Goal: Information Seeking & Learning: Find specific fact

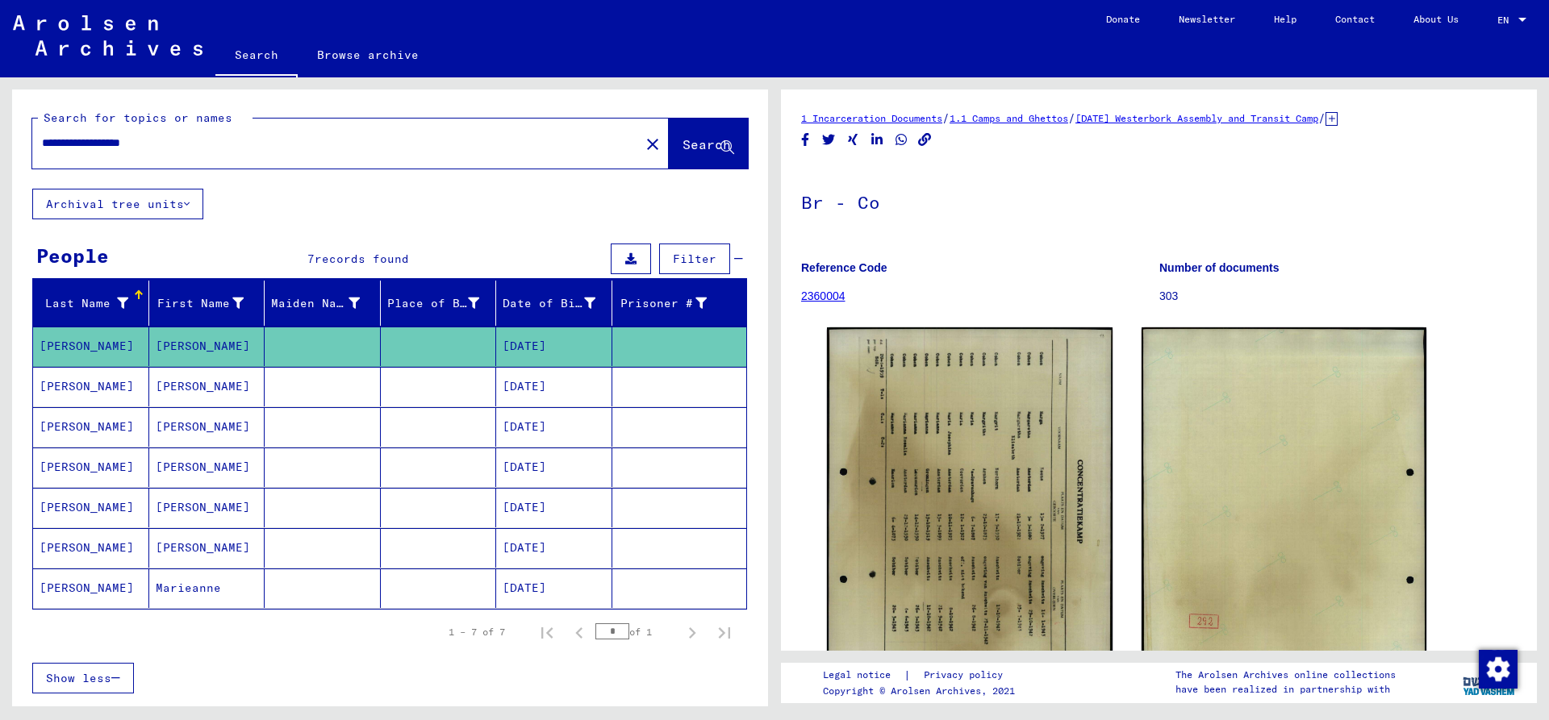
drag, startPoint x: 128, startPoint y: 141, endPoint x: -24, endPoint y: 140, distance: 152.5
click at [42, 140] on input "**********" at bounding box center [336, 143] width 588 height 17
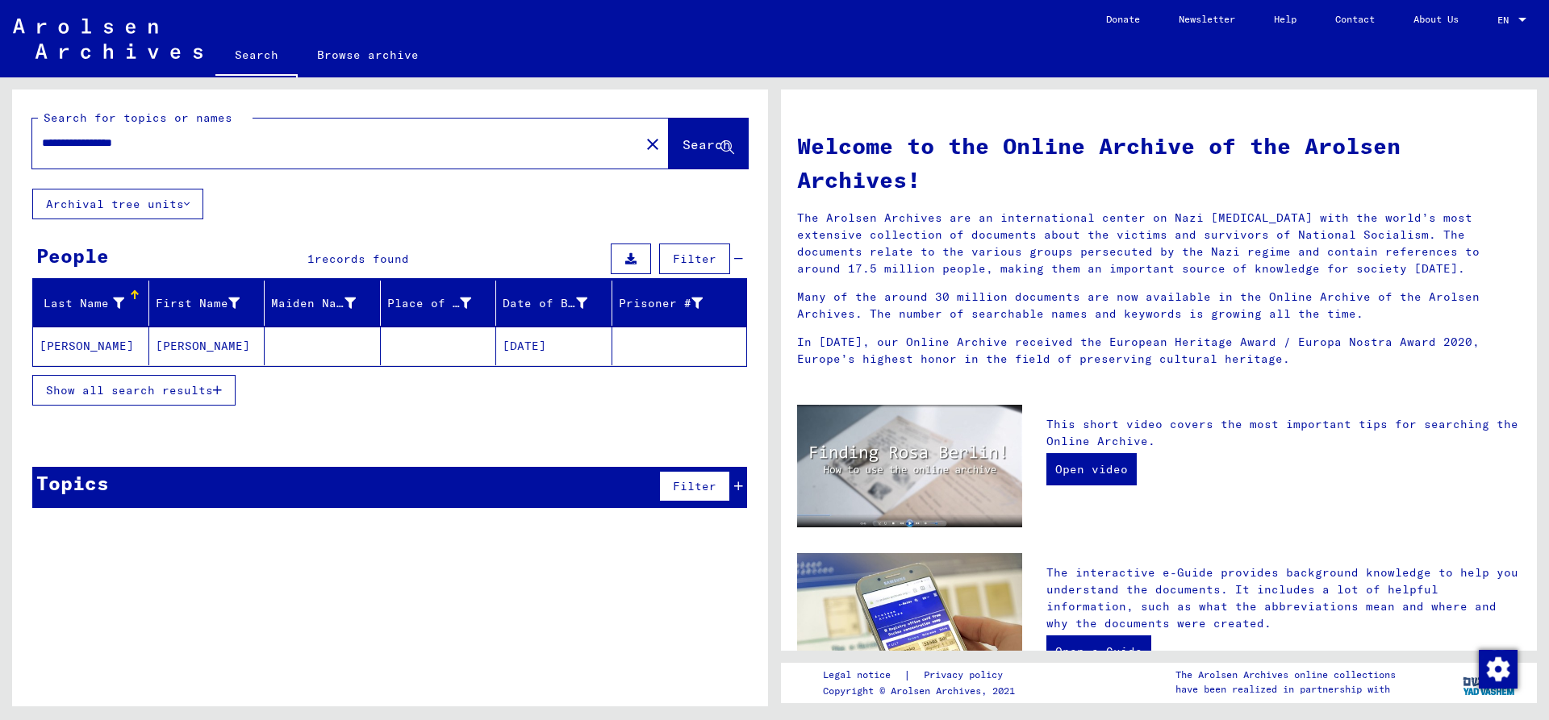
click at [98, 344] on mat-cell "[PERSON_NAME]" at bounding box center [91, 346] width 116 height 39
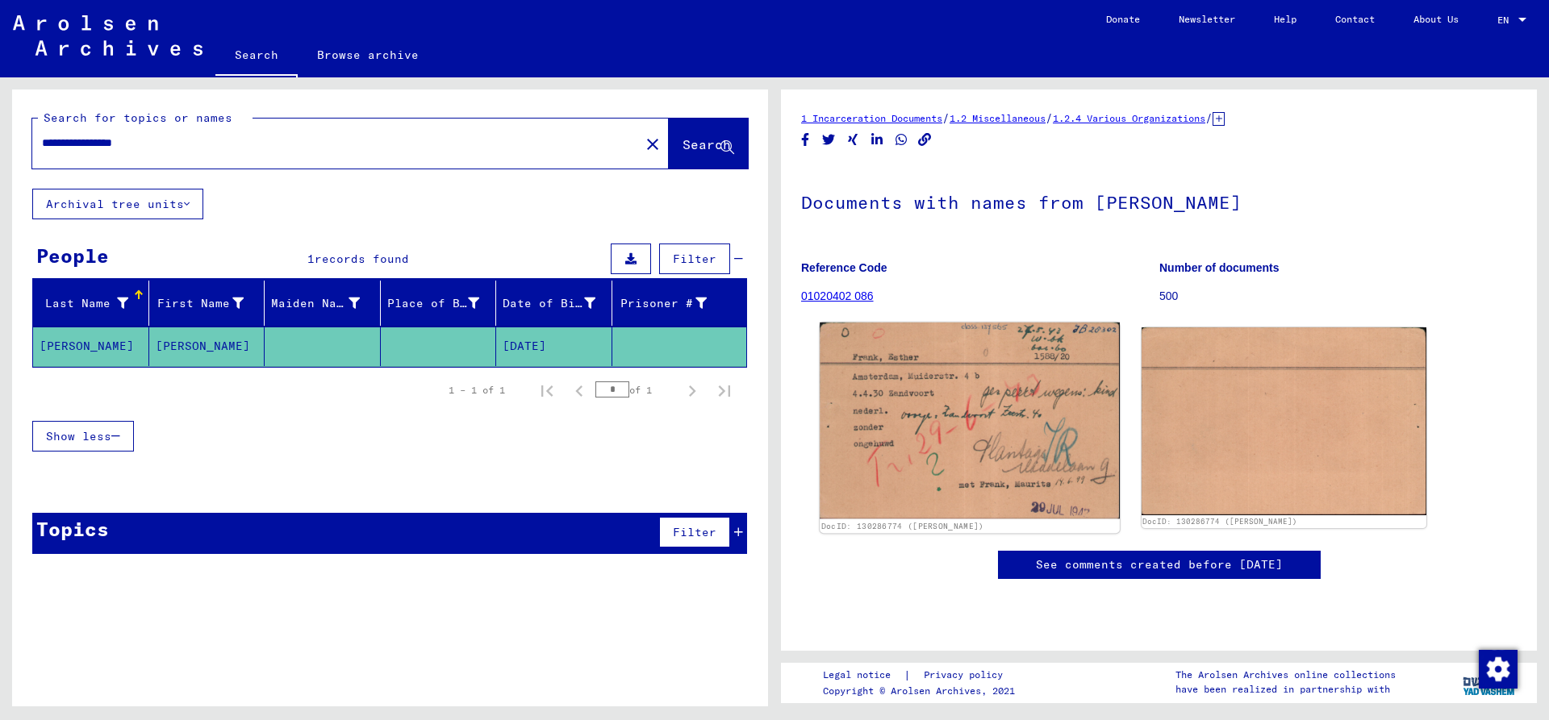
click at [944, 402] on img at bounding box center [968, 421] width 299 height 197
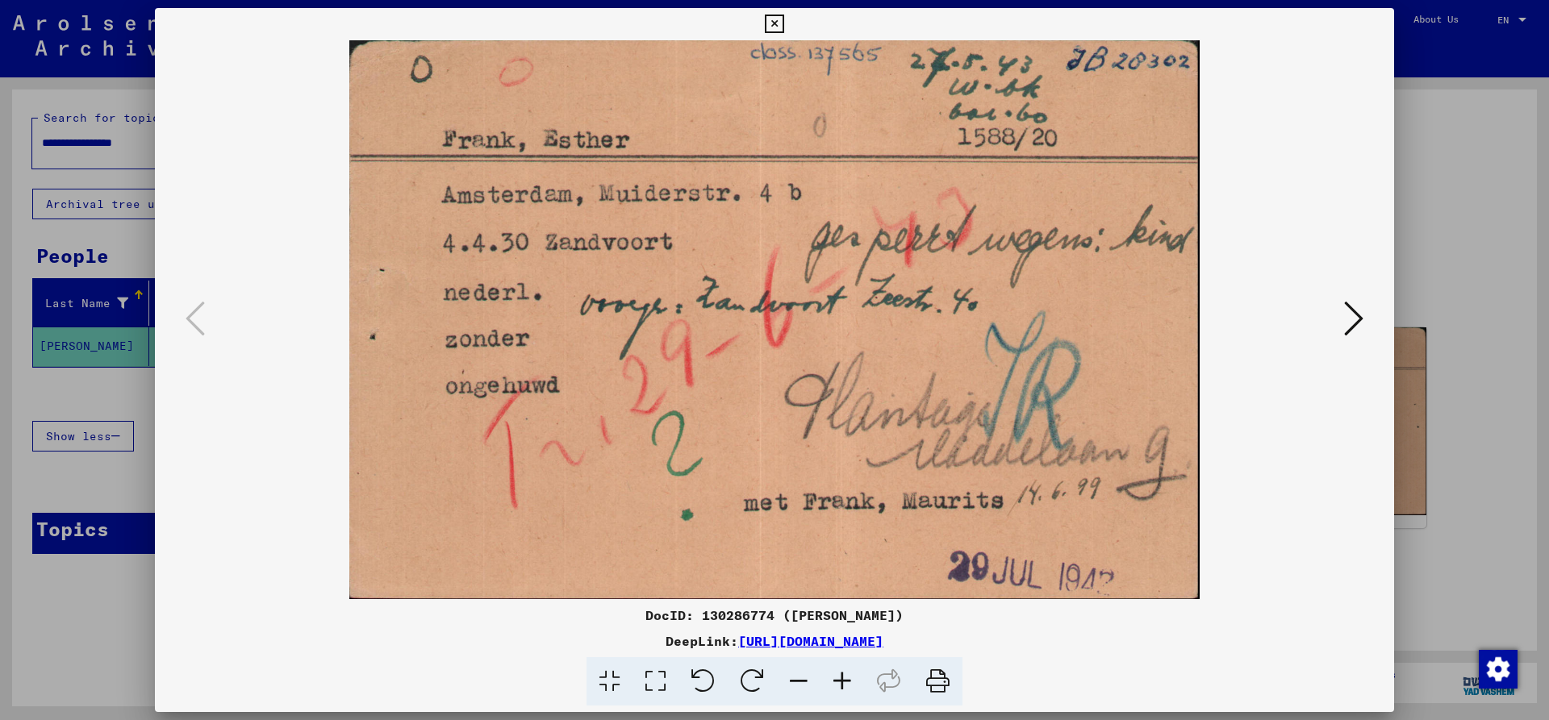
click at [1343, 320] on button at bounding box center [1353, 320] width 29 height 46
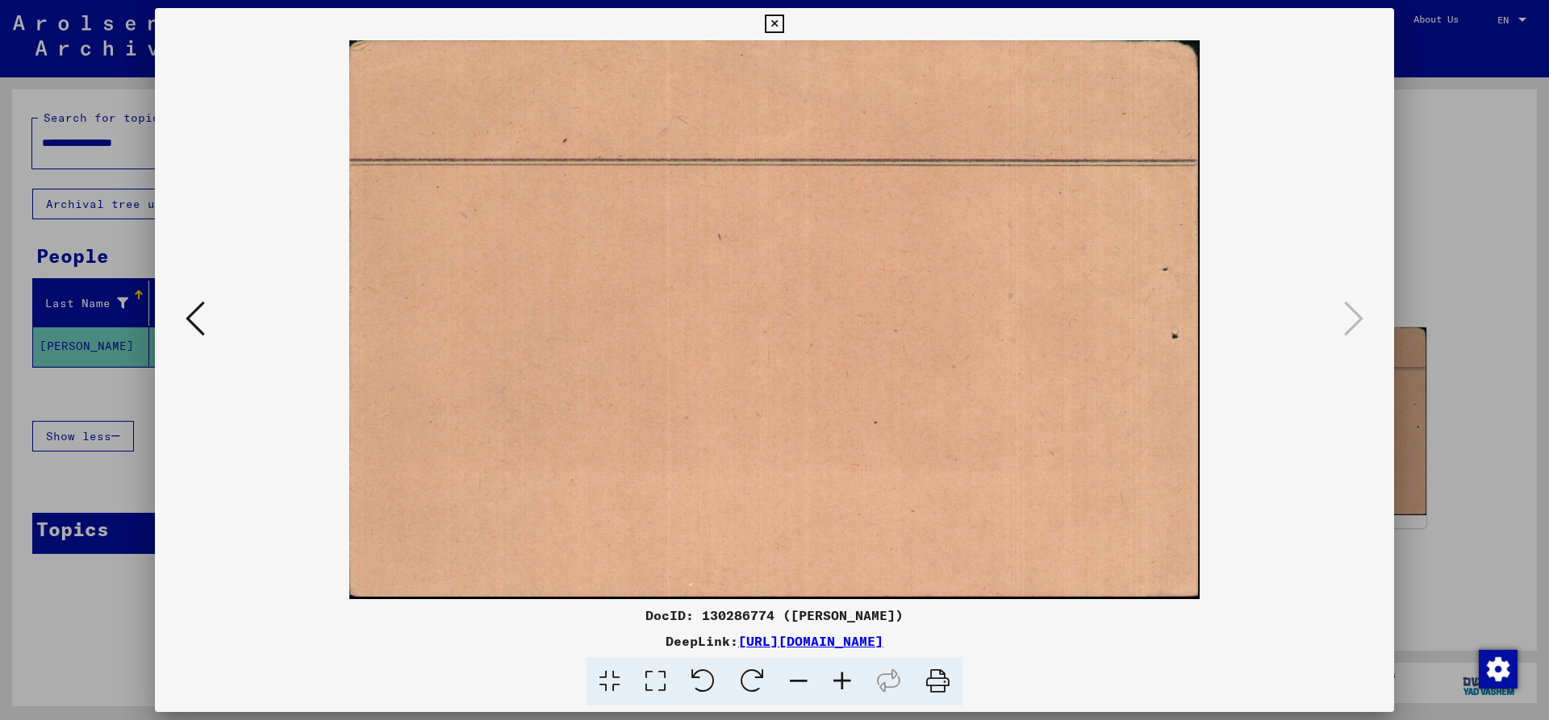
click at [194, 319] on icon at bounding box center [195, 318] width 19 height 39
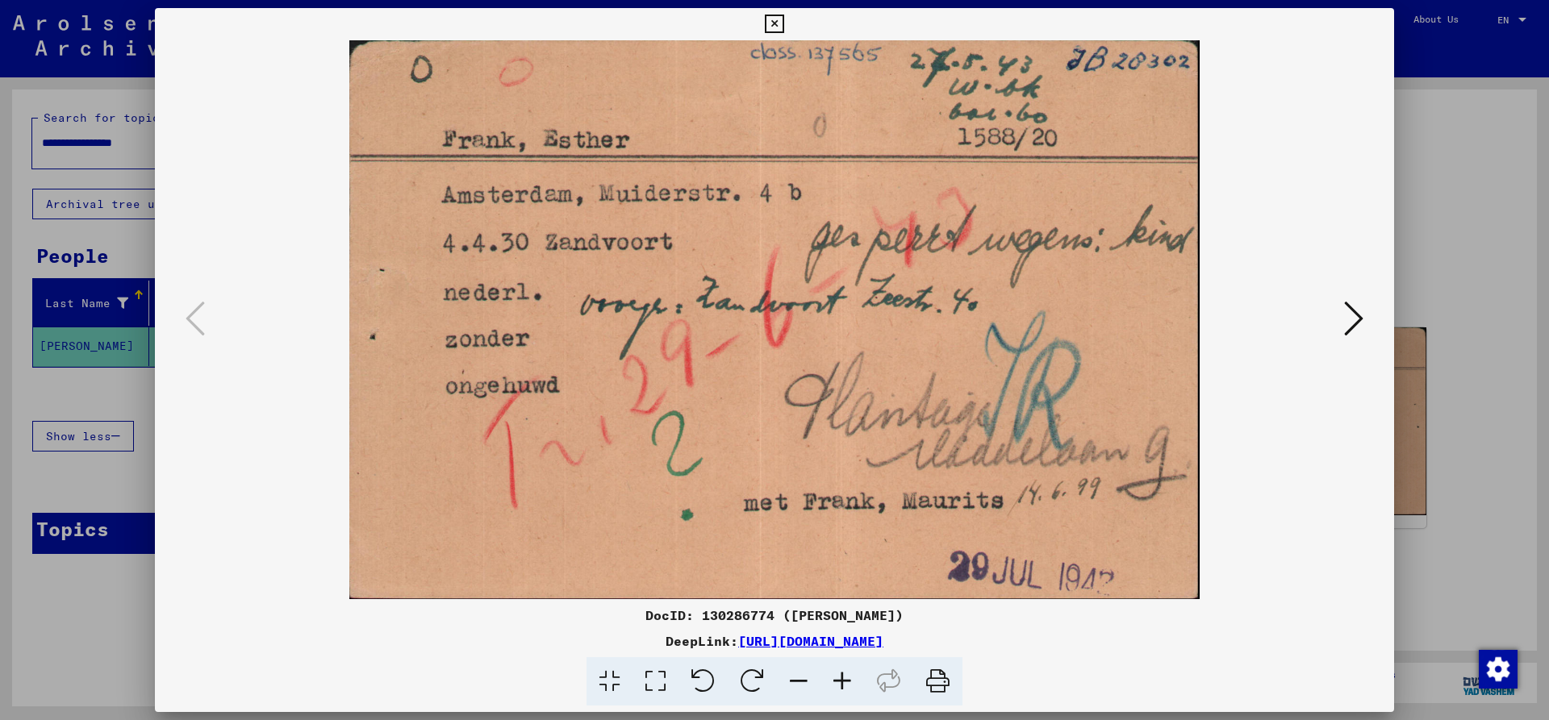
click at [783, 19] on icon at bounding box center [774, 24] width 19 height 19
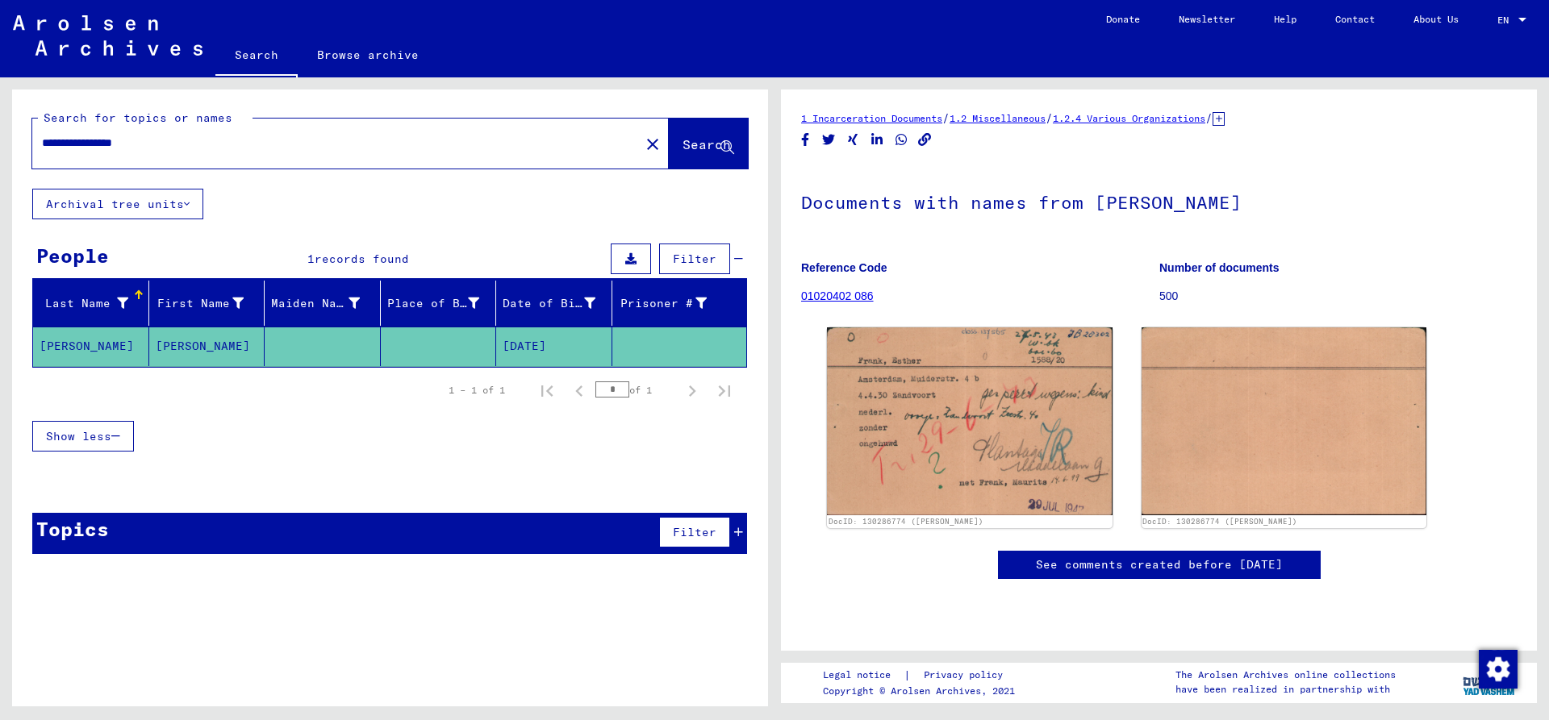
drag, startPoint x: 127, startPoint y: 139, endPoint x: -79, endPoint y: 139, distance: 205.7
click at [42, 139] on input "**********" at bounding box center [336, 143] width 588 height 17
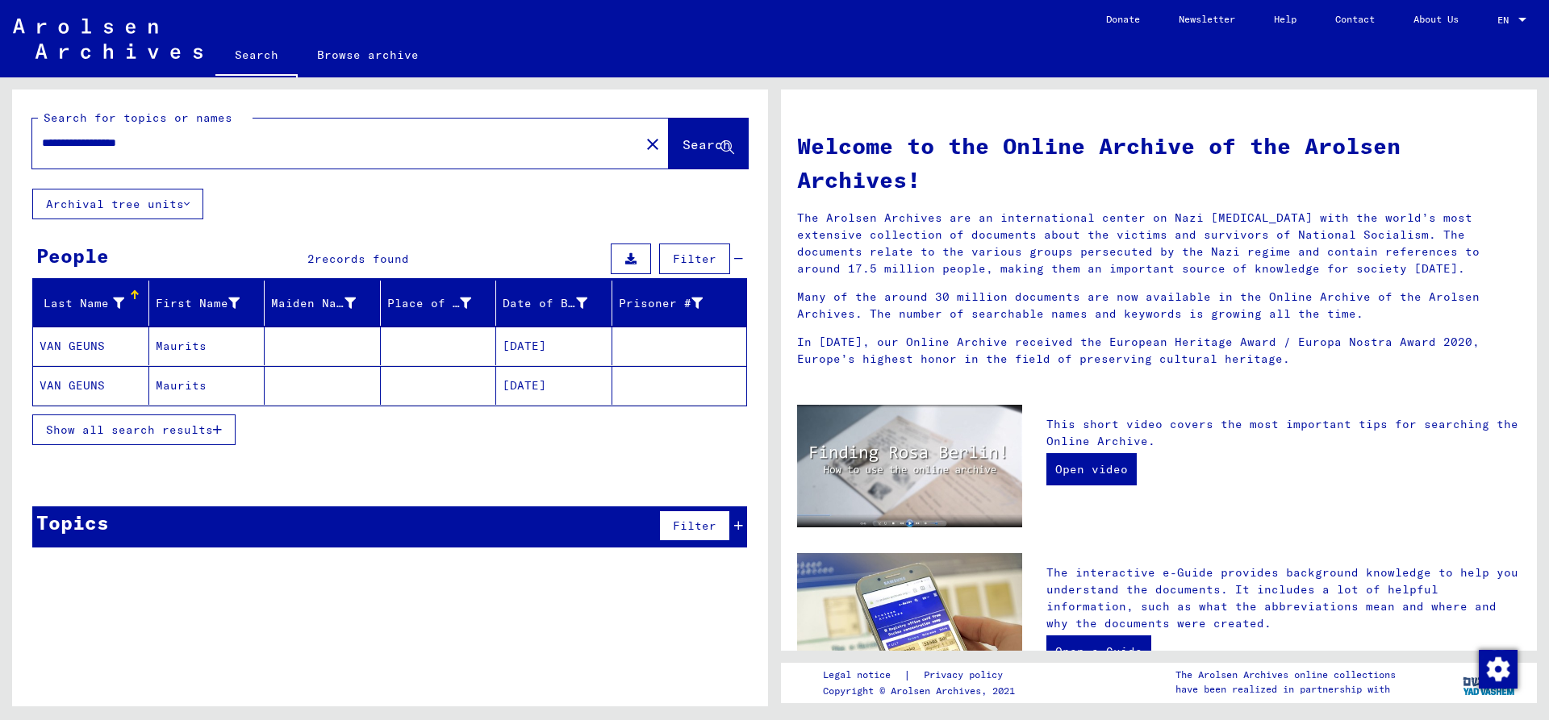
click at [82, 356] on mat-cell "VAN GEUNS" at bounding box center [91, 346] width 116 height 39
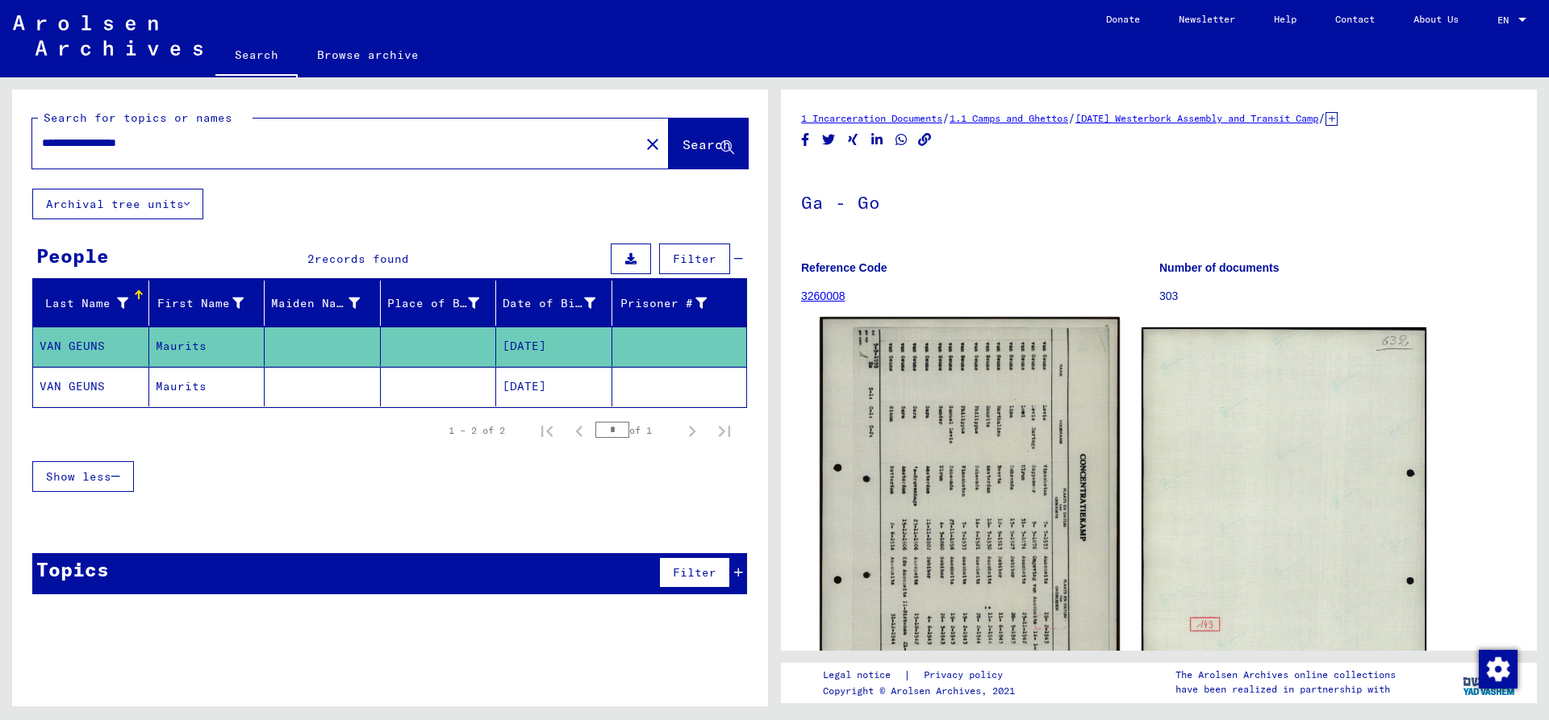
click at [920, 421] on img at bounding box center [968, 525] width 299 height 417
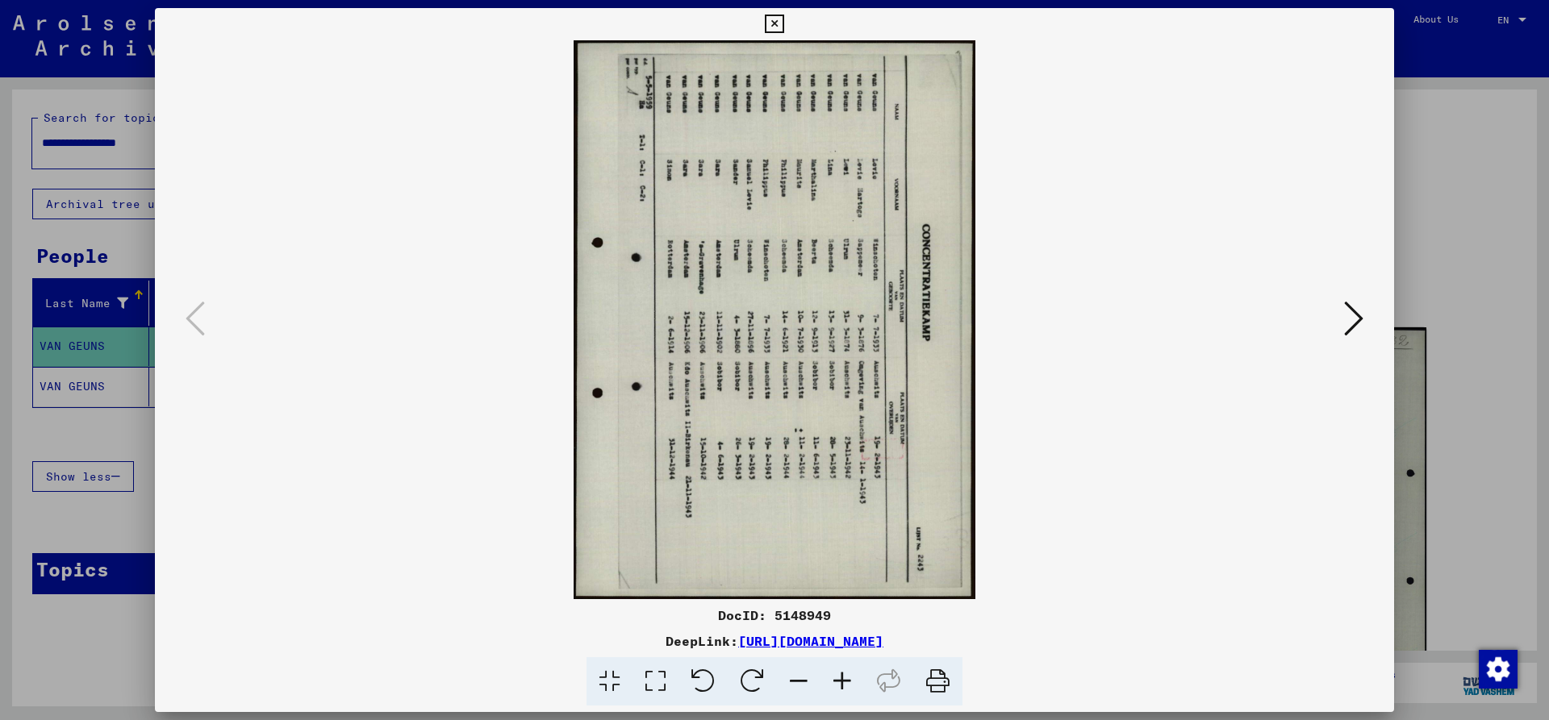
click at [706, 672] on icon at bounding box center [702, 681] width 49 height 49
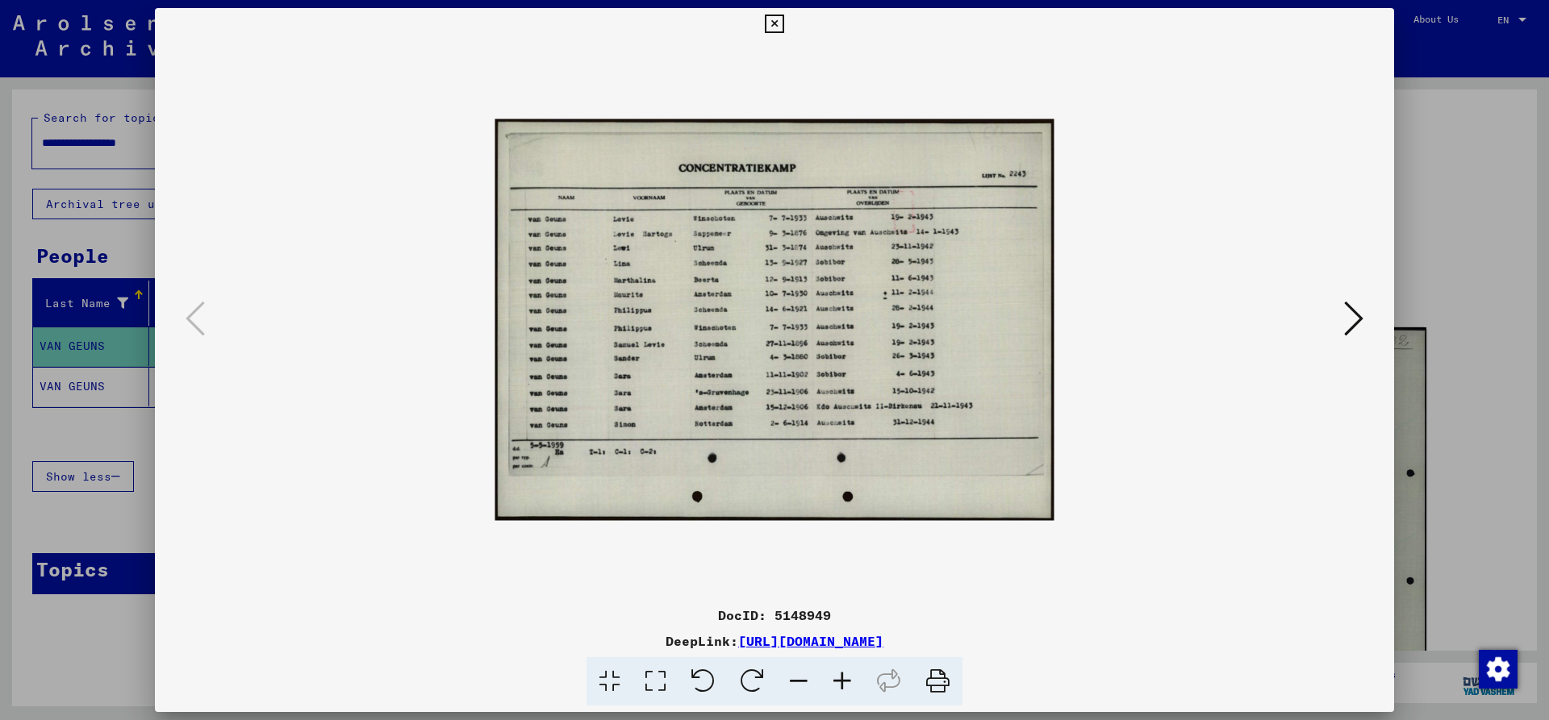
click at [836, 676] on icon at bounding box center [842, 681] width 44 height 49
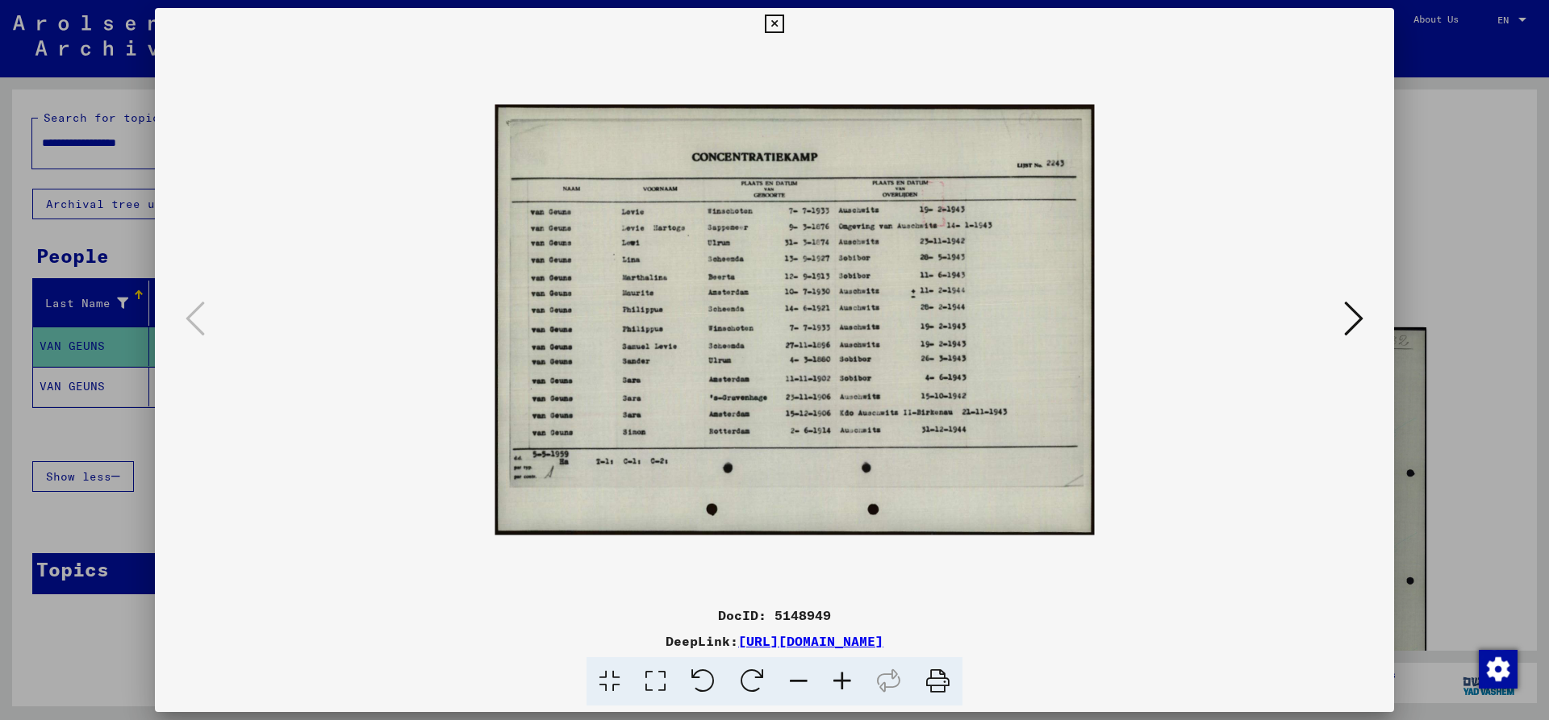
click at [836, 676] on icon at bounding box center [842, 681] width 44 height 49
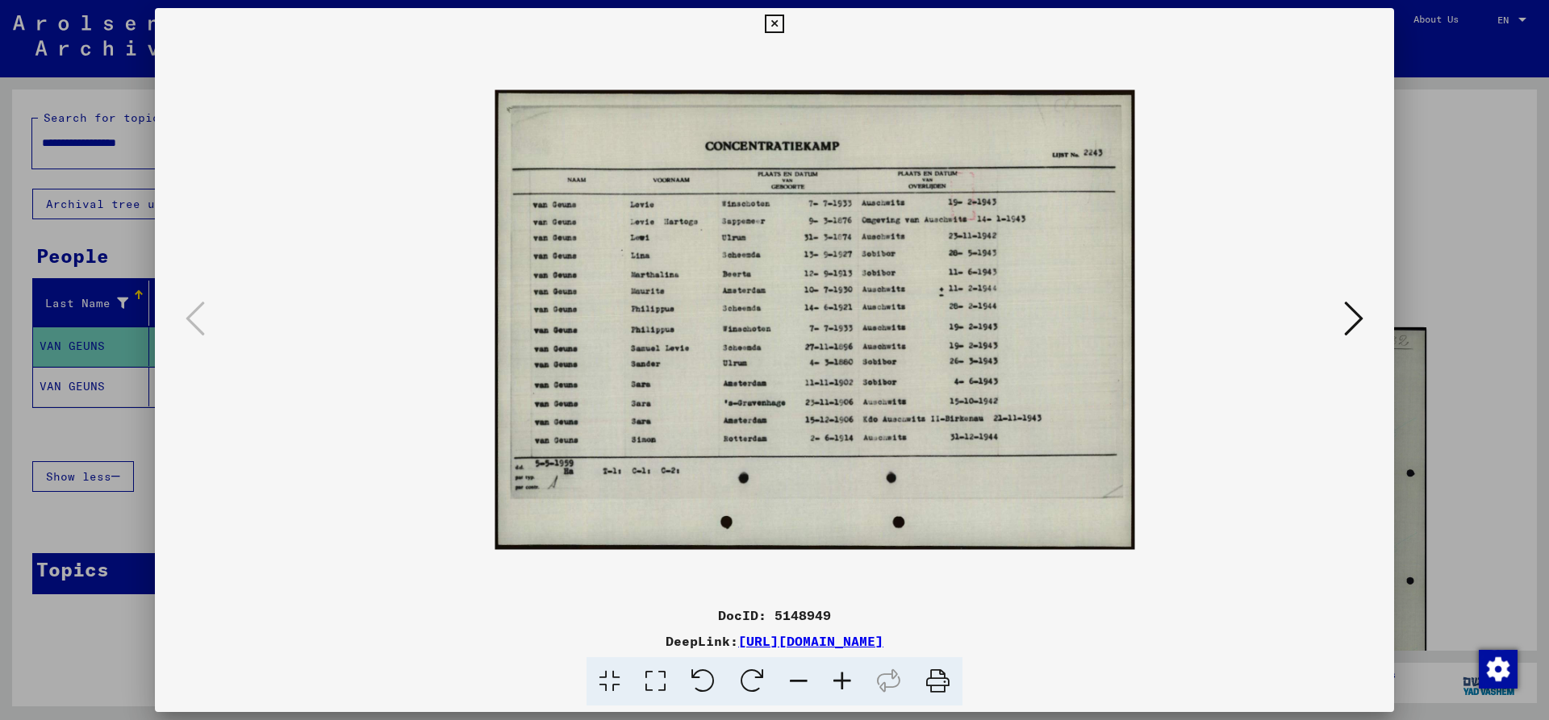
click at [836, 676] on icon at bounding box center [842, 681] width 44 height 49
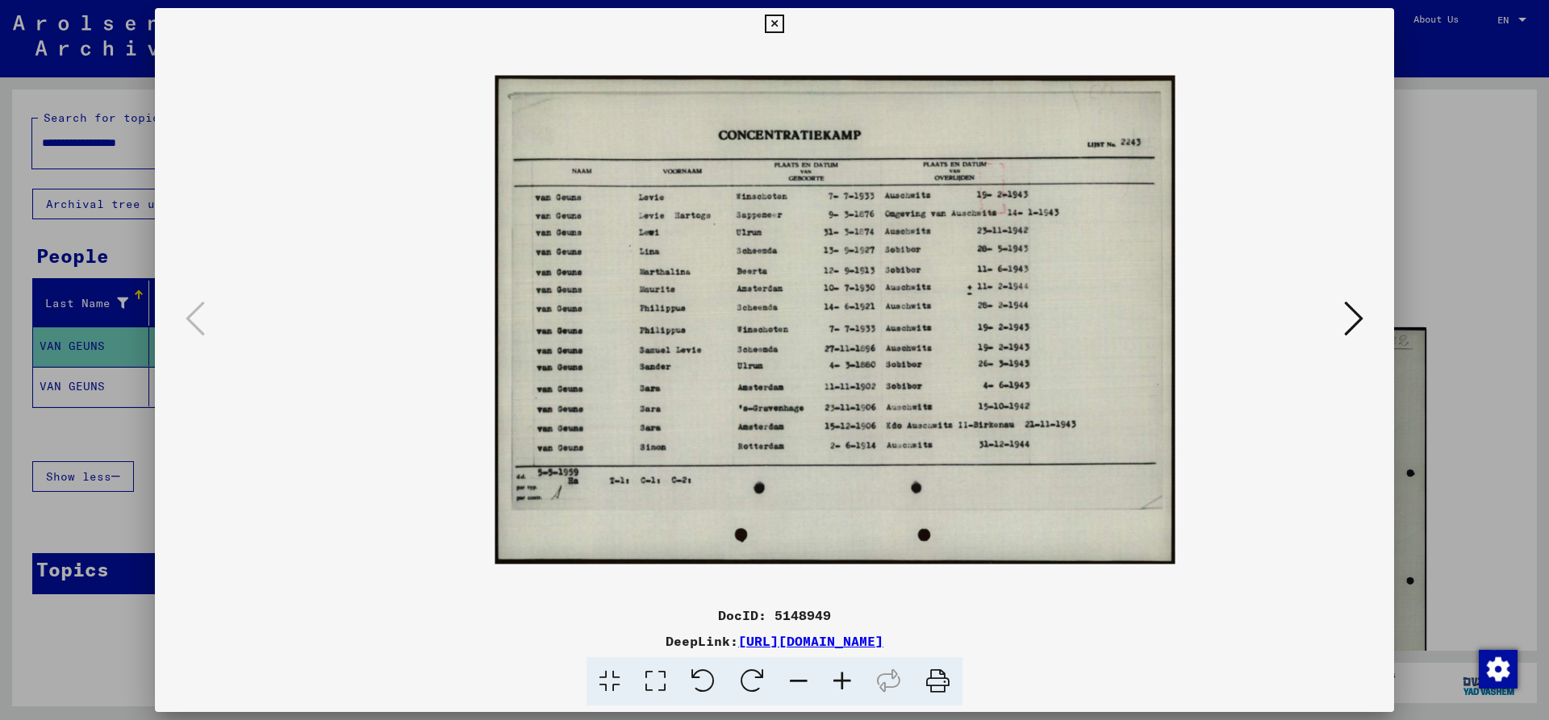
click at [836, 676] on icon at bounding box center [842, 681] width 44 height 49
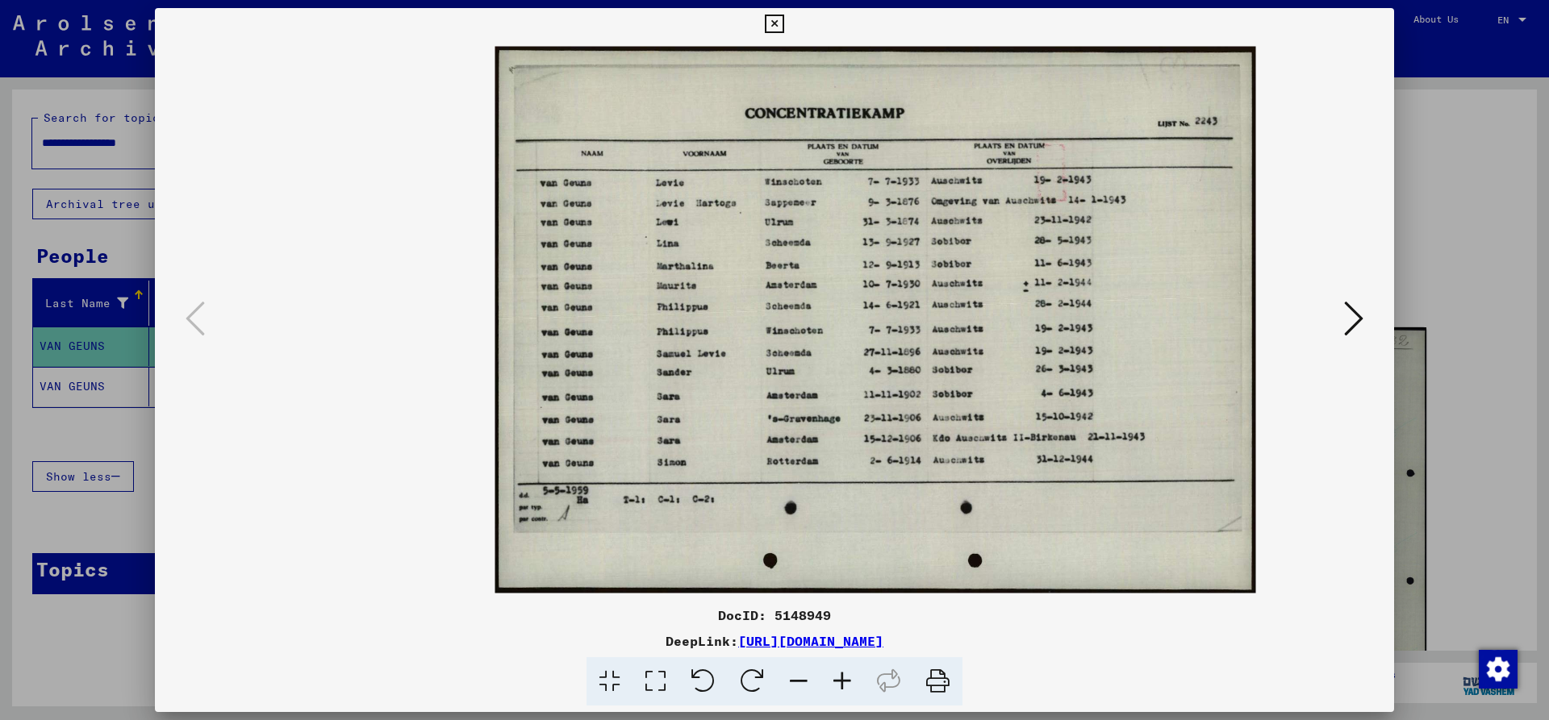
click at [836, 676] on icon at bounding box center [842, 681] width 44 height 49
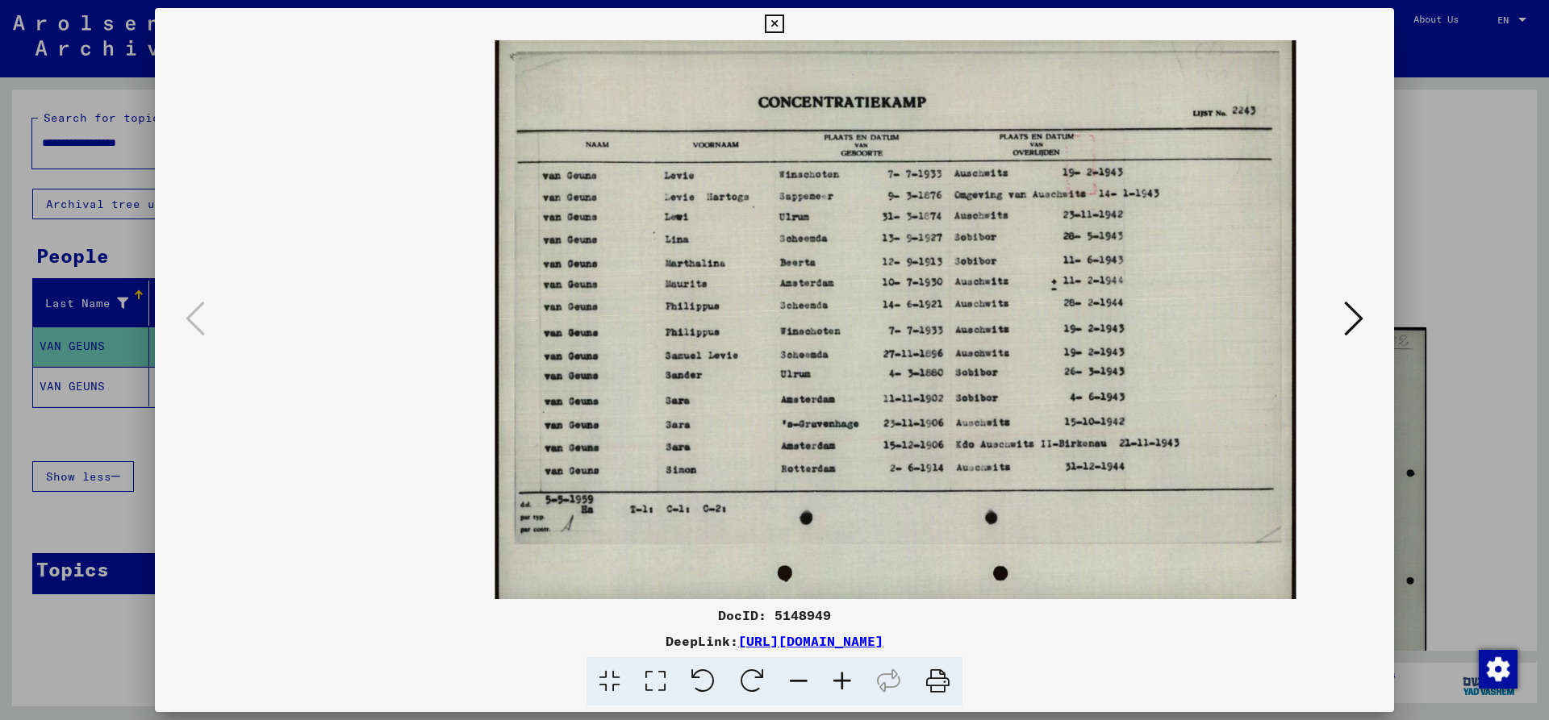
click at [836, 676] on icon at bounding box center [842, 681] width 44 height 49
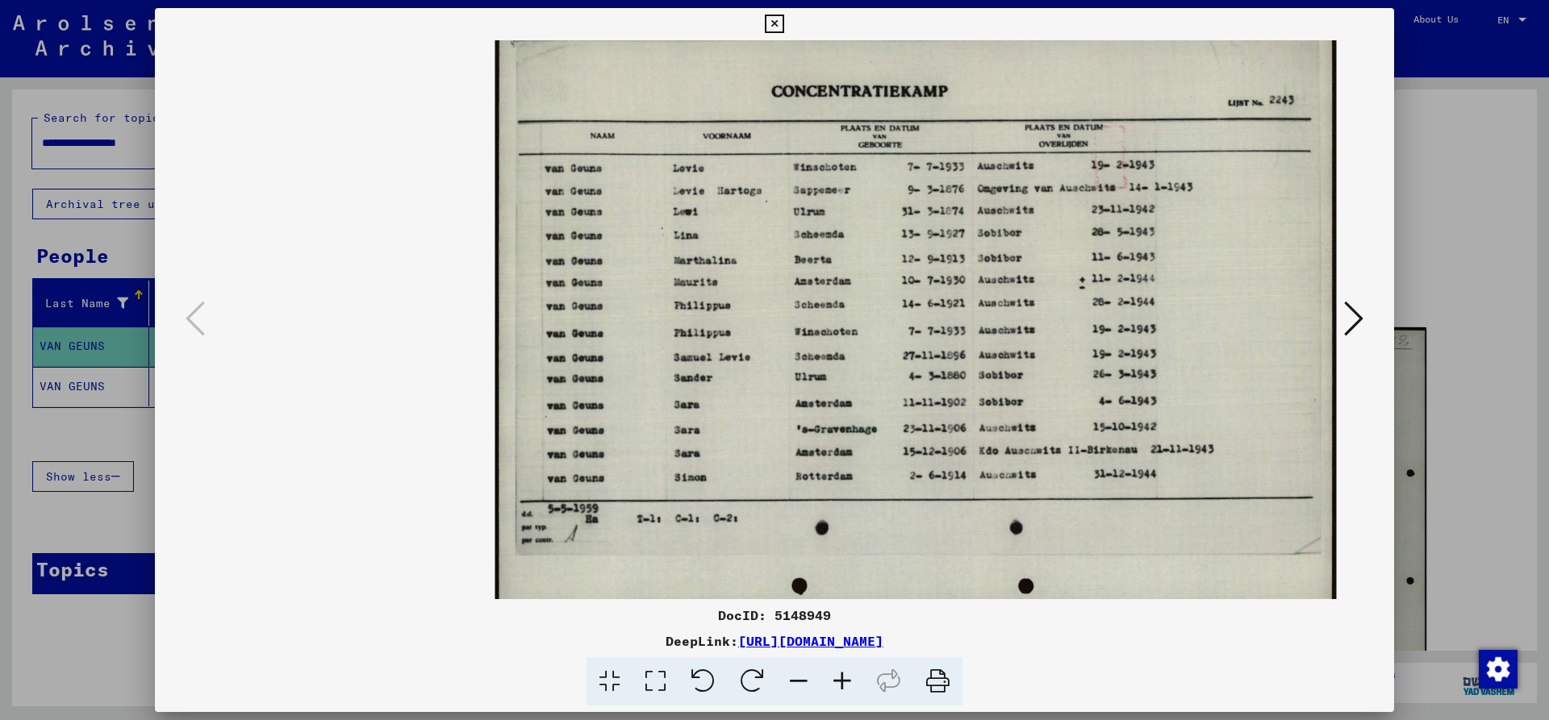
click at [783, 23] on icon at bounding box center [774, 24] width 19 height 19
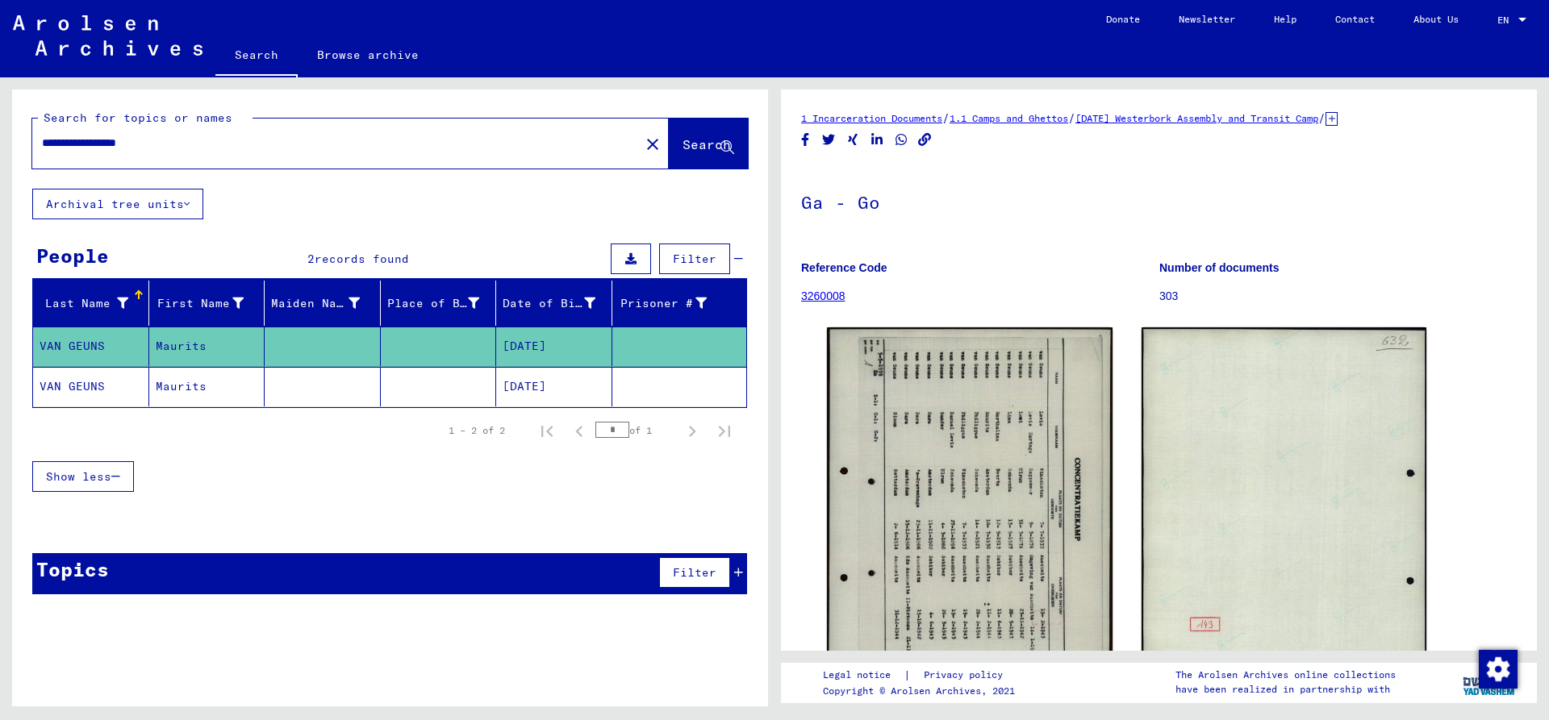
drag, startPoint x: 66, startPoint y: 143, endPoint x: -103, endPoint y: 143, distance: 169.4
click at [42, 143] on input "**********" at bounding box center [336, 143] width 588 height 17
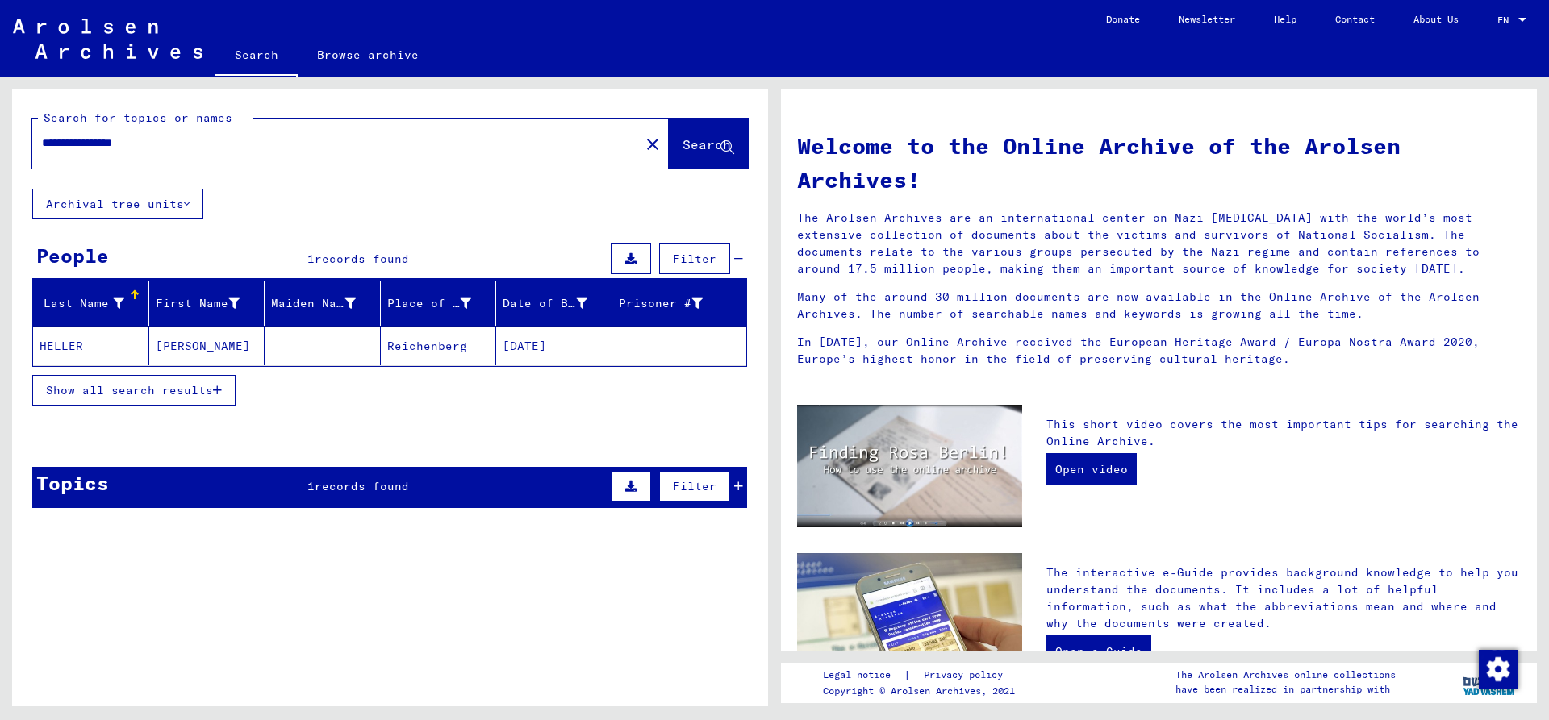
click at [173, 142] on input "**********" at bounding box center [331, 143] width 578 height 17
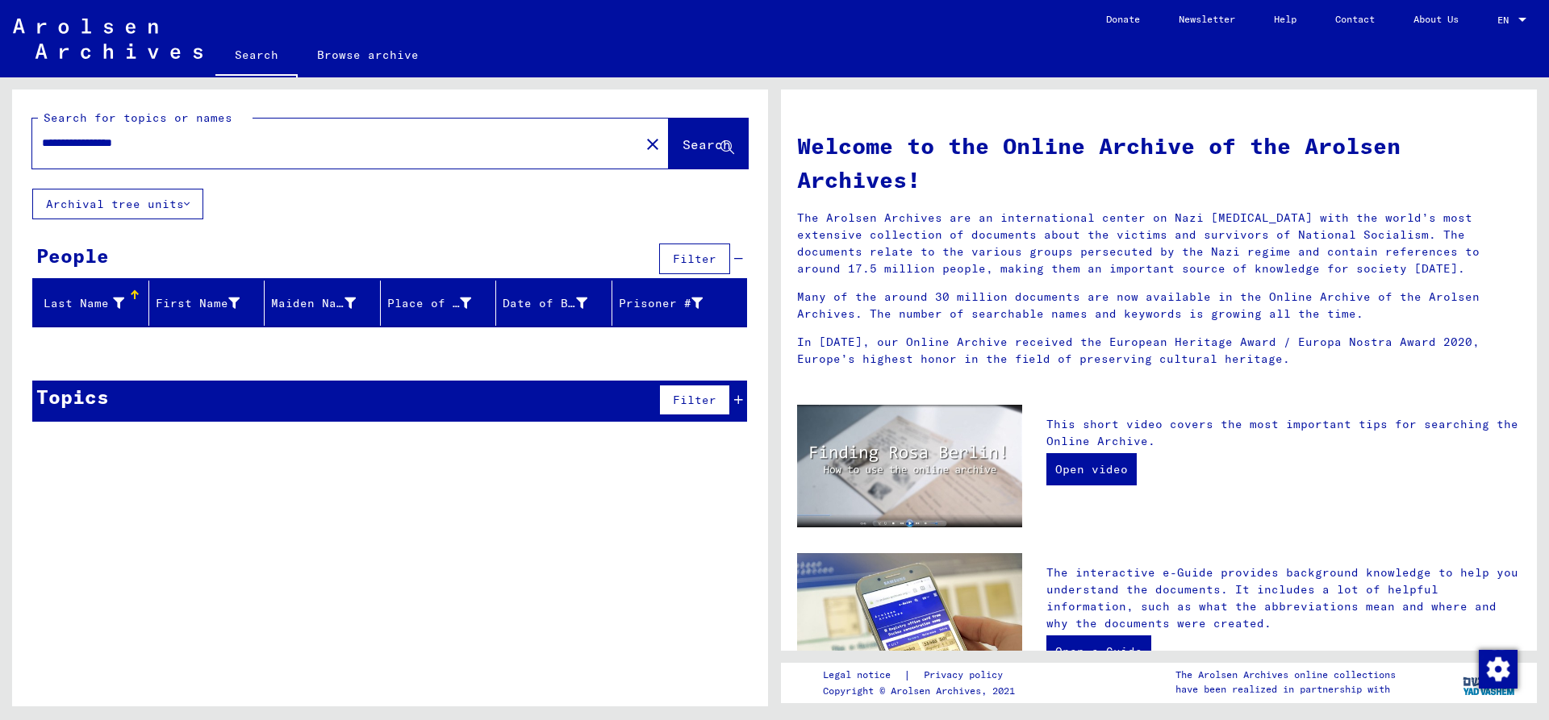
drag, startPoint x: 124, startPoint y: 146, endPoint x: 321, endPoint y: 155, distance: 197.0
click at [313, 150] on input "**********" at bounding box center [331, 143] width 578 height 17
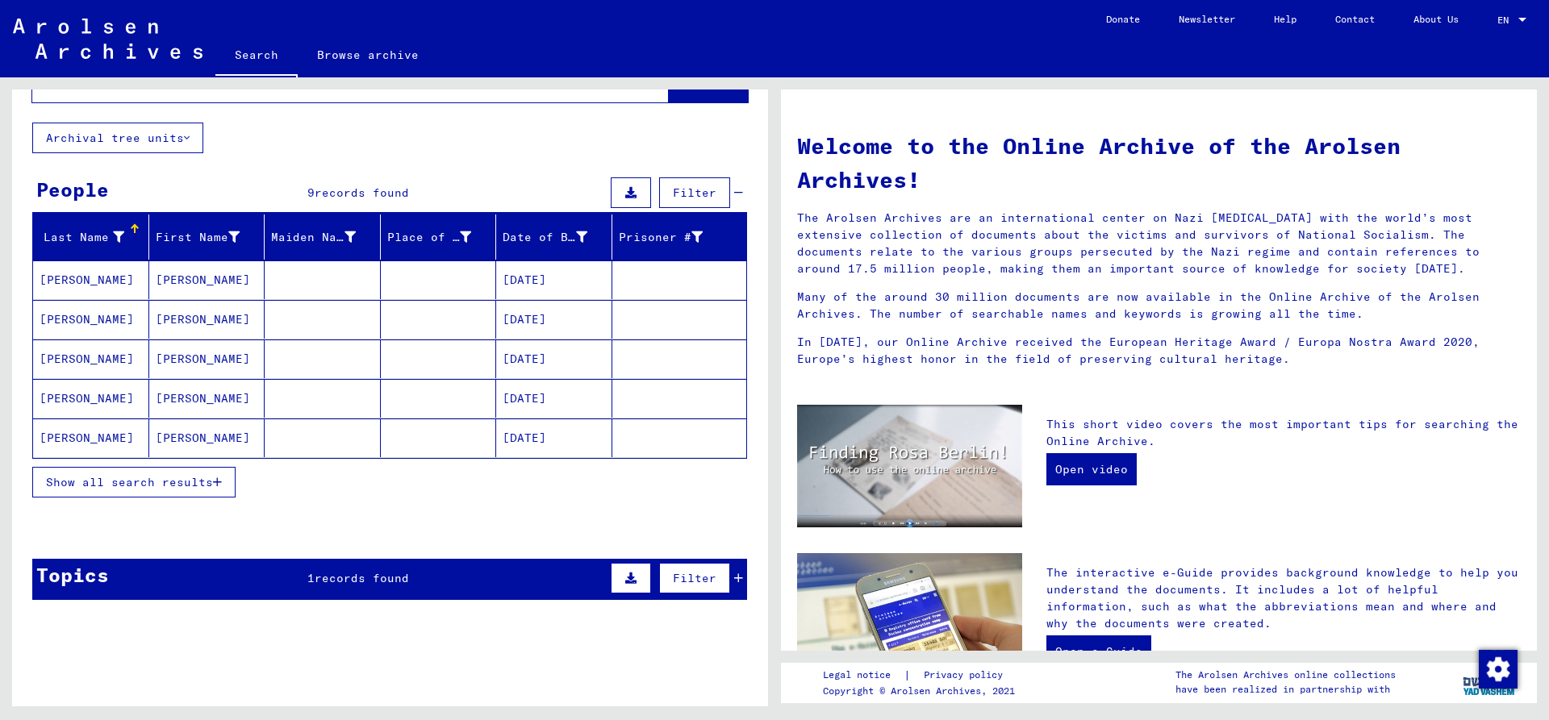
scroll to position [98, 0]
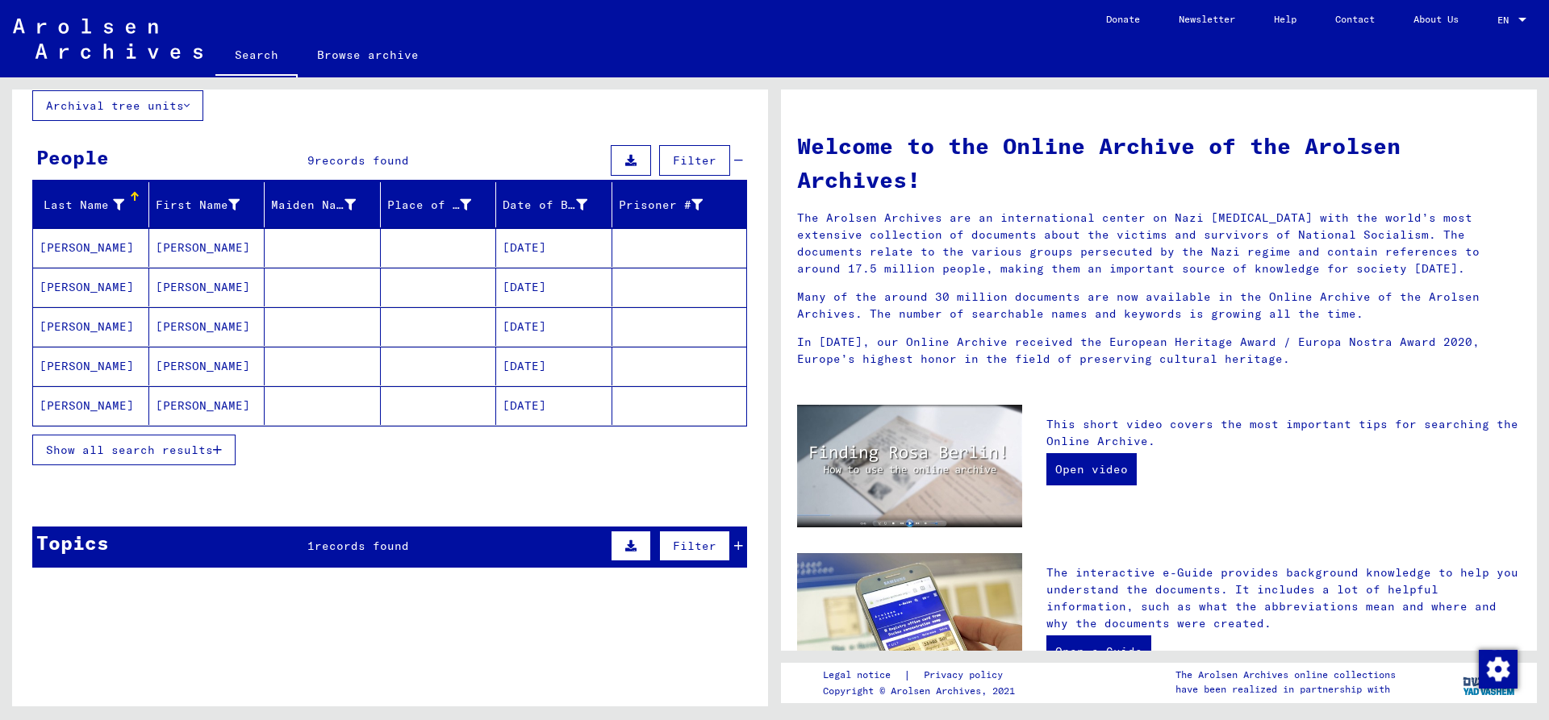
click at [114, 455] on span "Show all search results" at bounding box center [129, 450] width 167 height 15
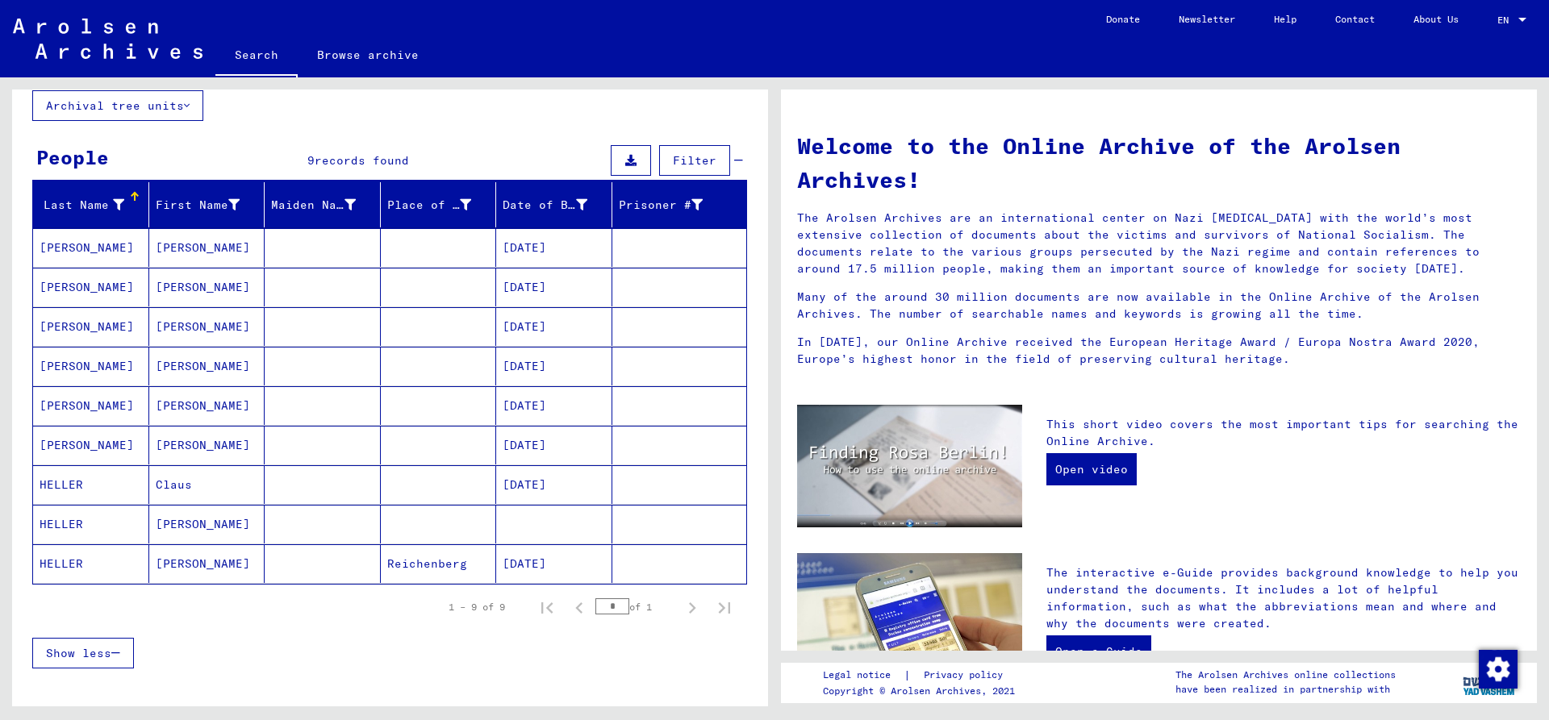
click at [93, 528] on mat-cell "HELLER" at bounding box center [91, 524] width 116 height 39
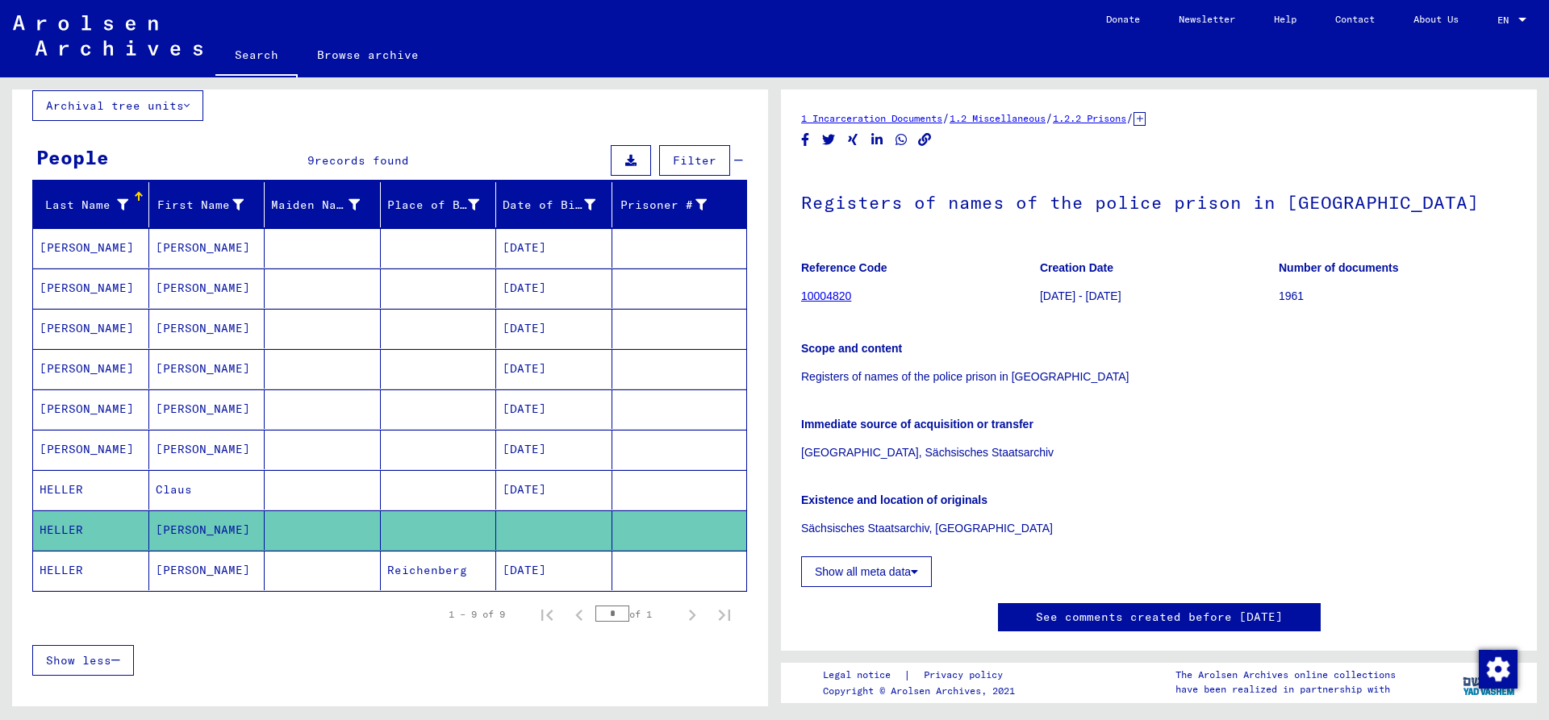
click at [899, 578] on button "Show all meta data" at bounding box center [866, 572] width 131 height 31
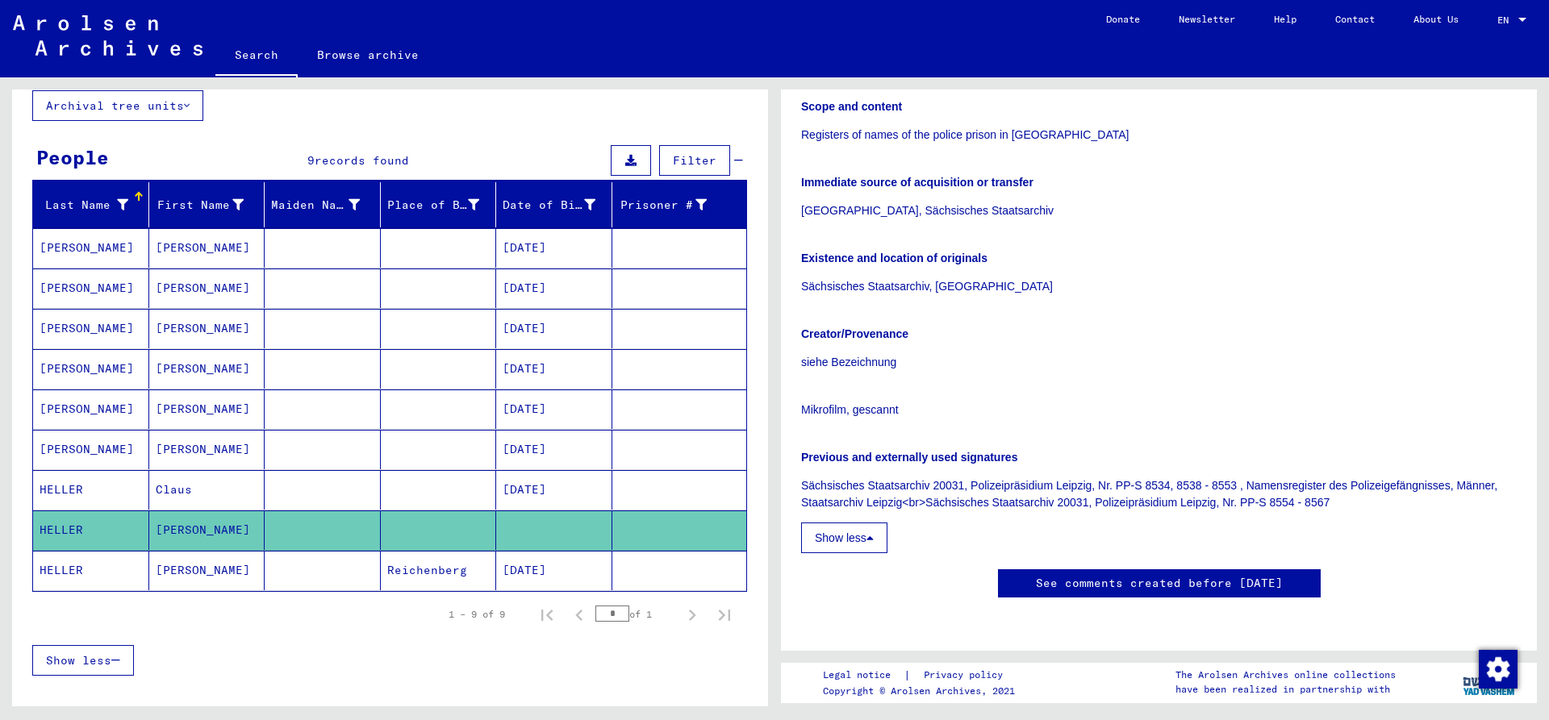
scroll to position [755, 0]
click at [96, 570] on mat-cell "HELLER" at bounding box center [91, 571] width 116 height 40
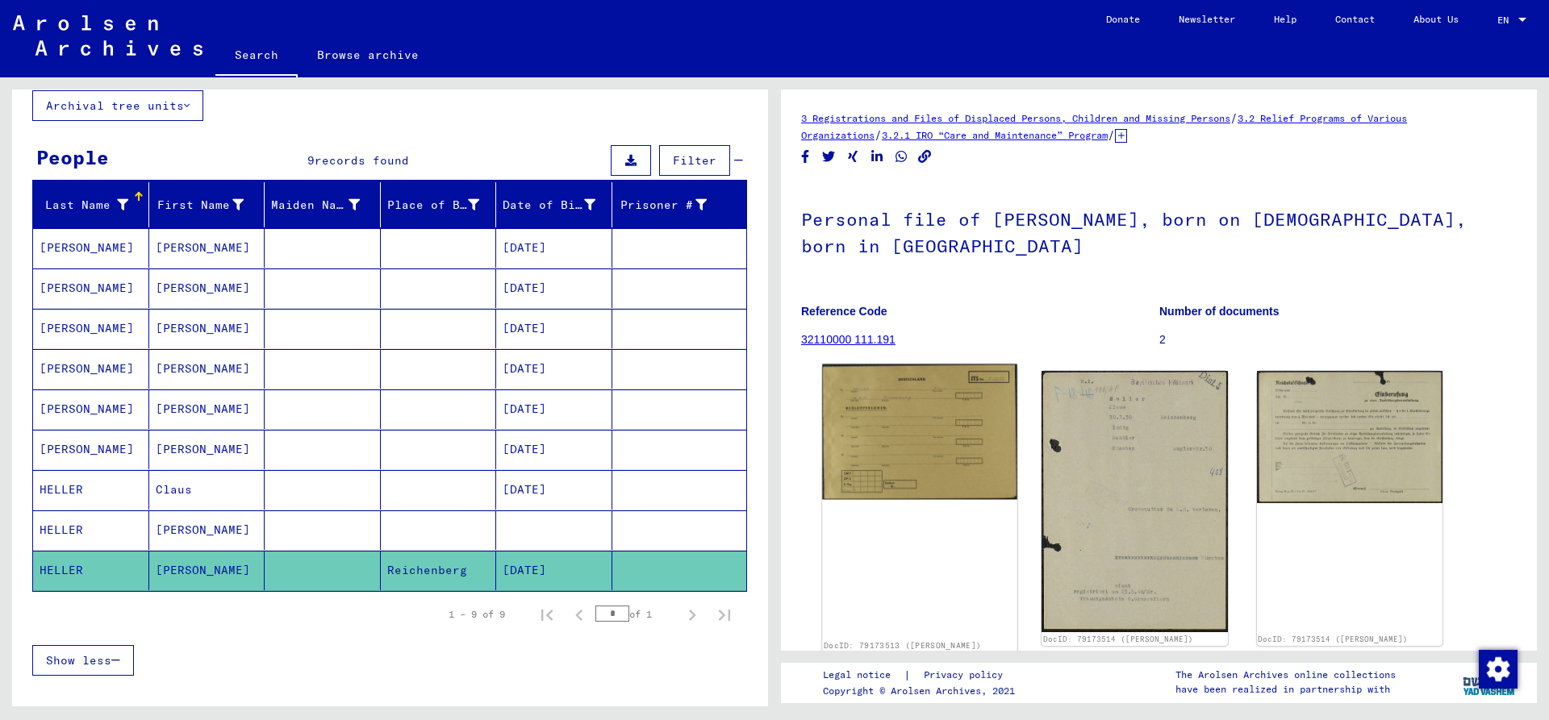
click at [943, 460] on img at bounding box center [919, 433] width 195 height 136
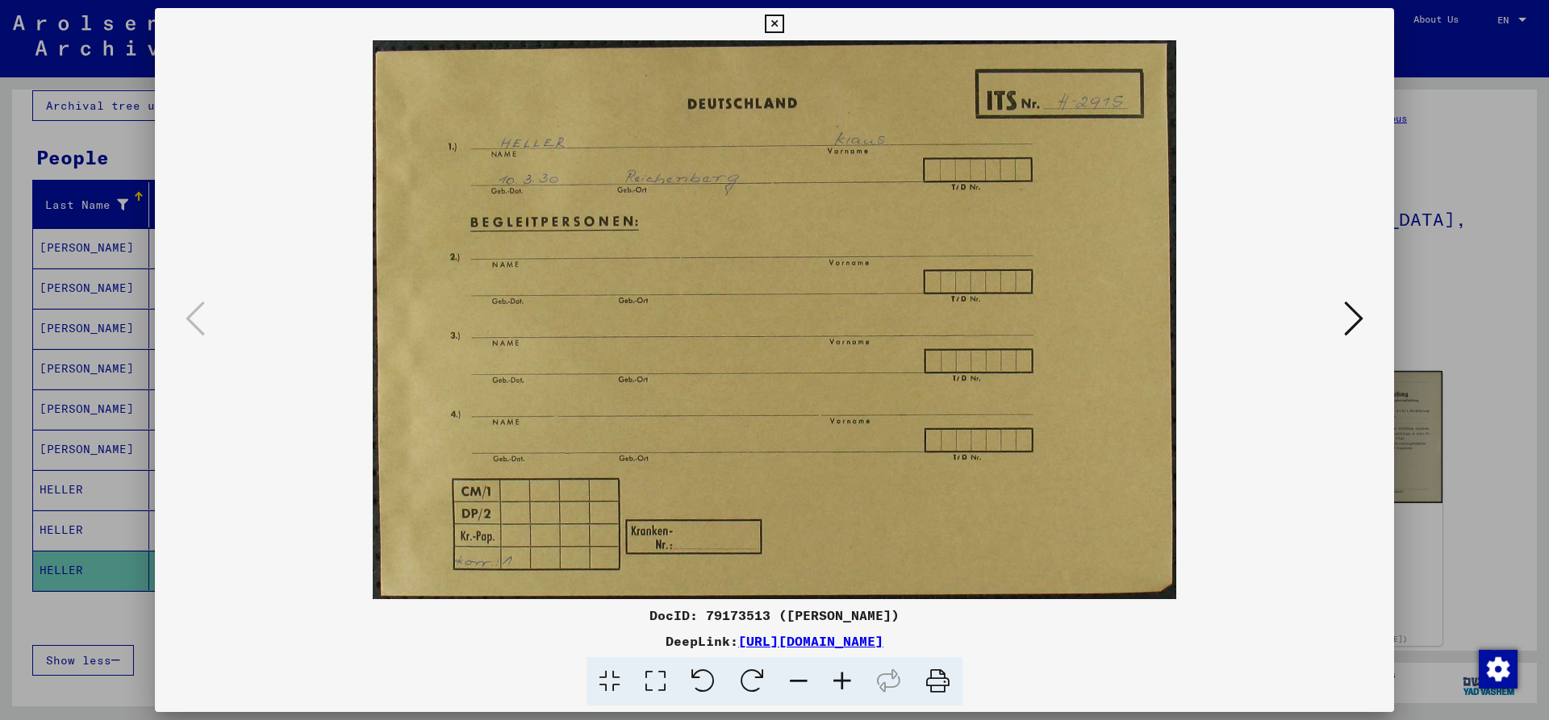
click at [783, 26] on icon at bounding box center [774, 24] width 19 height 19
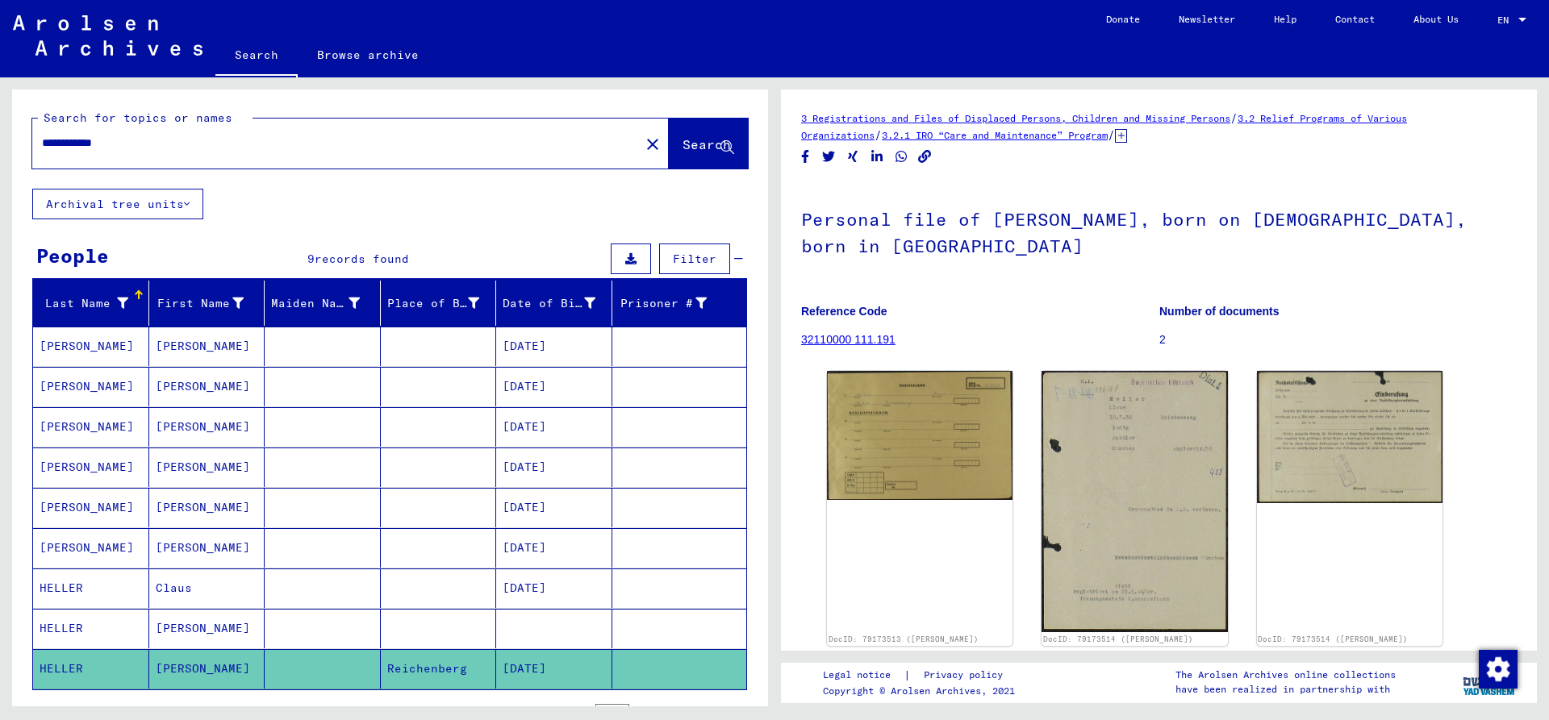
drag, startPoint x: 165, startPoint y: 144, endPoint x: -83, endPoint y: 157, distance: 248.8
click at [42, 152] on input "**********" at bounding box center [336, 143] width 588 height 17
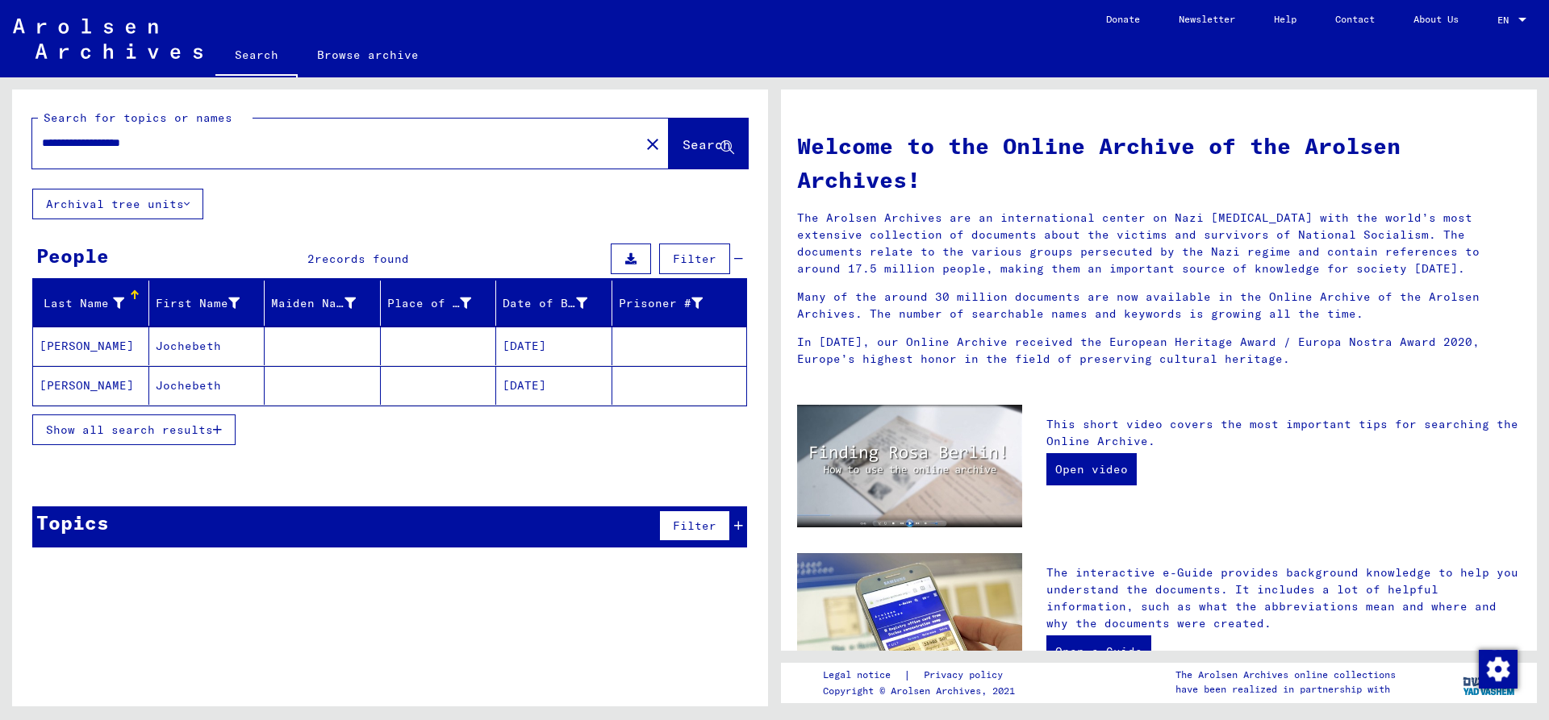
click at [122, 351] on mat-cell "[PERSON_NAME]" at bounding box center [91, 346] width 116 height 39
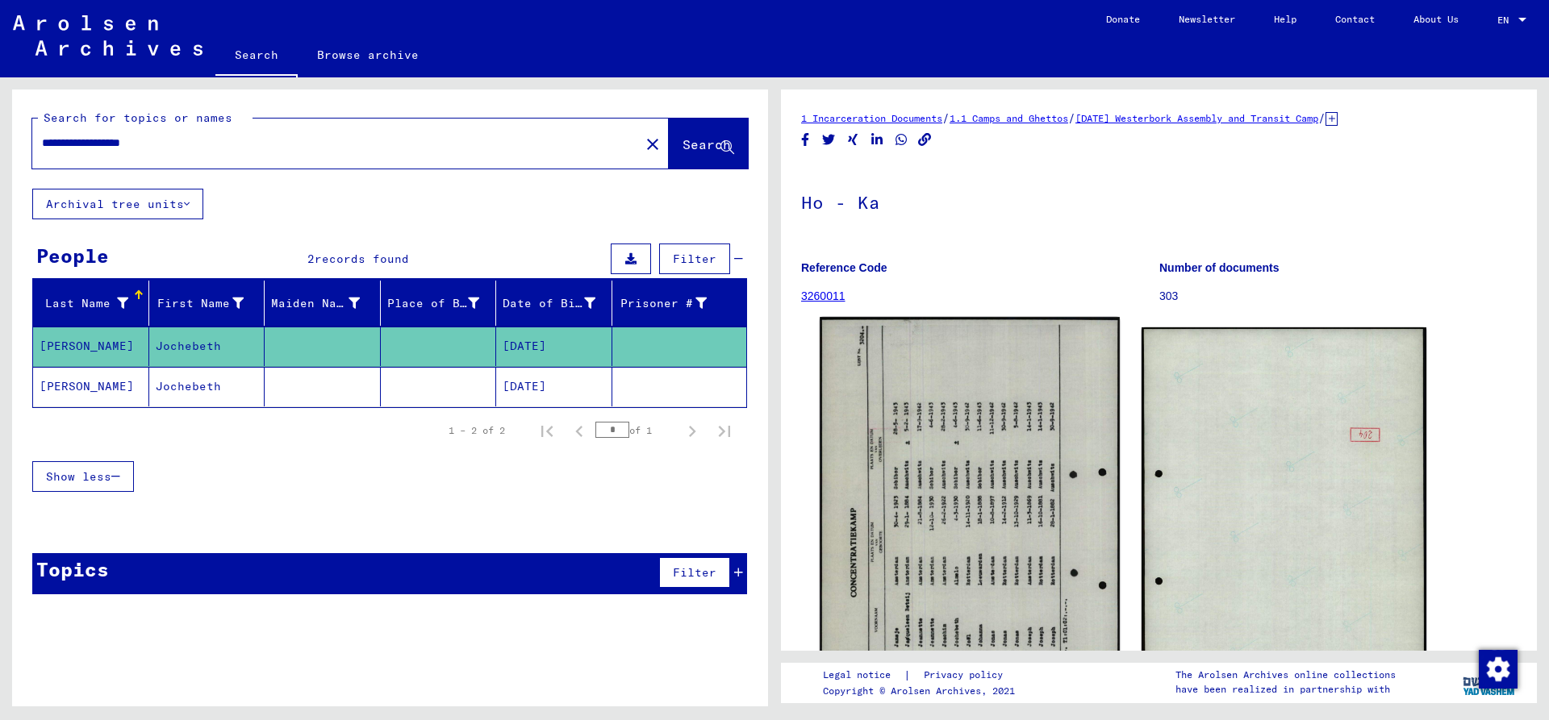
click at [971, 456] on img at bounding box center [968, 527] width 299 height 421
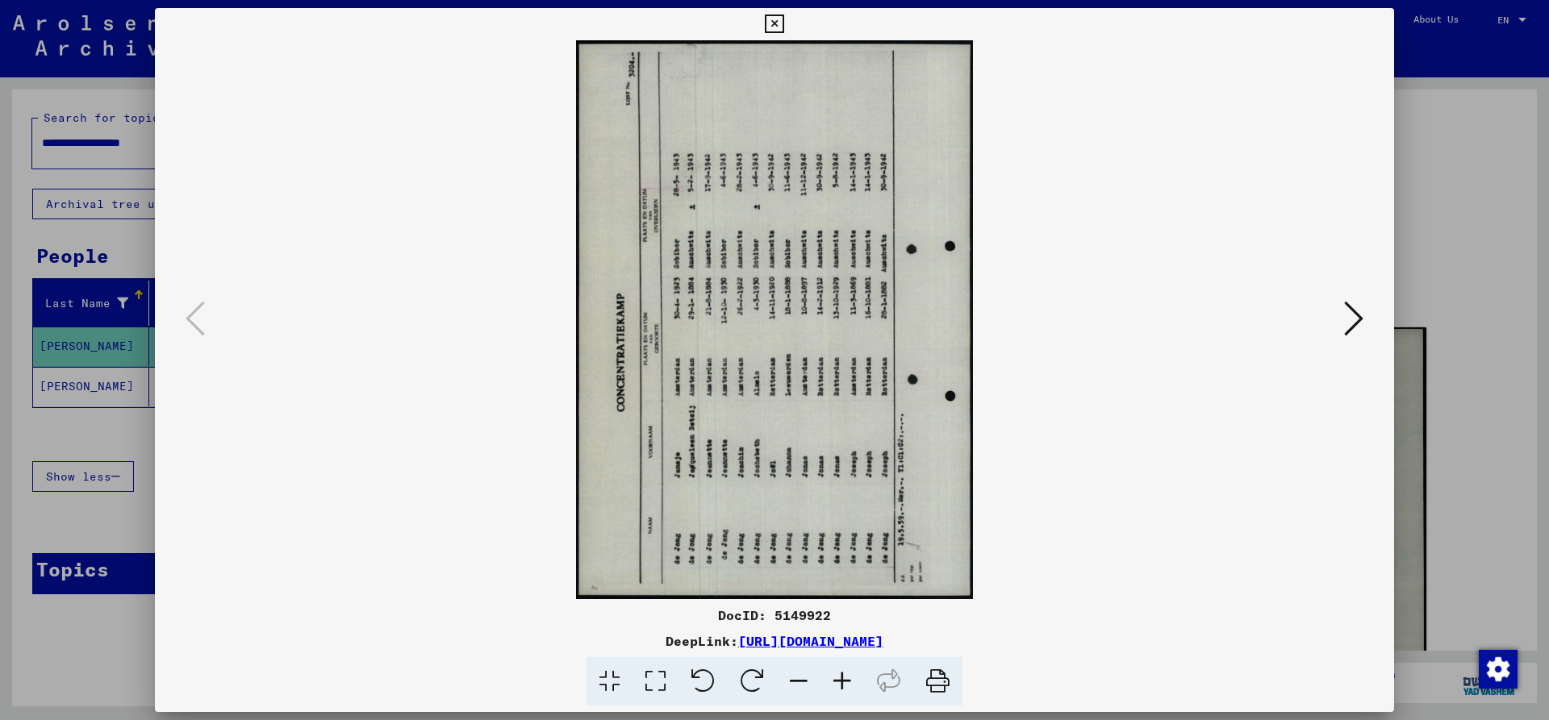
click at [705, 673] on icon at bounding box center [702, 681] width 49 height 49
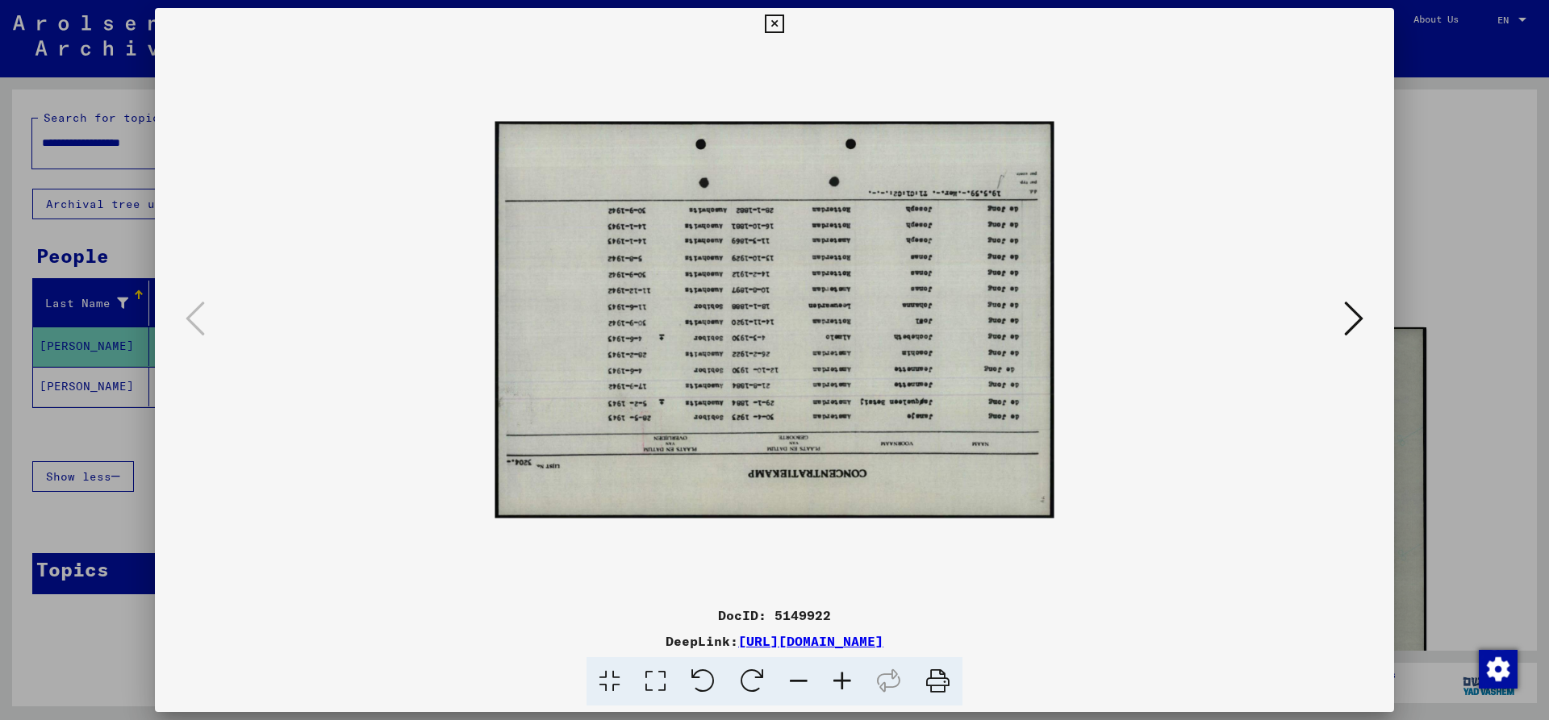
click at [708, 673] on icon at bounding box center [702, 681] width 49 height 49
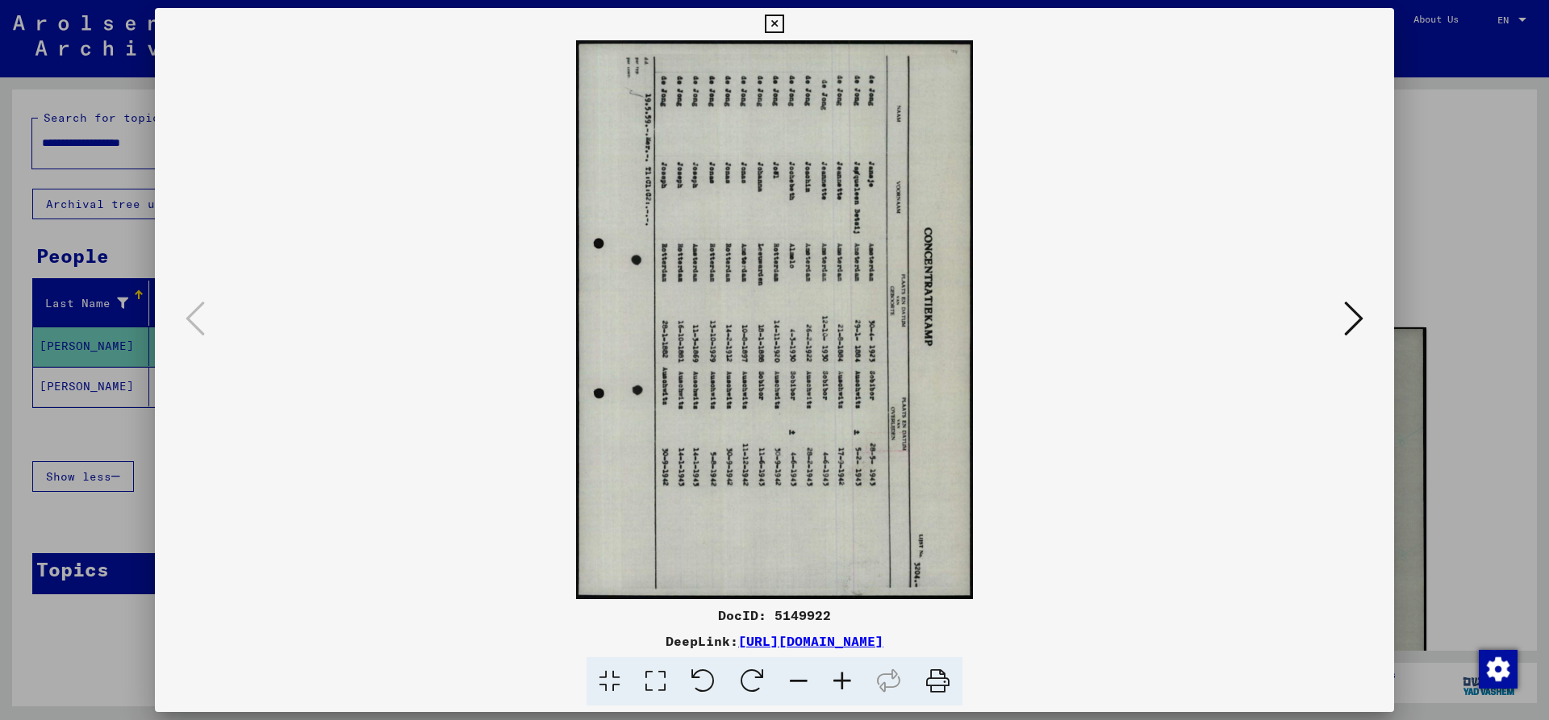
click at [708, 673] on icon at bounding box center [702, 681] width 49 height 49
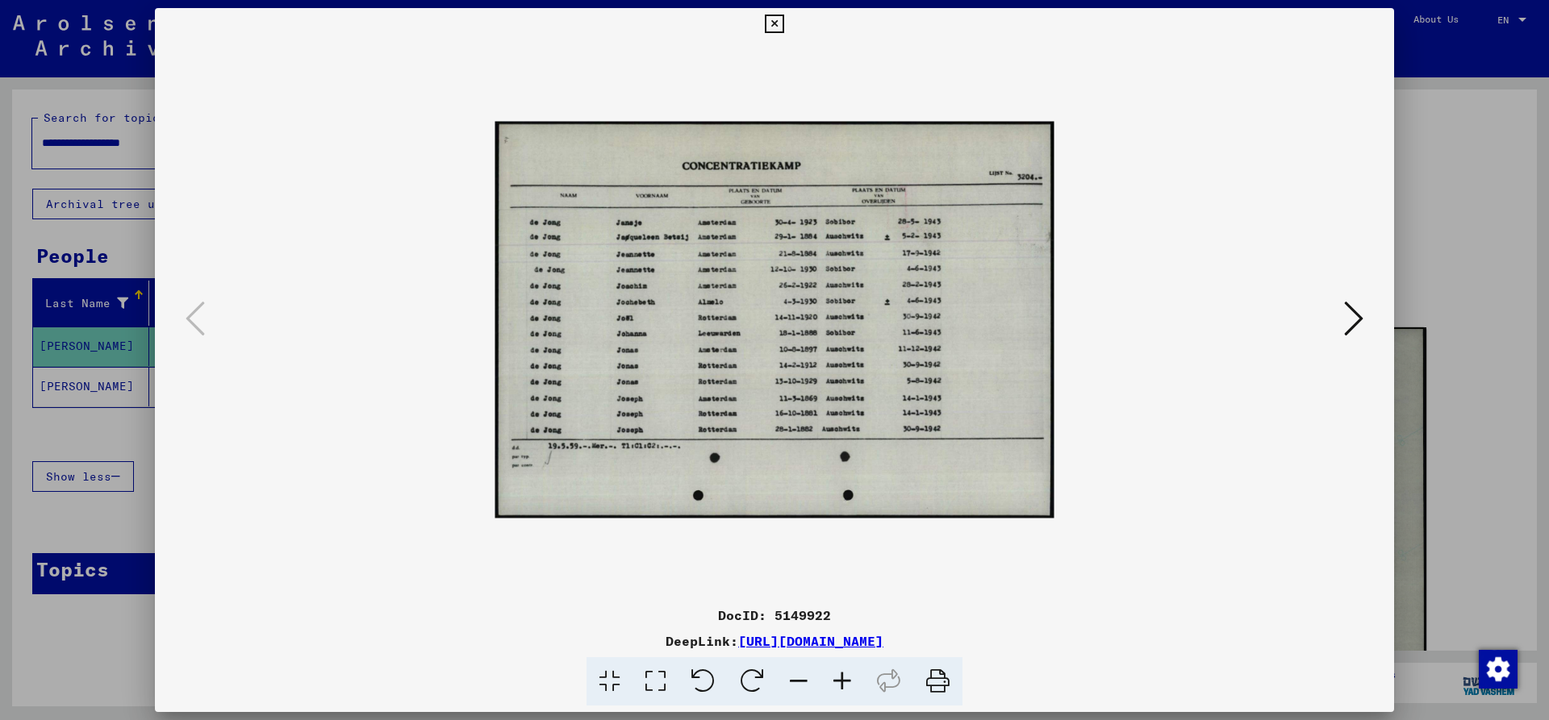
click at [841, 670] on icon at bounding box center [842, 681] width 44 height 49
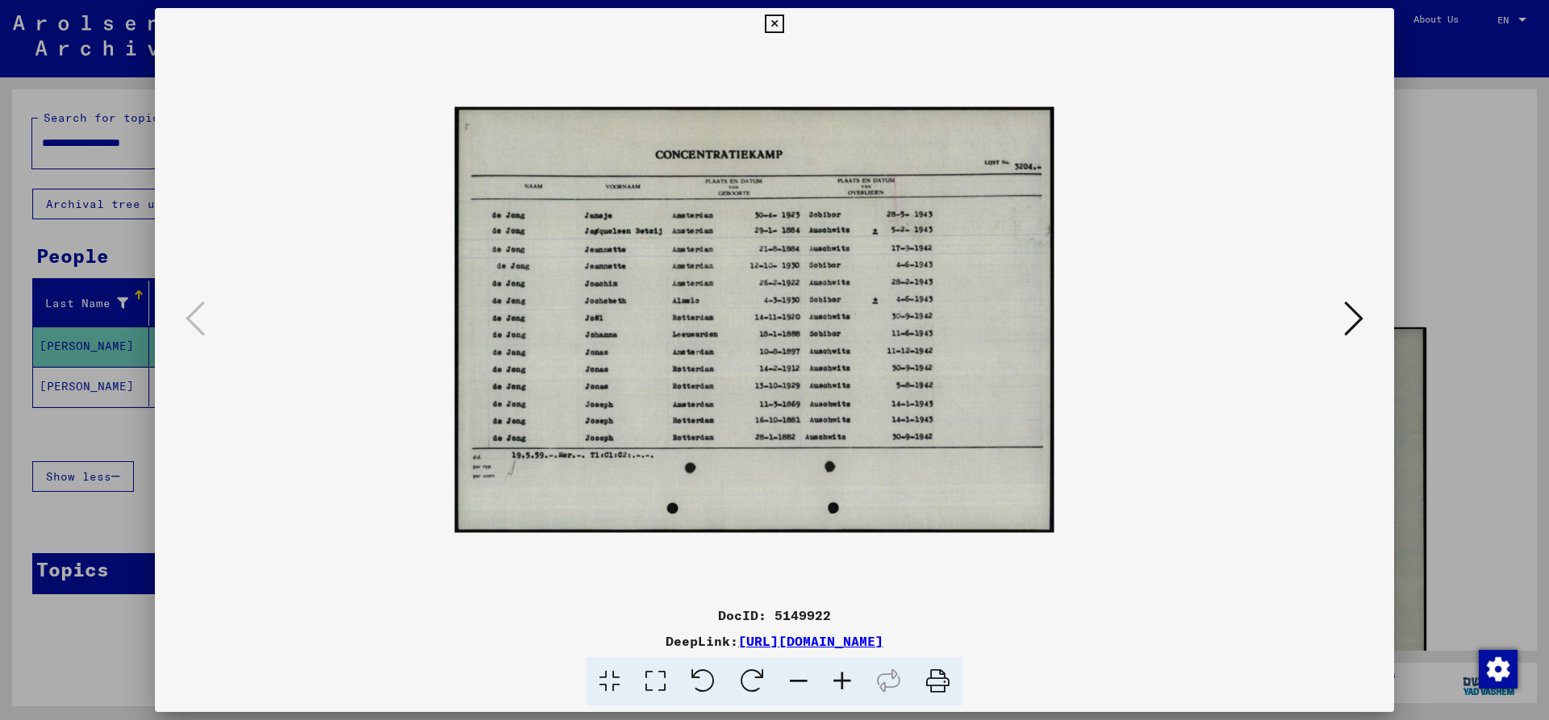
click at [841, 670] on icon at bounding box center [842, 681] width 44 height 49
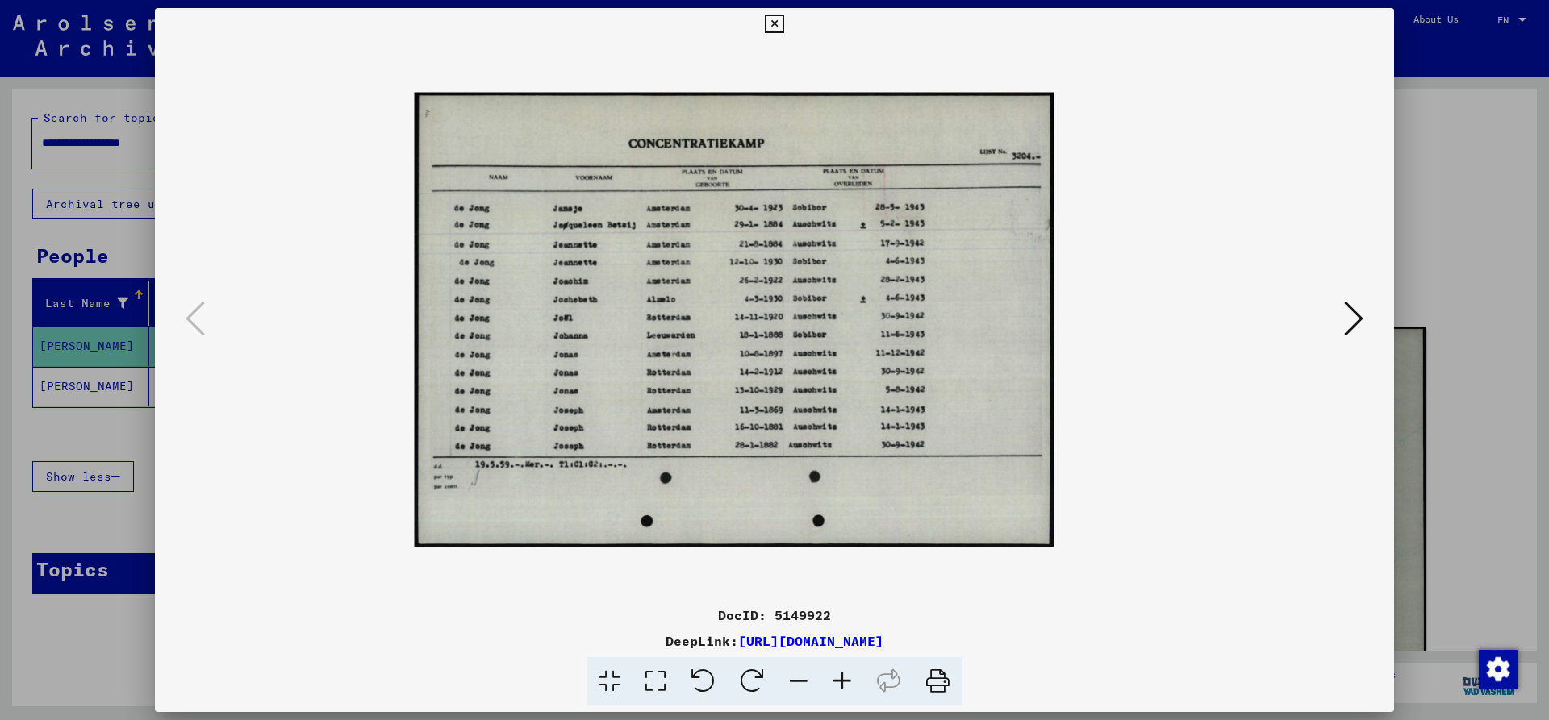
click at [841, 670] on icon at bounding box center [842, 681] width 44 height 49
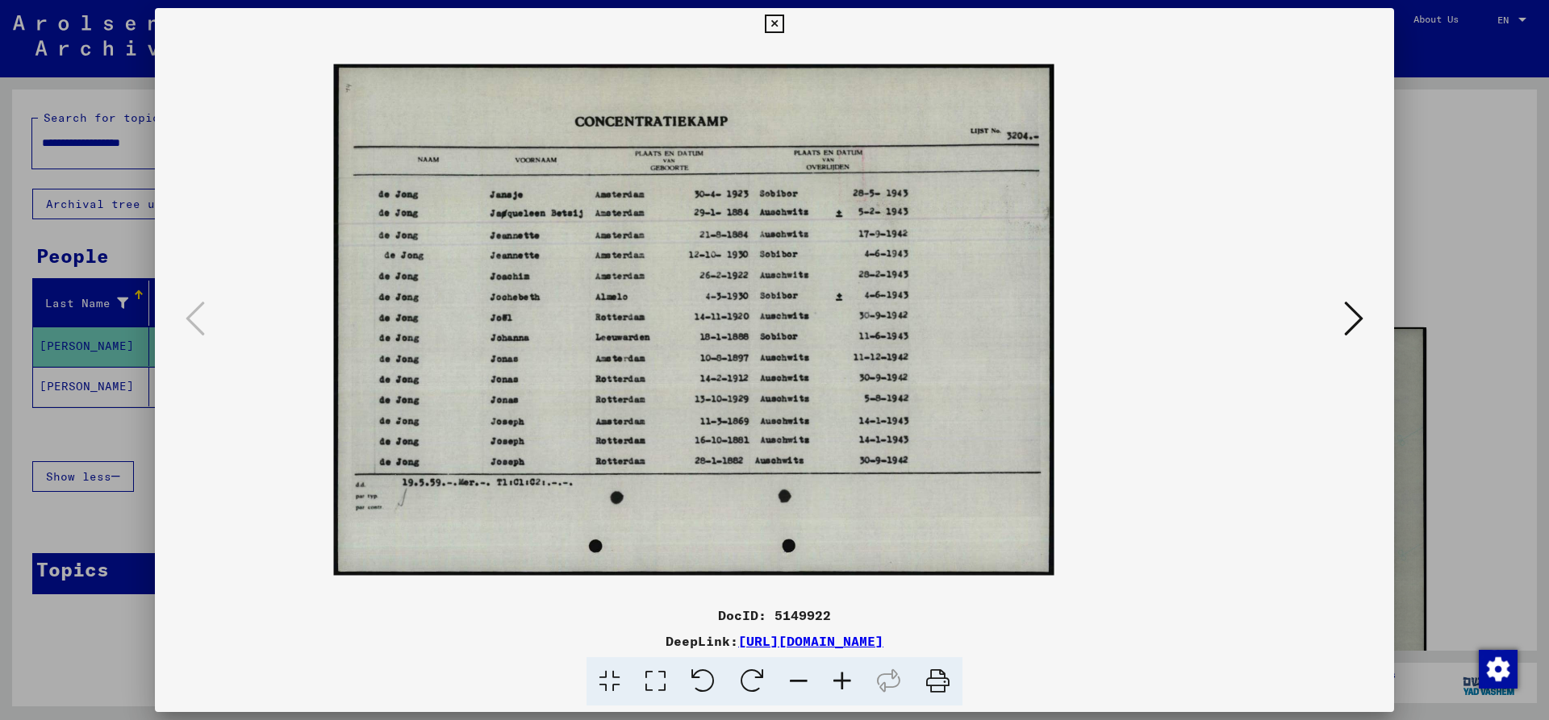
click at [841, 670] on icon at bounding box center [842, 681] width 44 height 49
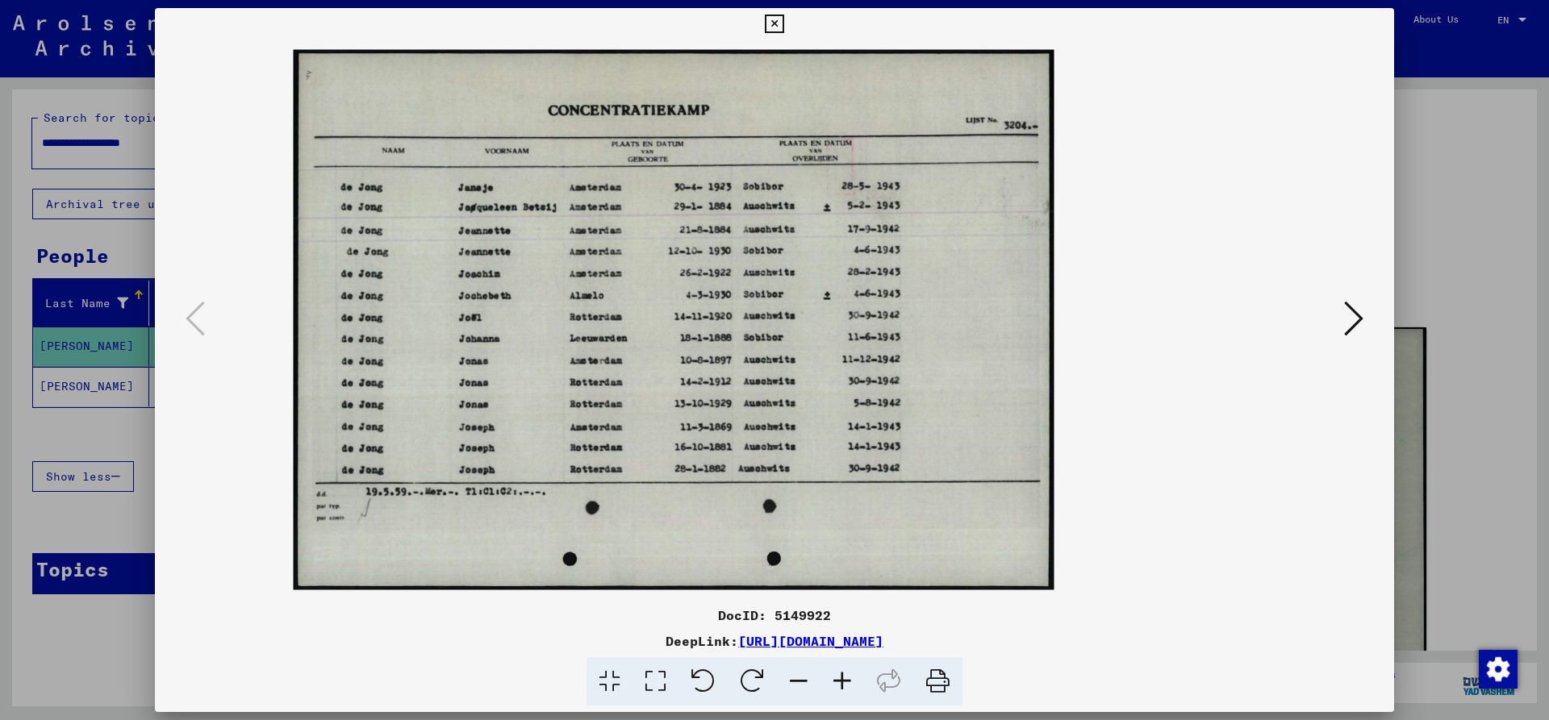
click at [841, 670] on icon at bounding box center [842, 681] width 44 height 49
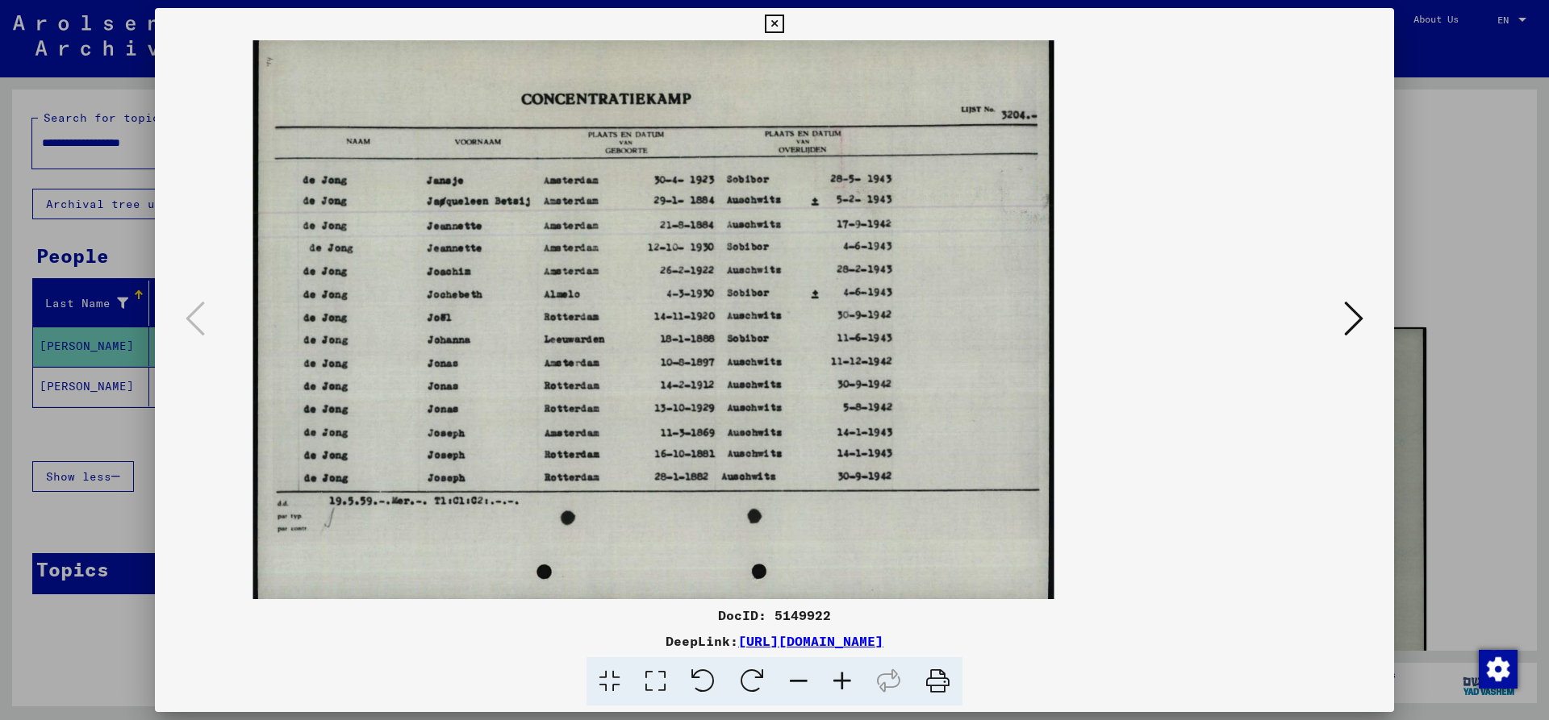
click at [783, 25] on icon at bounding box center [774, 24] width 19 height 19
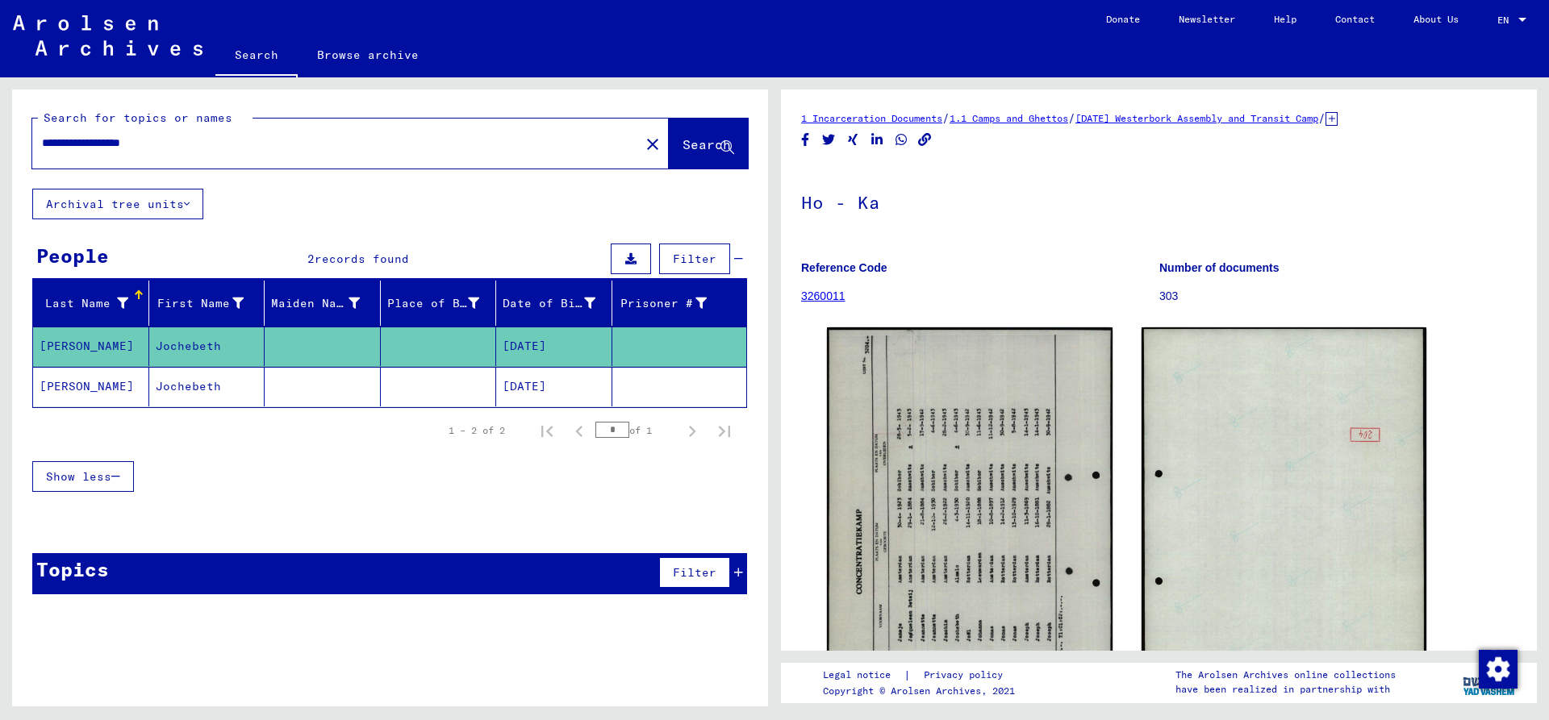
drag, startPoint x: 80, startPoint y: 144, endPoint x: 270, endPoint y: 146, distance: 190.4
click at [267, 146] on input "**********" at bounding box center [336, 143] width 588 height 17
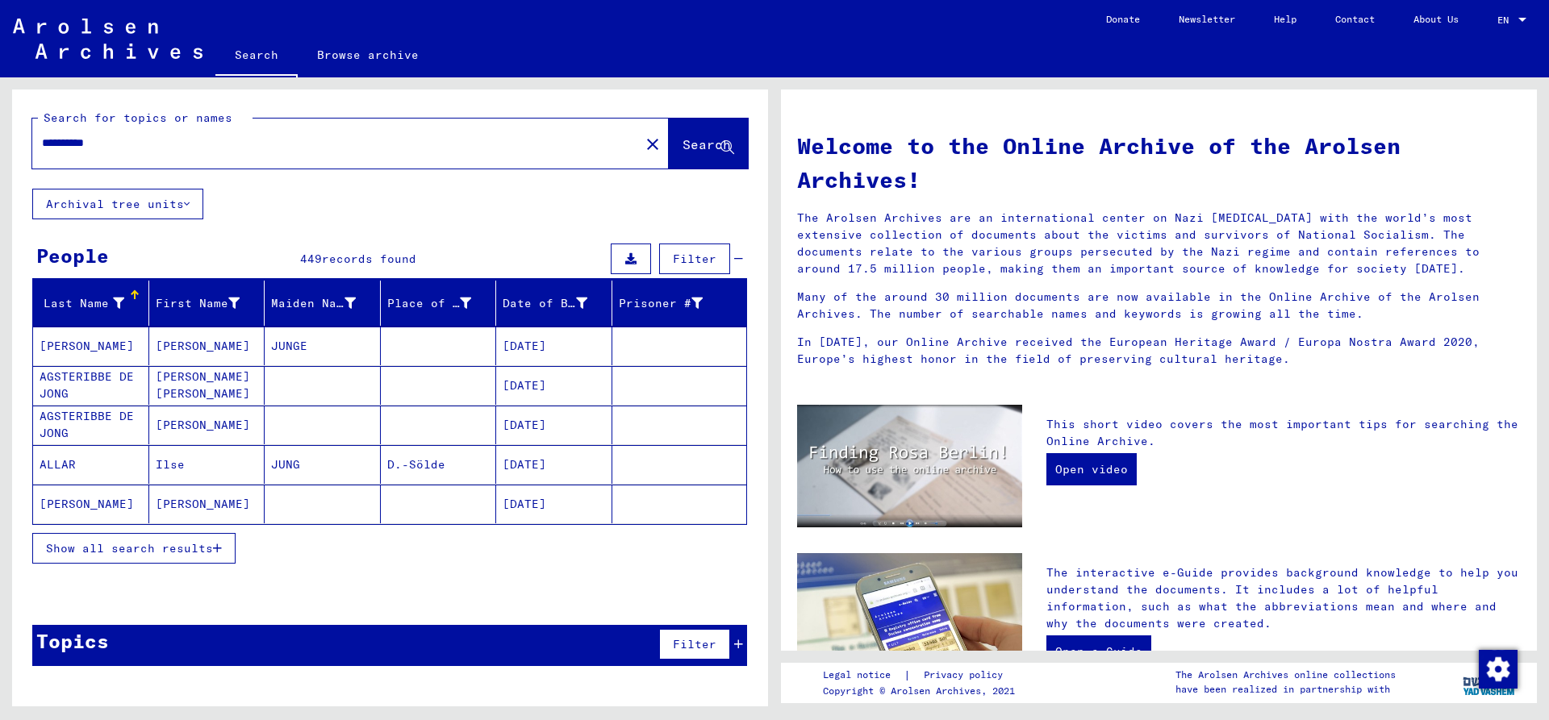
click at [196, 148] on input "**********" at bounding box center [331, 143] width 578 height 17
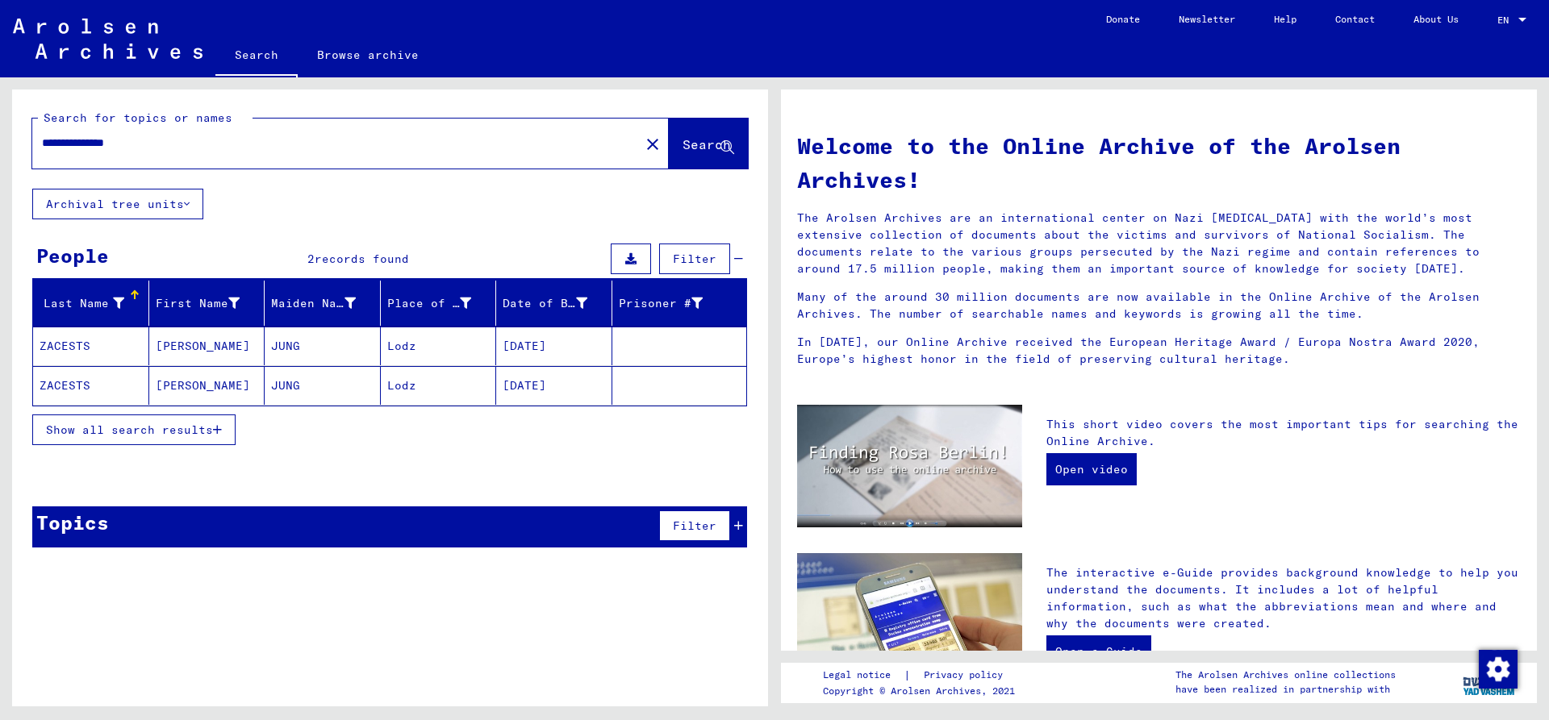
click at [200, 149] on input "**********" at bounding box center [331, 143] width 578 height 17
click at [207, 144] on input "**********" at bounding box center [331, 143] width 578 height 17
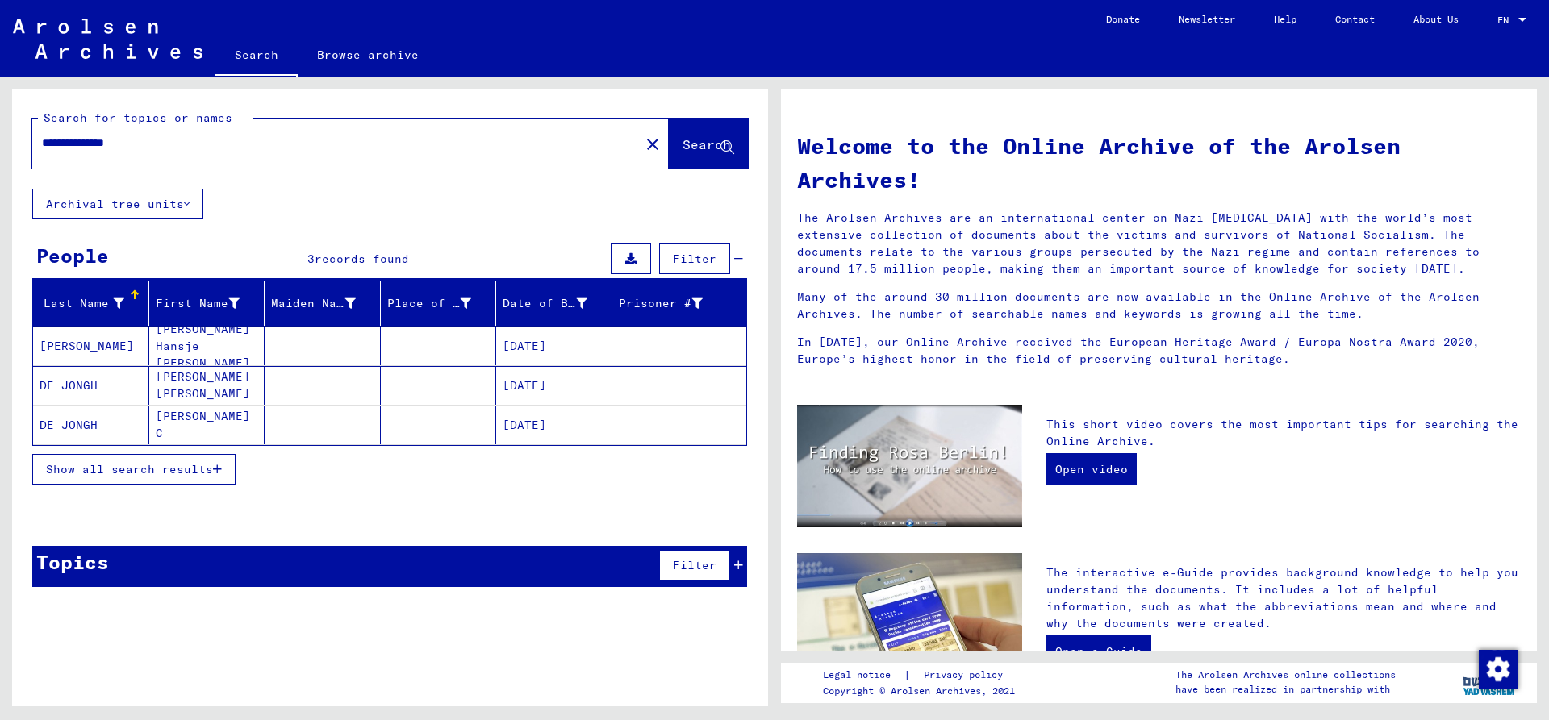
click at [101, 424] on mat-cell "DE JONGH" at bounding box center [91, 425] width 116 height 39
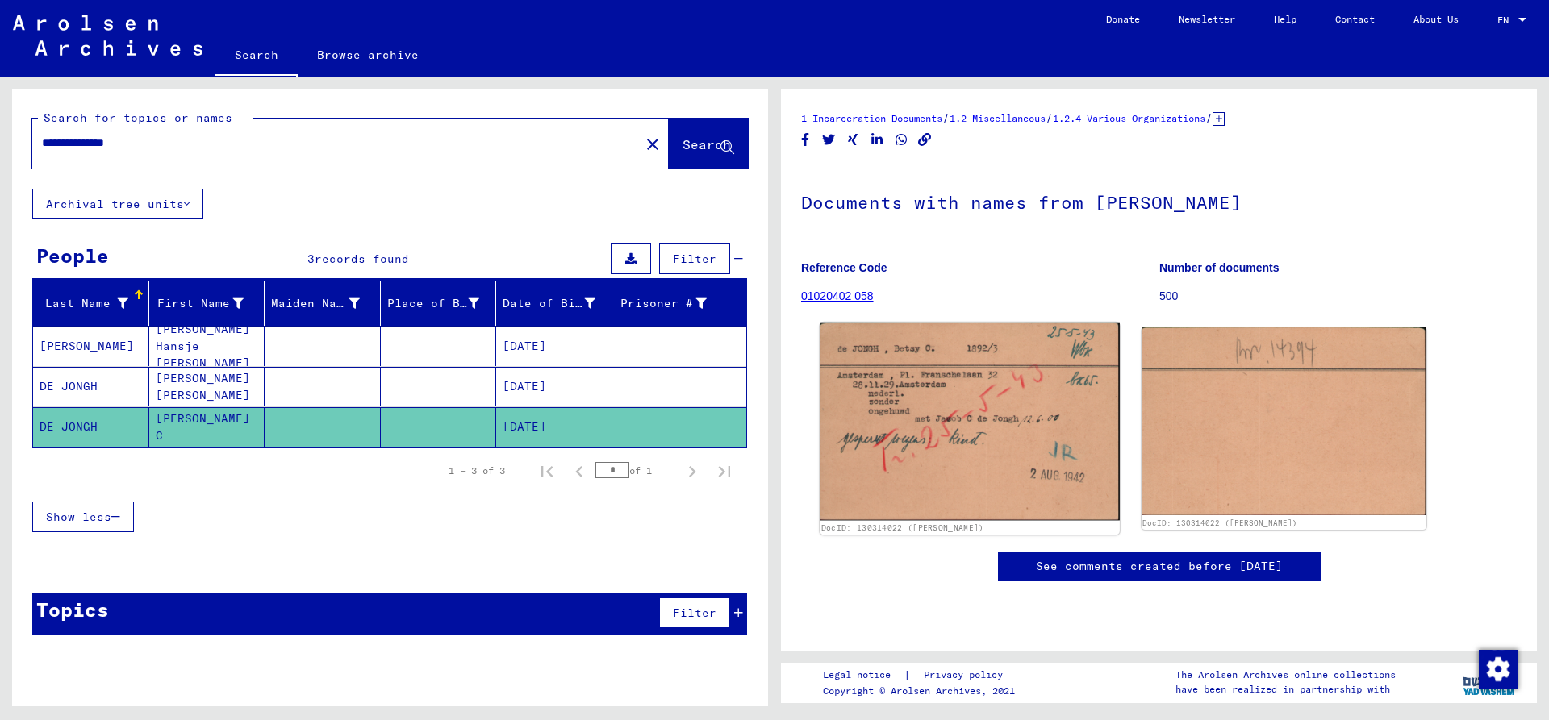
click at [896, 428] on img at bounding box center [968, 422] width 299 height 198
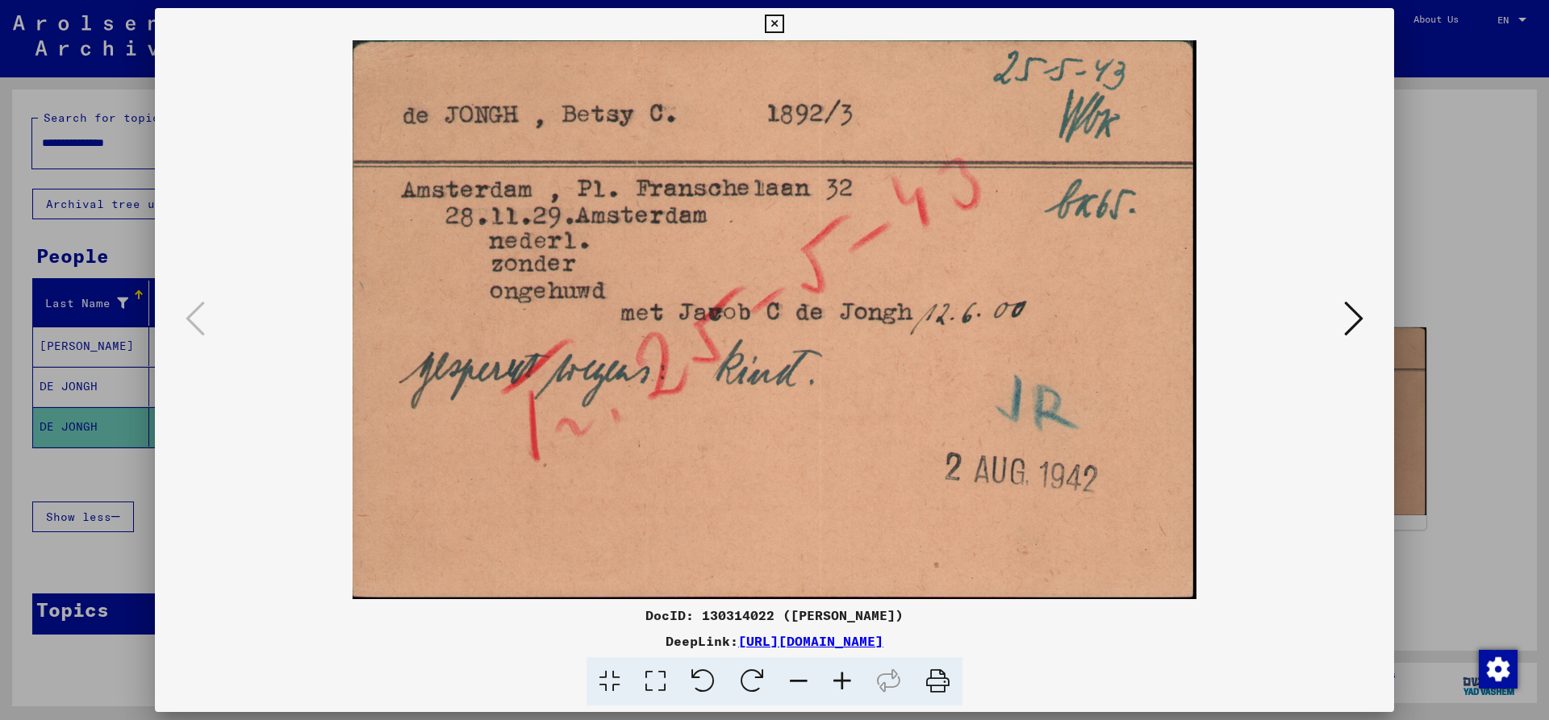
click at [55, 480] on div at bounding box center [774, 360] width 1549 height 720
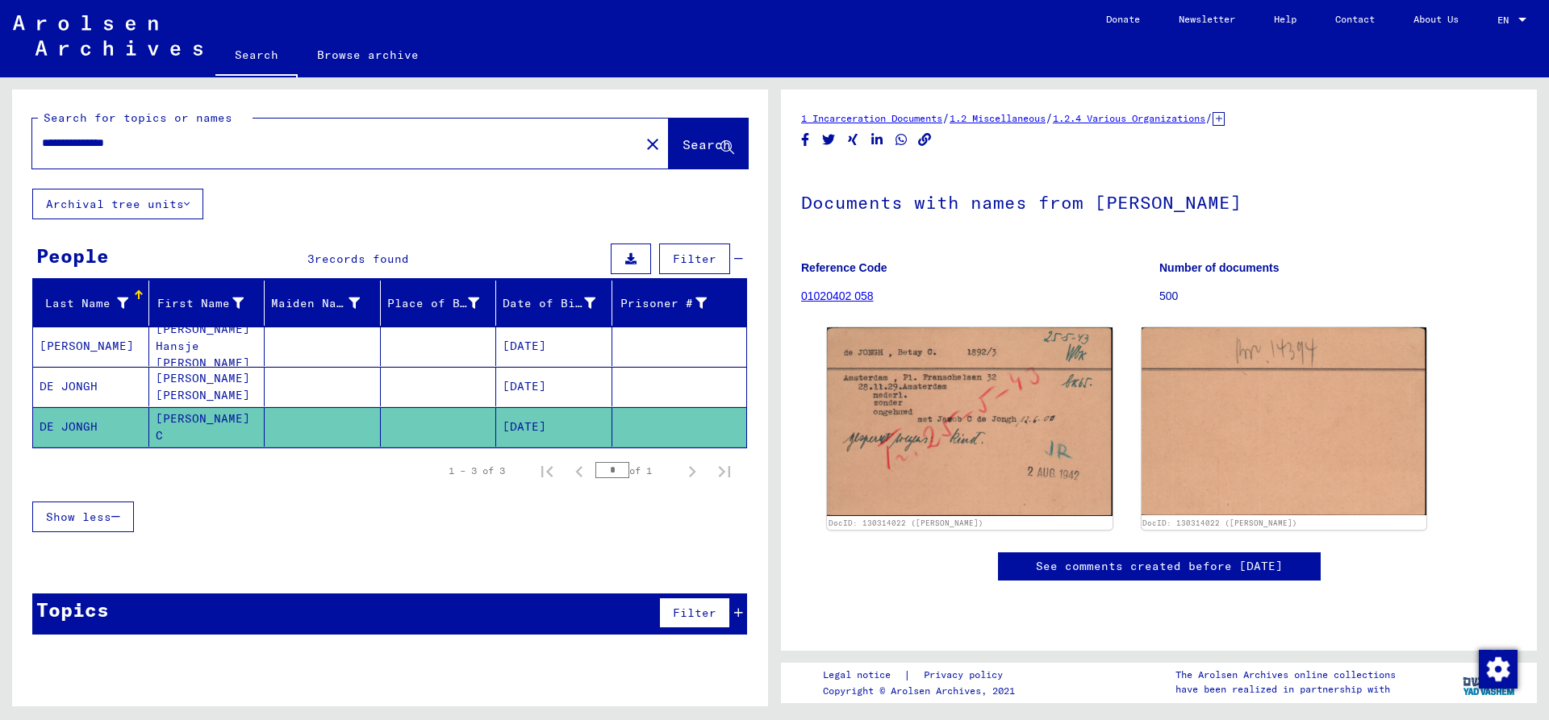
click at [96, 392] on mat-cell "DE JONGH" at bounding box center [91, 387] width 116 height 40
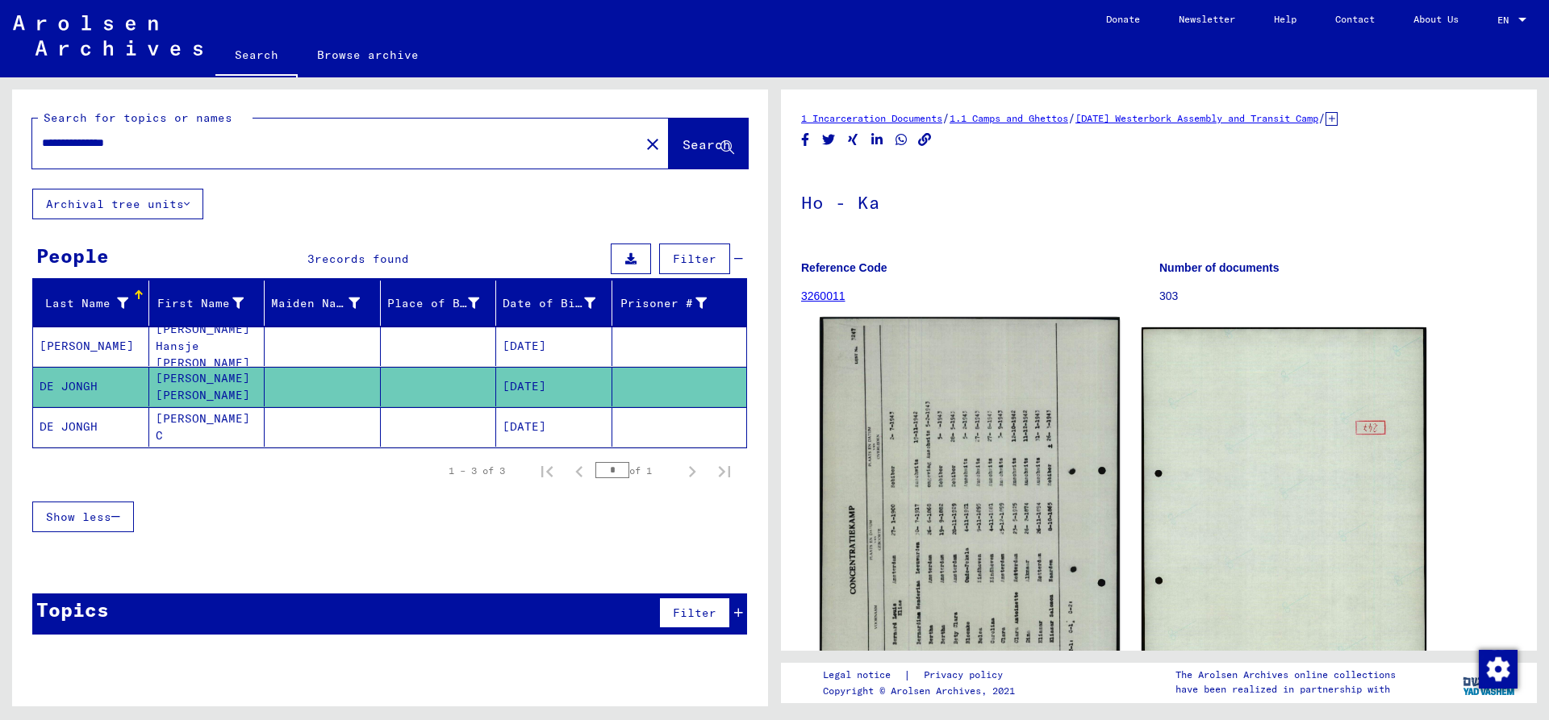
click at [963, 486] on img at bounding box center [968, 526] width 299 height 418
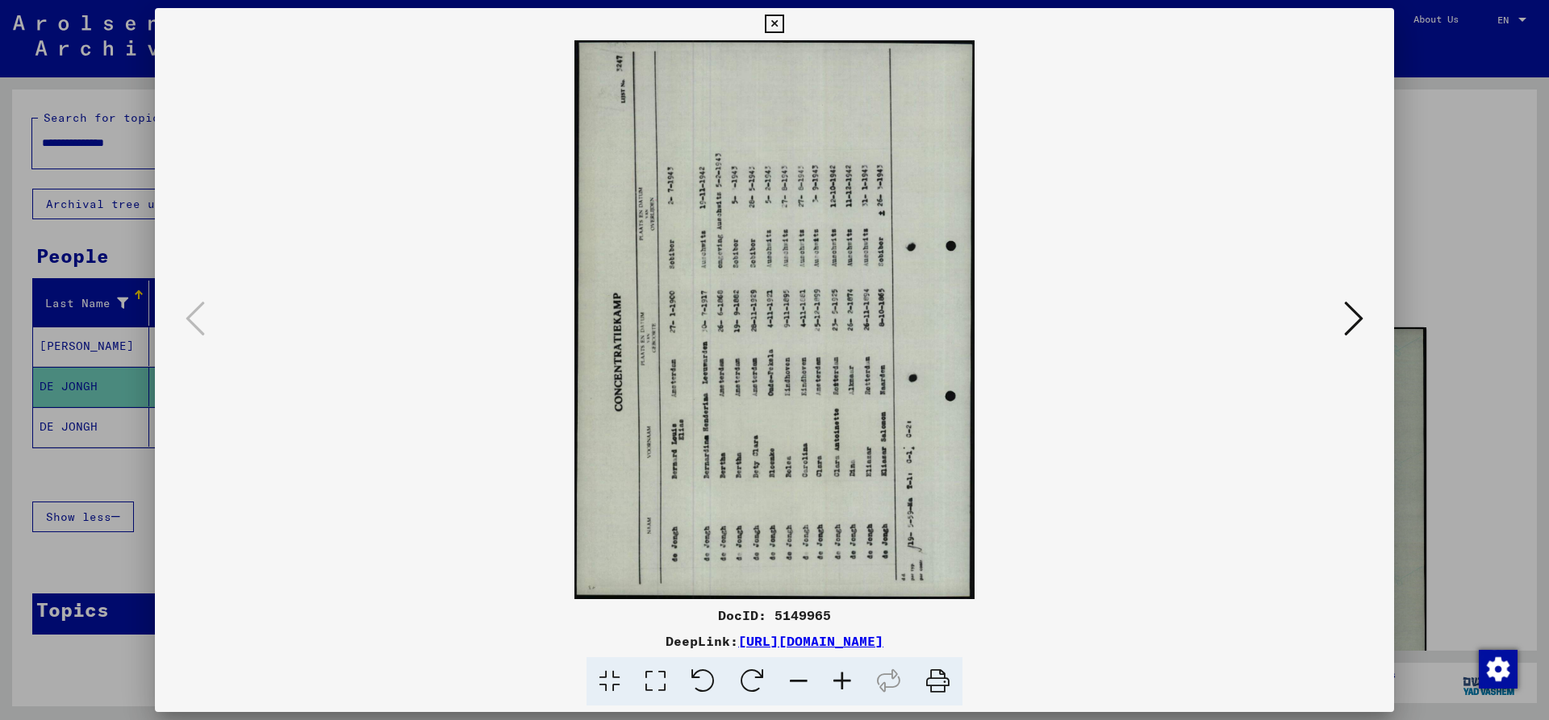
click at [736, 678] on icon at bounding box center [752, 681] width 49 height 49
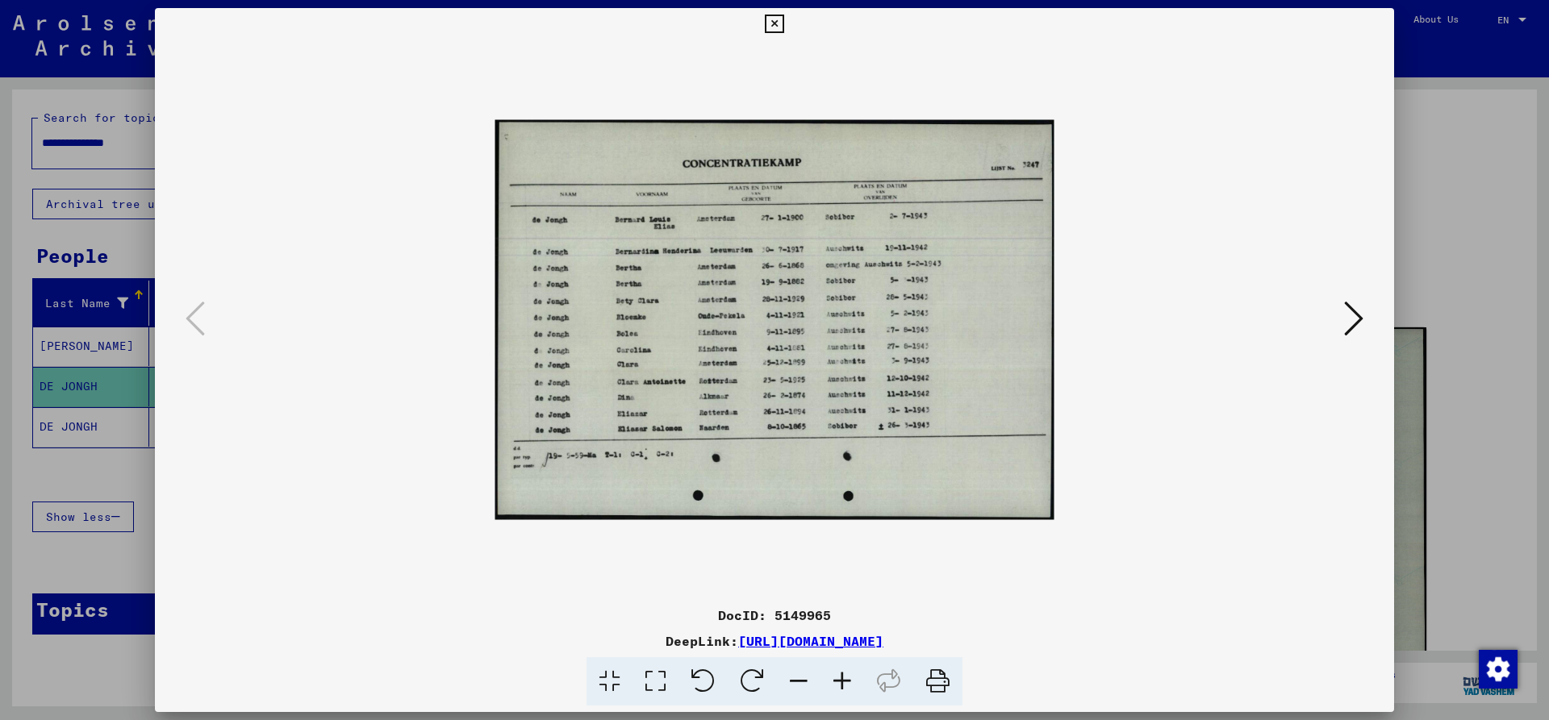
click at [842, 677] on icon at bounding box center [842, 681] width 44 height 49
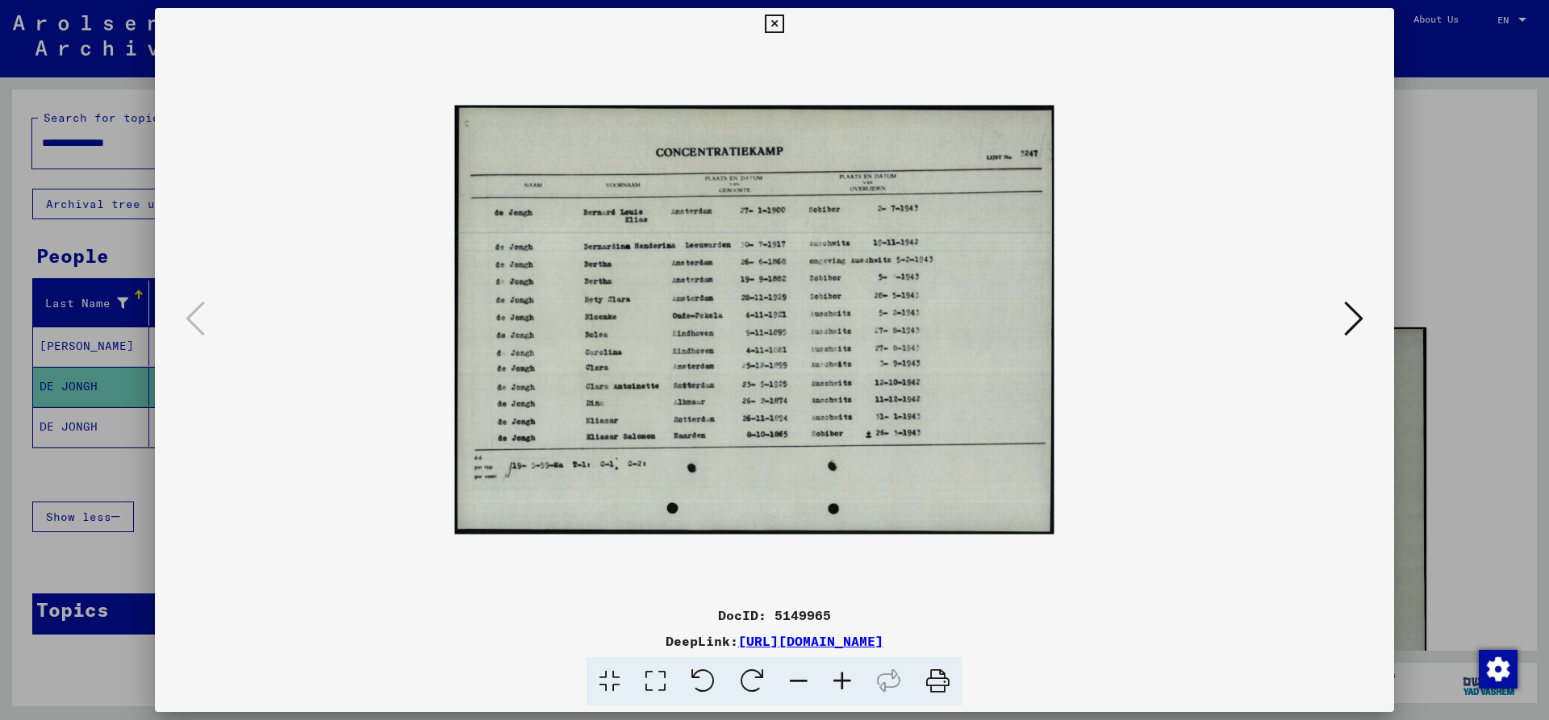
click at [842, 677] on icon at bounding box center [842, 681] width 44 height 49
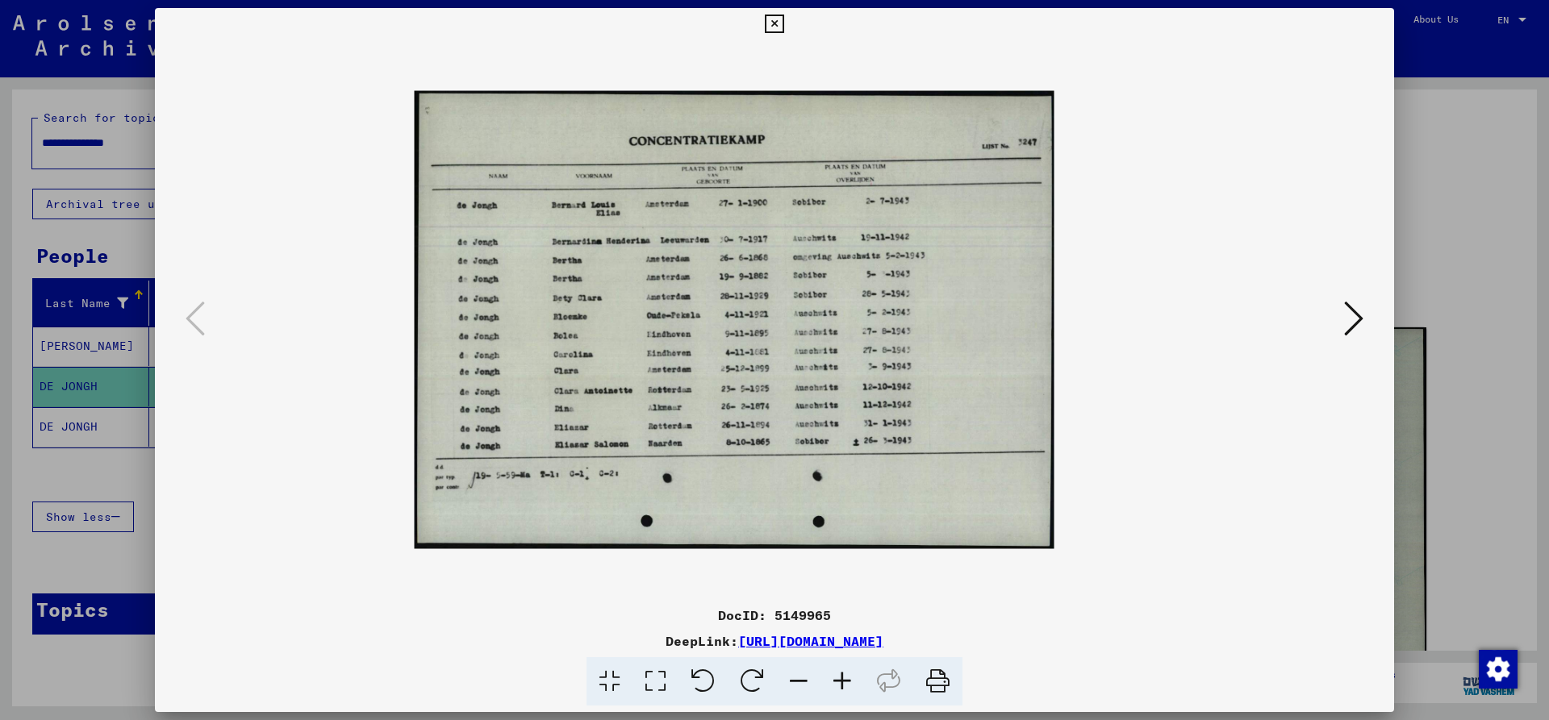
click at [842, 677] on icon at bounding box center [842, 681] width 44 height 49
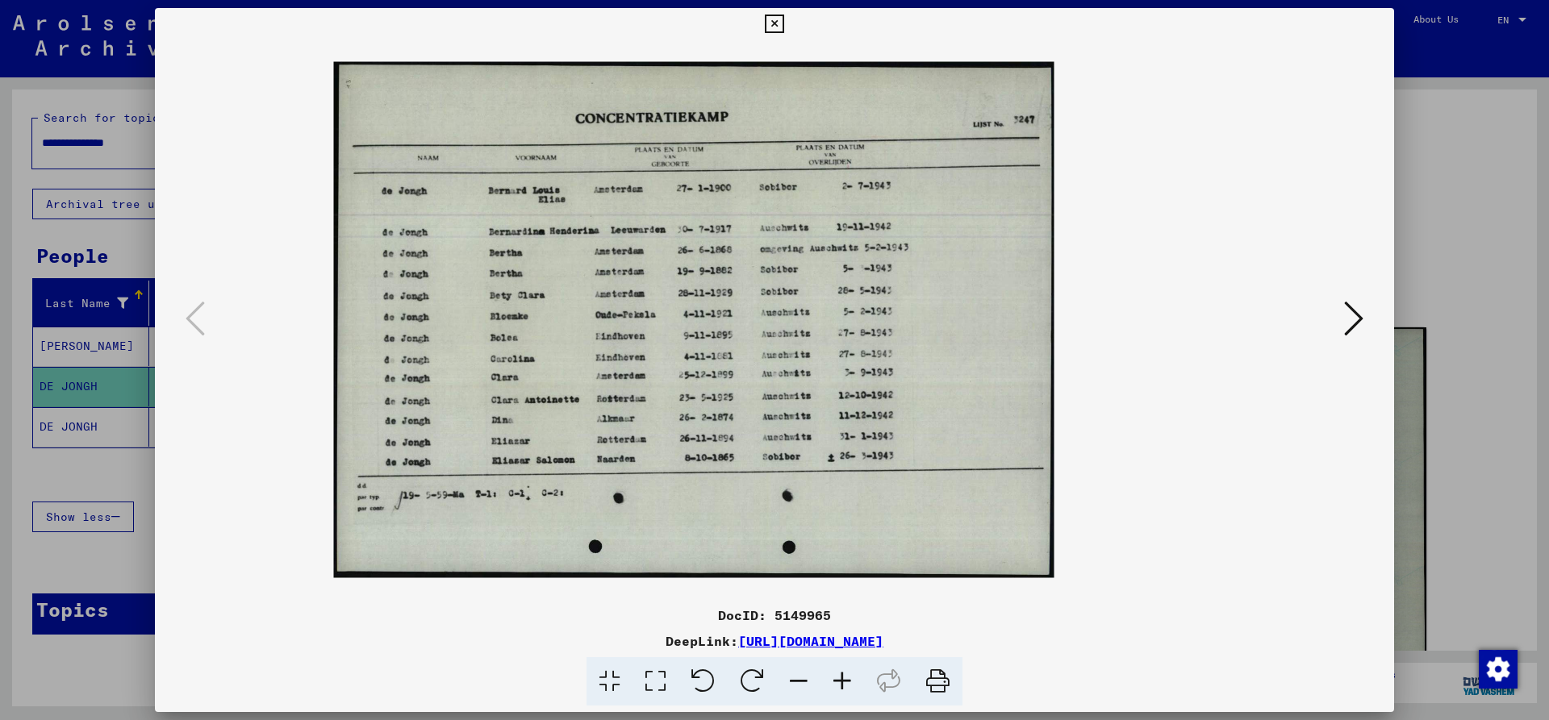
click at [842, 677] on icon at bounding box center [842, 681] width 44 height 49
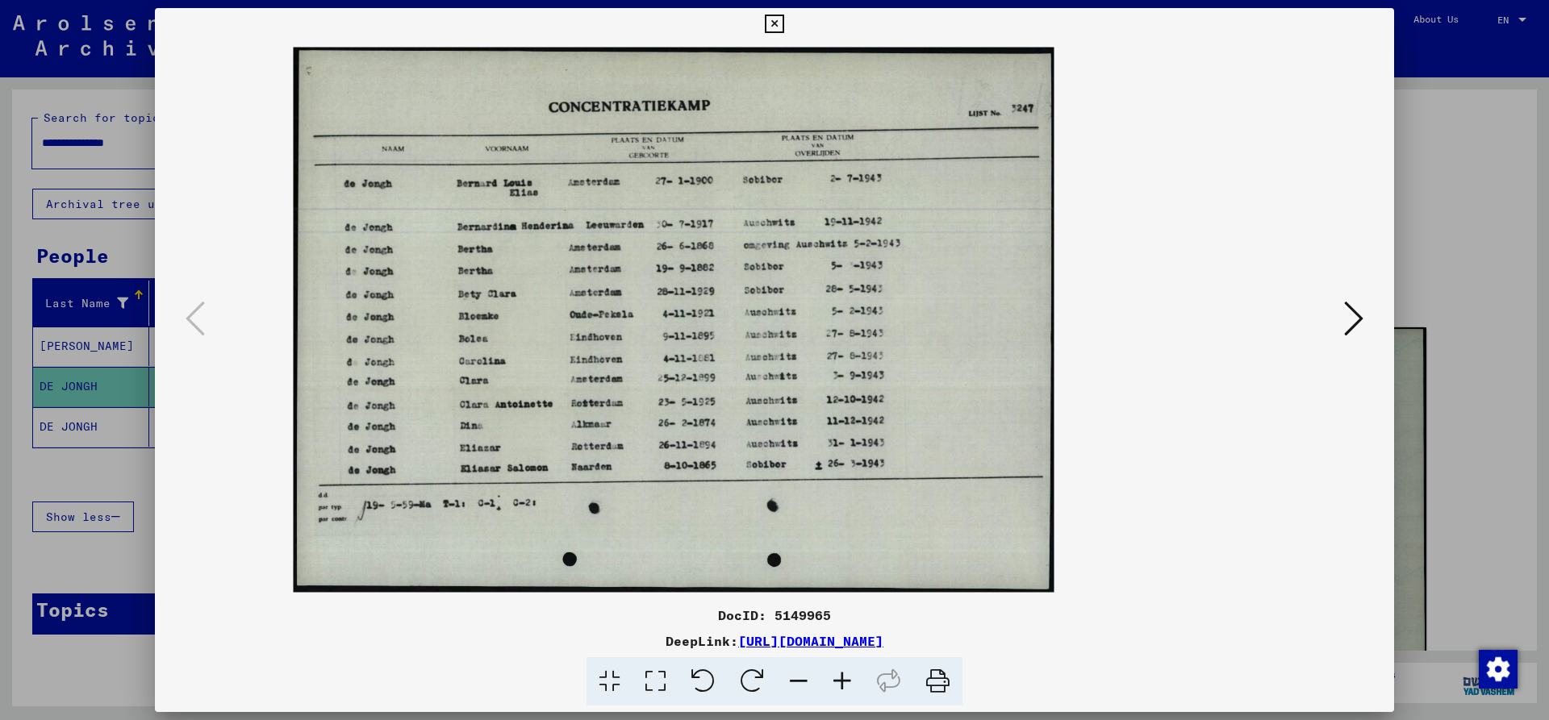
click at [842, 677] on icon at bounding box center [842, 681] width 44 height 49
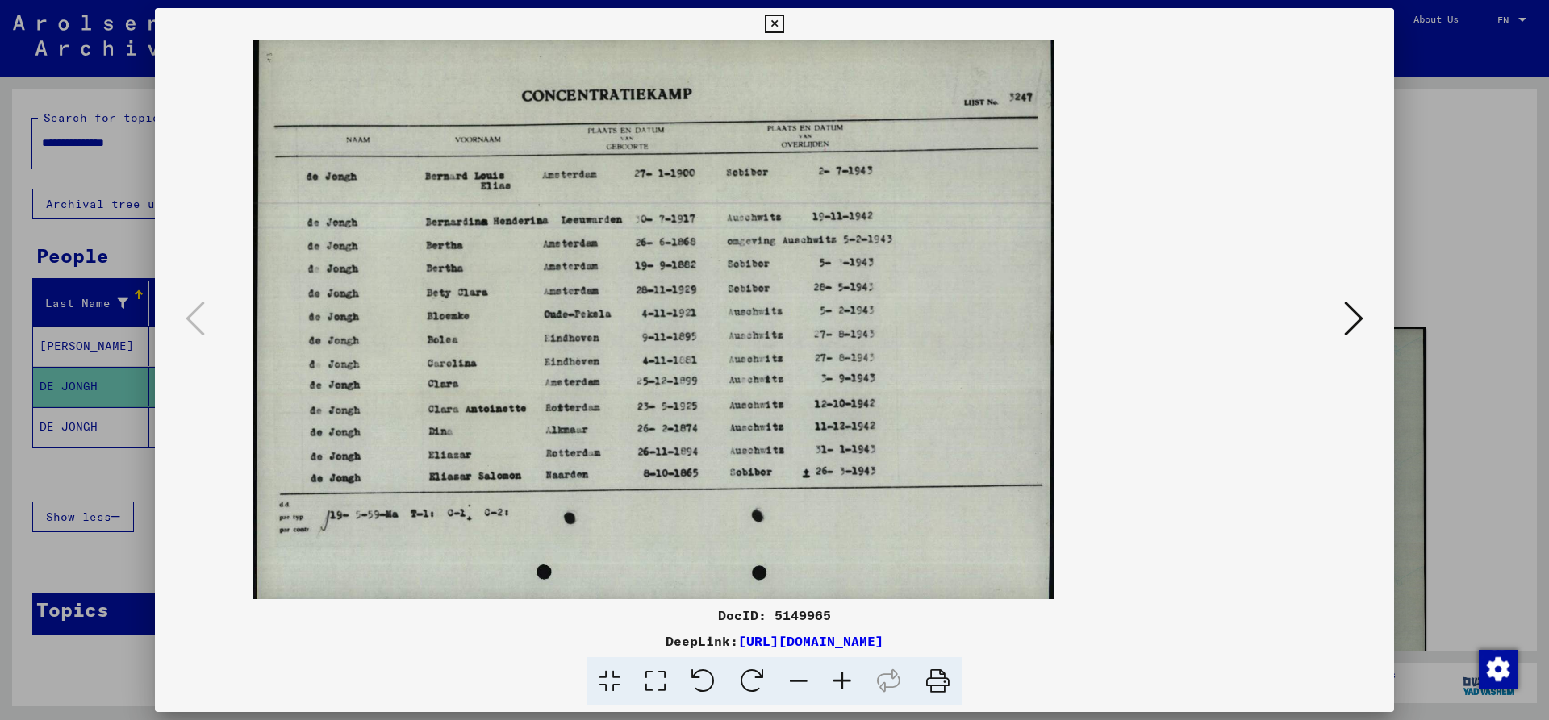
click at [783, 25] on icon at bounding box center [774, 24] width 19 height 19
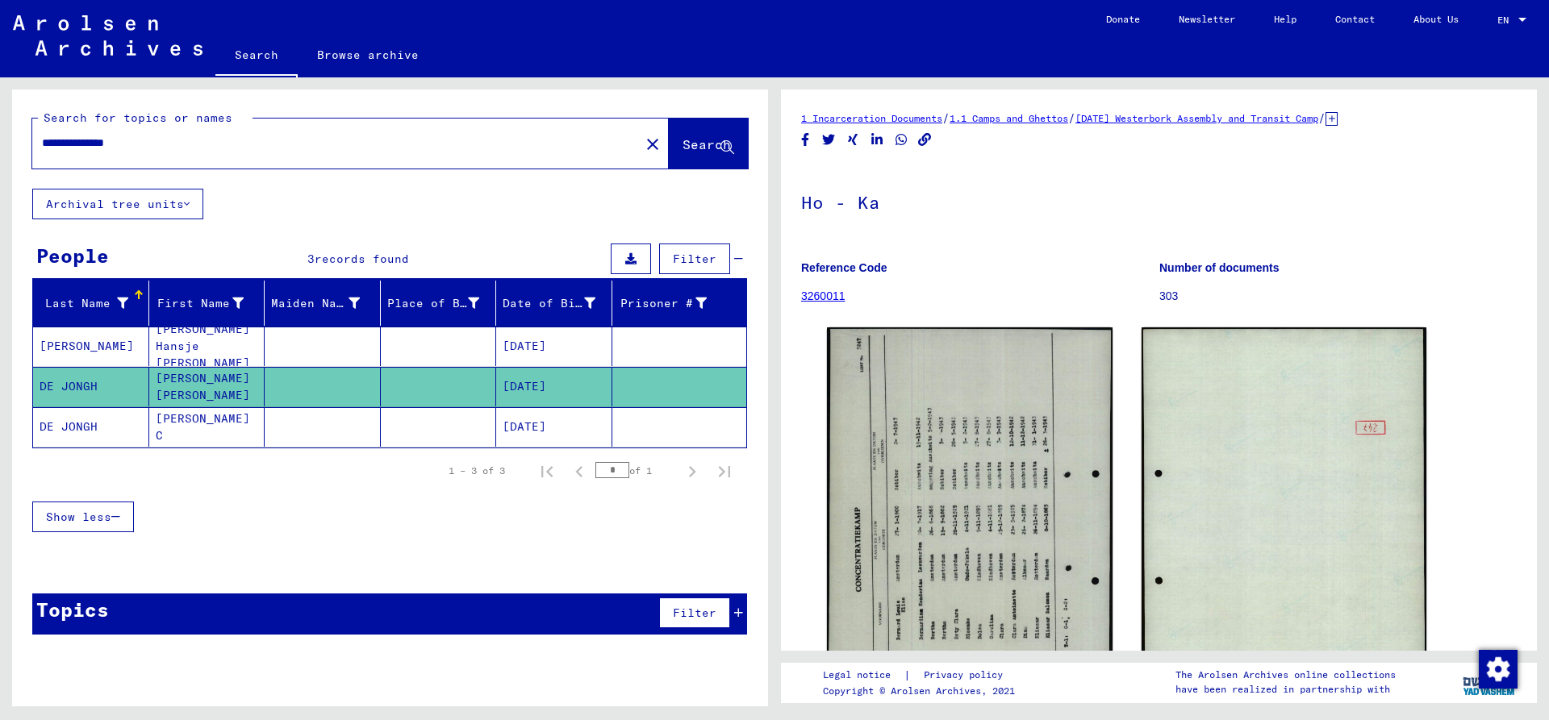
drag, startPoint x: 113, startPoint y: 144, endPoint x: -77, endPoint y: 144, distance: 190.4
click at [42, 144] on input "**********" at bounding box center [336, 143] width 588 height 17
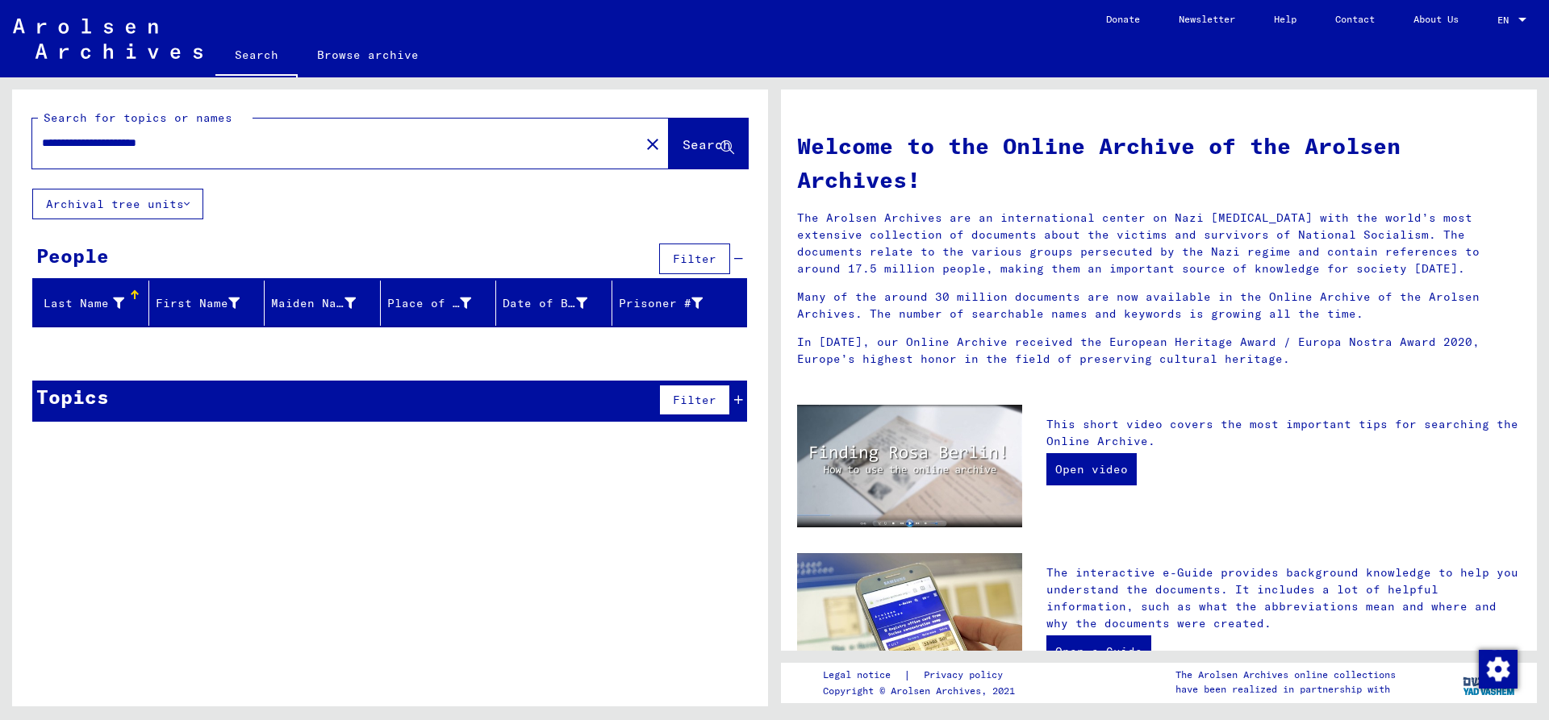
drag, startPoint x: 133, startPoint y: 140, endPoint x: 172, endPoint y: 146, distance: 39.1
click at [172, 146] on input "**********" at bounding box center [331, 143] width 578 height 17
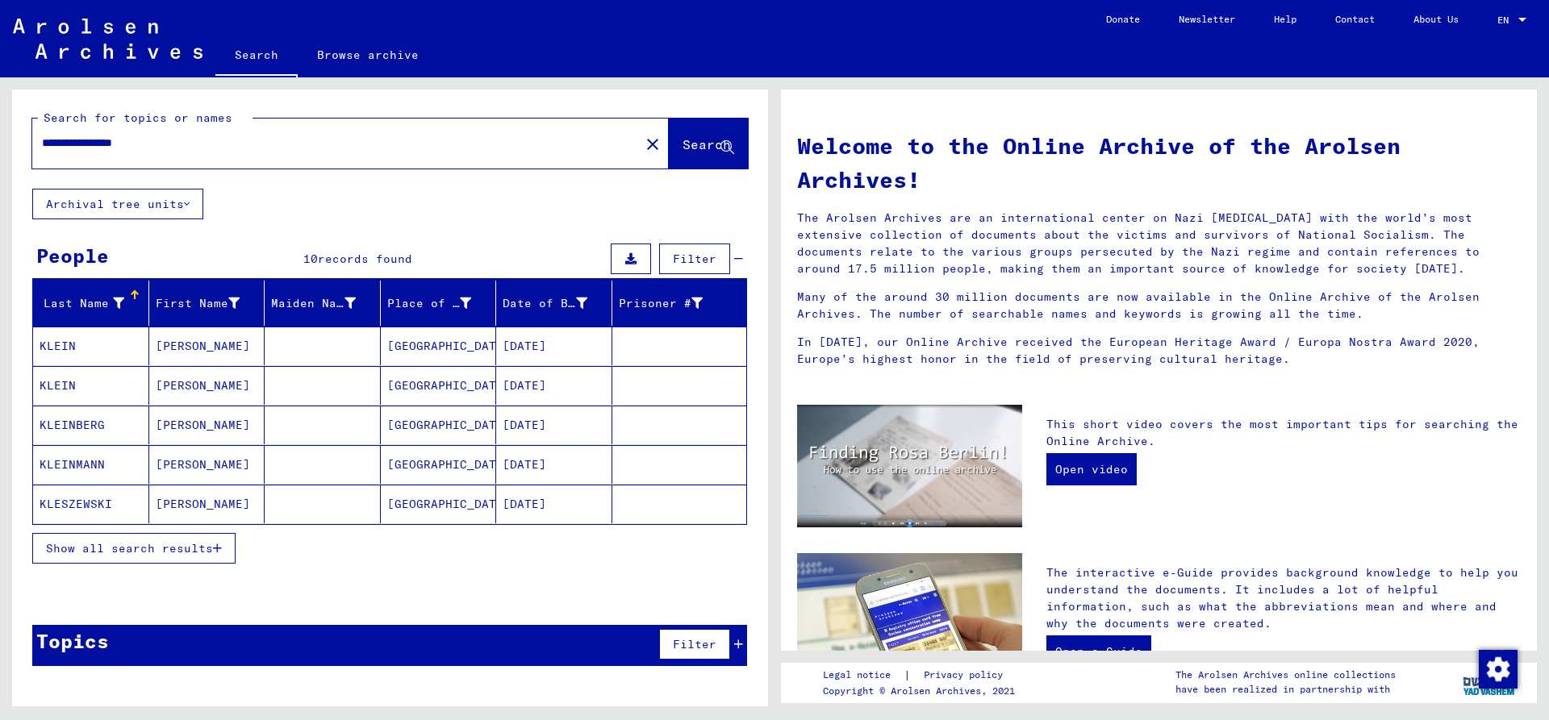
click at [146, 544] on span "Show all search results" at bounding box center [129, 548] width 167 height 15
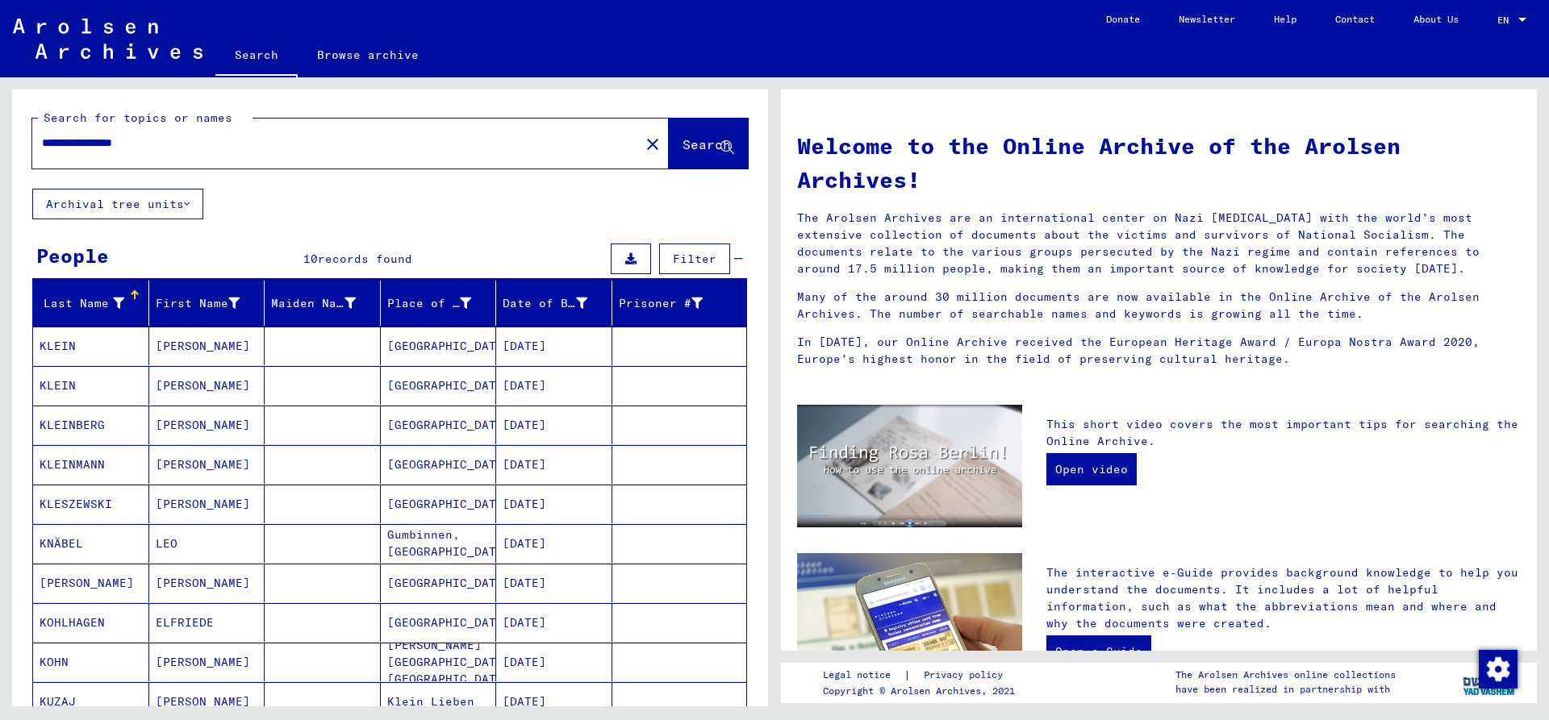
drag, startPoint x: 129, startPoint y: 139, endPoint x: -74, endPoint y: 140, distance: 203.3
click at [42, 140] on input "**********" at bounding box center [331, 143] width 578 height 17
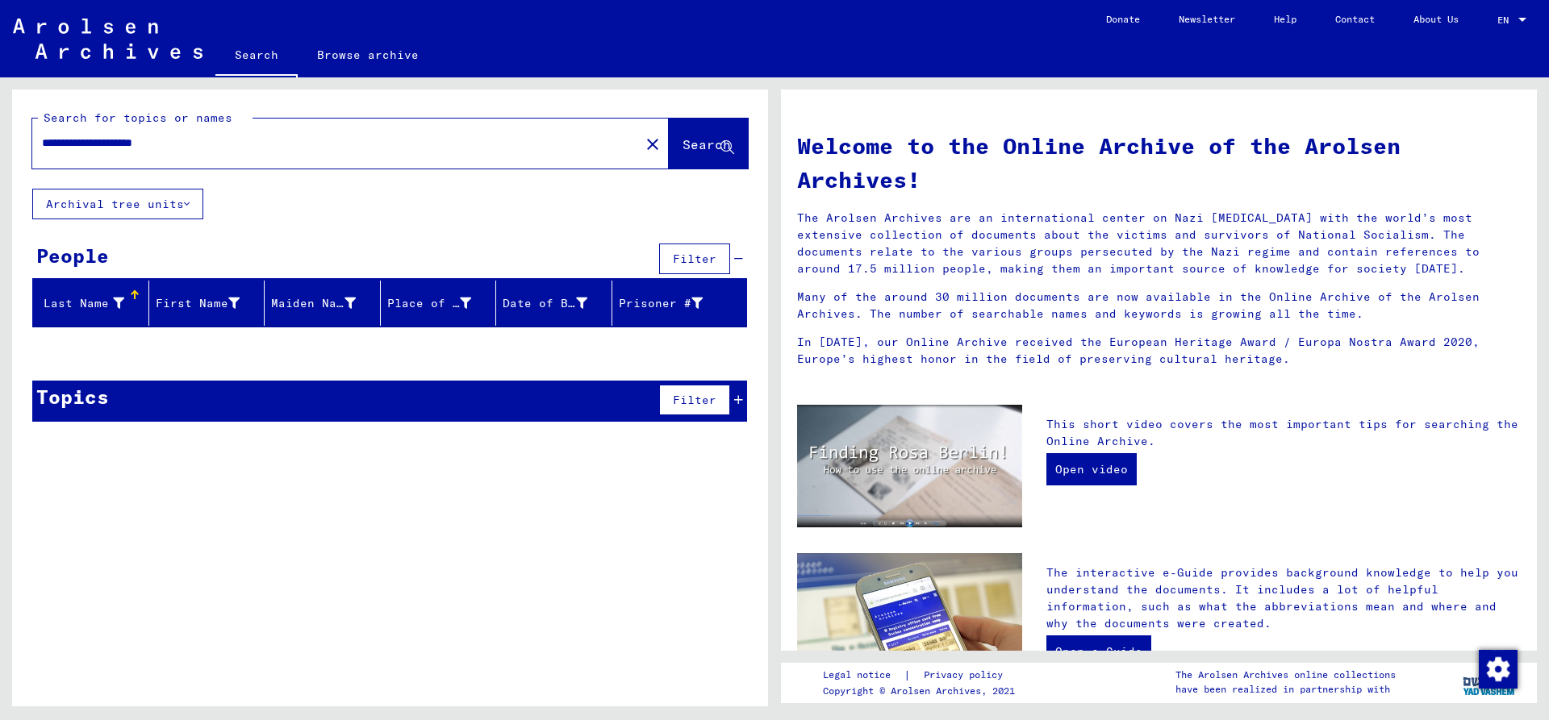
click at [265, 140] on input "**********" at bounding box center [331, 143] width 578 height 17
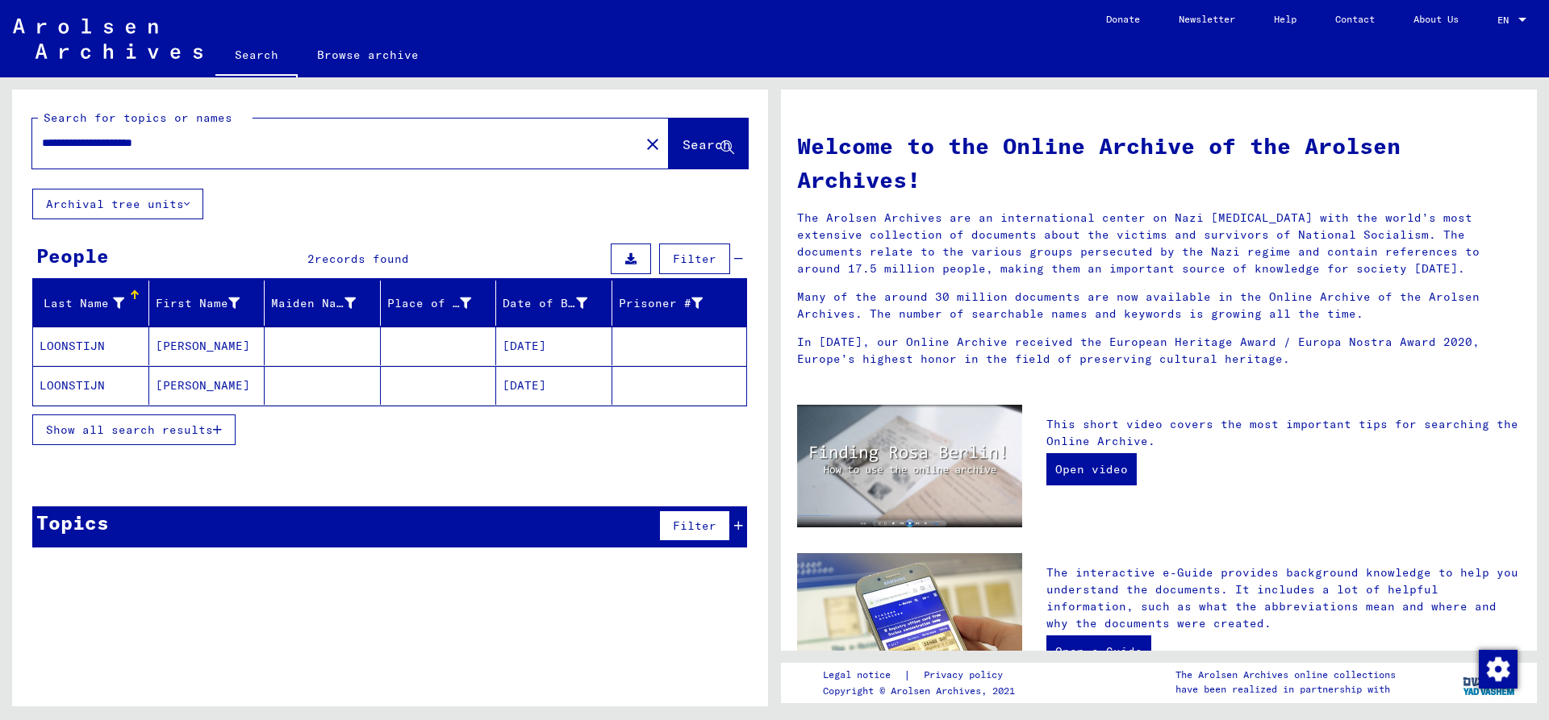
click at [99, 390] on mat-cell "LOONSTIJN" at bounding box center [91, 385] width 116 height 39
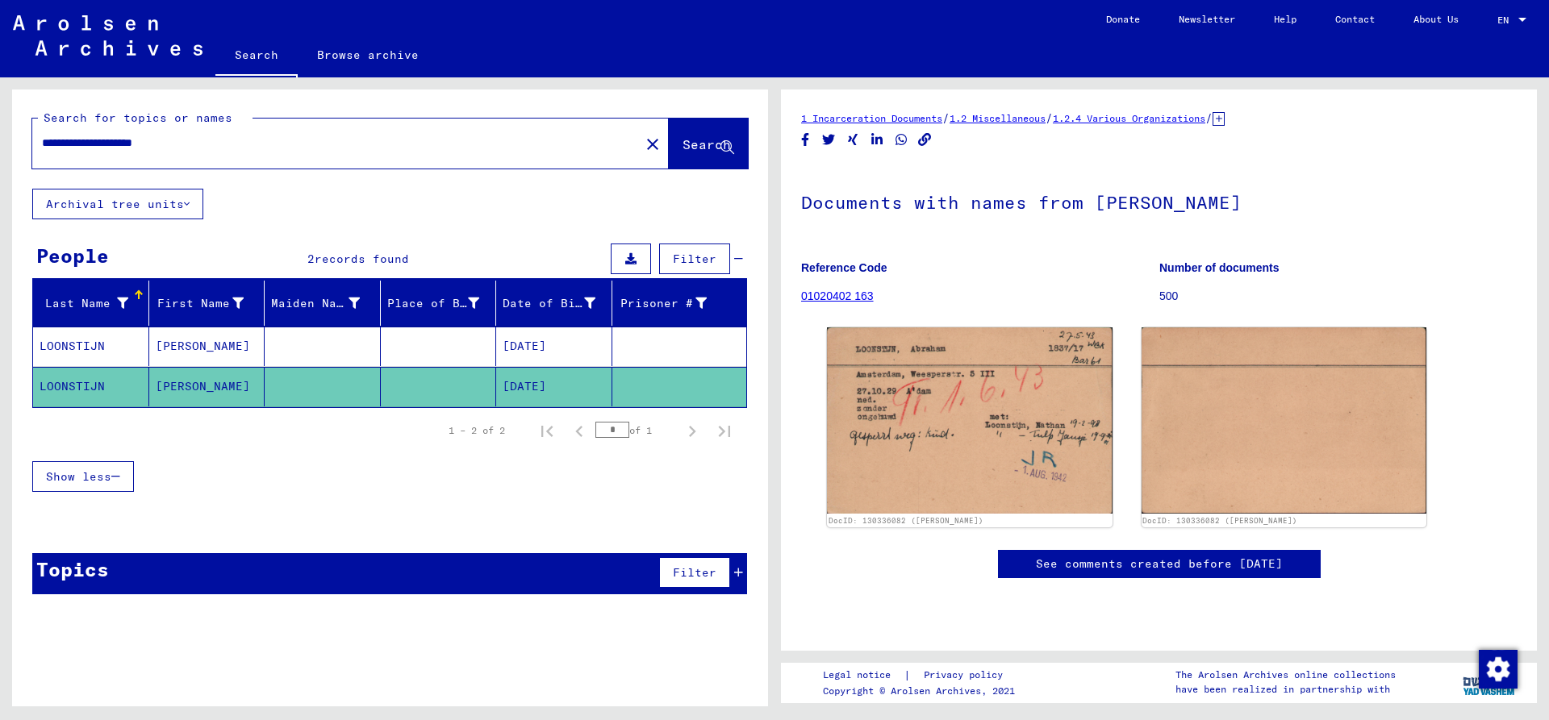
drag, startPoint x: 163, startPoint y: 144, endPoint x: -54, endPoint y: 143, distance: 217.0
click at [42, 143] on input "**********" at bounding box center [336, 143] width 588 height 17
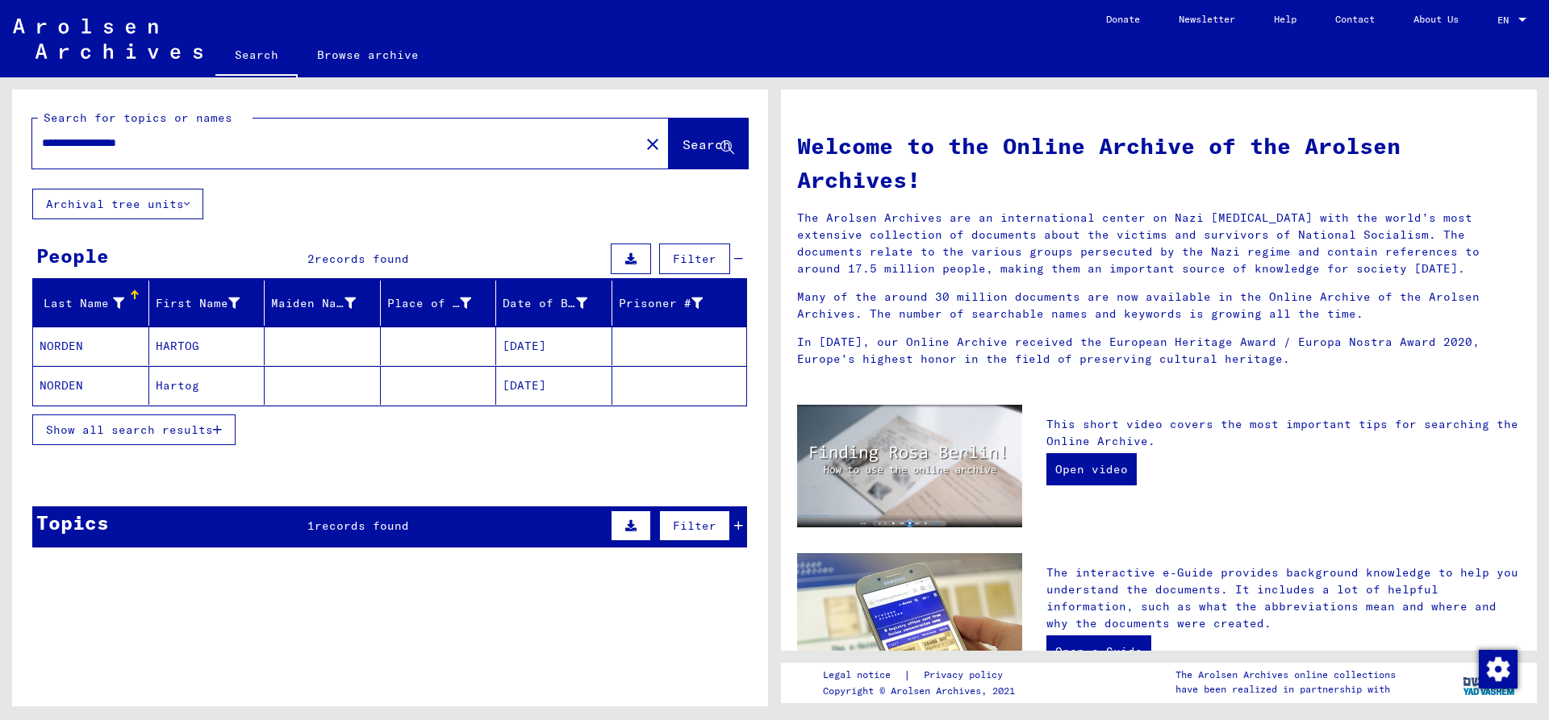
click at [98, 351] on mat-cell "NORDEN" at bounding box center [91, 346] width 116 height 39
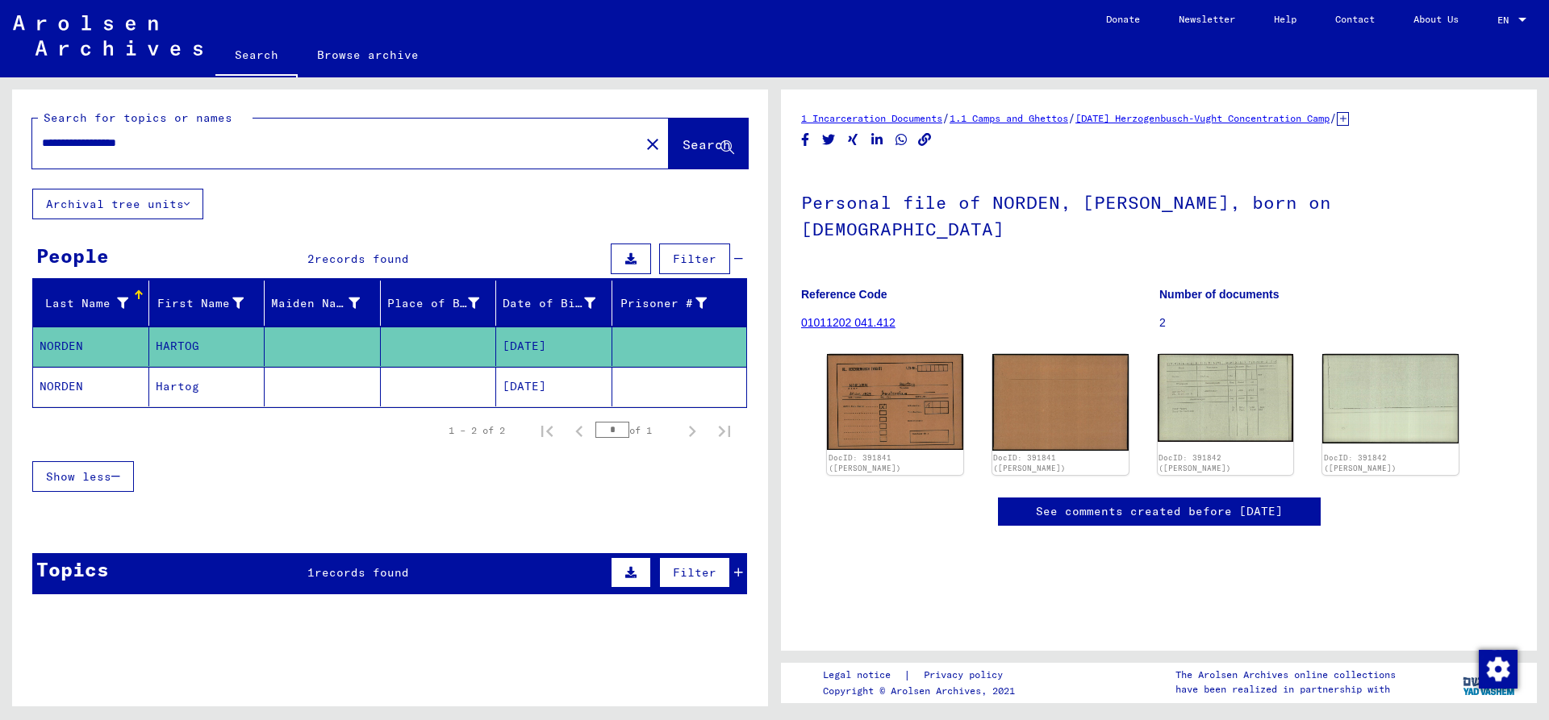
click at [64, 393] on mat-cell "NORDEN" at bounding box center [91, 387] width 116 height 40
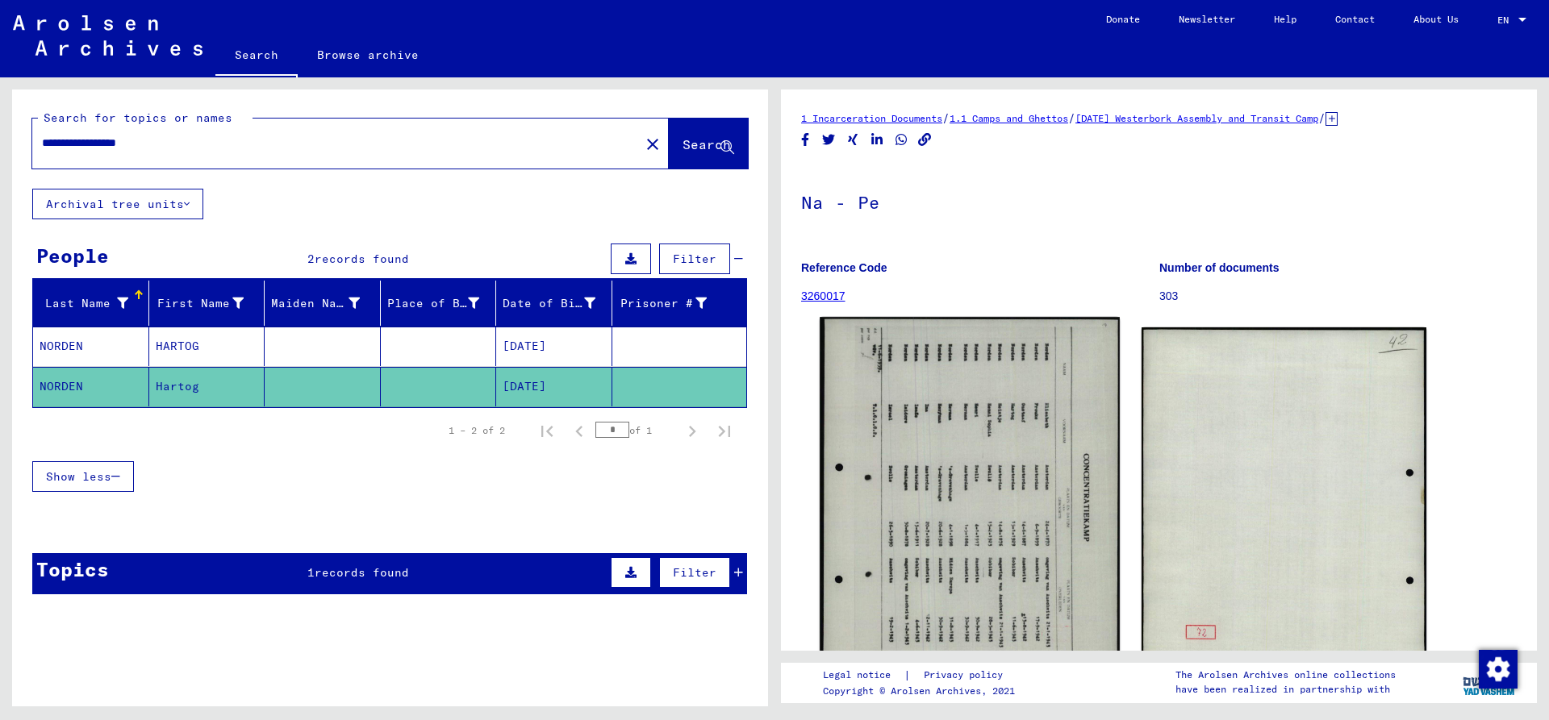
click at [1004, 465] on img at bounding box center [968, 525] width 299 height 417
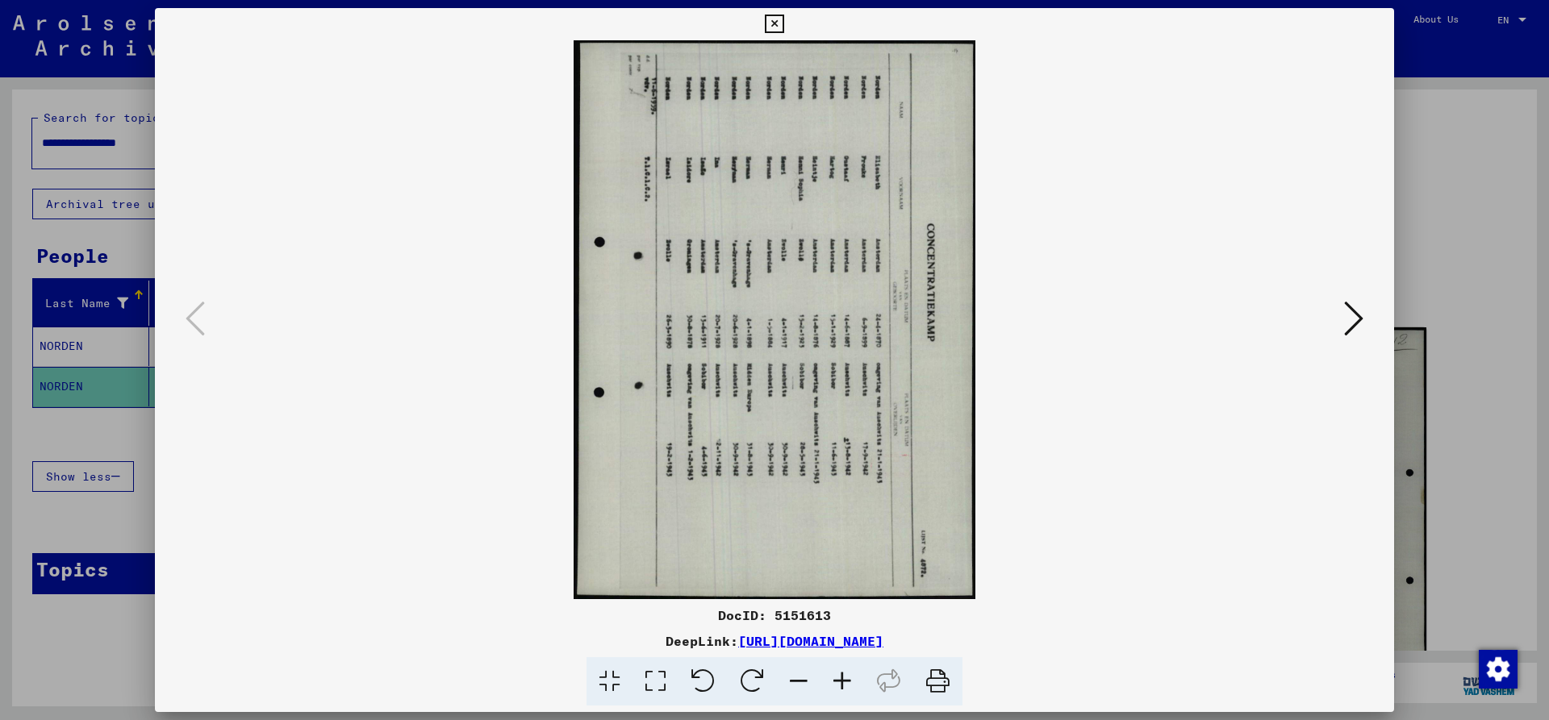
click at [701, 677] on icon at bounding box center [702, 681] width 49 height 49
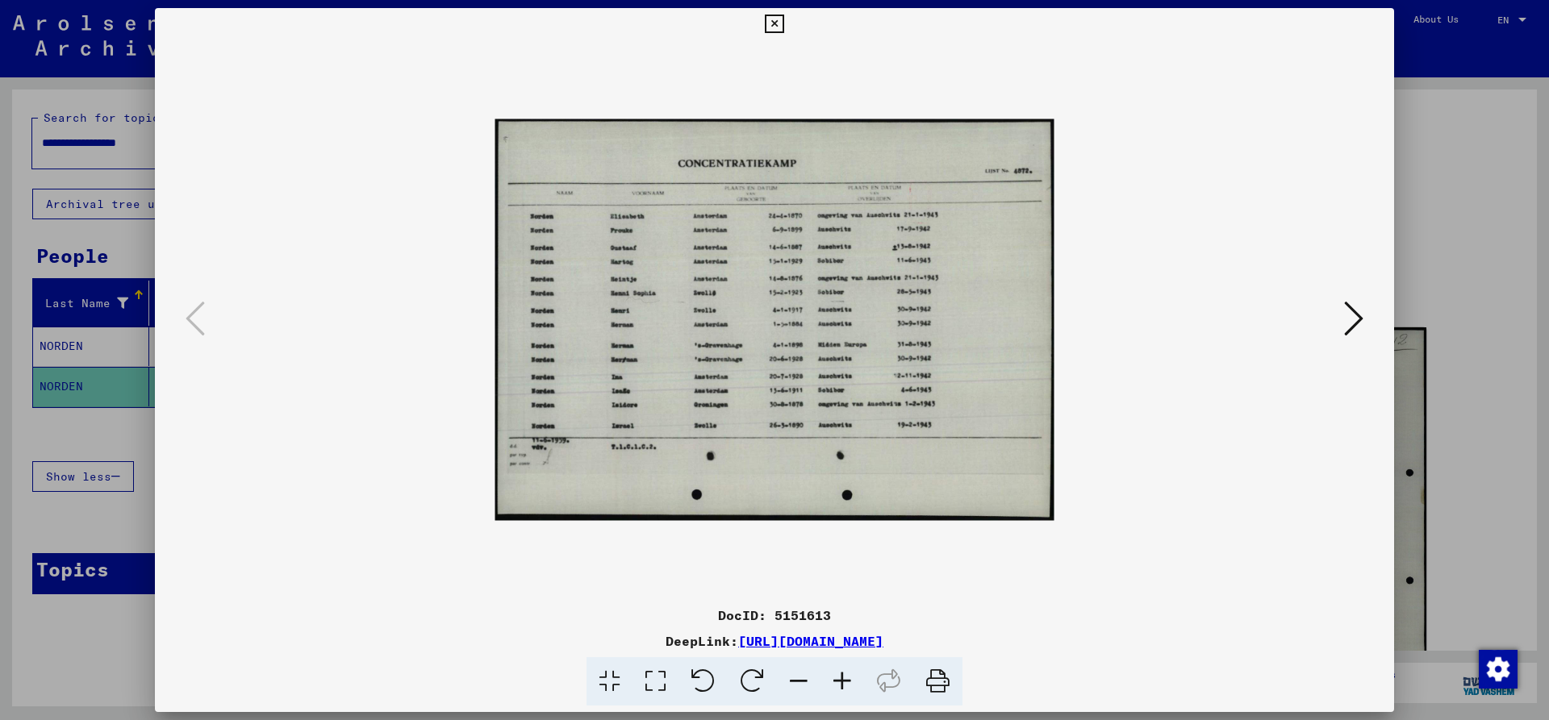
click at [836, 680] on icon at bounding box center [842, 681] width 44 height 49
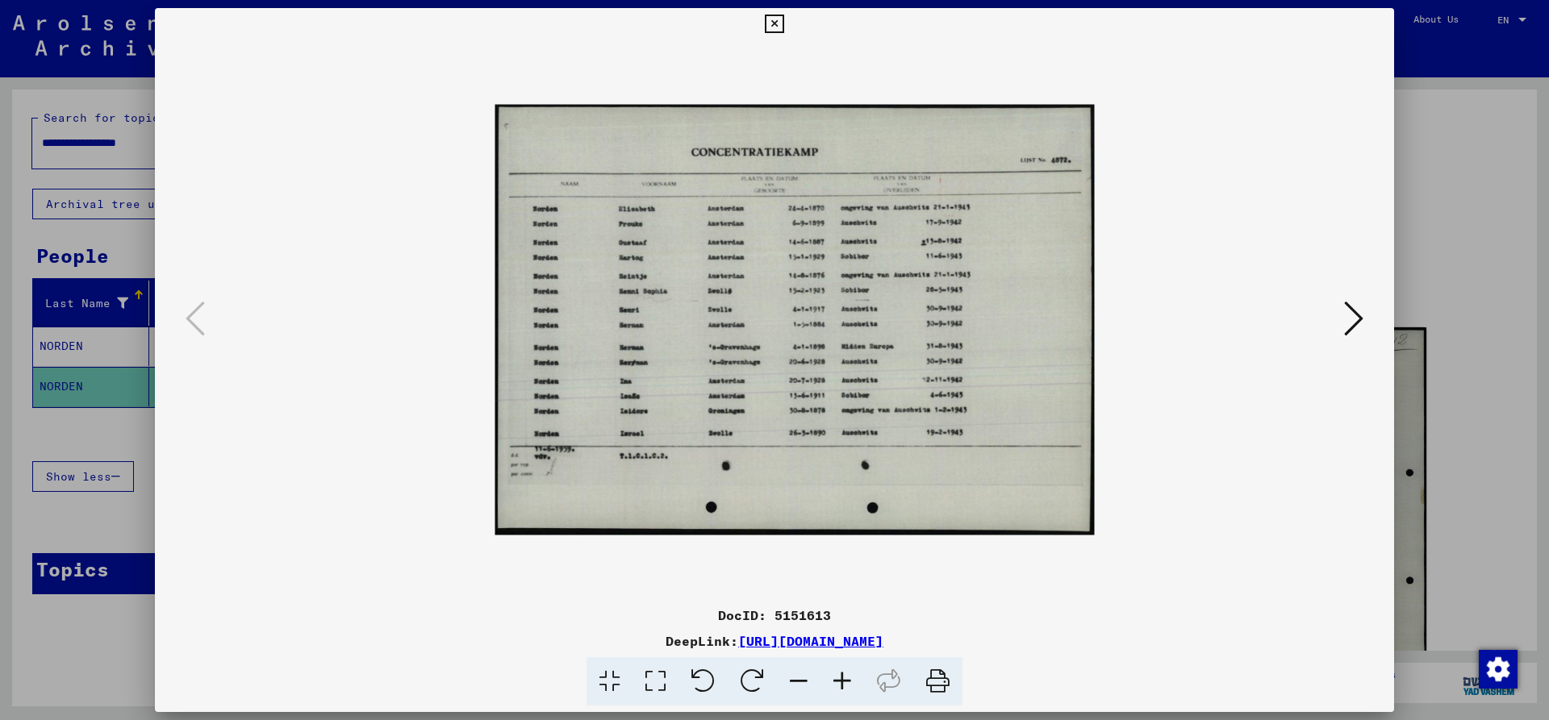
click at [836, 680] on icon at bounding box center [842, 681] width 44 height 49
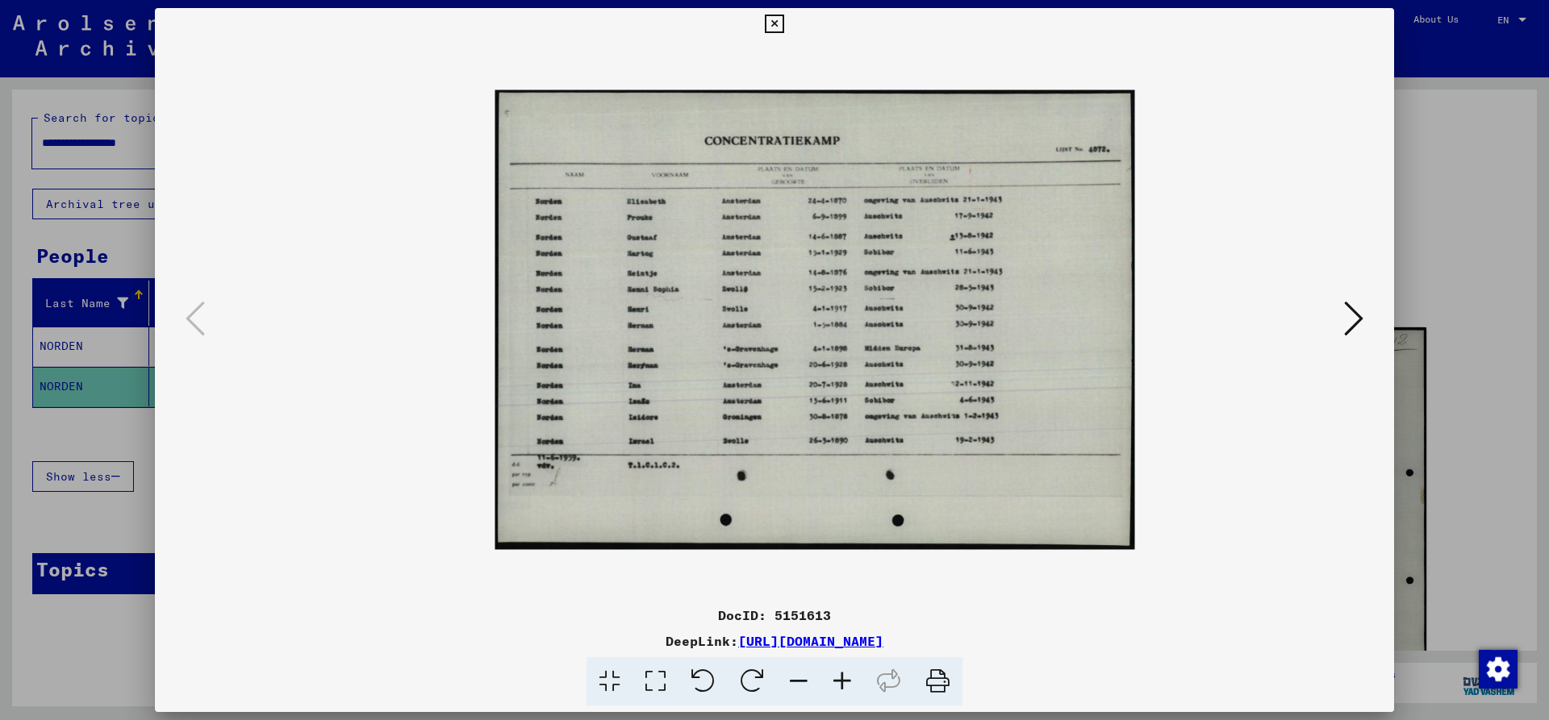
click at [836, 679] on icon at bounding box center [842, 681] width 44 height 49
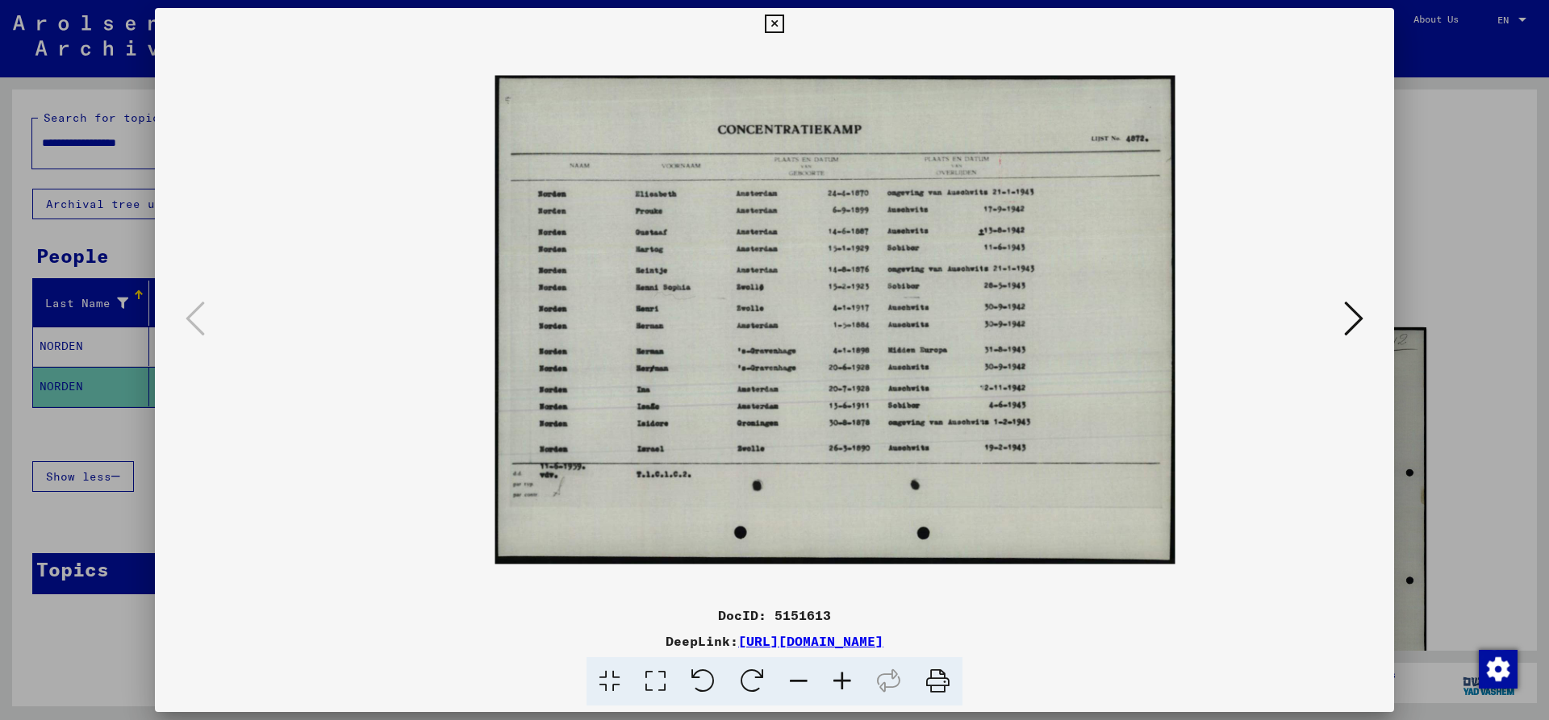
click at [836, 679] on icon at bounding box center [842, 681] width 44 height 49
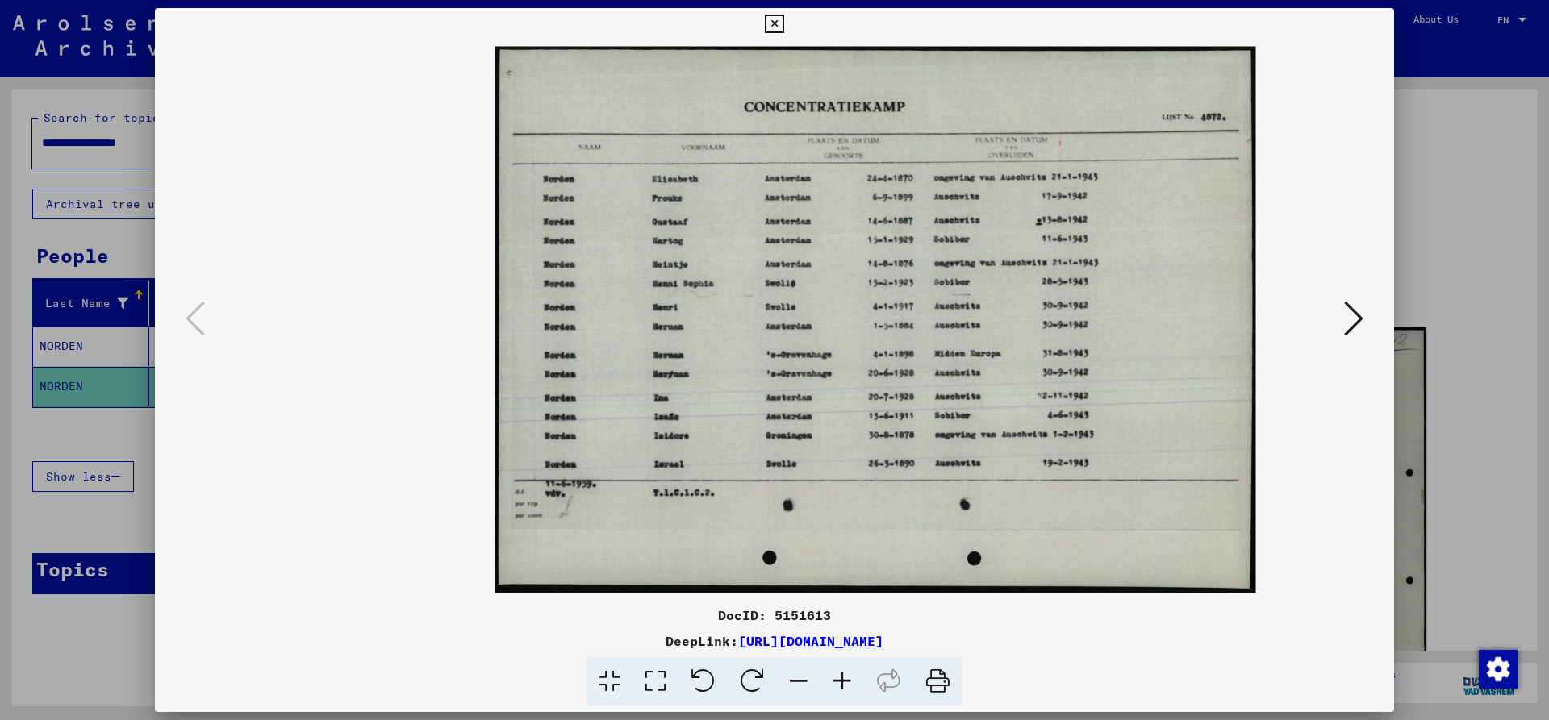
click at [836, 679] on icon at bounding box center [842, 681] width 44 height 49
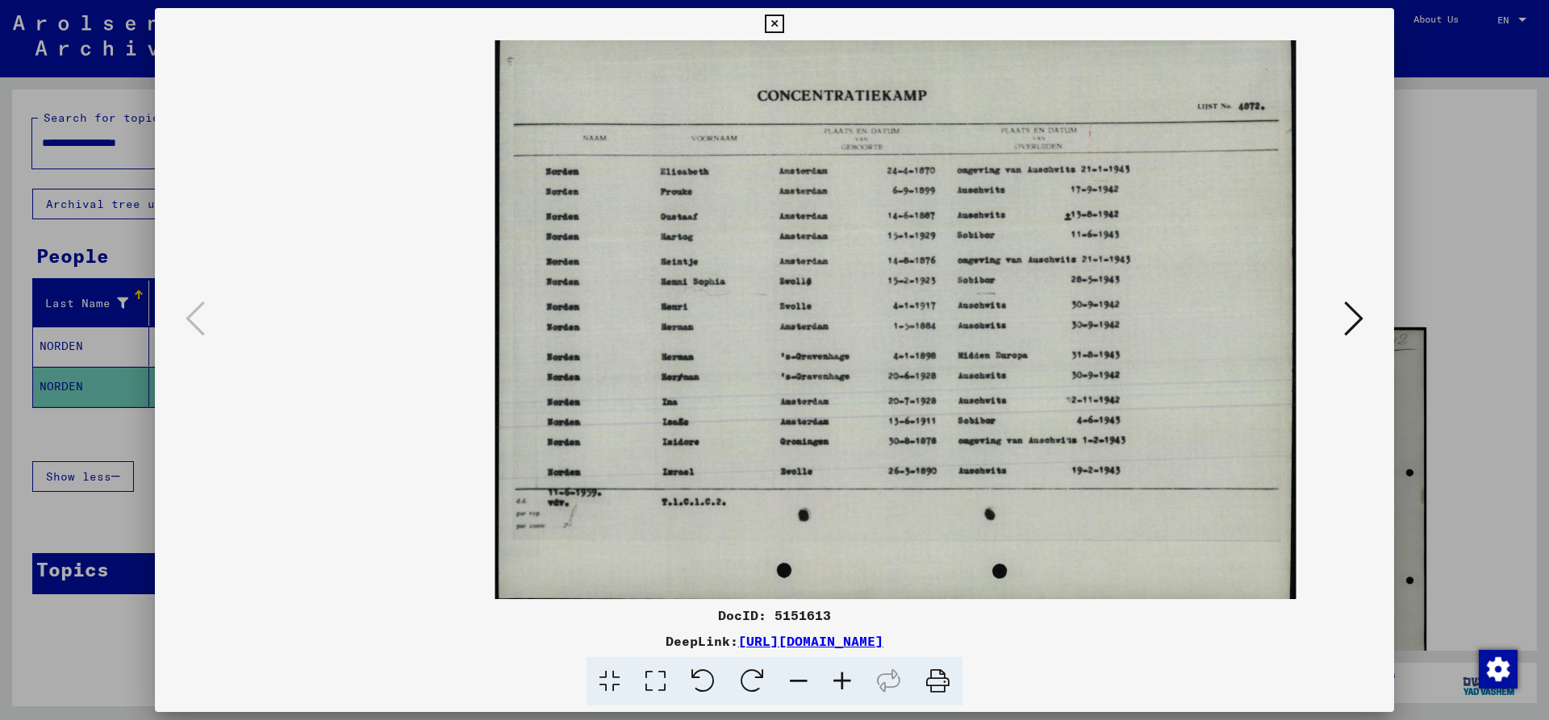
click at [836, 679] on icon at bounding box center [842, 681] width 44 height 49
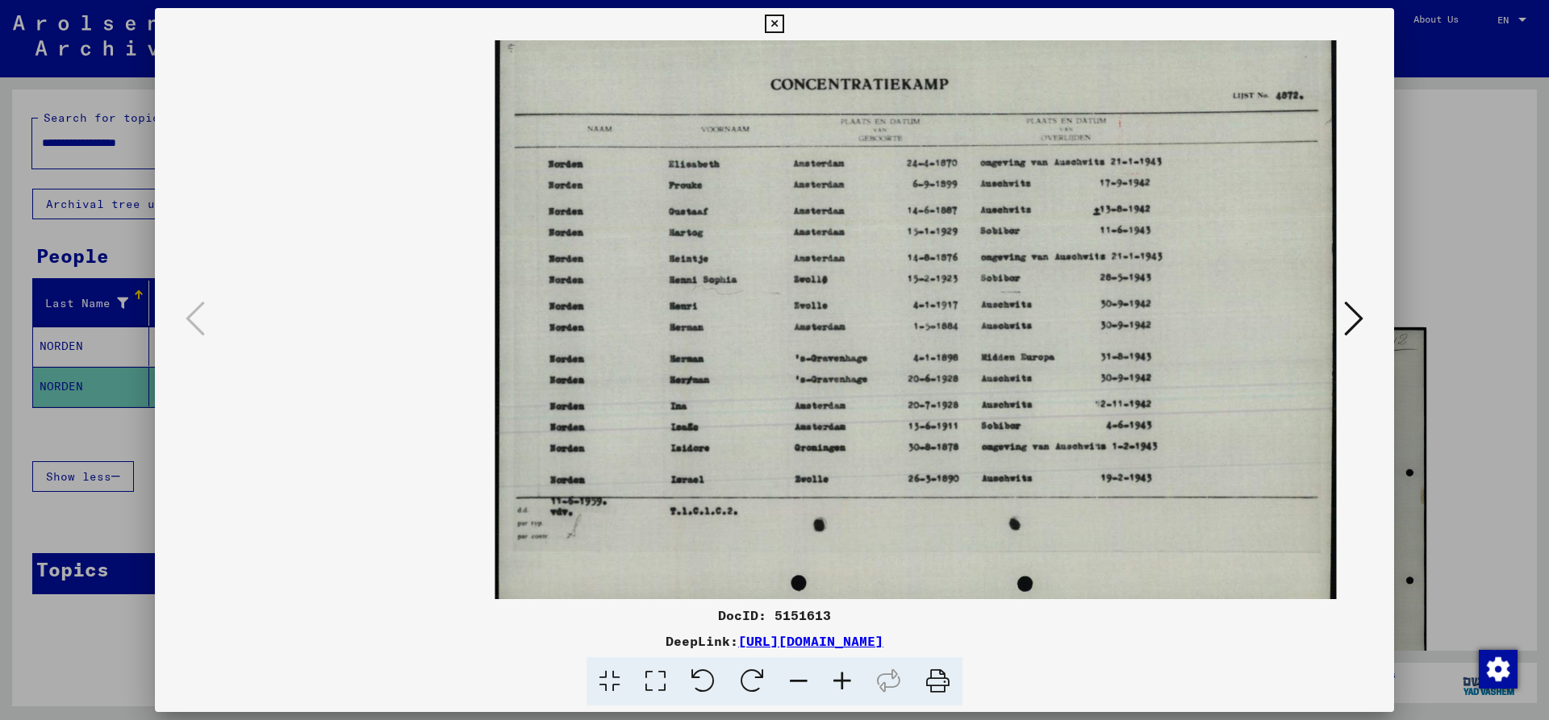
click at [836, 679] on icon at bounding box center [842, 681] width 44 height 49
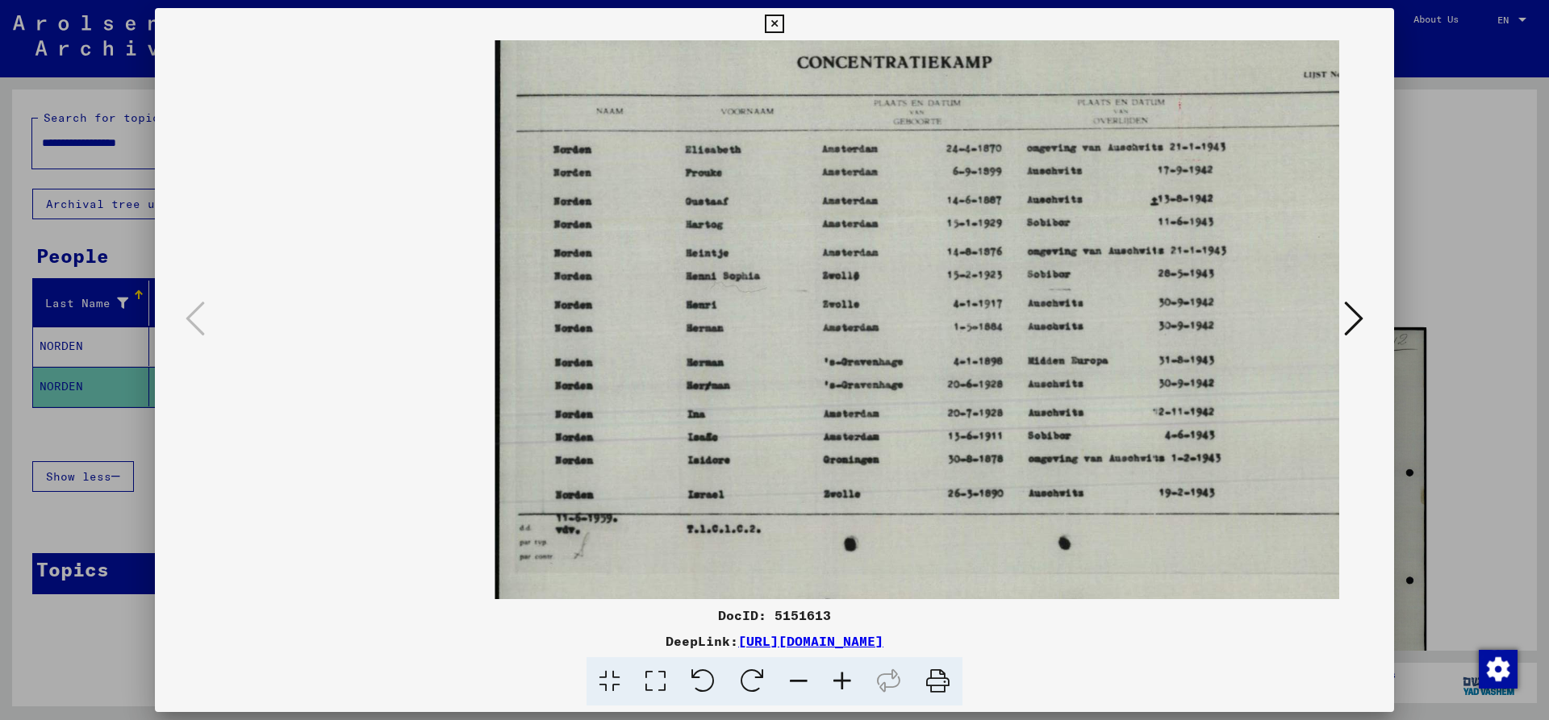
click at [836, 679] on icon at bounding box center [842, 681] width 44 height 49
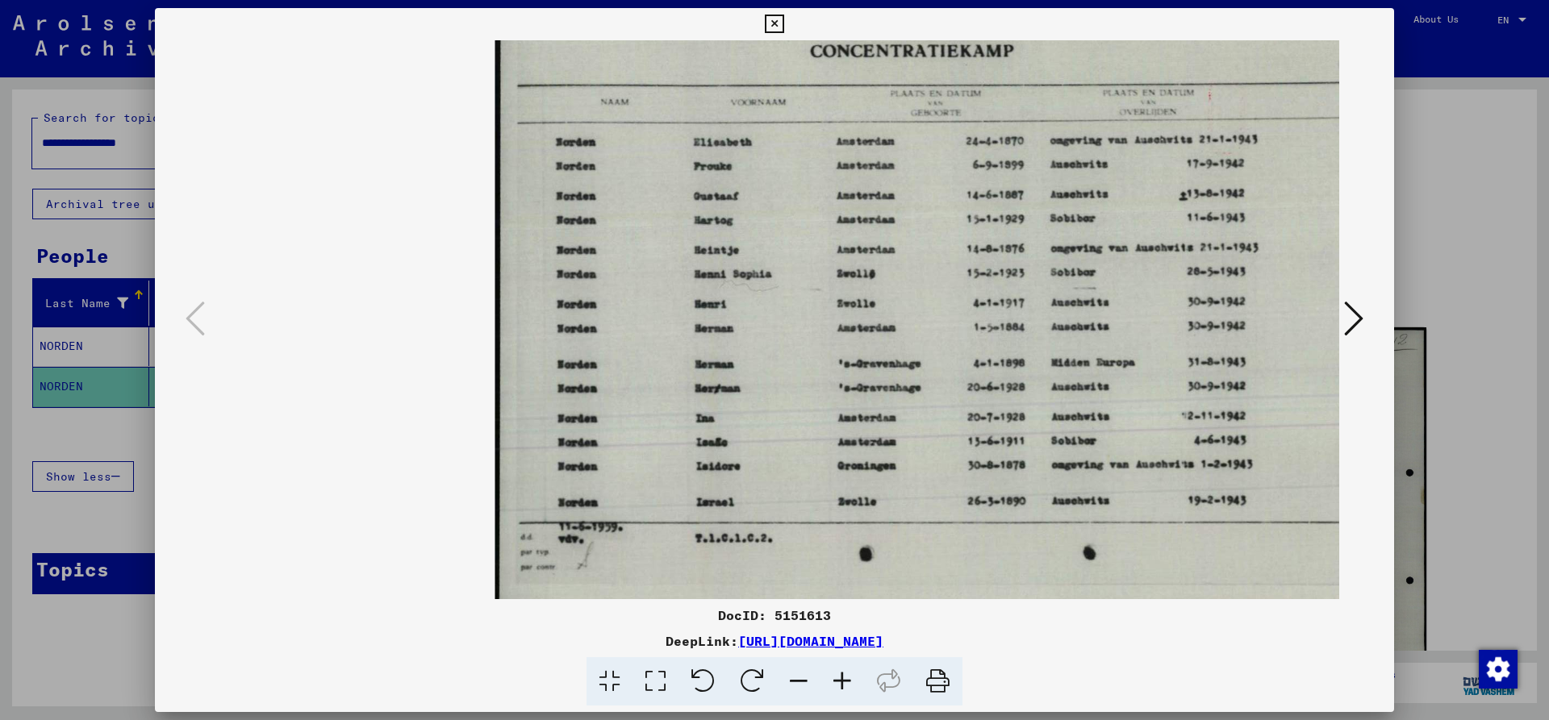
click at [836, 679] on icon at bounding box center [842, 681] width 44 height 49
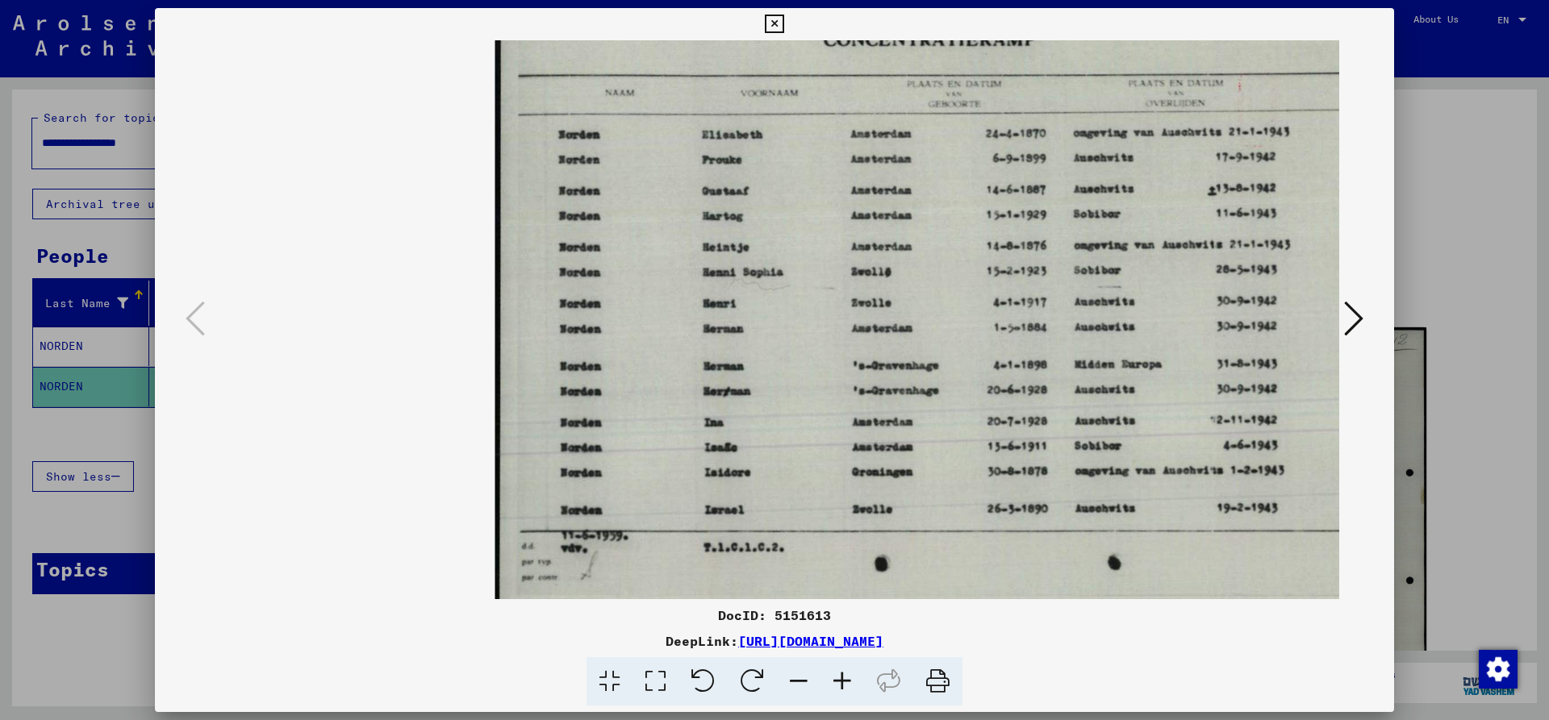
click at [836, 679] on icon at bounding box center [842, 681] width 44 height 49
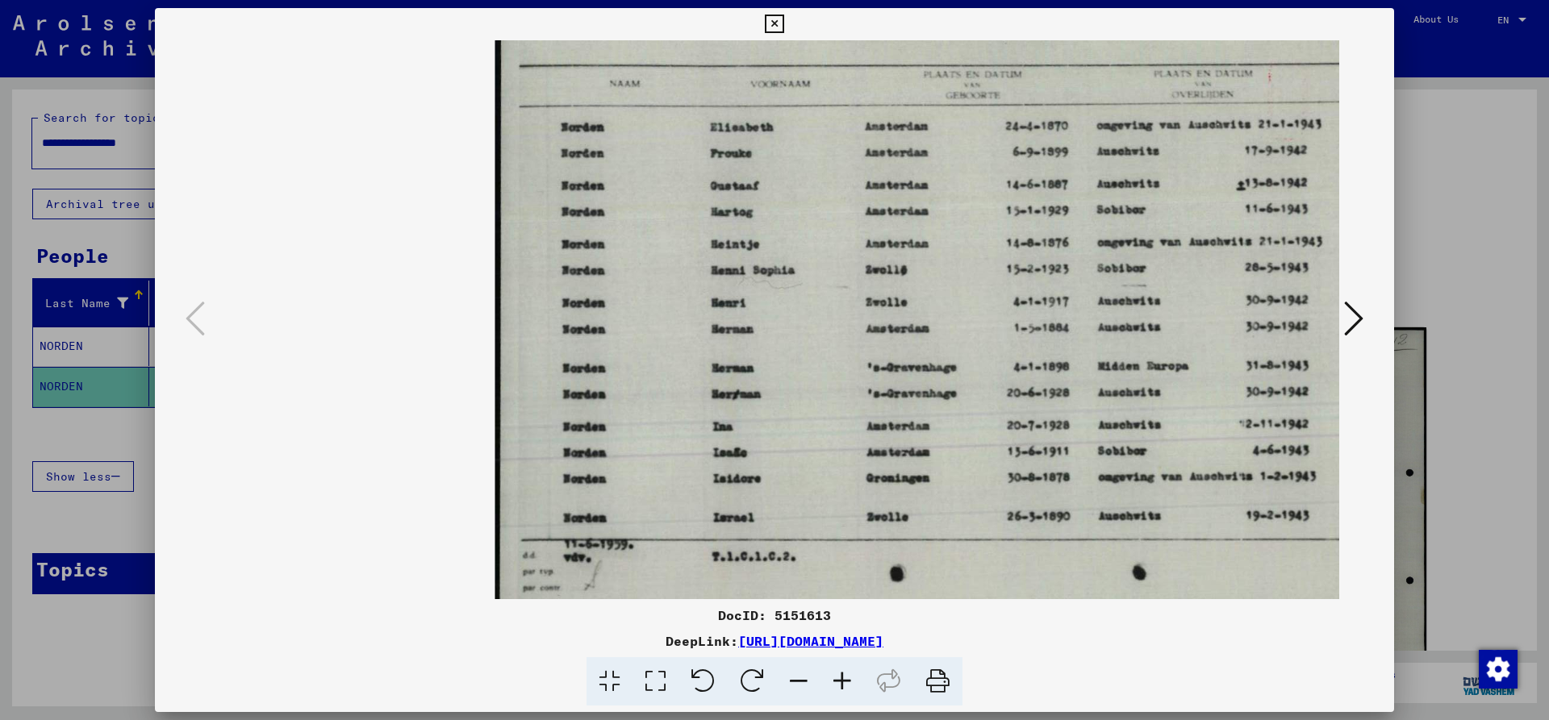
click at [783, 24] on icon at bounding box center [774, 24] width 19 height 19
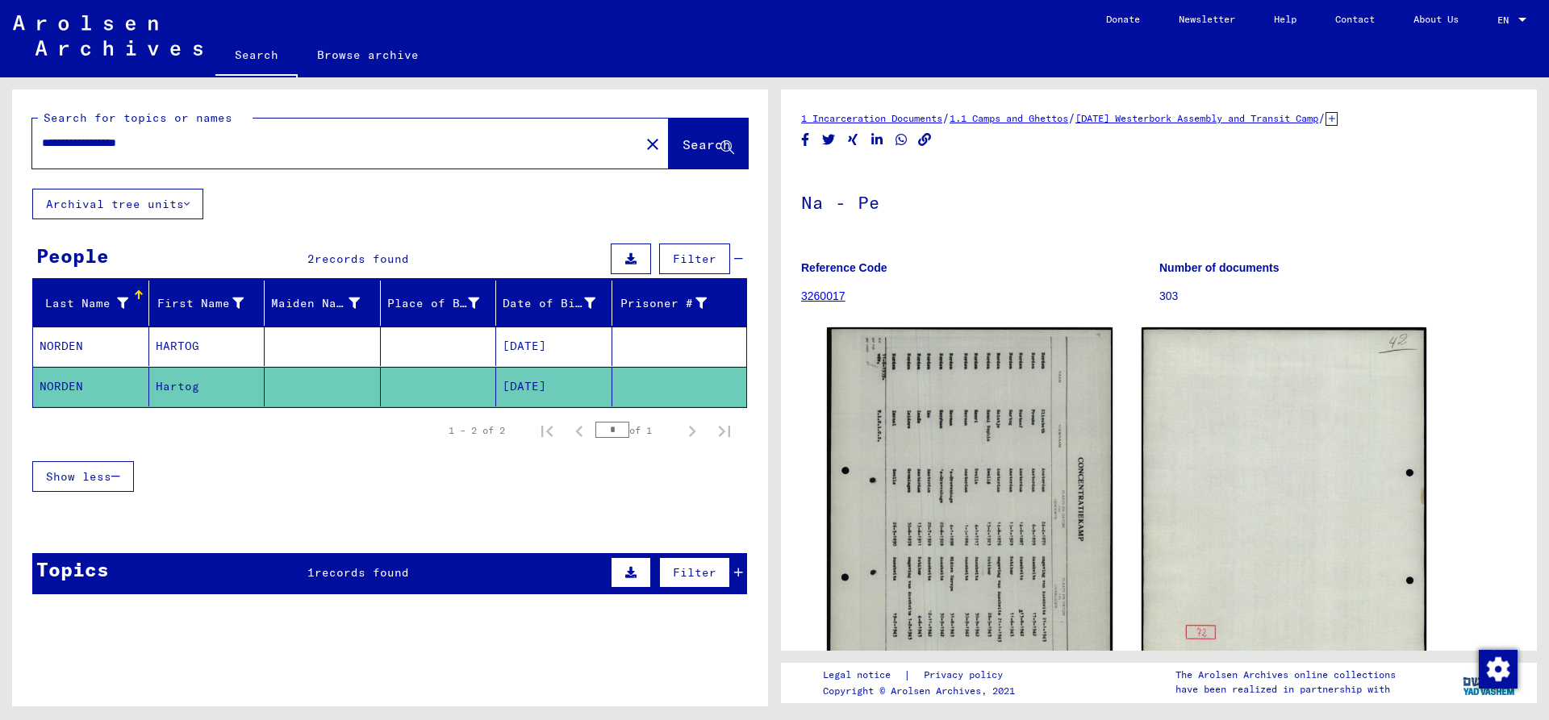
drag, startPoint x: 132, startPoint y: 144, endPoint x: -92, endPoint y: 148, distance: 224.3
click at [42, 148] on input "**********" at bounding box center [336, 143] width 588 height 17
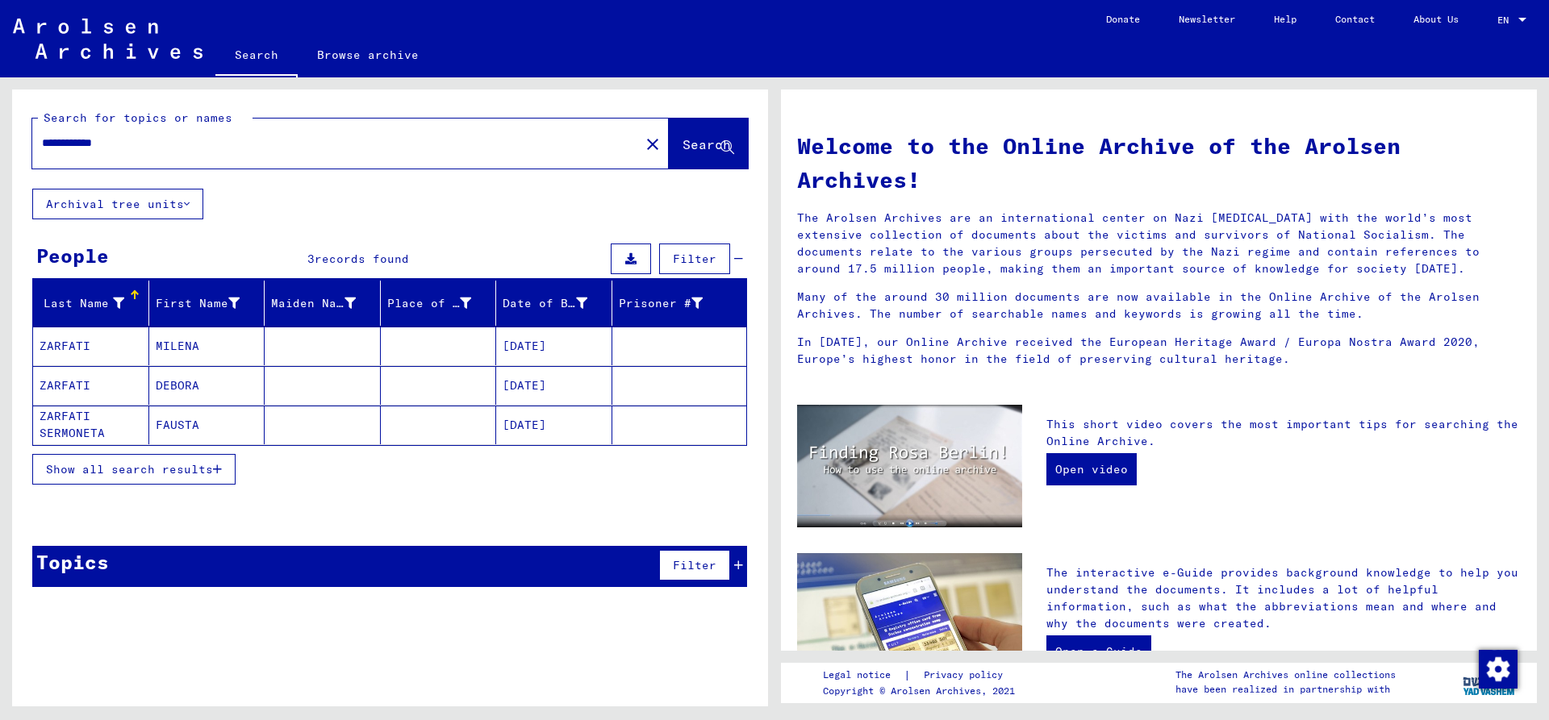
click at [156, 146] on input "**********" at bounding box center [331, 143] width 578 height 17
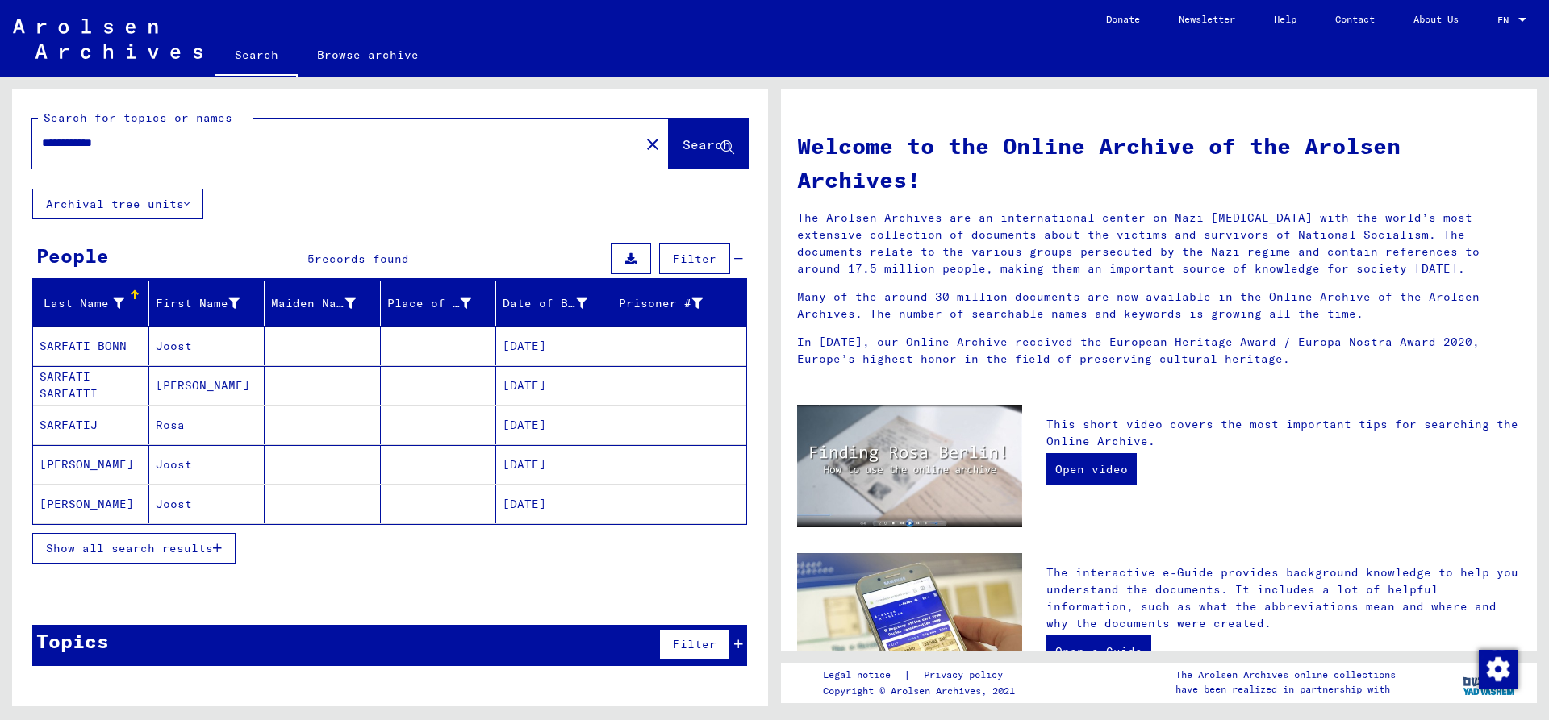
click at [92, 461] on mat-cell "[PERSON_NAME]" at bounding box center [91, 464] width 116 height 39
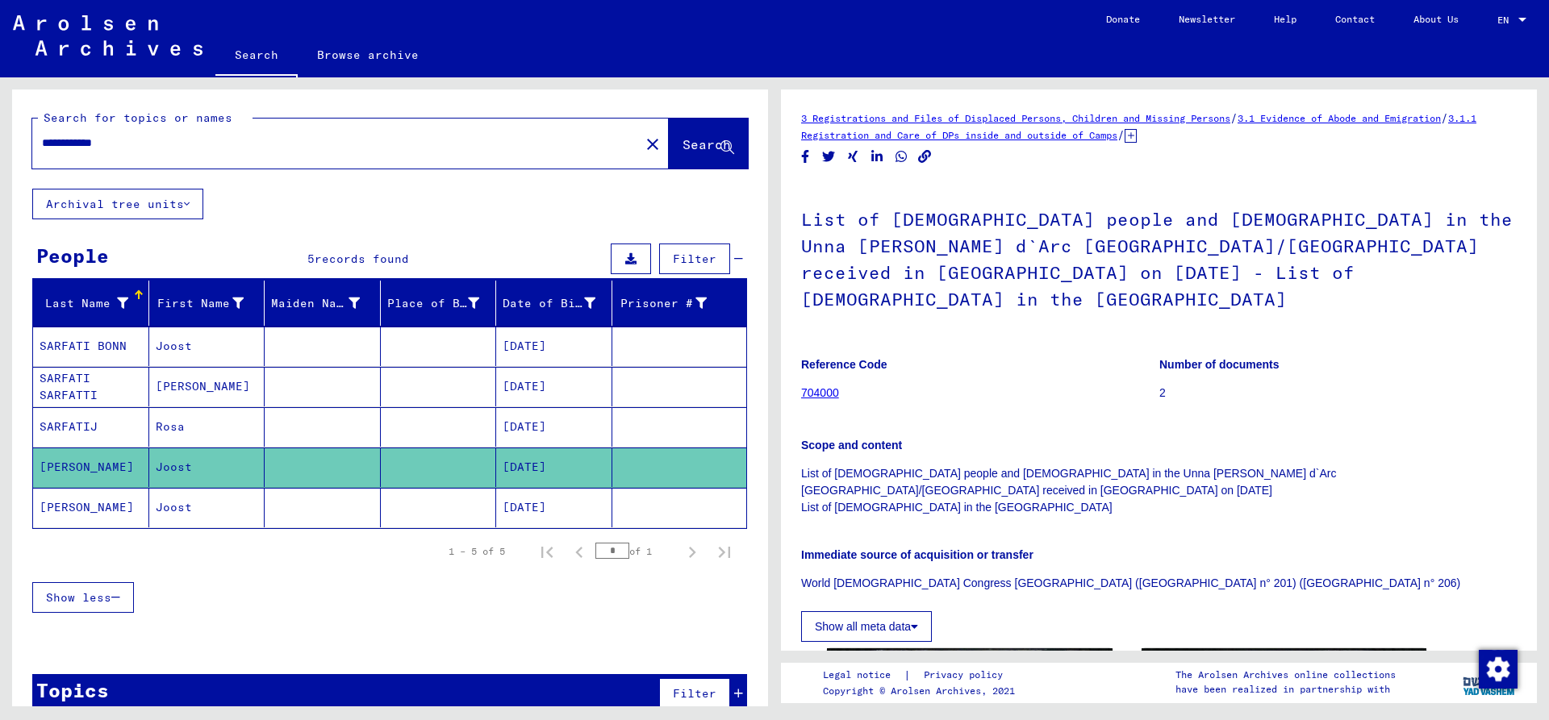
scroll to position [348, 0]
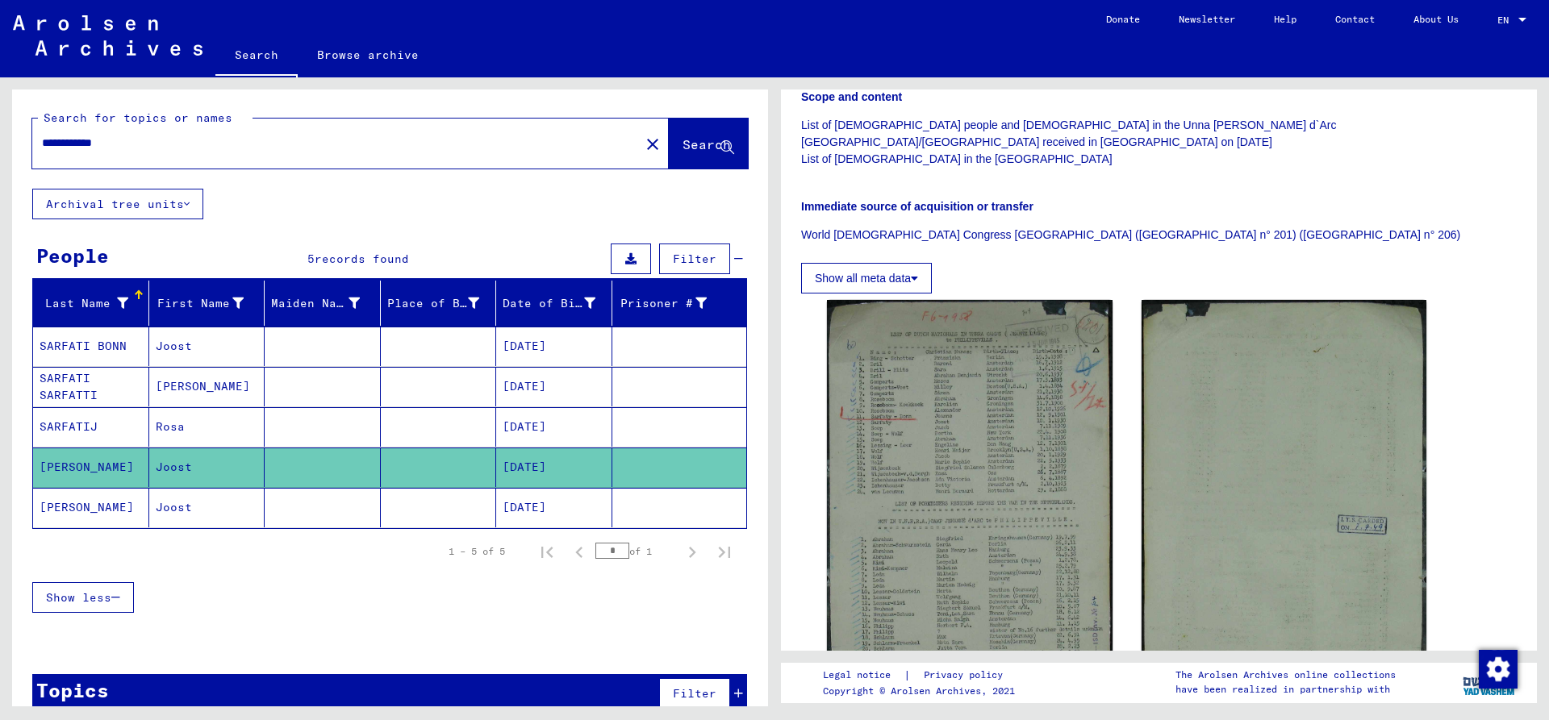
click at [113, 511] on mat-cell "[PERSON_NAME]" at bounding box center [91, 508] width 116 height 40
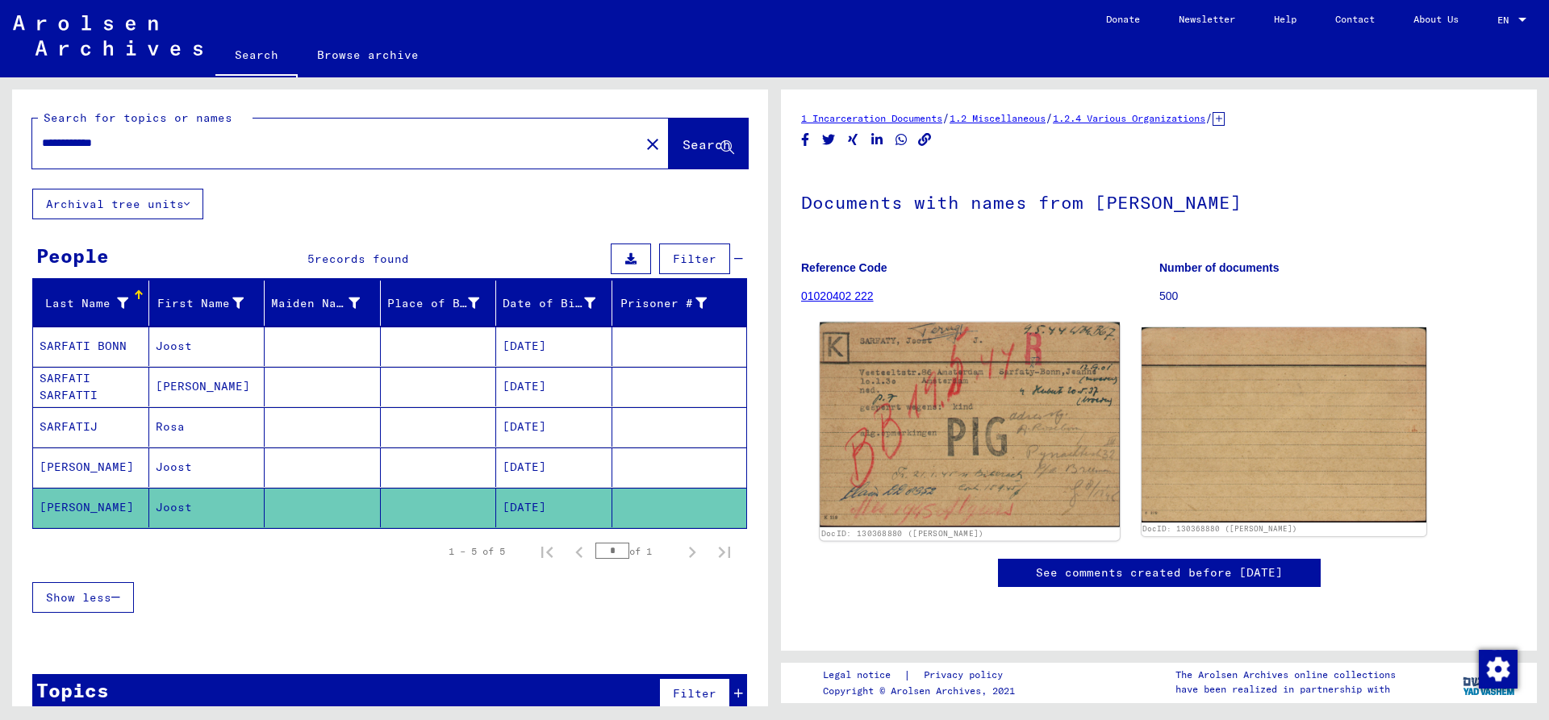
click at [894, 449] on img at bounding box center [968, 425] width 299 height 205
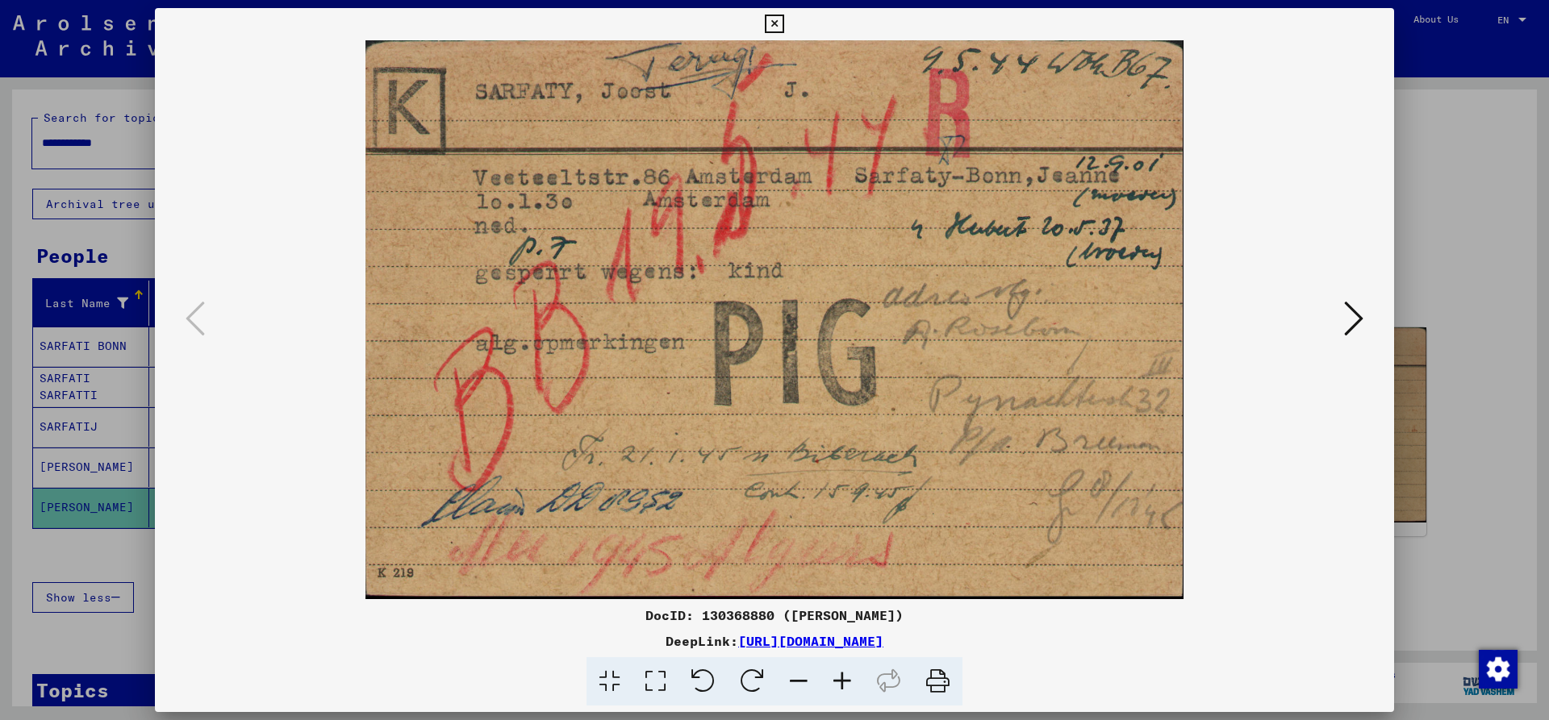
click at [783, 25] on icon at bounding box center [774, 24] width 19 height 19
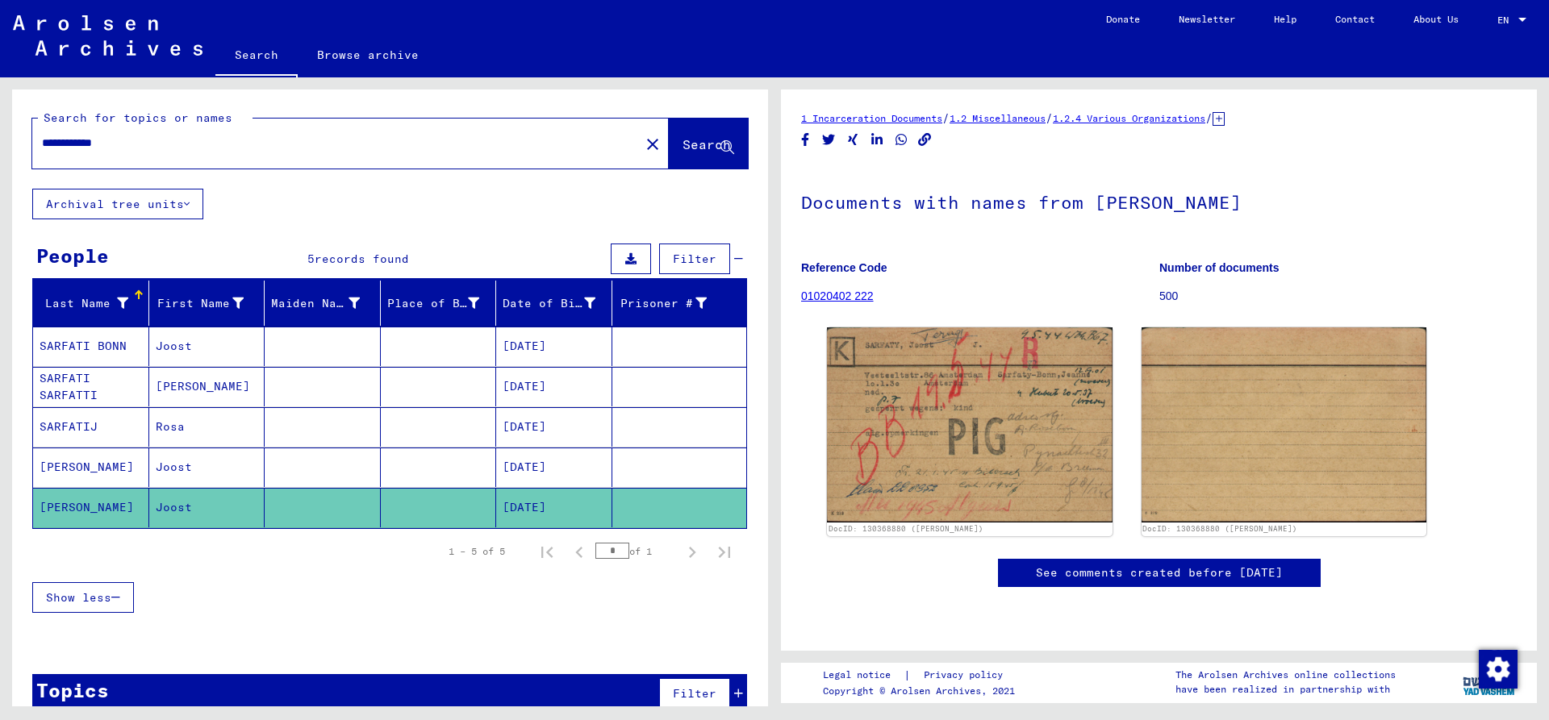
drag, startPoint x: 94, startPoint y: 142, endPoint x: -83, endPoint y: 142, distance: 177.4
click at [42, 142] on input "**********" at bounding box center [336, 143] width 588 height 17
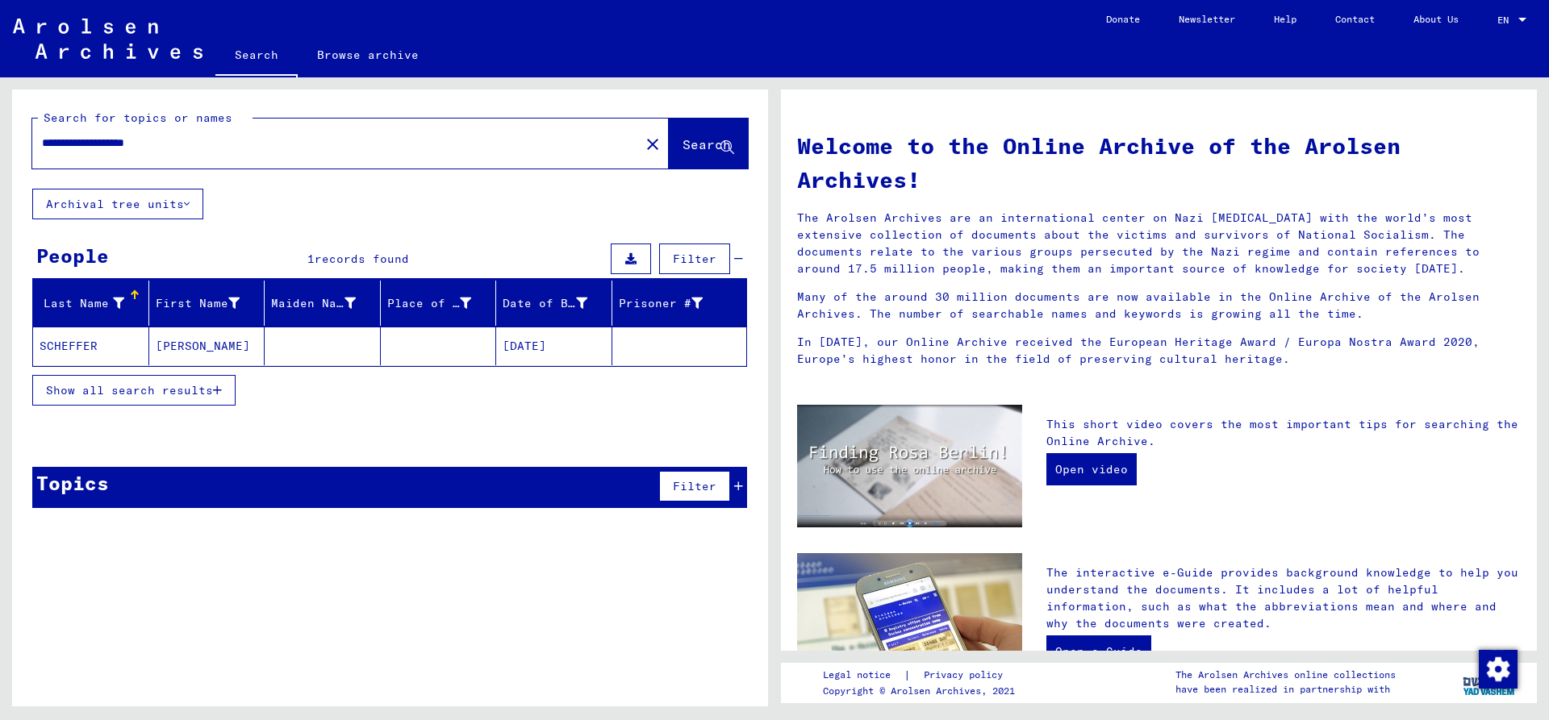
click at [95, 348] on mat-cell "SCHEFFER" at bounding box center [91, 346] width 116 height 39
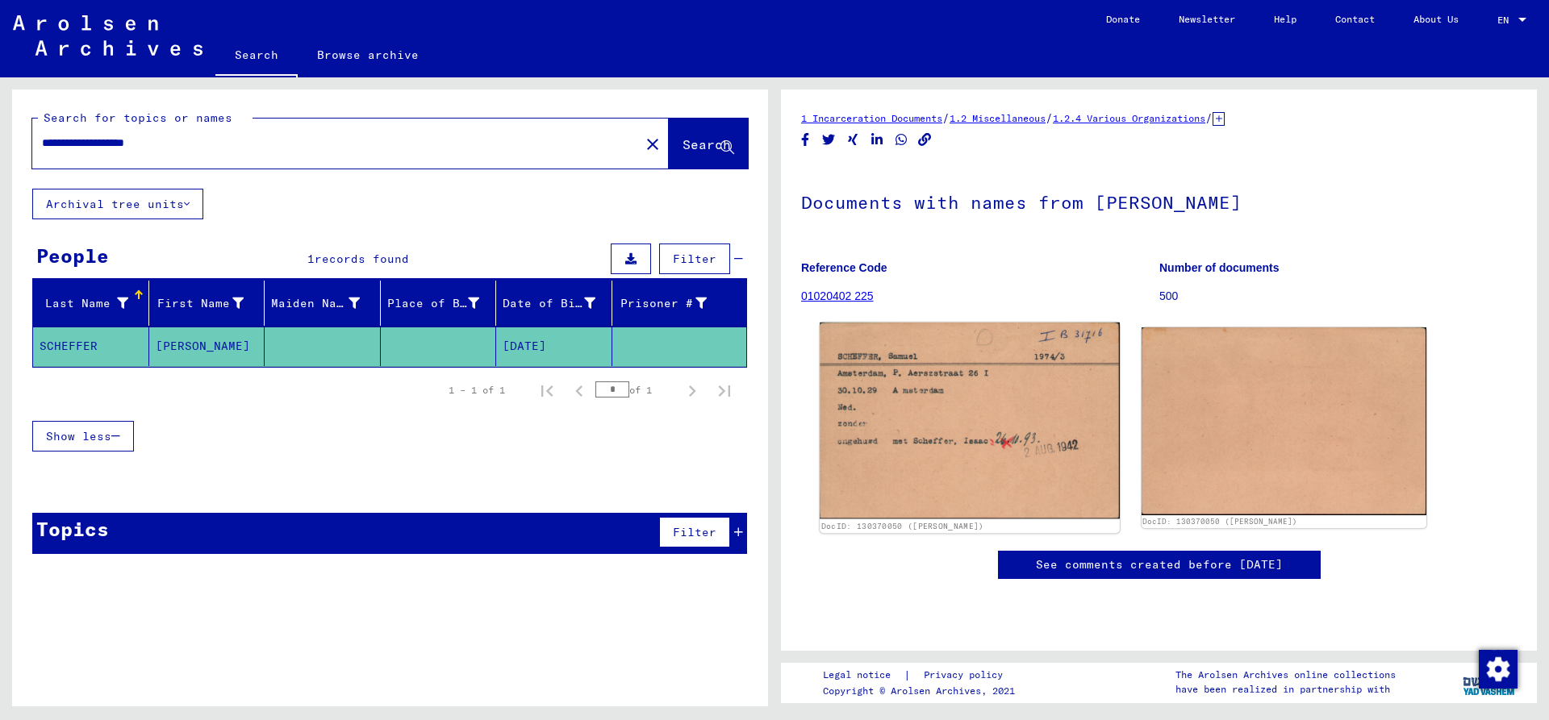
click at [1017, 402] on img at bounding box center [968, 421] width 299 height 197
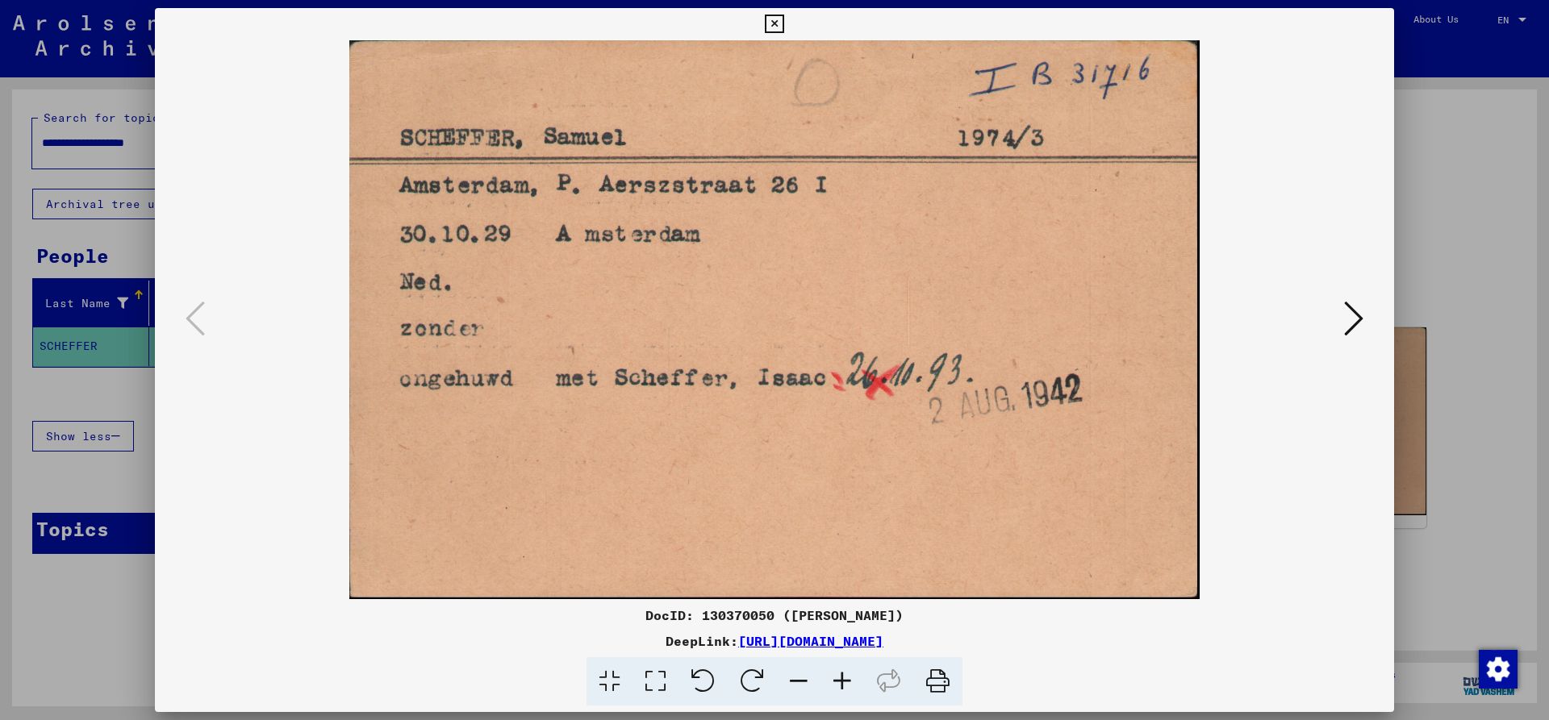
click at [783, 23] on icon at bounding box center [774, 24] width 19 height 19
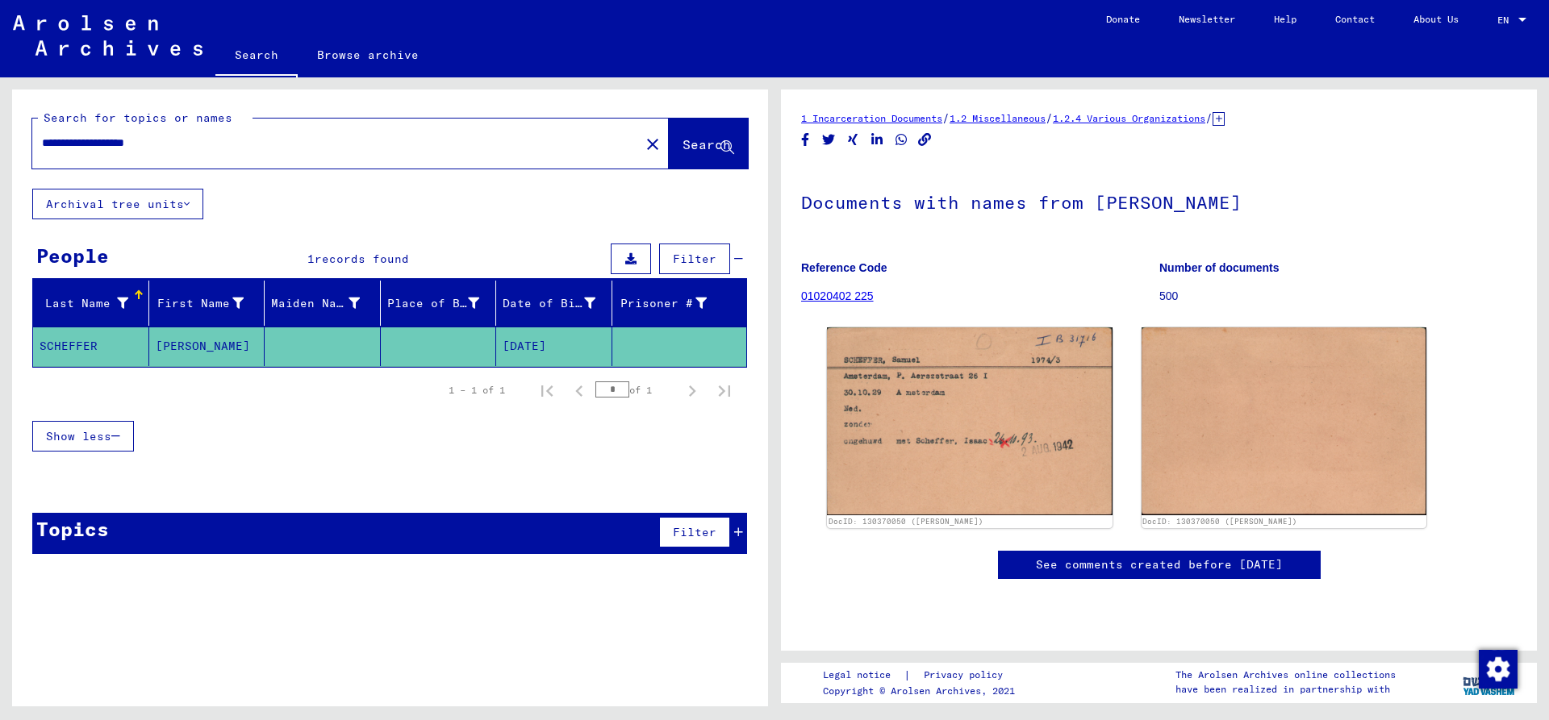
drag, startPoint x: 147, startPoint y: 143, endPoint x: -33, endPoint y: 143, distance: 179.9
click at [42, 143] on input "**********" at bounding box center [336, 143] width 588 height 17
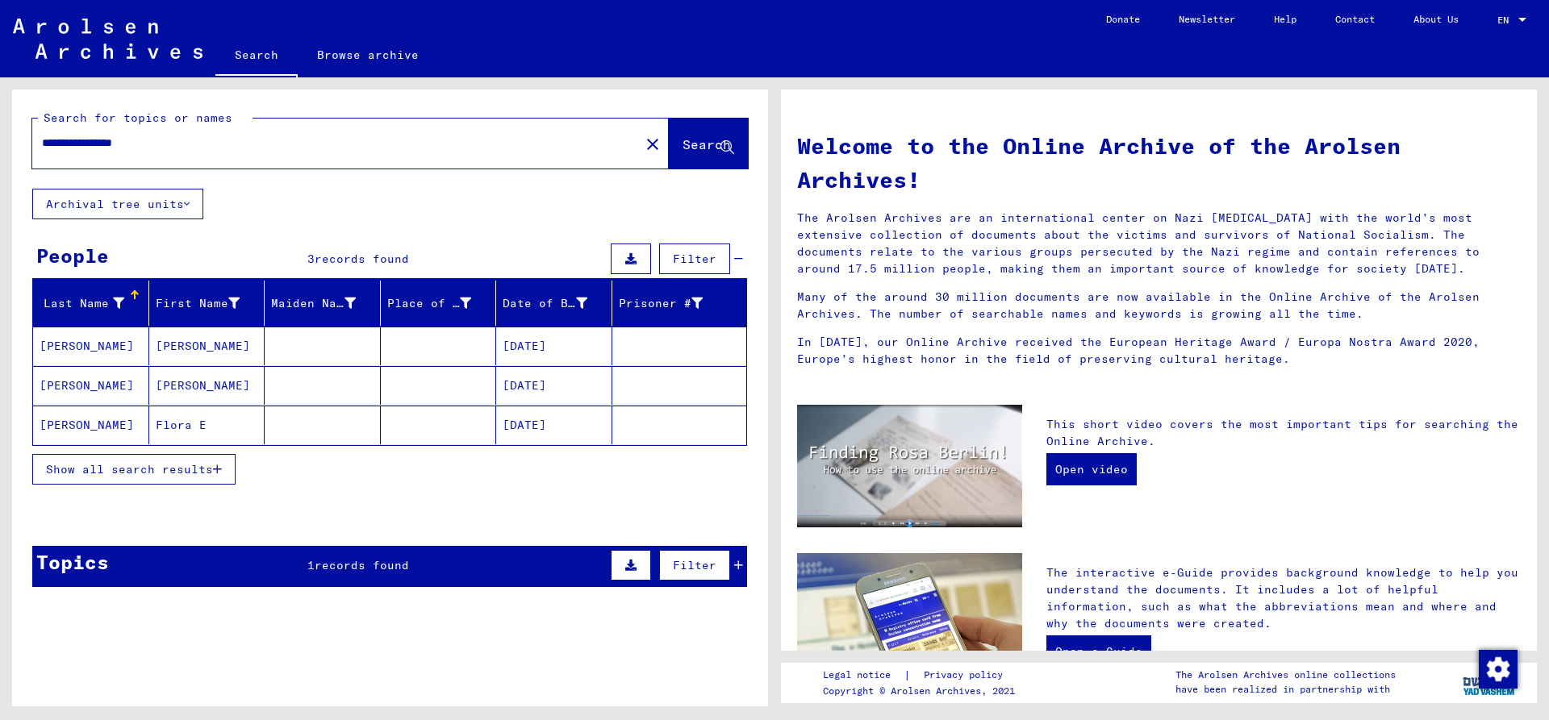
click at [63, 344] on mat-cell "[PERSON_NAME]" at bounding box center [91, 346] width 116 height 39
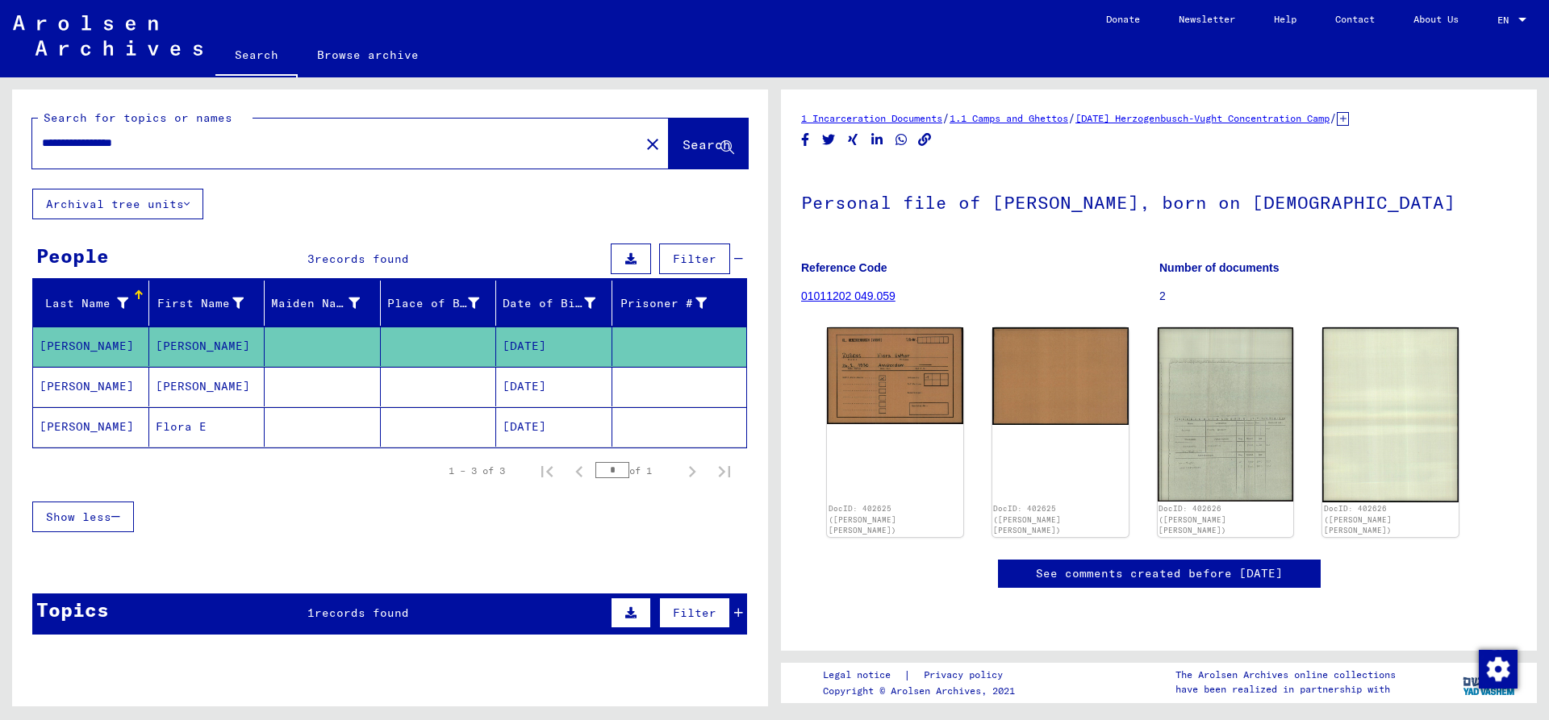
click at [114, 386] on mat-cell "[PERSON_NAME]" at bounding box center [91, 387] width 116 height 40
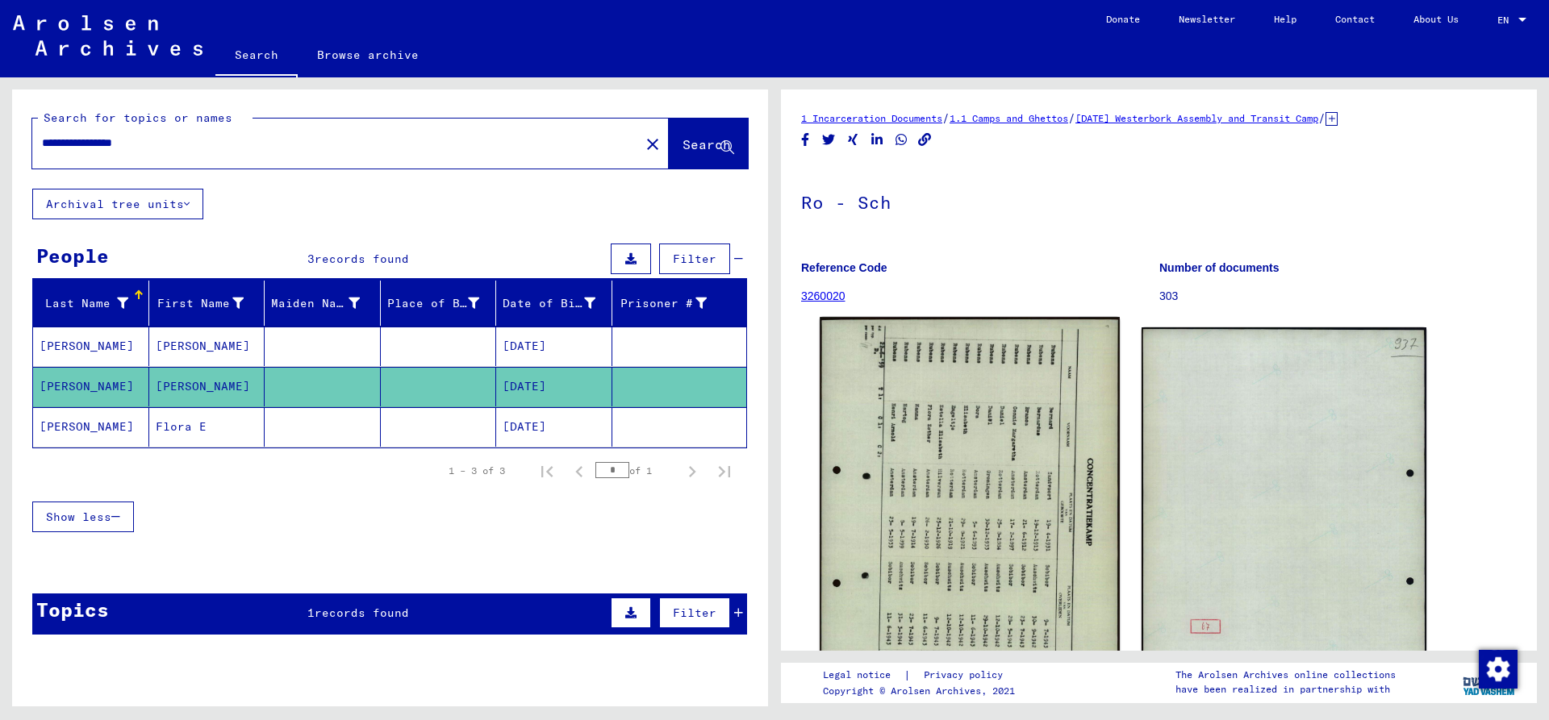
click at [894, 421] on img at bounding box center [968, 527] width 299 height 421
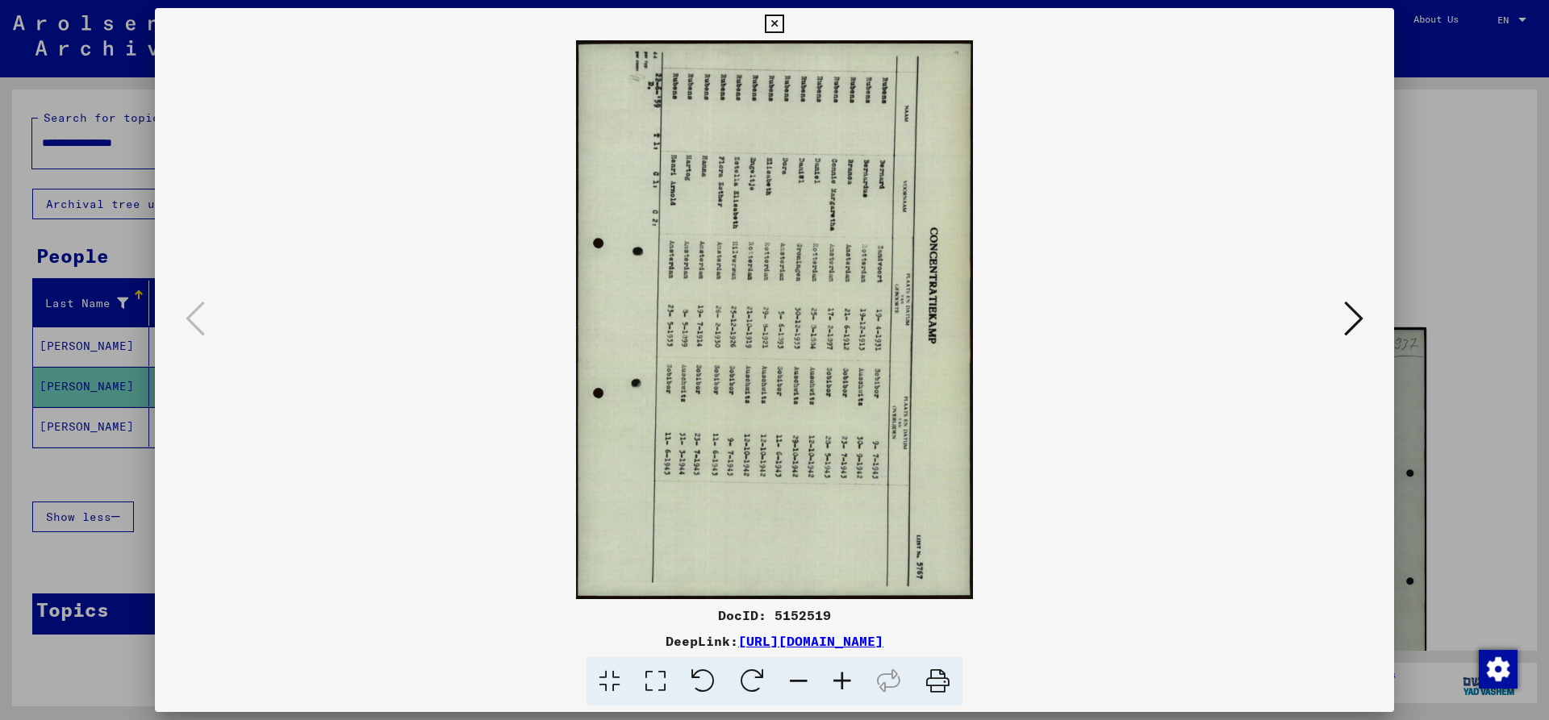
click at [703, 673] on icon at bounding box center [702, 681] width 49 height 49
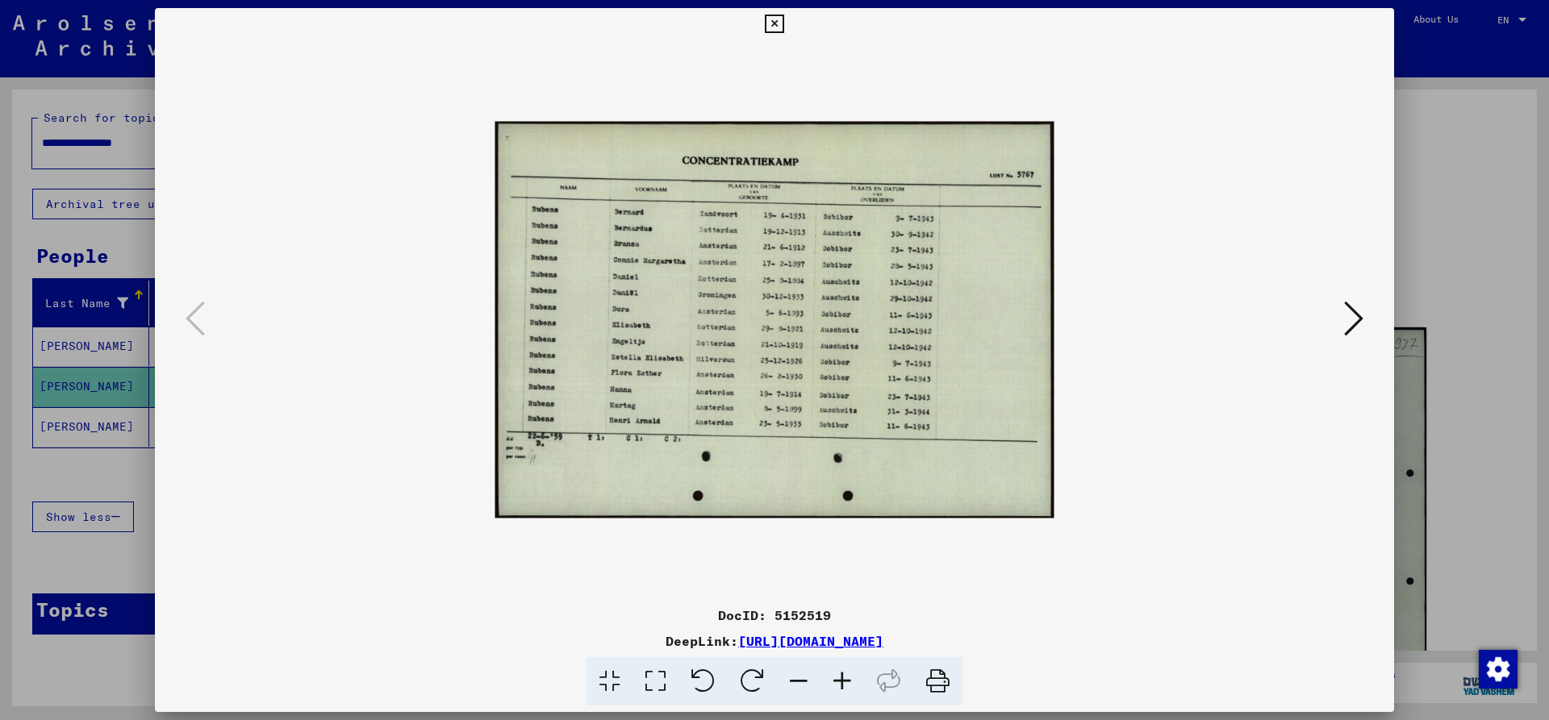
click at [836, 669] on icon at bounding box center [842, 681] width 44 height 49
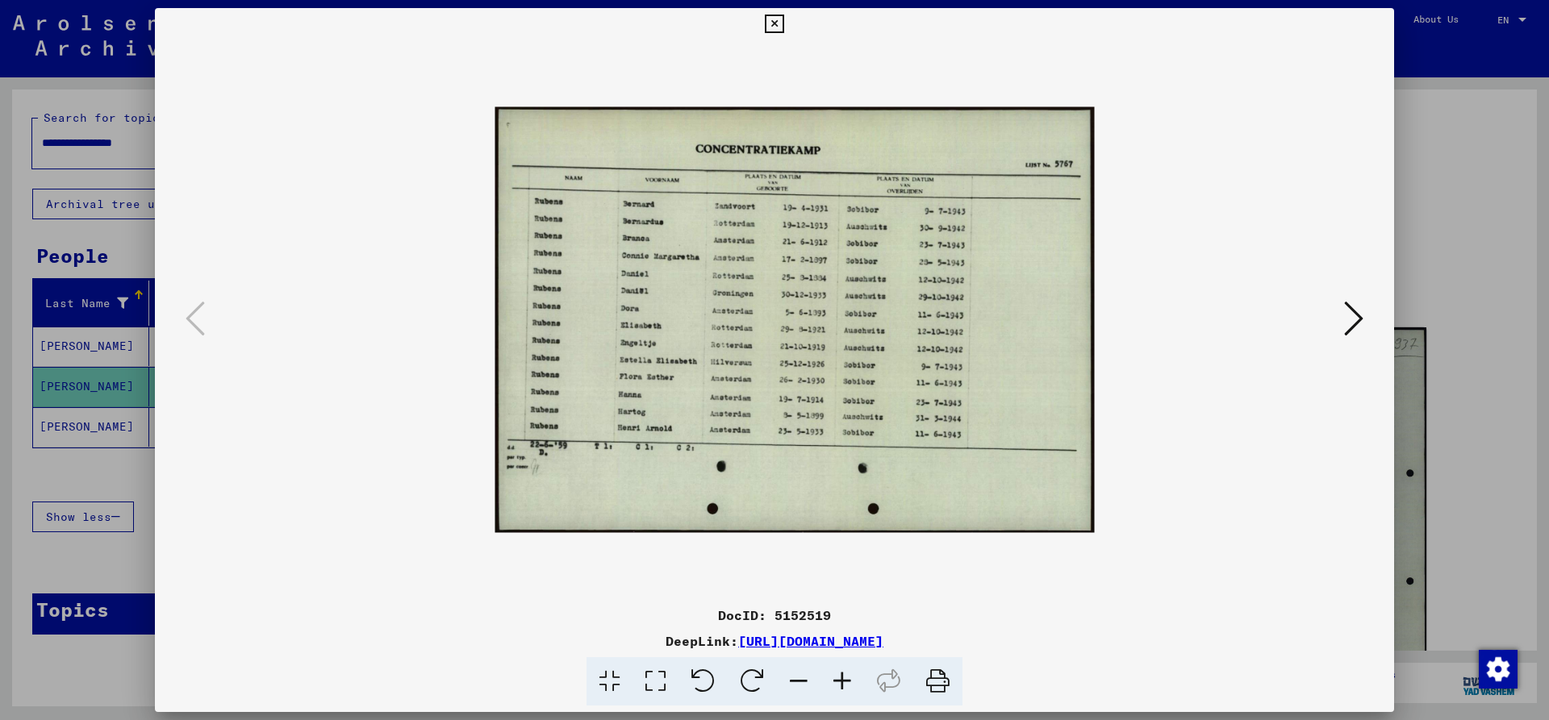
click at [836, 669] on icon at bounding box center [842, 681] width 44 height 49
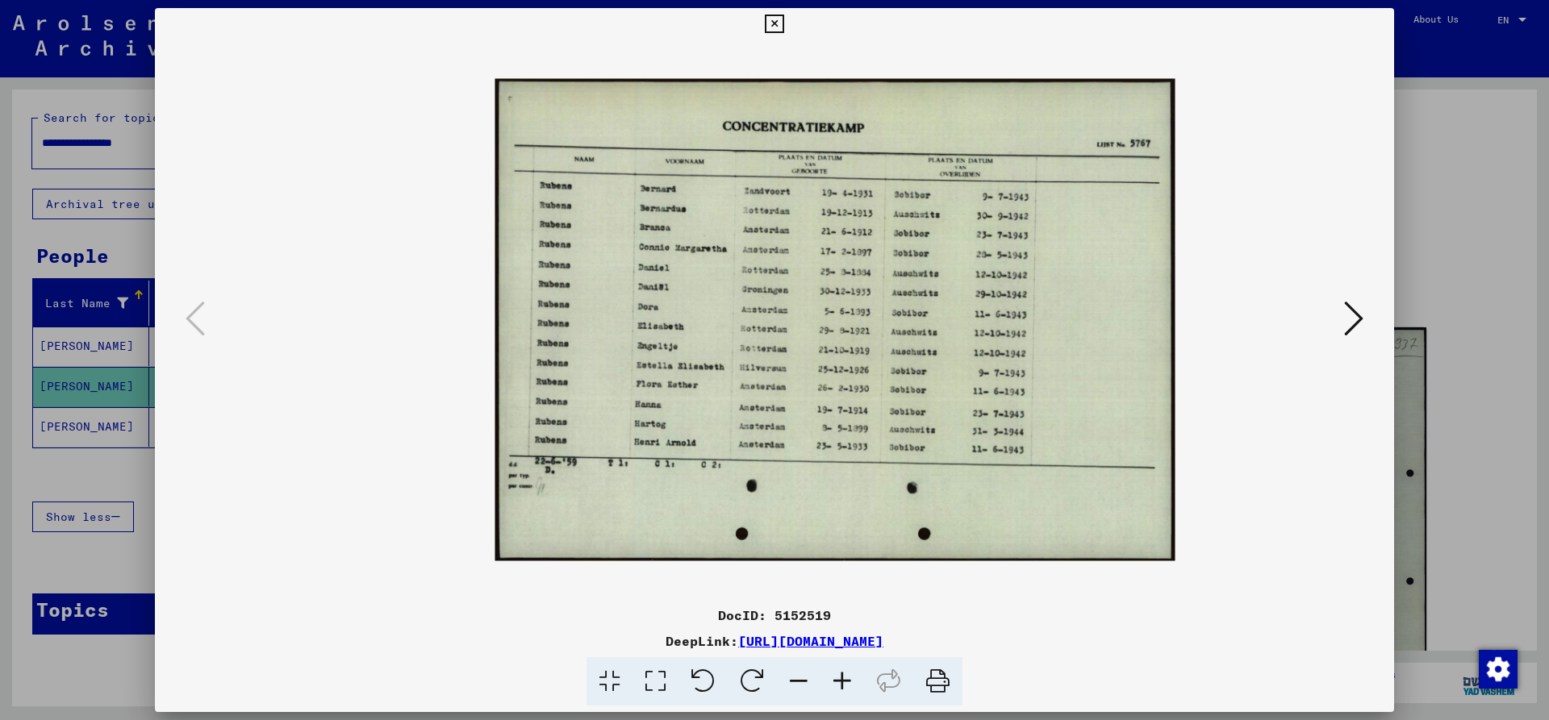
click at [836, 669] on icon at bounding box center [842, 681] width 44 height 49
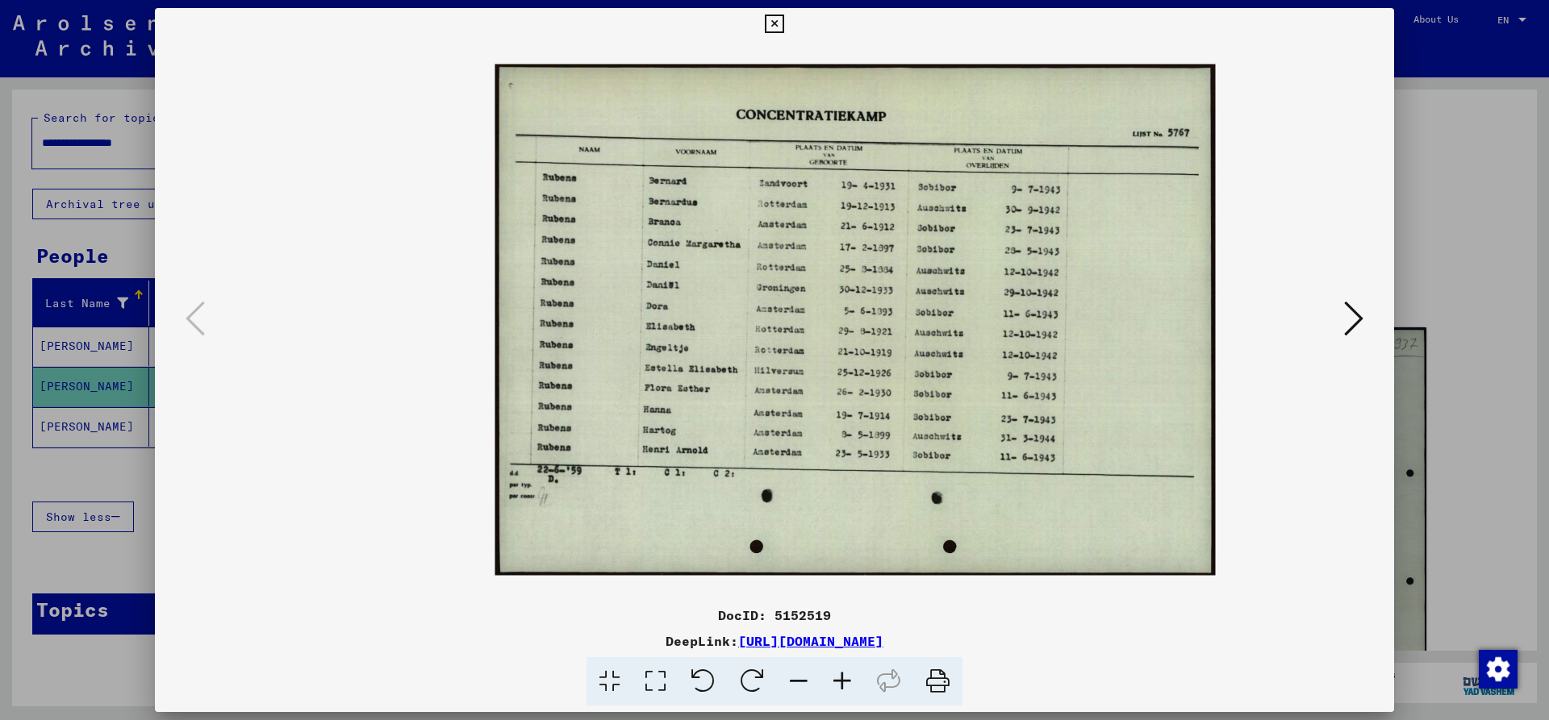
click at [836, 669] on icon at bounding box center [842, 681] width 44 height 49
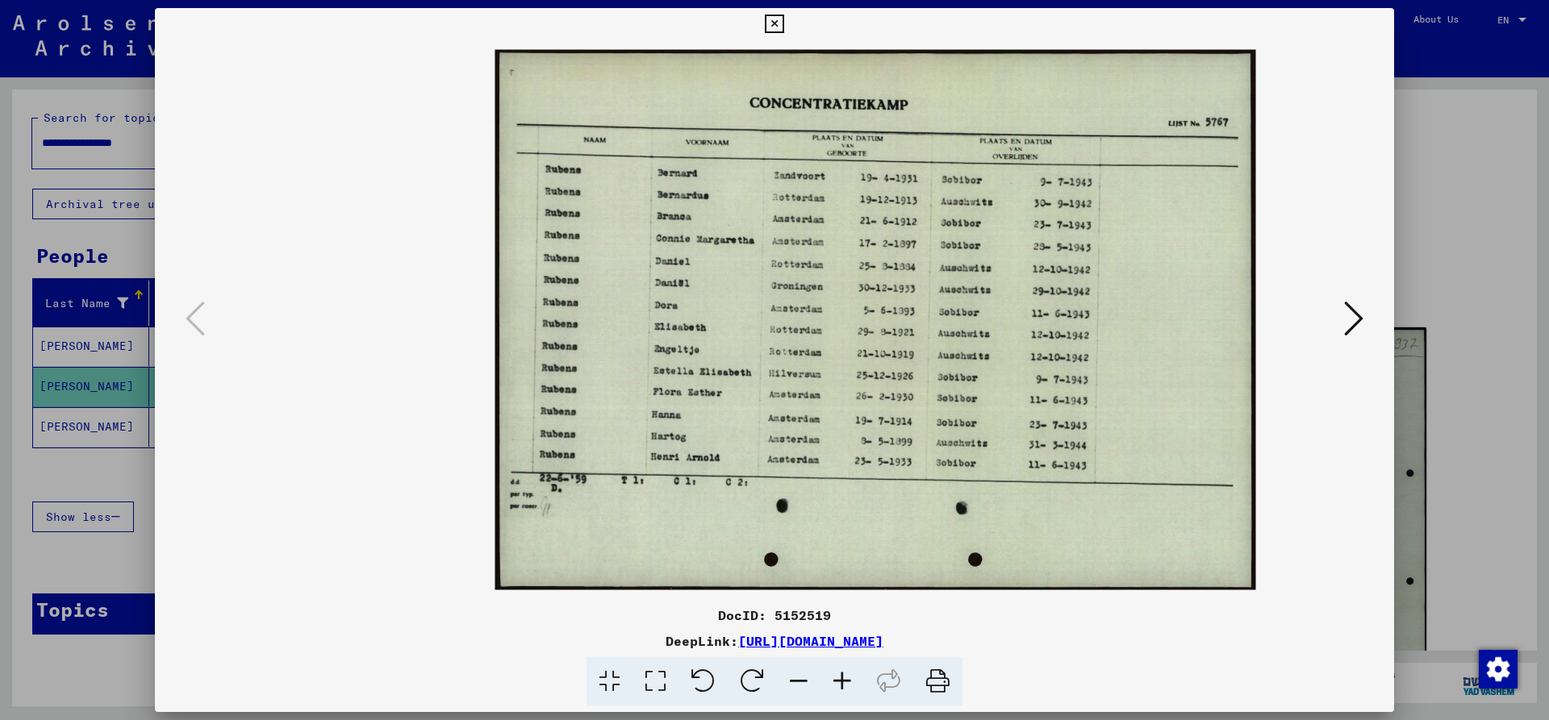
click at [836, 669] on icon at bounding box center [842, 681] width 44 height 49
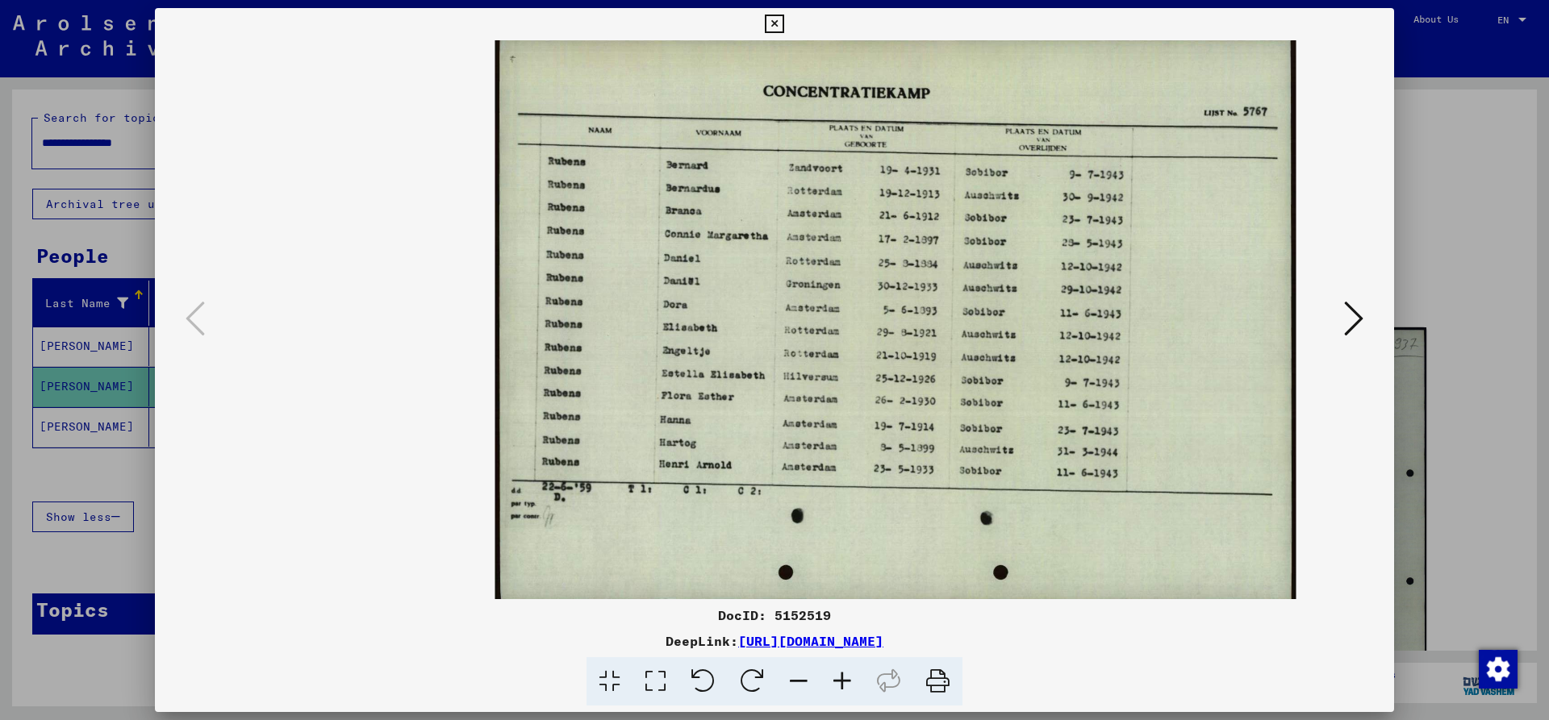
click at [836, 669] on icon at bounding box center [842, 681] width 44 height 49
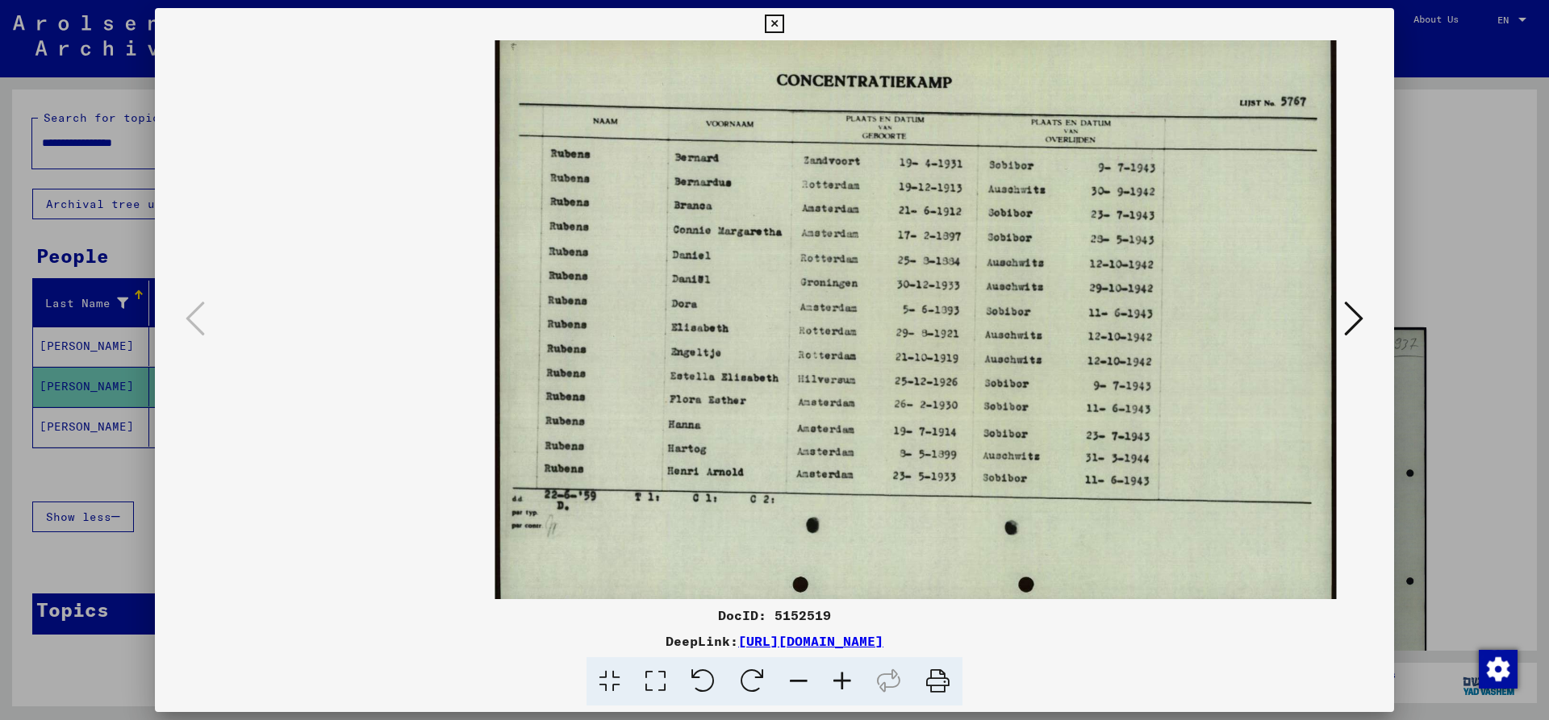
click at [783, 23] on icon at bounding box center [774, 24] width 19 height 19
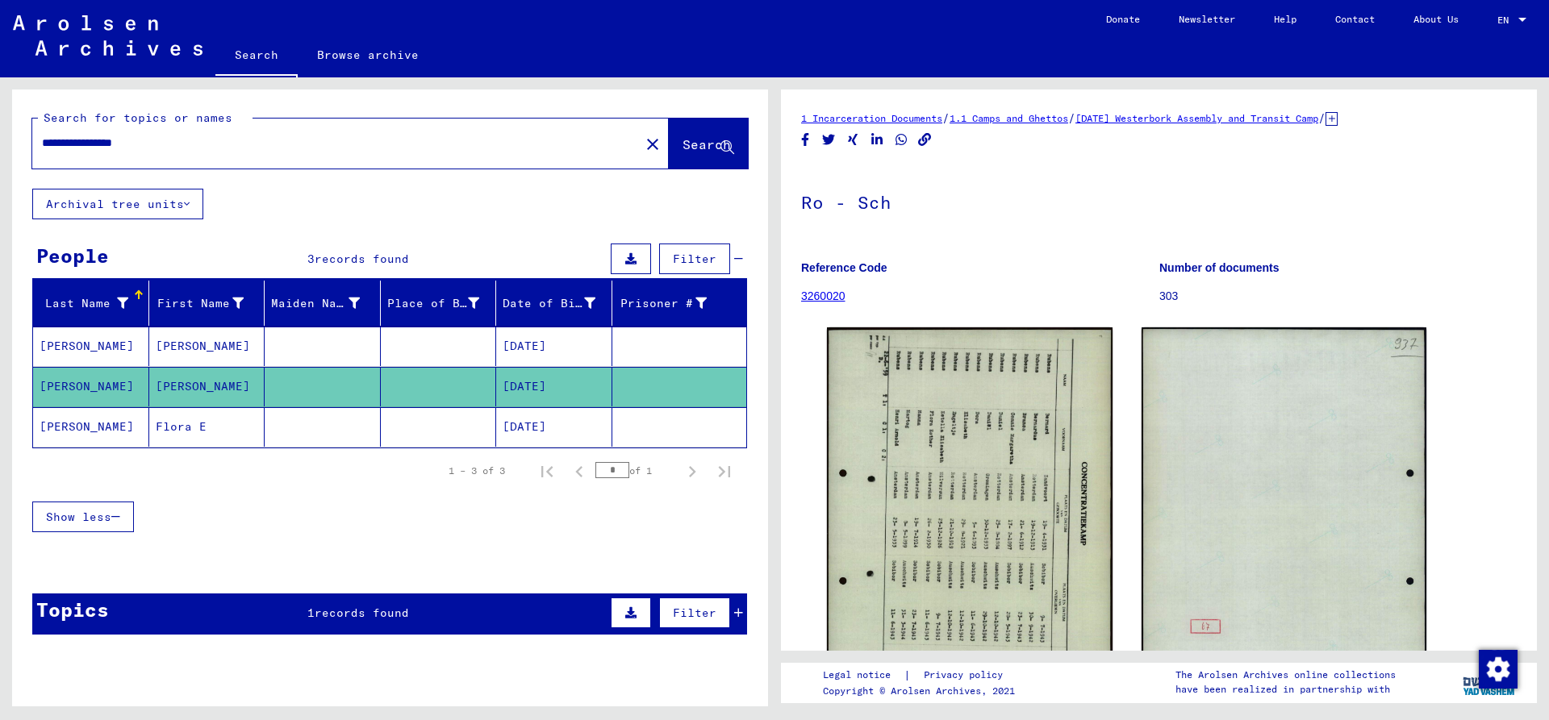
drag, startPoint x: 121, startPoint y: 139, endPoint x: -118, endPoint y: 152, distance: 239.1
click at [42, 152] on input "**********" at bounding box center [336, 143] width 588 height 17
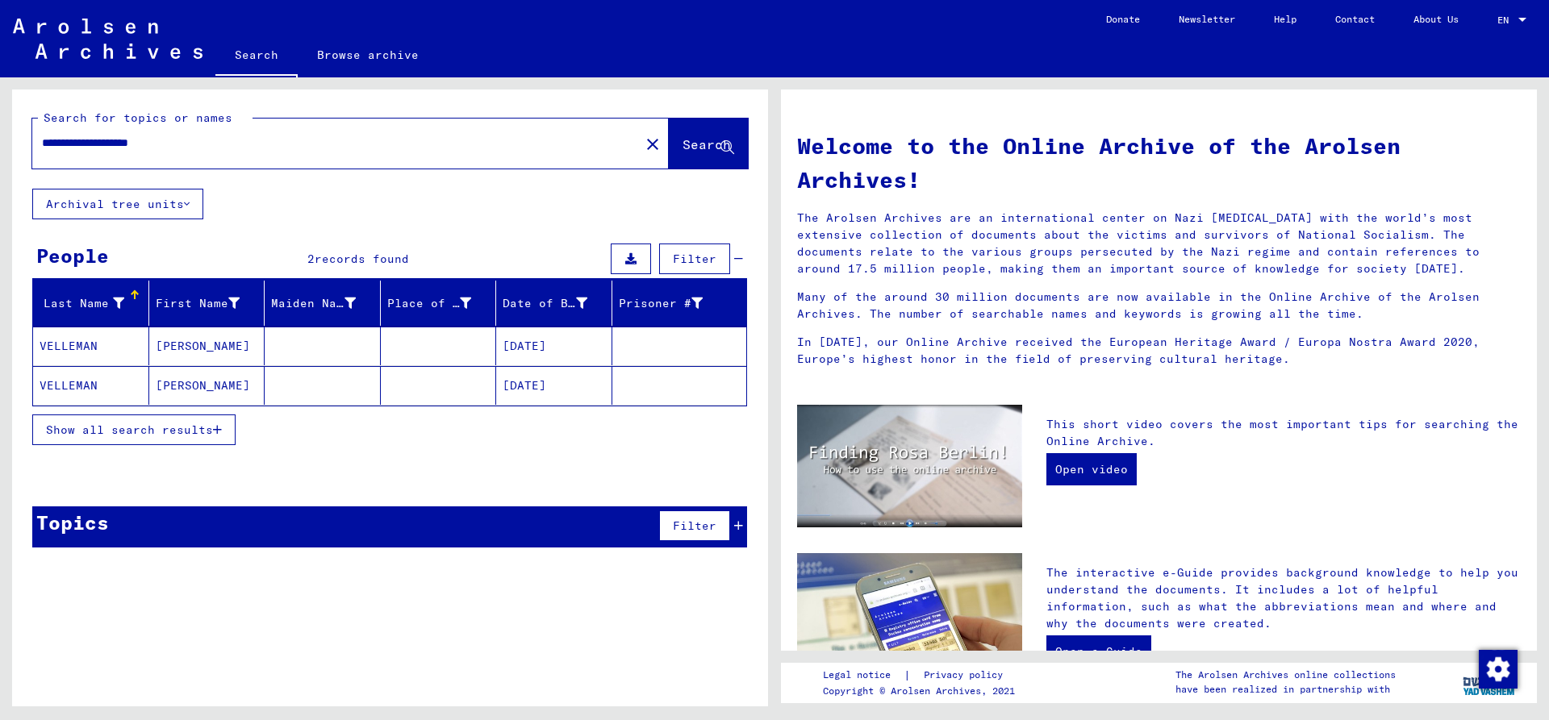
click at [110, 348] on mat-cell "VELLEMAN" at bounding box center [91, 346] width 116 height 39
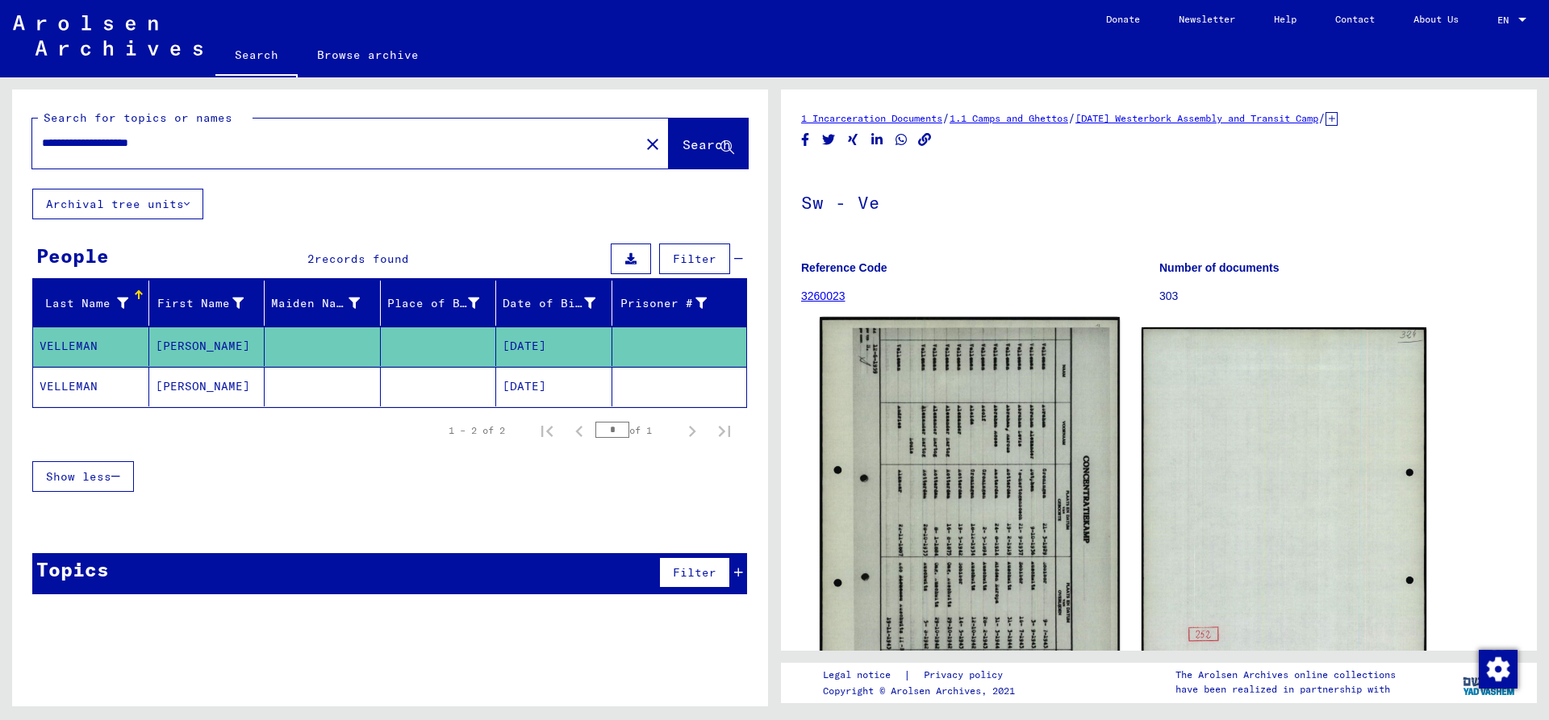
click at [886, 421] on img at bounding box center [968, 527] width 299 height 421
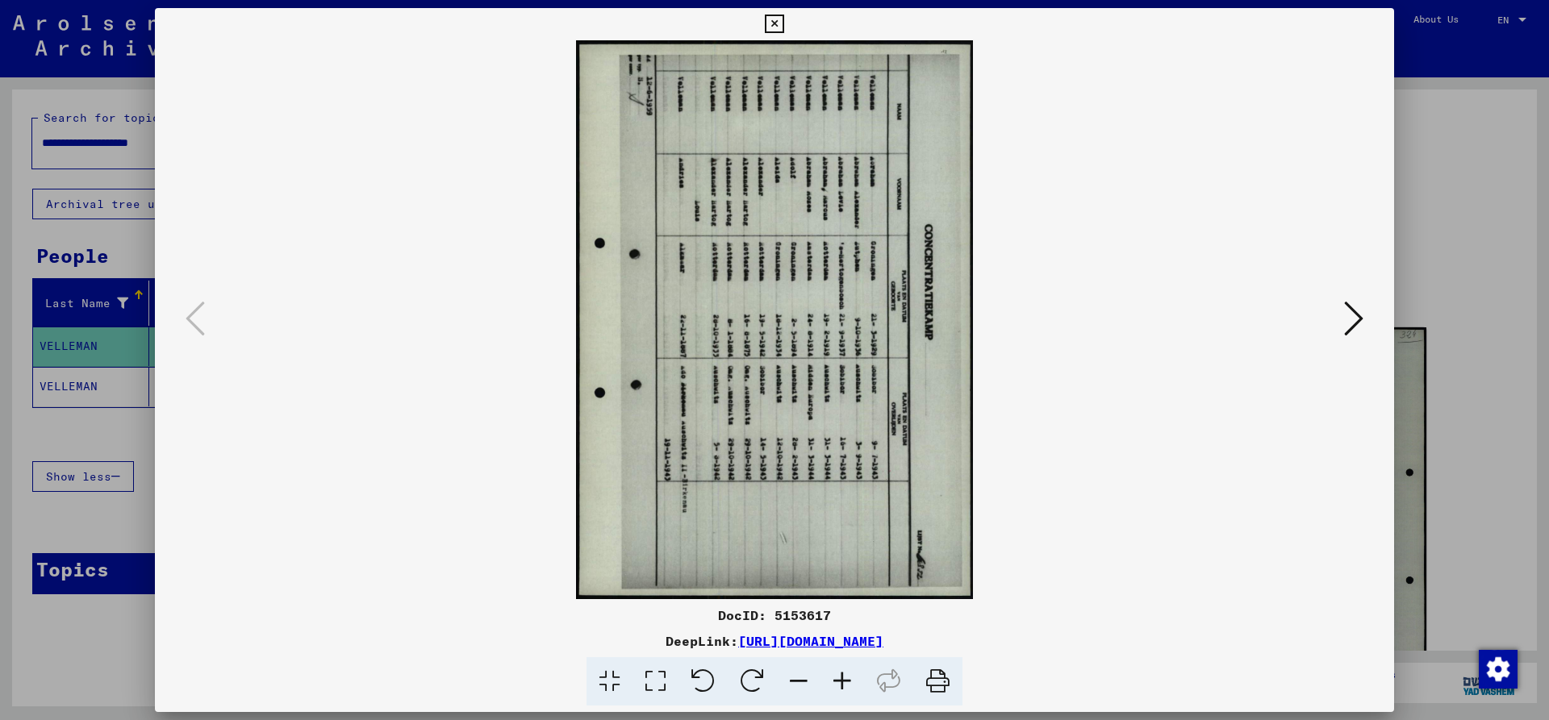
click at [703, 674] on icon at bounding box center [702, 681] width 49 height 49
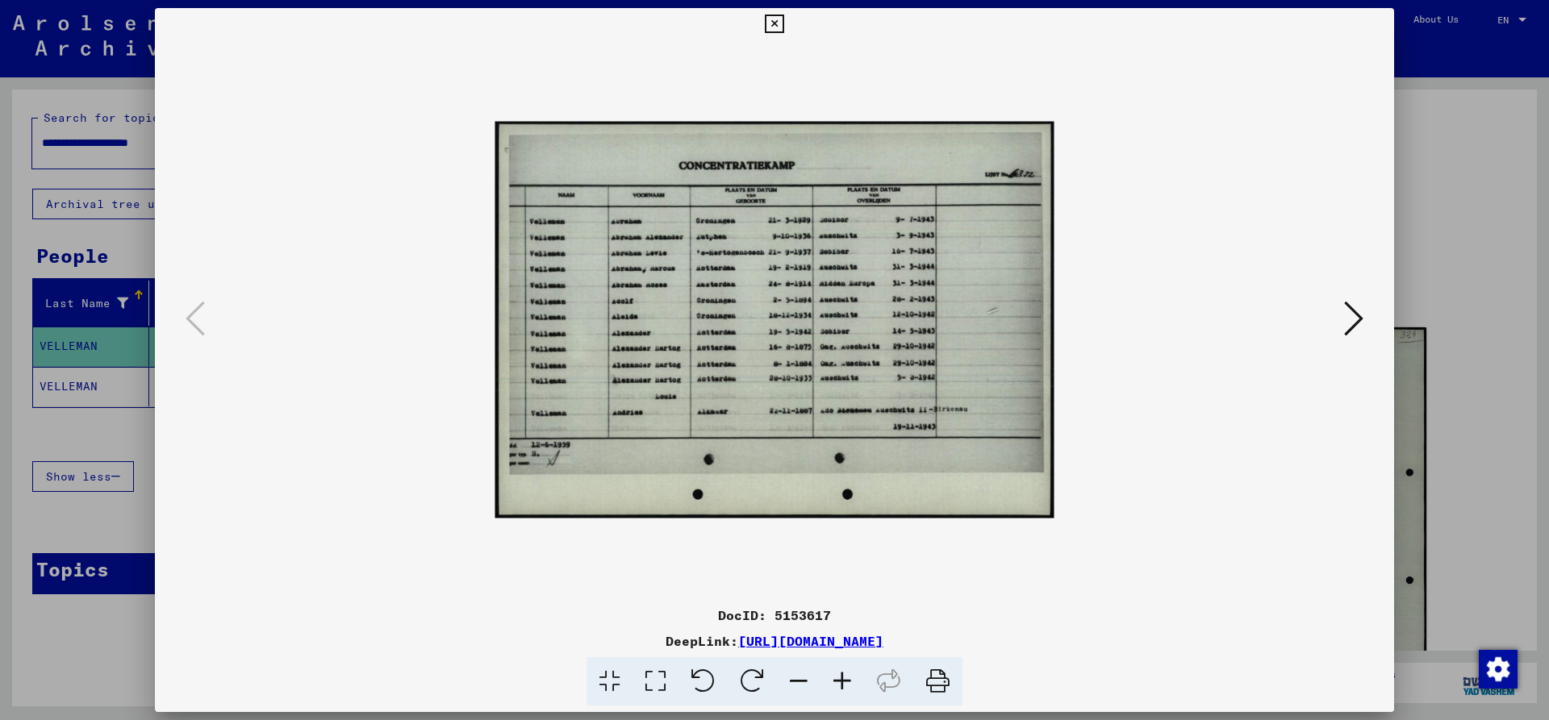
click at [840, 676] on icon at bounding box center [842, 681] width 44 height 49
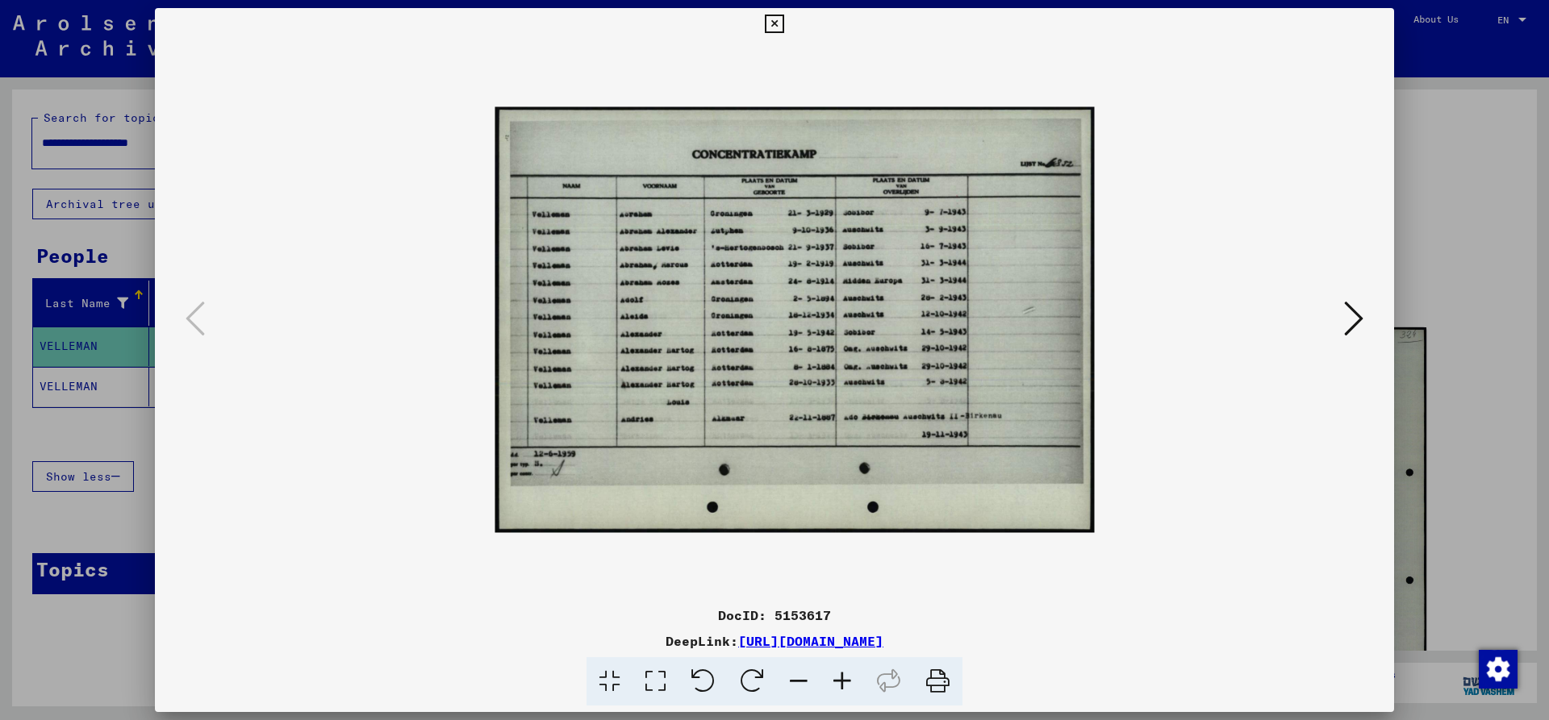
click at [840, 676] on icon at bounding box center [842, 681] width 44 height 49
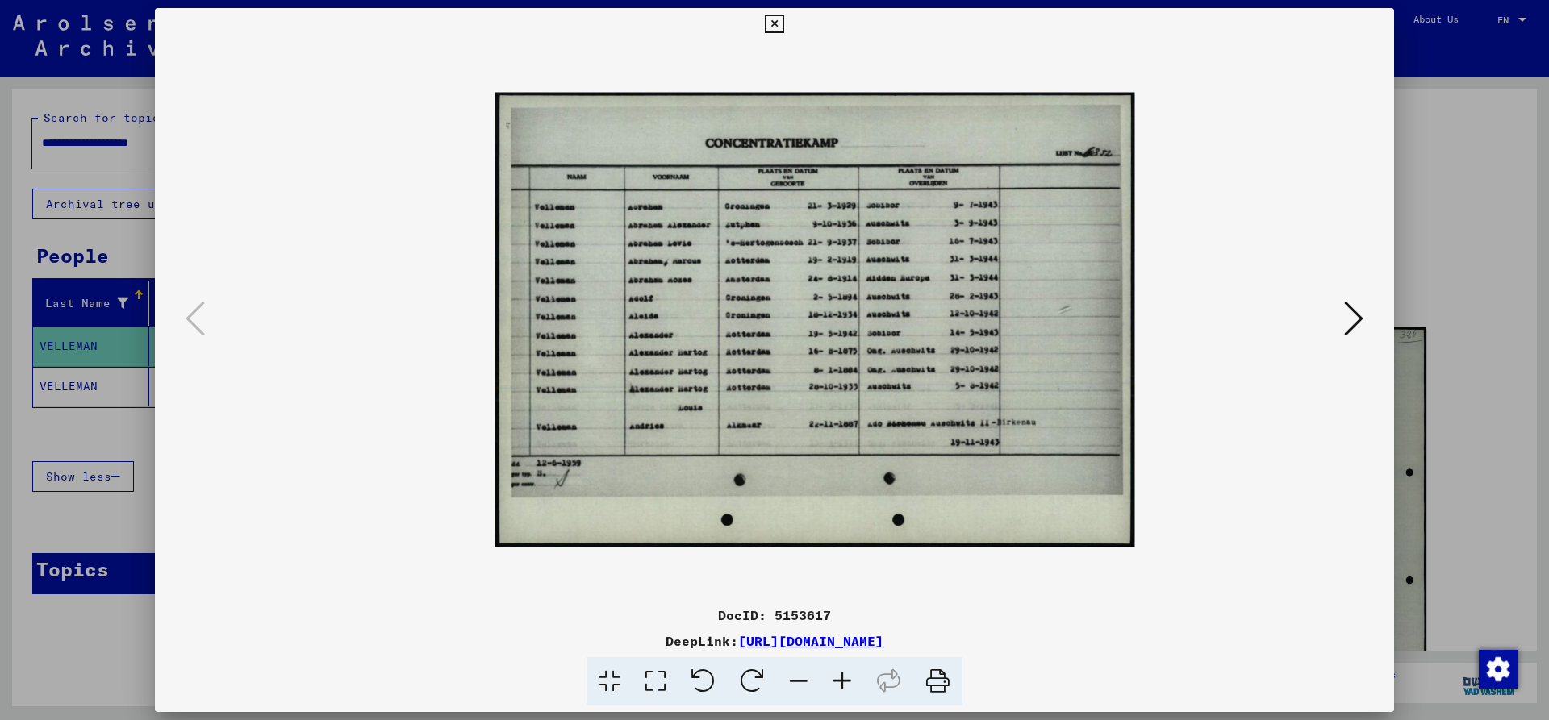
click at [840, 676] on icon at bounding box center [842, 681] width 44 height 49
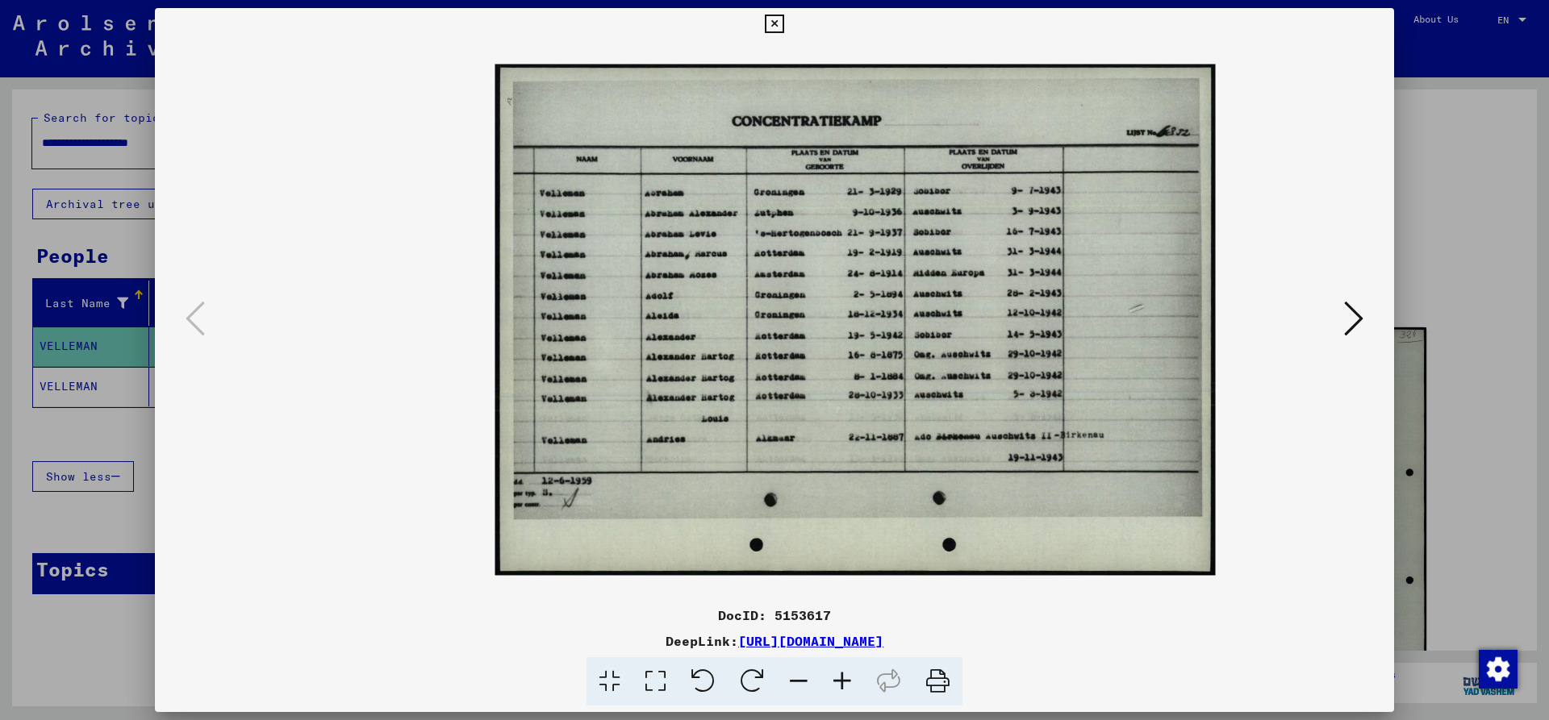
click at [840, 676] on icon at bounding box center [842, 681] width 44 height 49
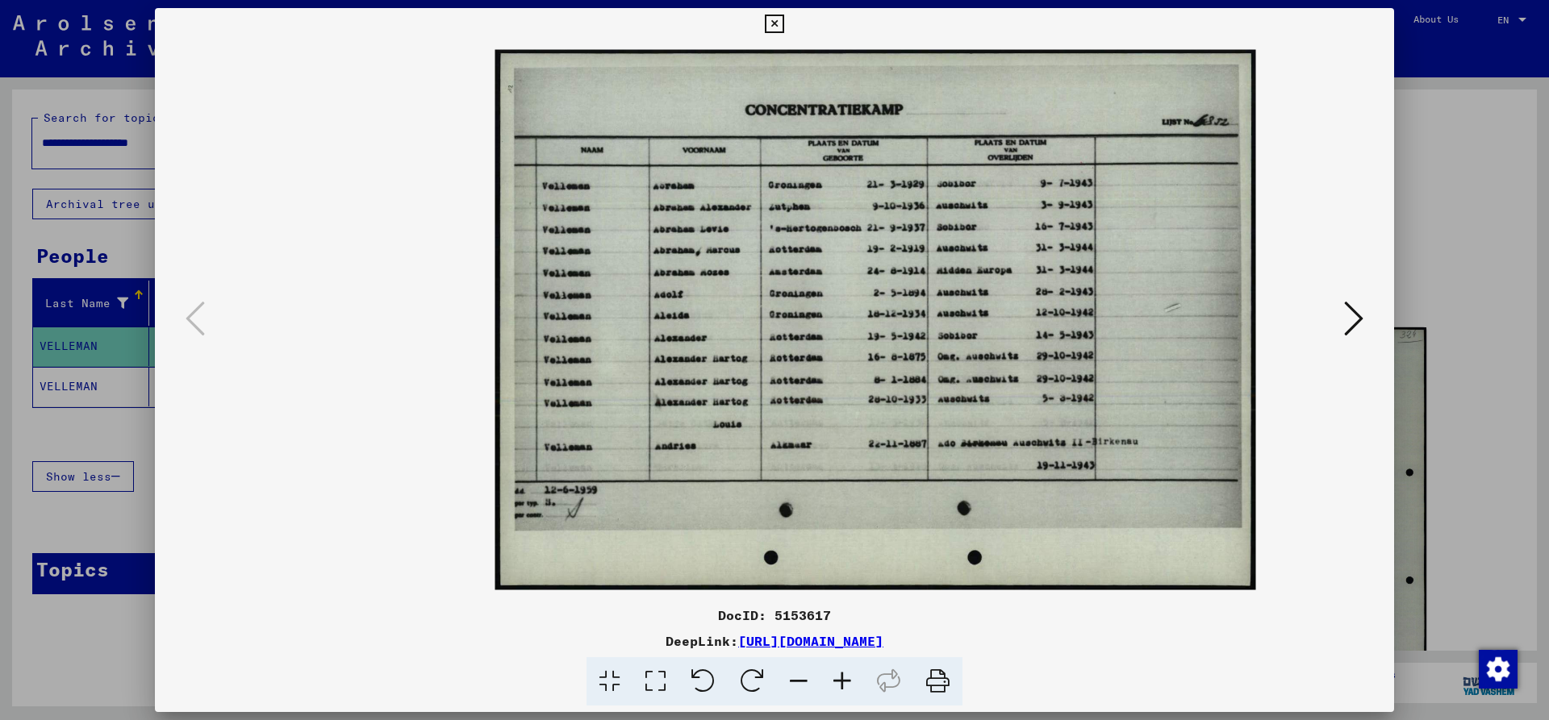
click at [840, 676] on icon at bounding box center [842, 681] width 44 height 49
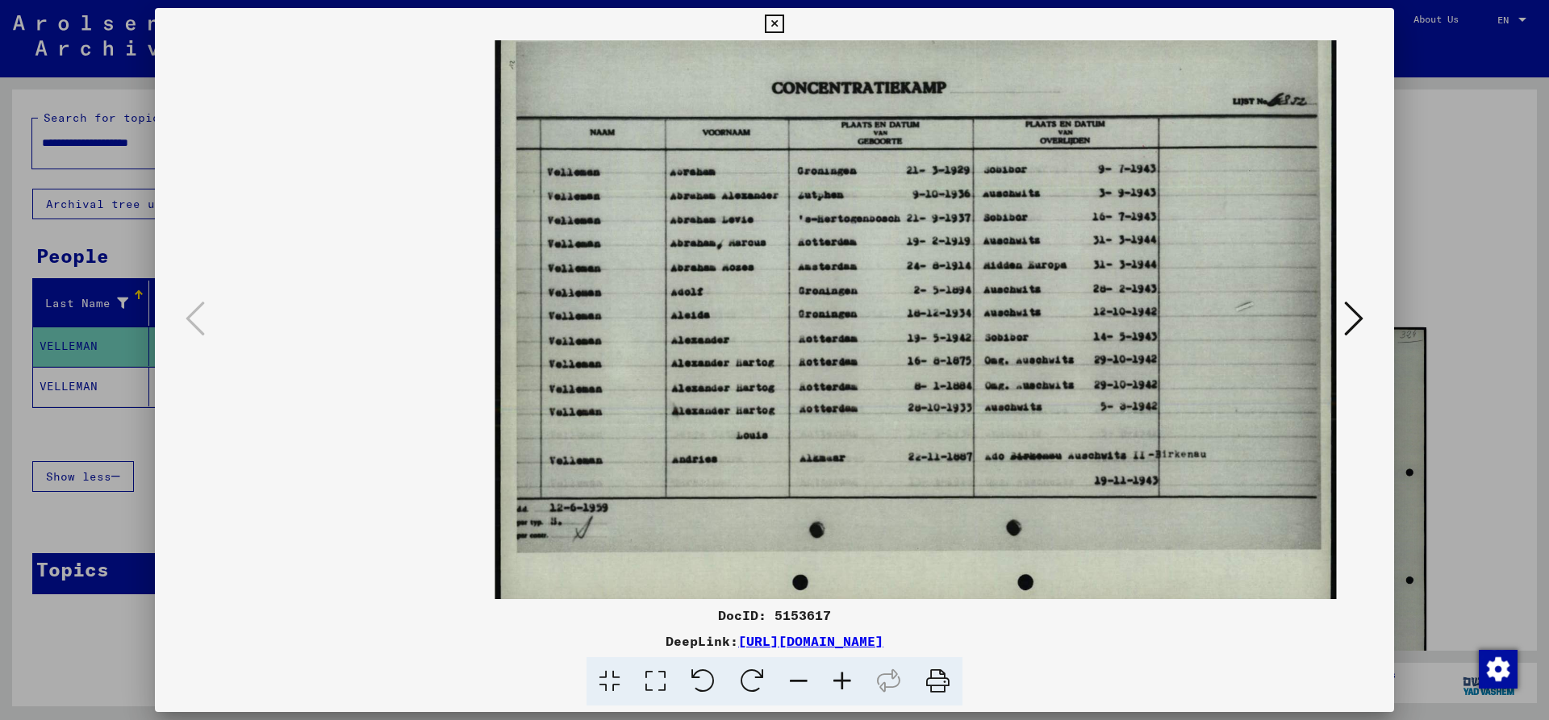
click at [840, 676] on icon at bounding box center [842, 681] width 44 height 49
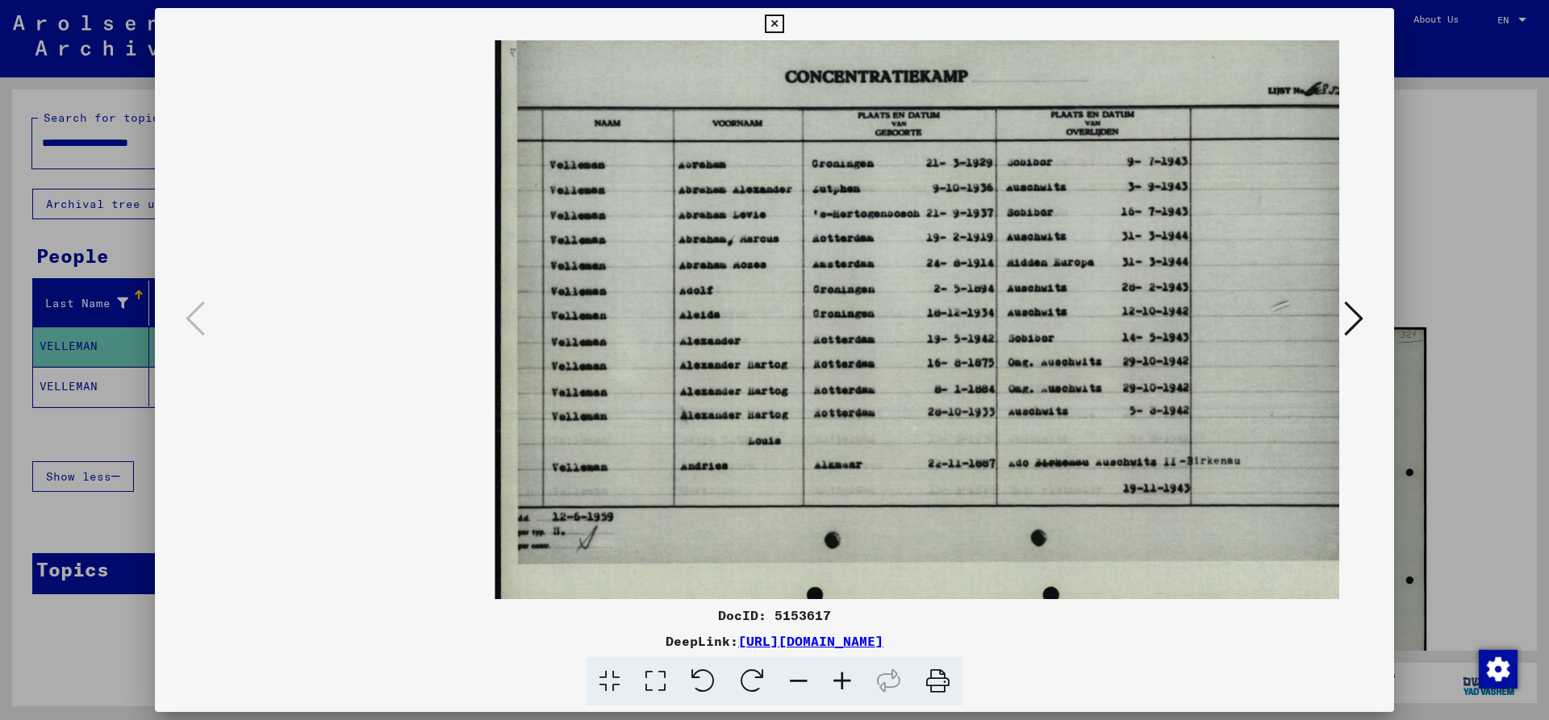
click at [783, 21] on icon at bounding box center [774, 24] width 19 height 19
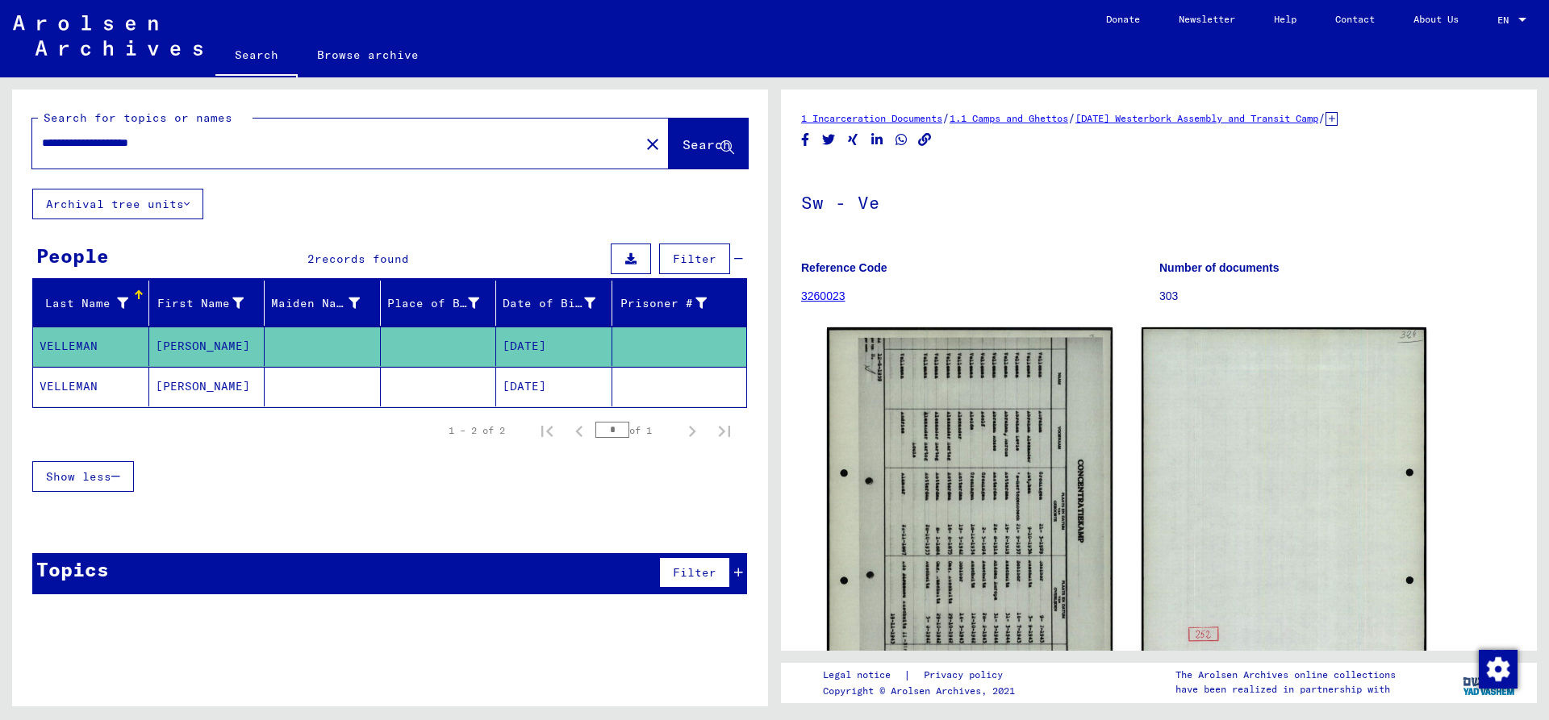
drag, startPoint x: 157, startPoint y: 143, endPoint x: -28, endPoint y: 143, distance: 185.5
click at [42, 143] on input "**********" at bounding box center [336, 143] width 588 height 17
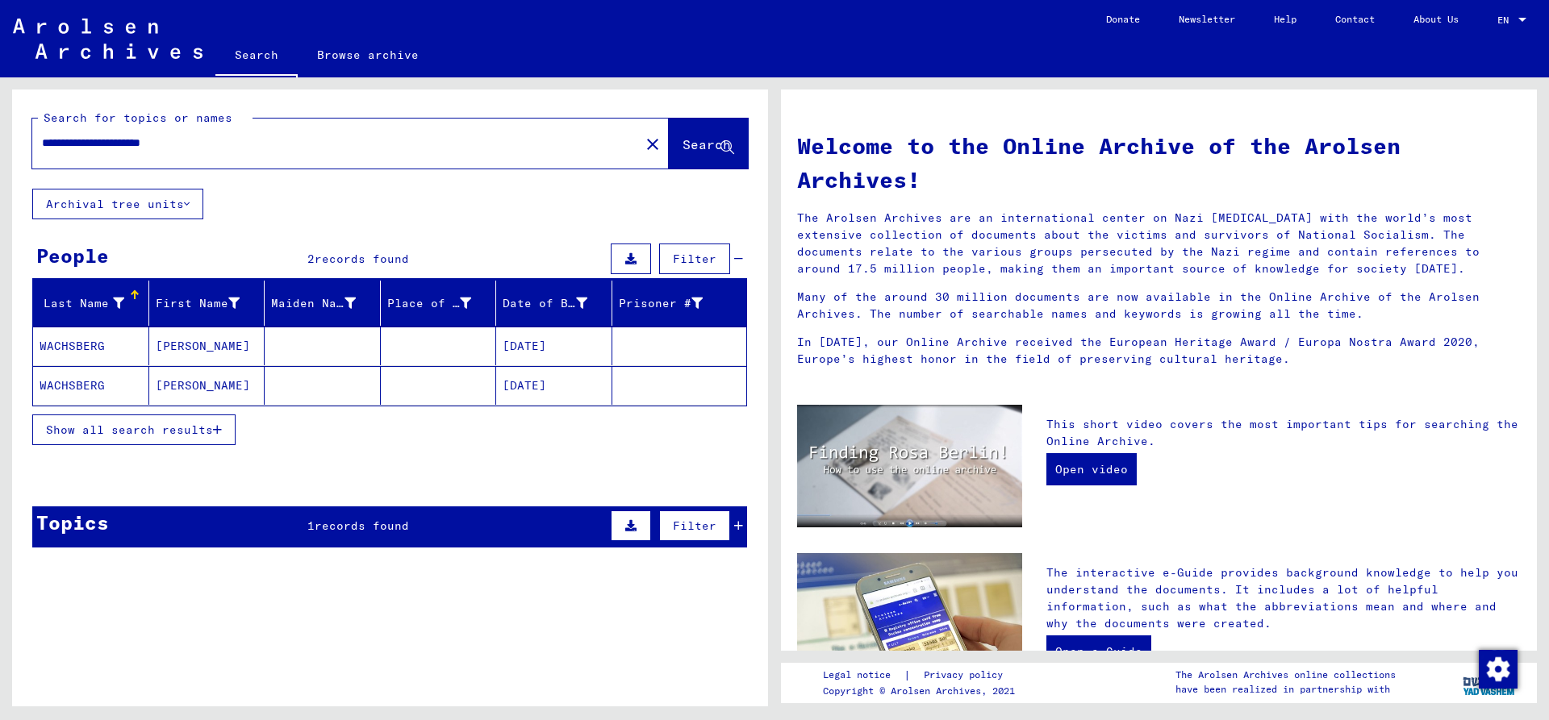
click at [87, 351] on mat-cell "WACHSBERG" at bounding box center [91, 346] width 116 height 39
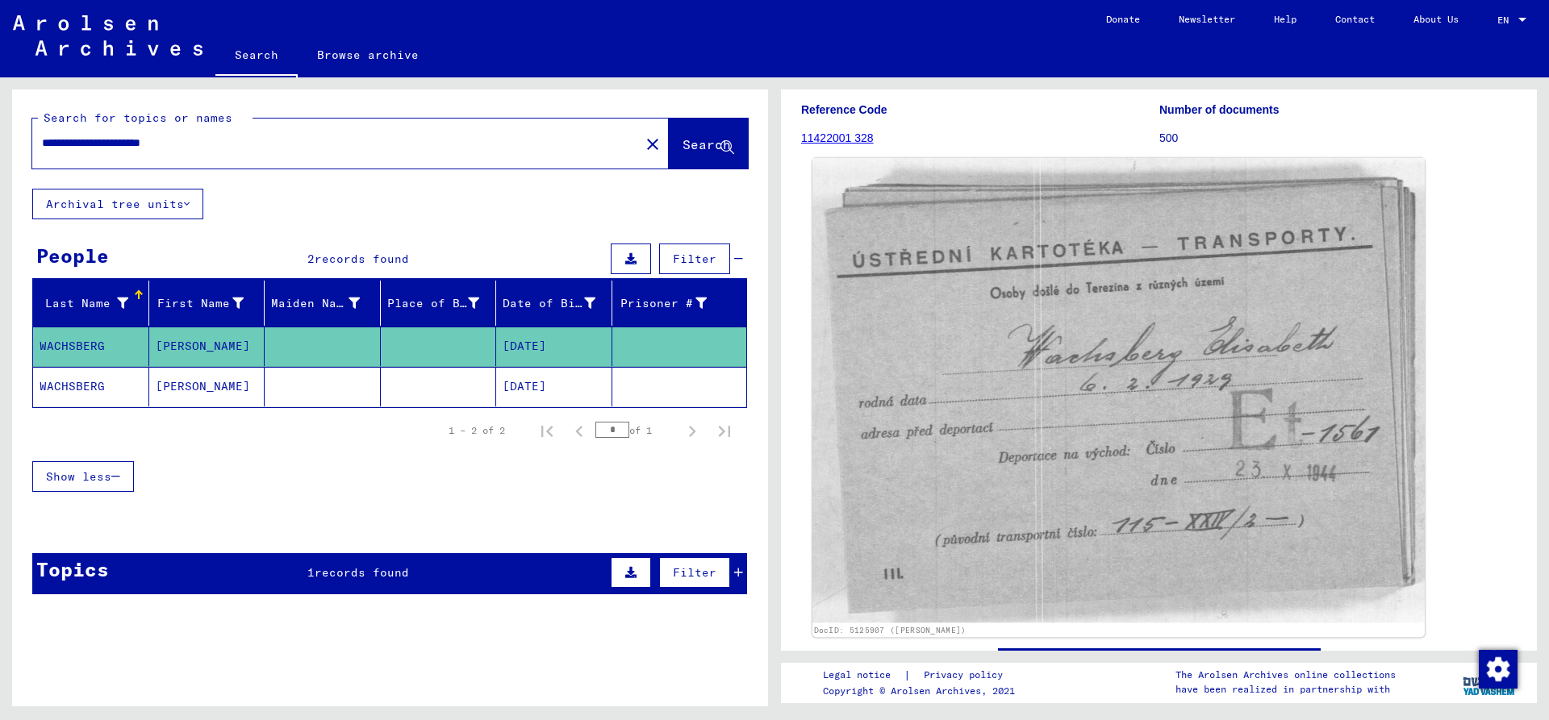
scroll to position [174, 0]
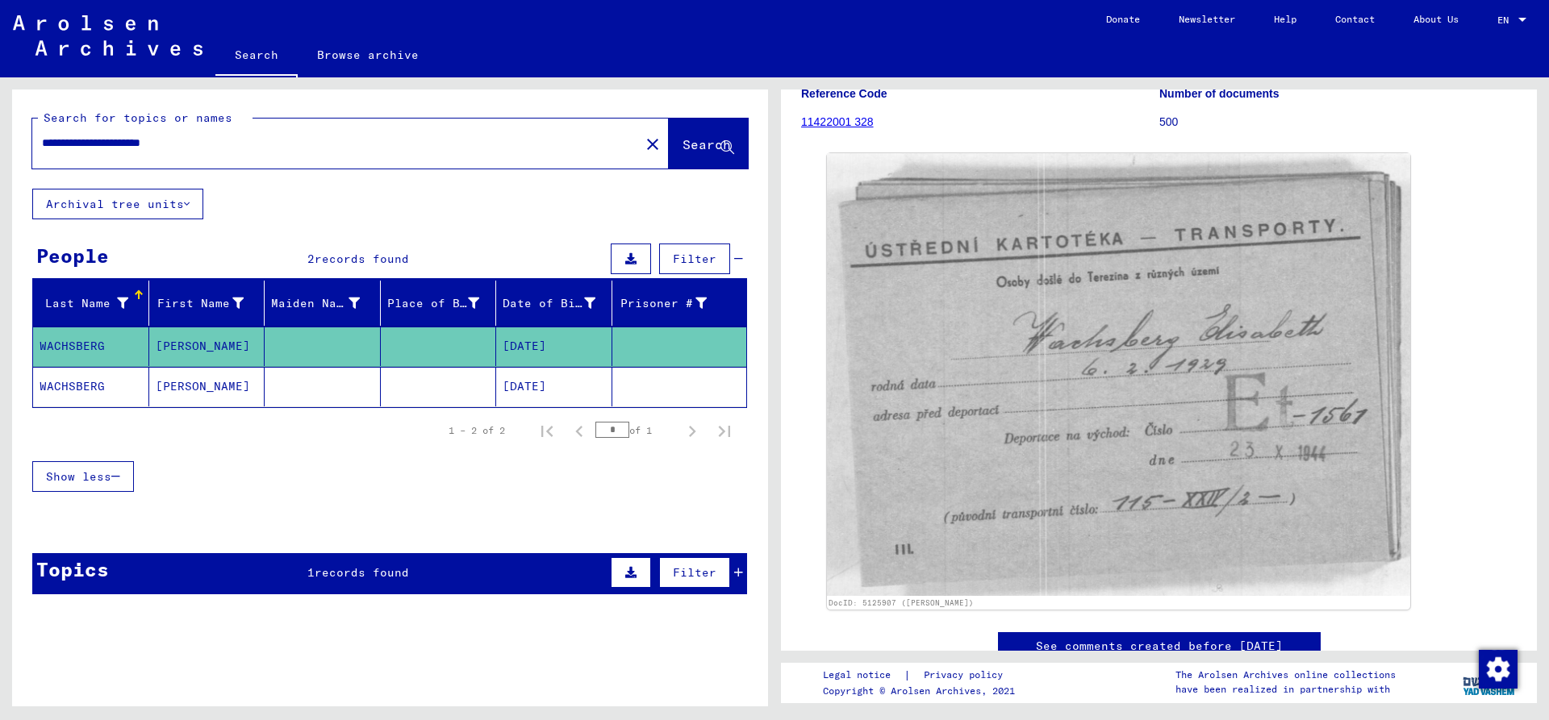
click at [106, 390] on mat-cell "WACHSBERG" at bounding box center [91, 387] width 116 height 40
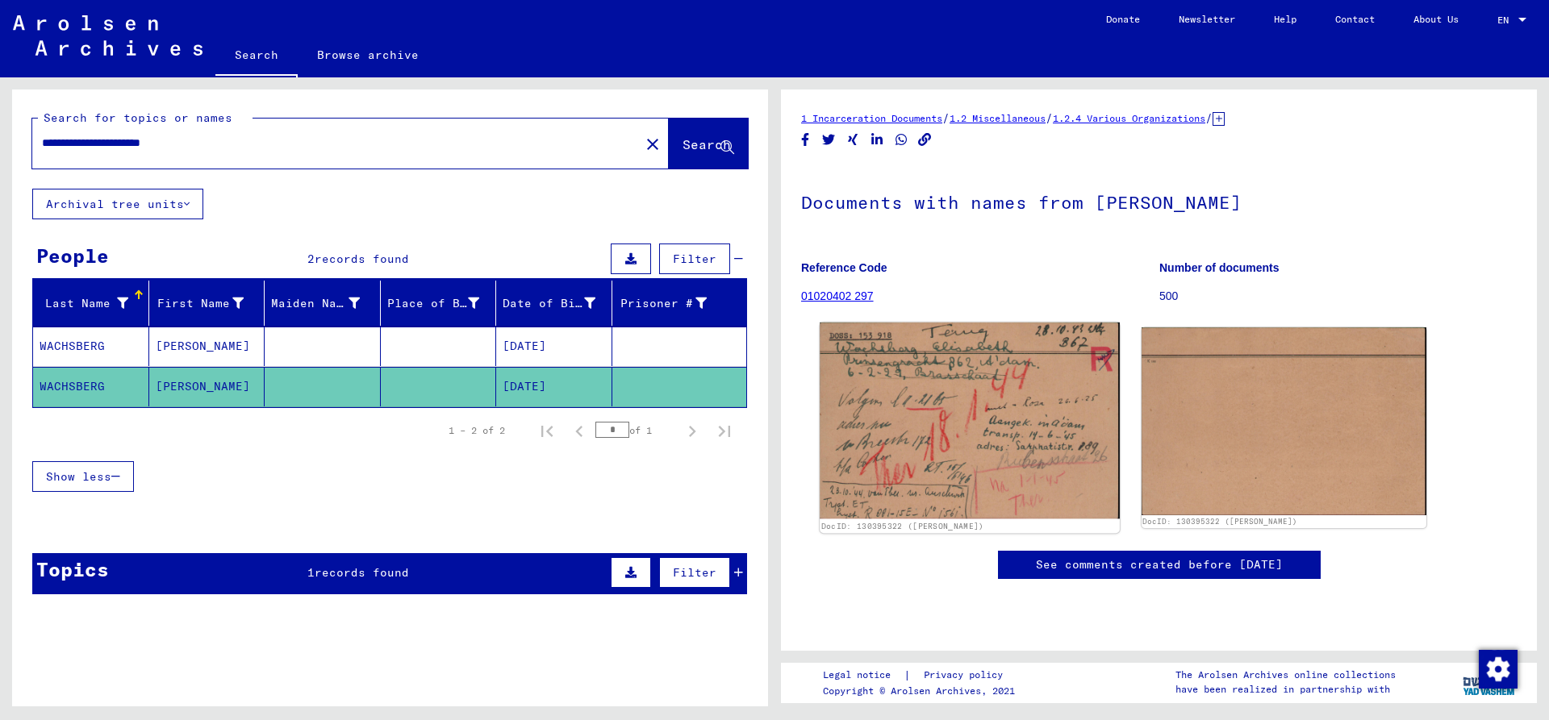
click at [881, 456] on img at bounding box center [968, 421] width 299 height 197
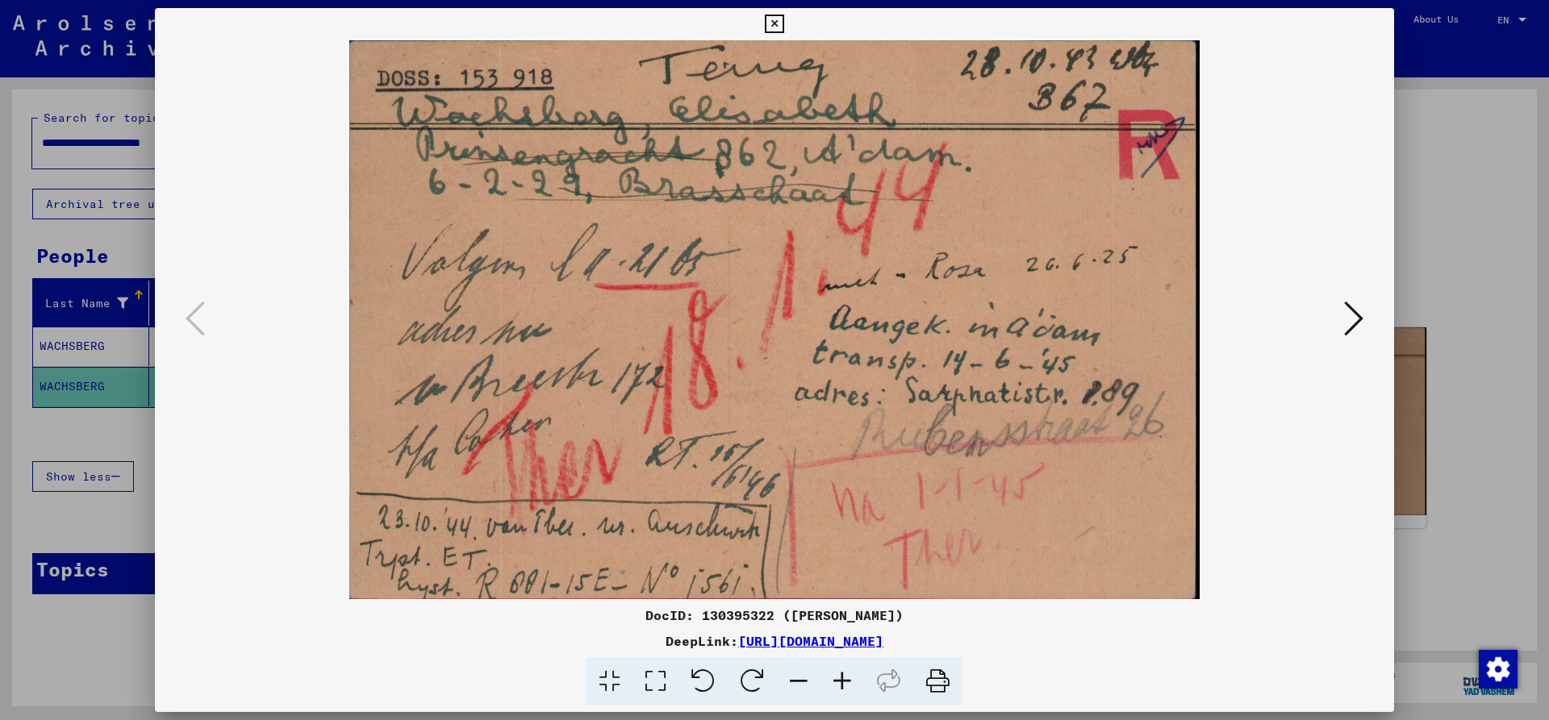
click at [783, 27] on icon at bounding box center [774, 24] width 19 height 19
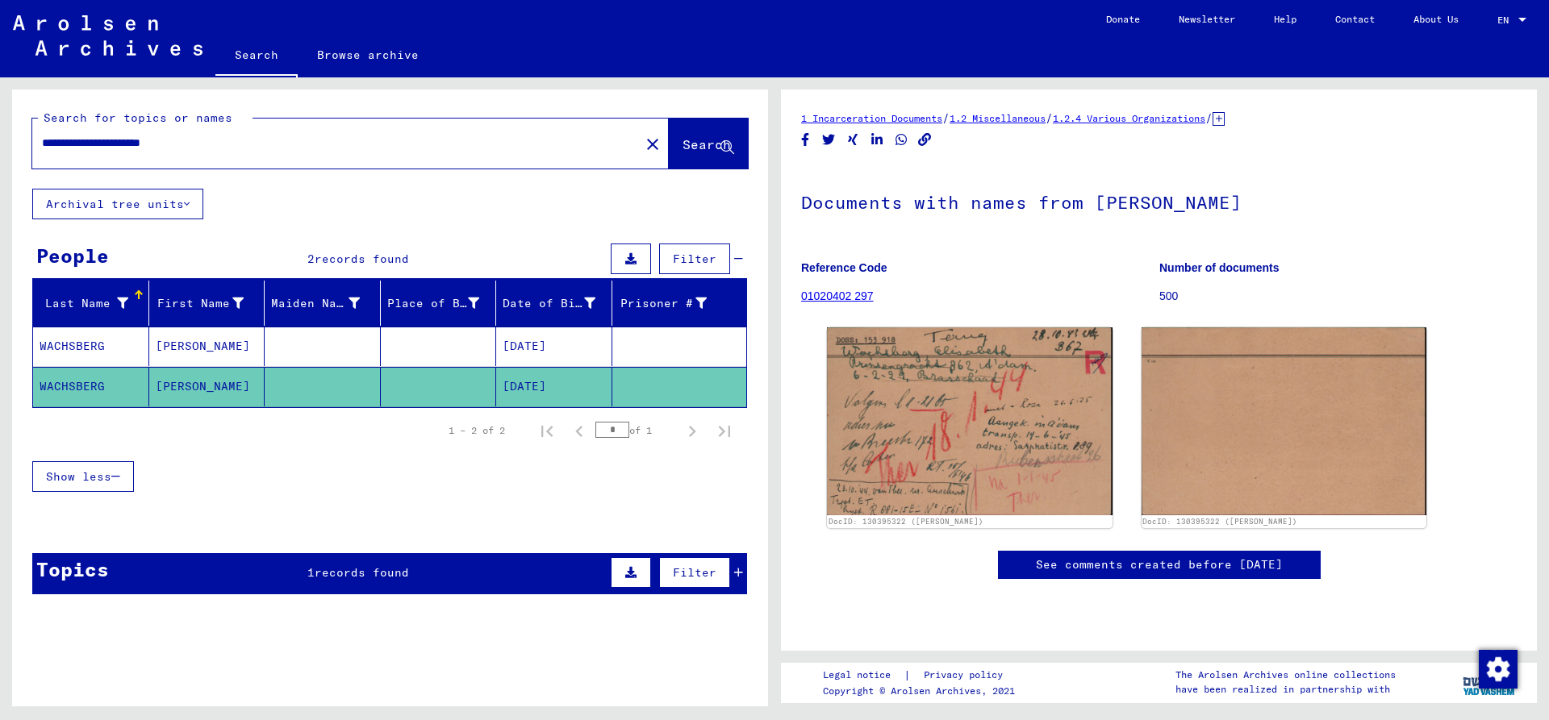
drag, startPoint x: 227, startPoint y: 141, endPoint x: -12, endPoint y: 141, distance: 238.7
click at [42, 141] on input "**********" at bounding box center [336, 143] width 588 height 17
click at [186, 144] on input "**********" at bounding box center [336, 143] width 588 height 17
drag, startPoint x: 182, startPoint y: 140, endPoint x: -96, endPoint y: 148, distance: 278.4
click at [42, 148] on input "**********" at bounding box center [336, 143] width 588 height 17
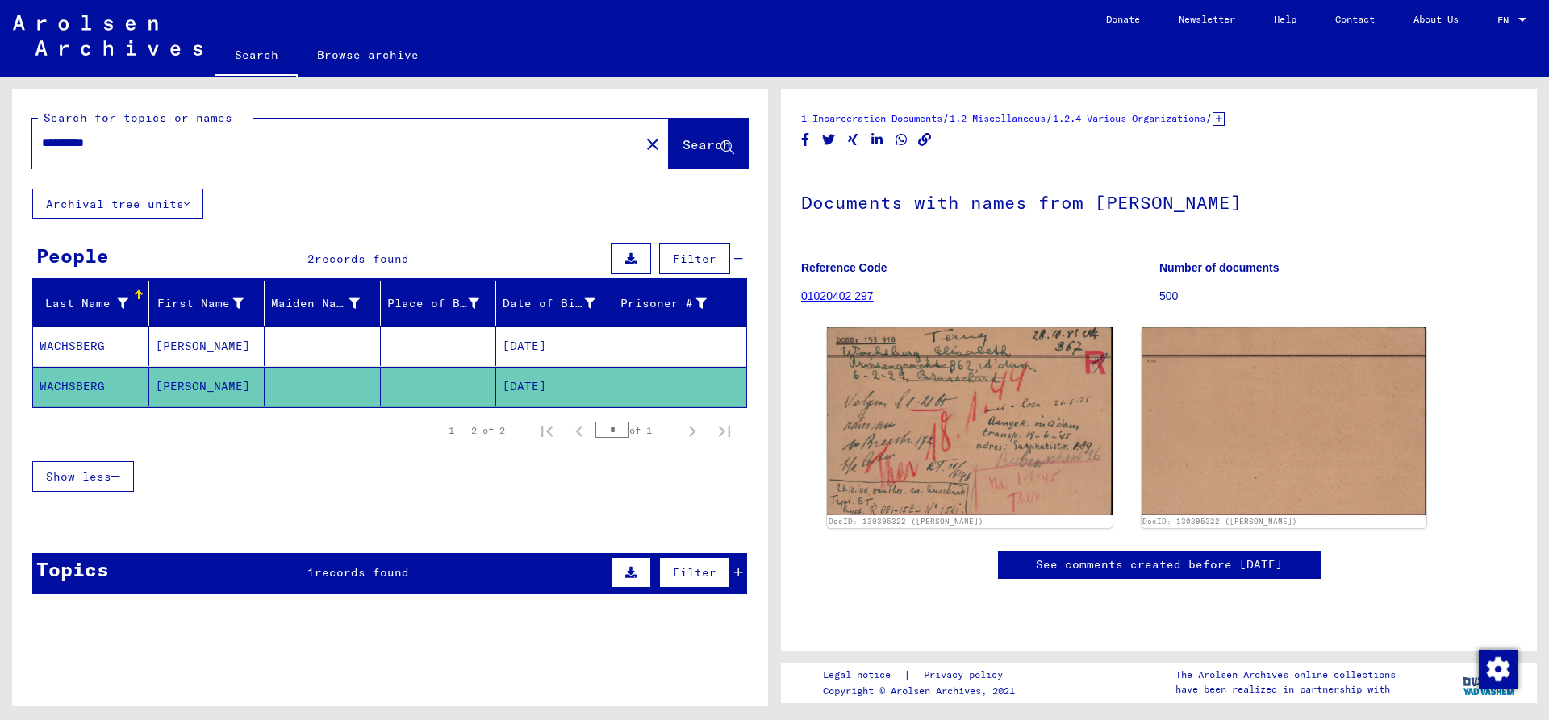
type input "**********"
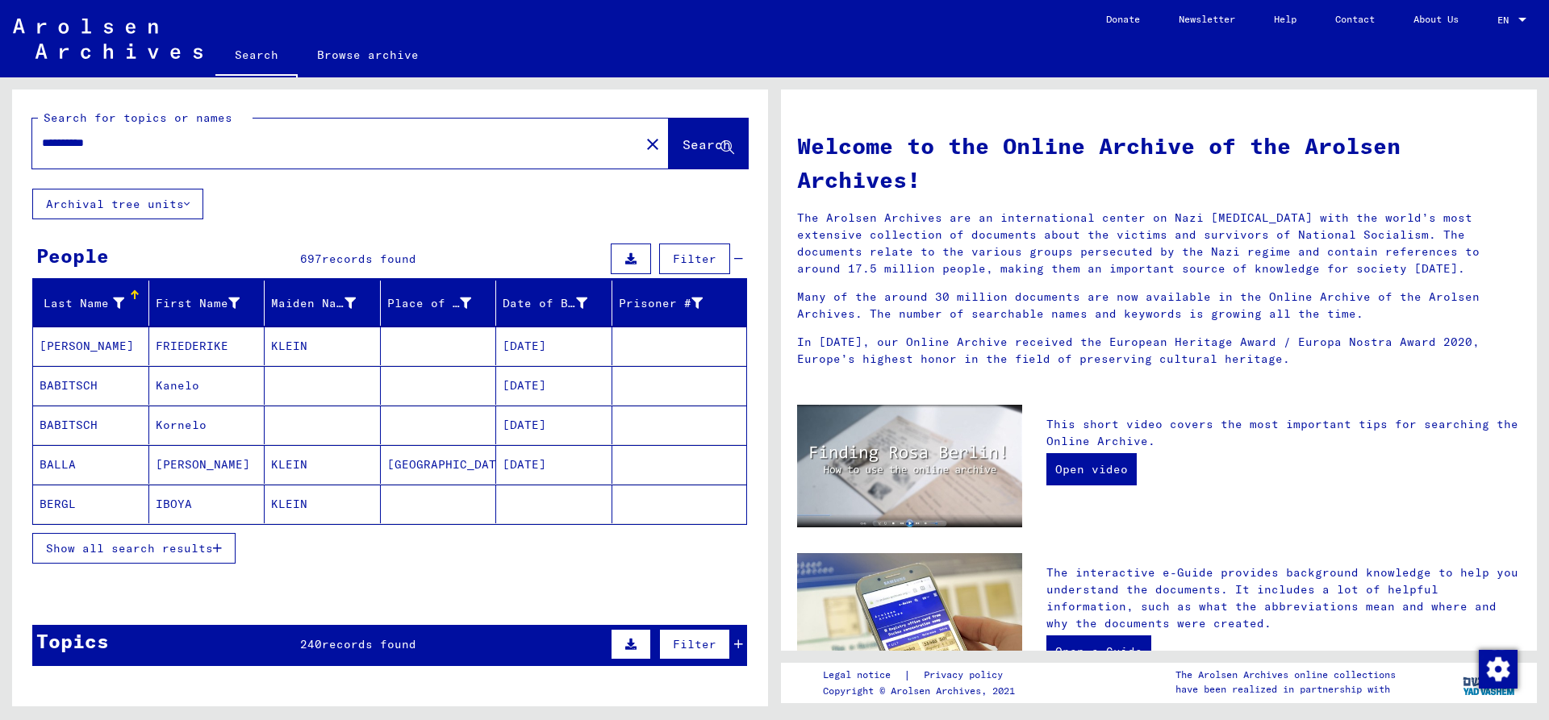
click at [144, 553] on span "Show all search results" at bounding box center [129, 548] width 167 height 15
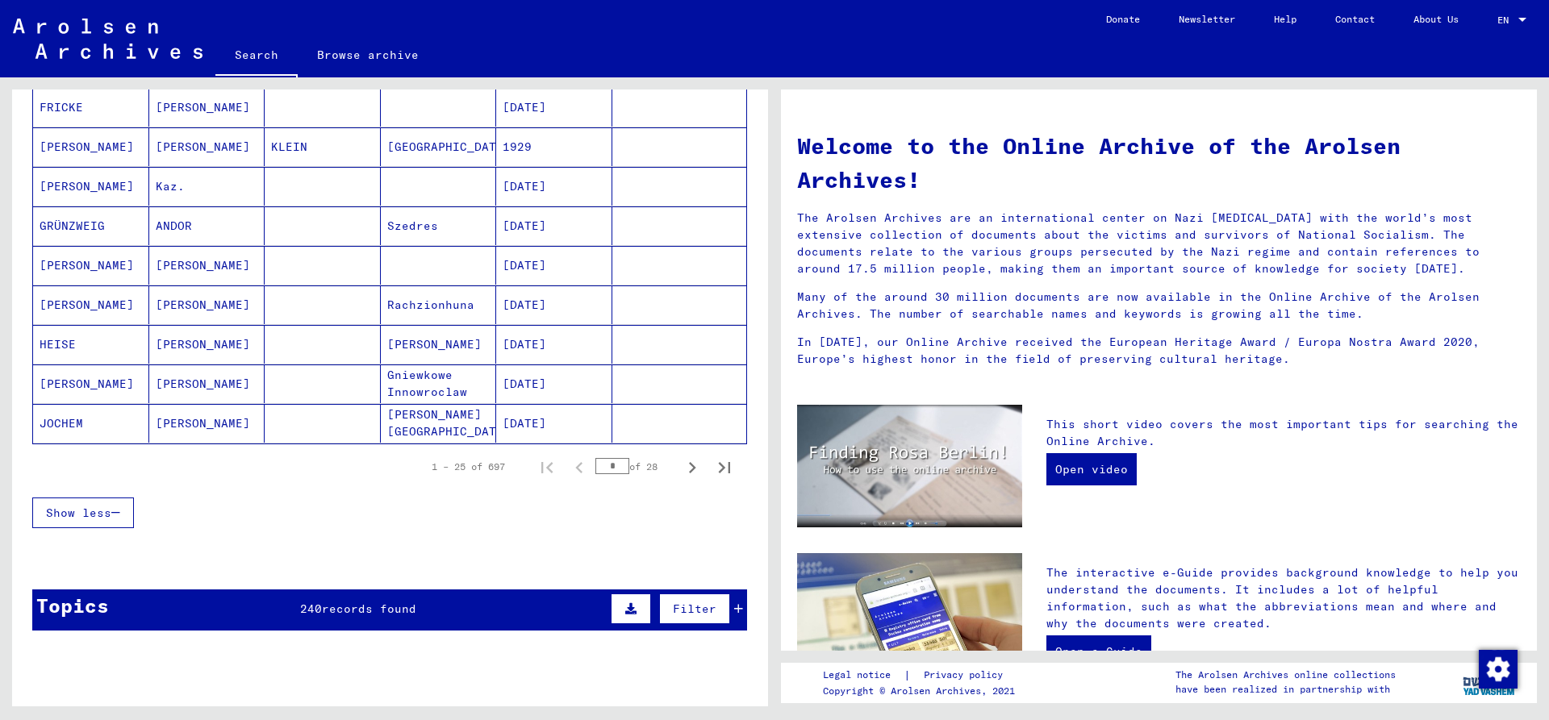
scroll to position [1045, 0]
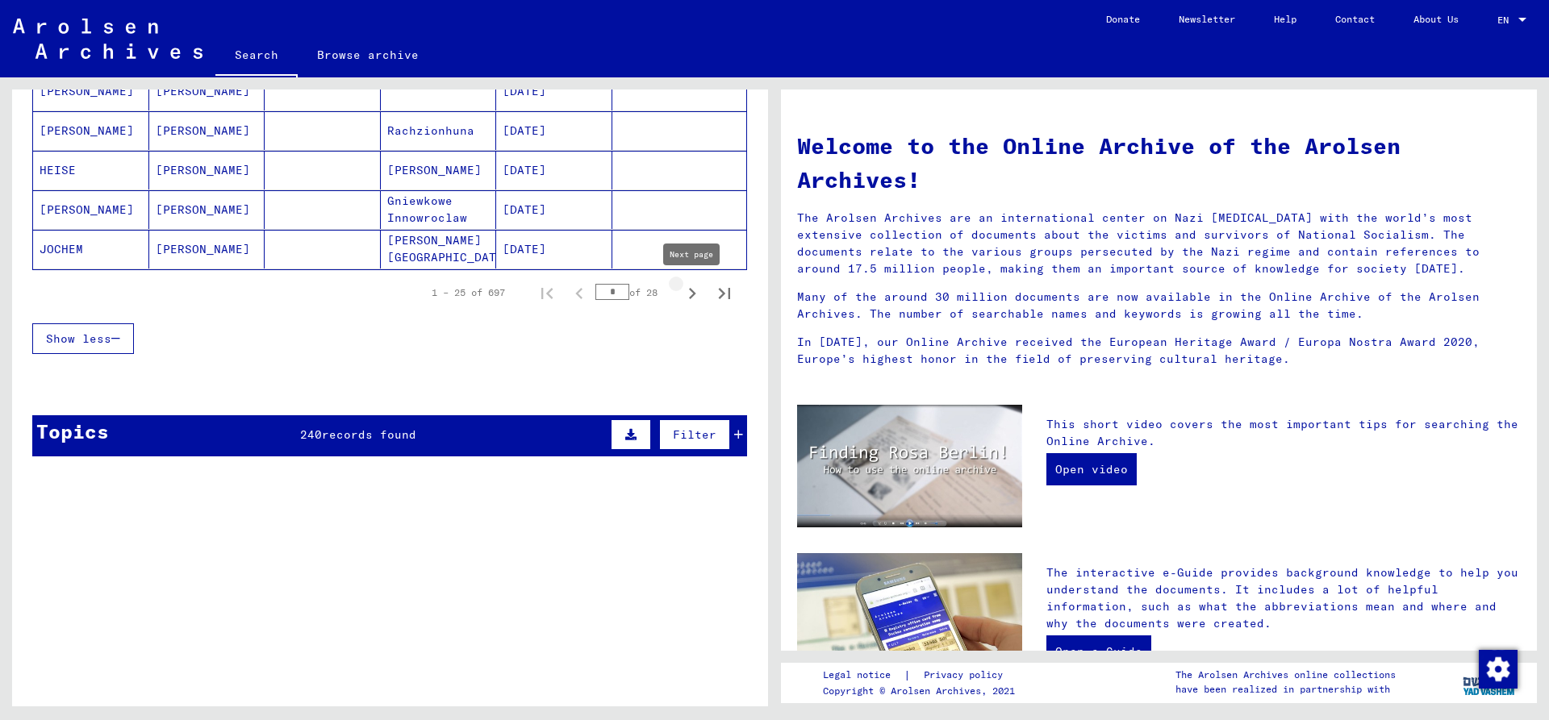
click at [691, 289] on icon "Next page" at bounding box center [692, 293] width 23 height 23
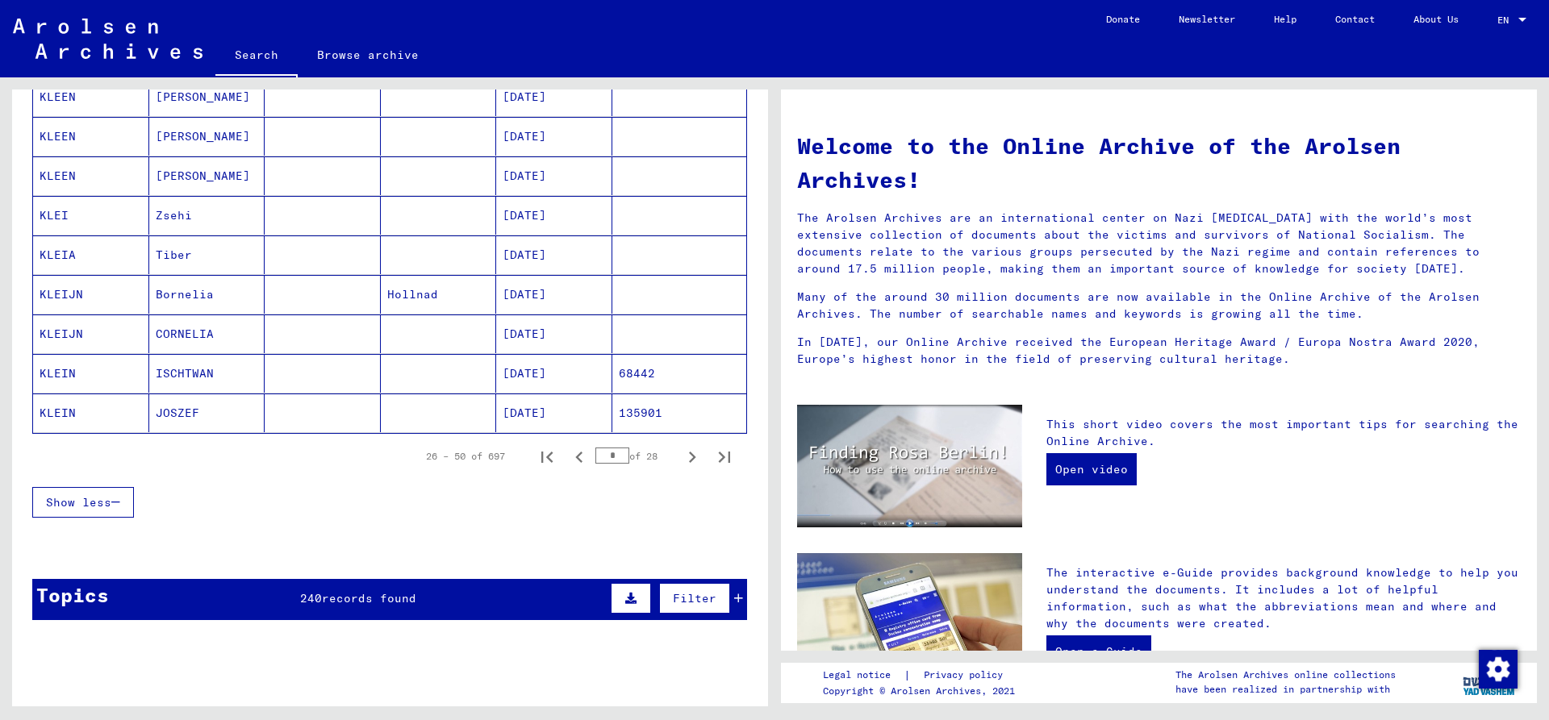
scroll to position [871, 0]
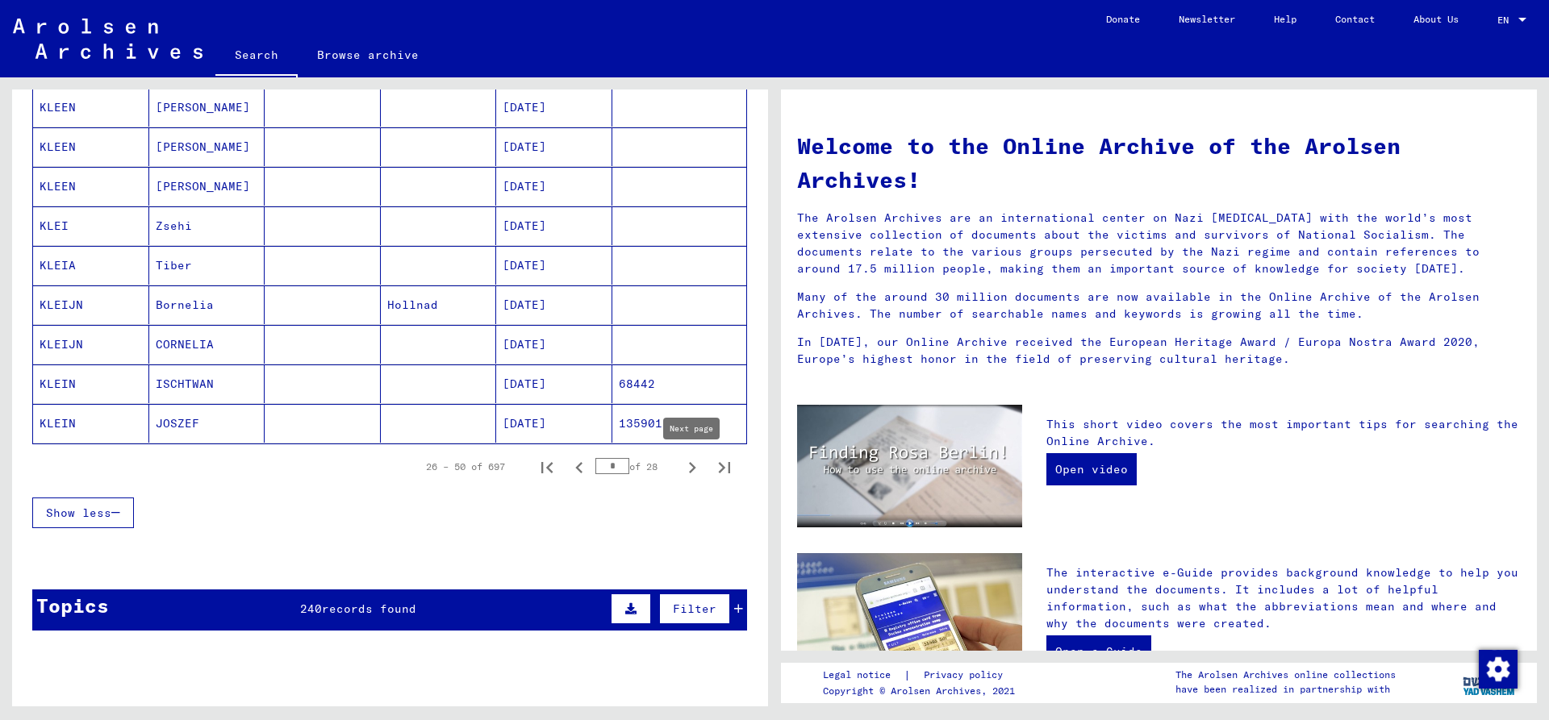
click at [682, 466] on icon "Next page" at bounding box center [692, 468] width 23 height 23
click at [692, 465] on icon "Next page" at bounding box center [692, 467] width 7 height 11
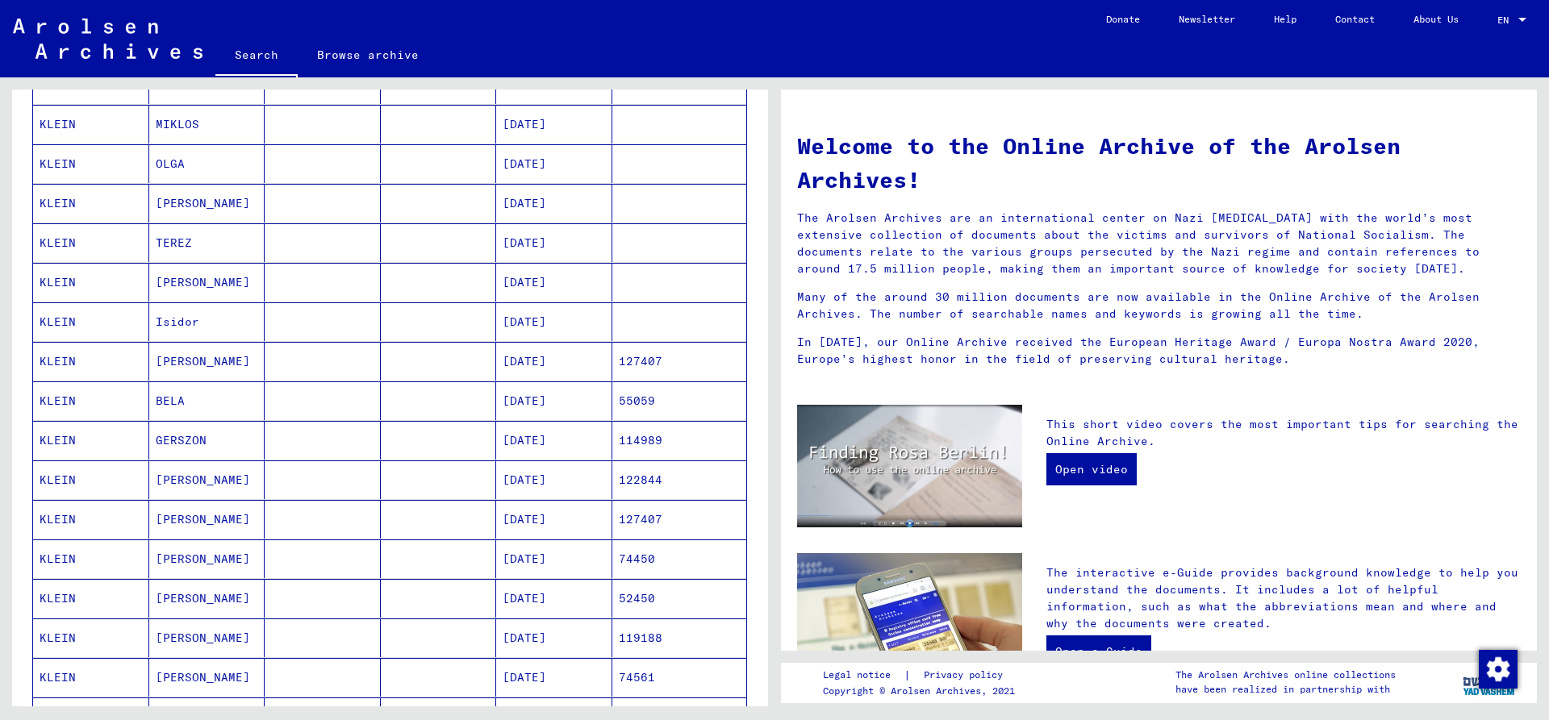
scroll to position [174, 0]
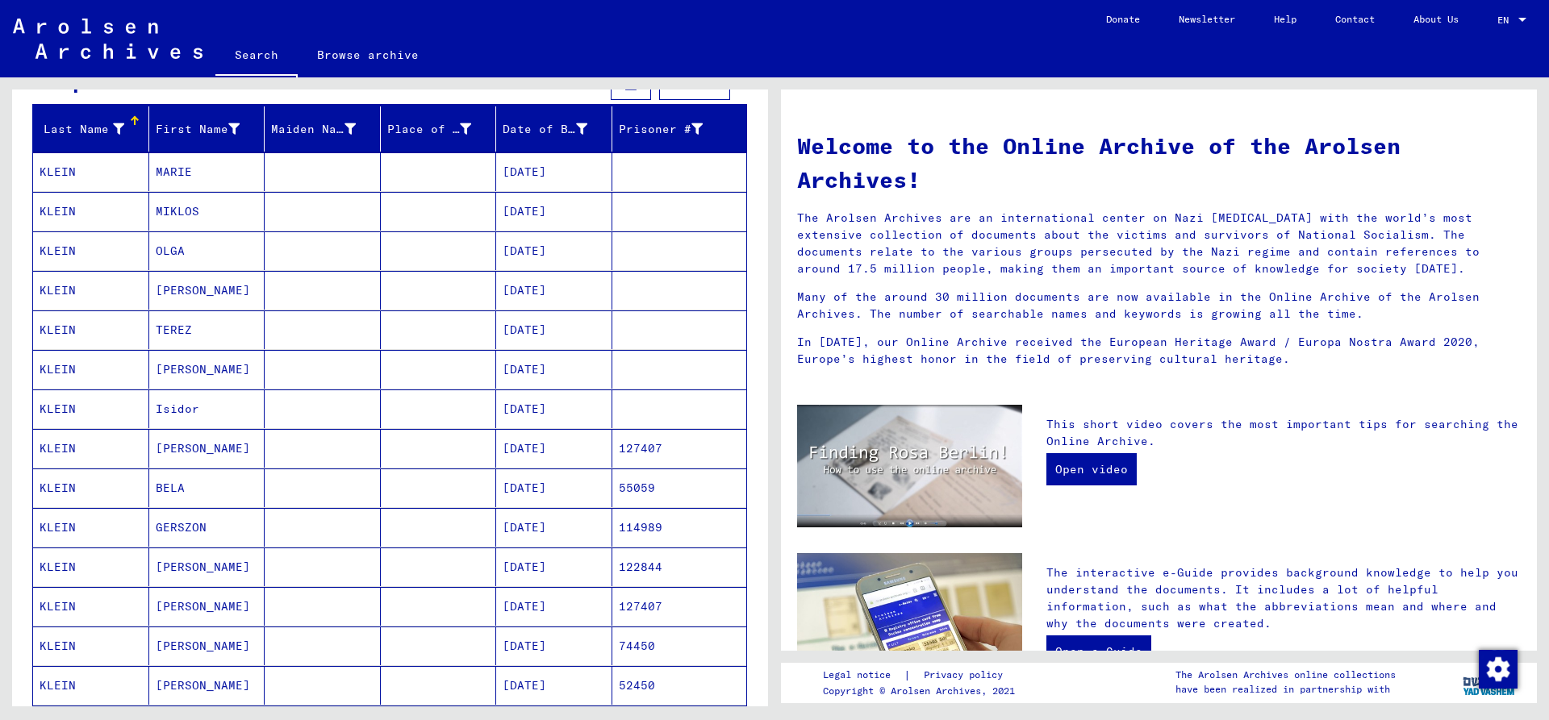
click at [97, 162] on mat-cell "KLEIN" at bounding box center [91, 171] width 116 height 39
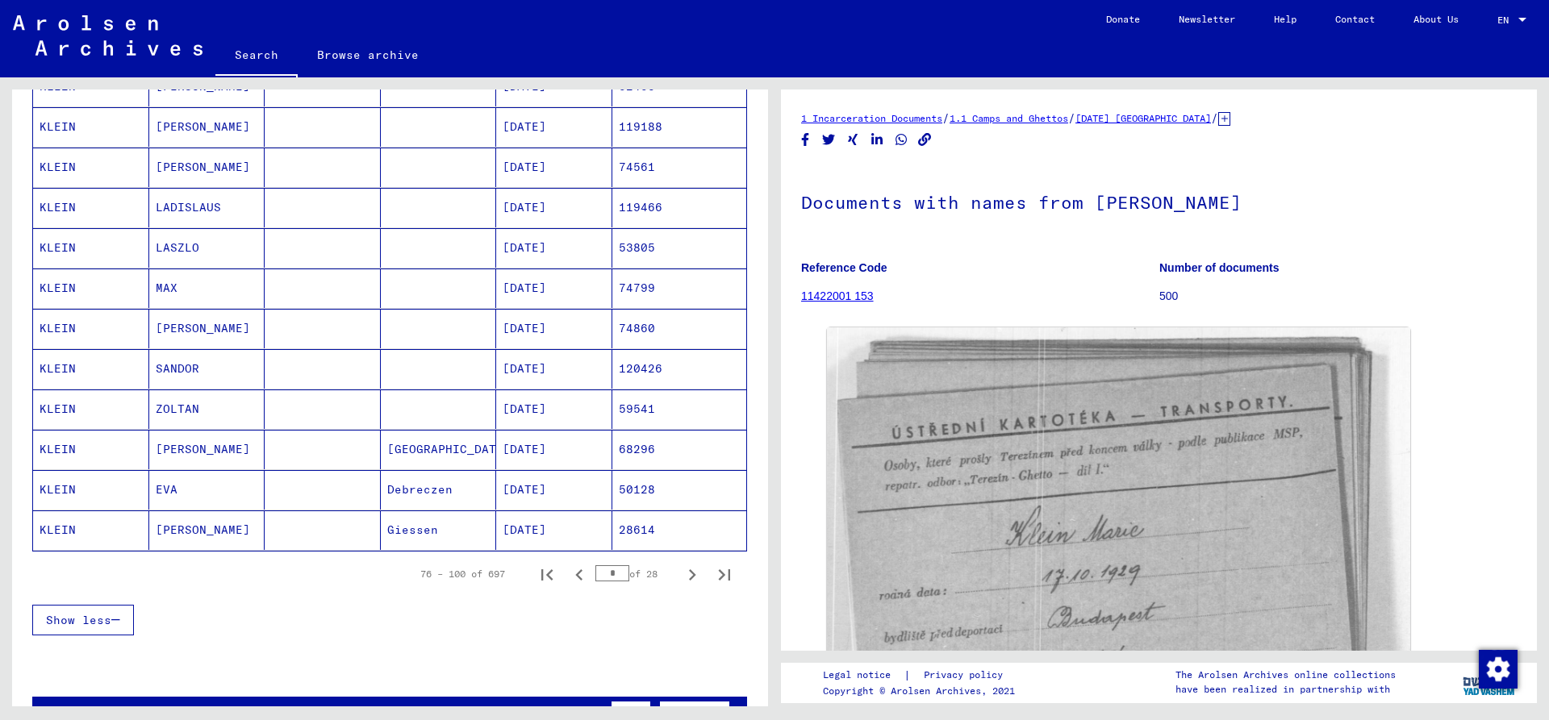
scroll to position [871, 0]
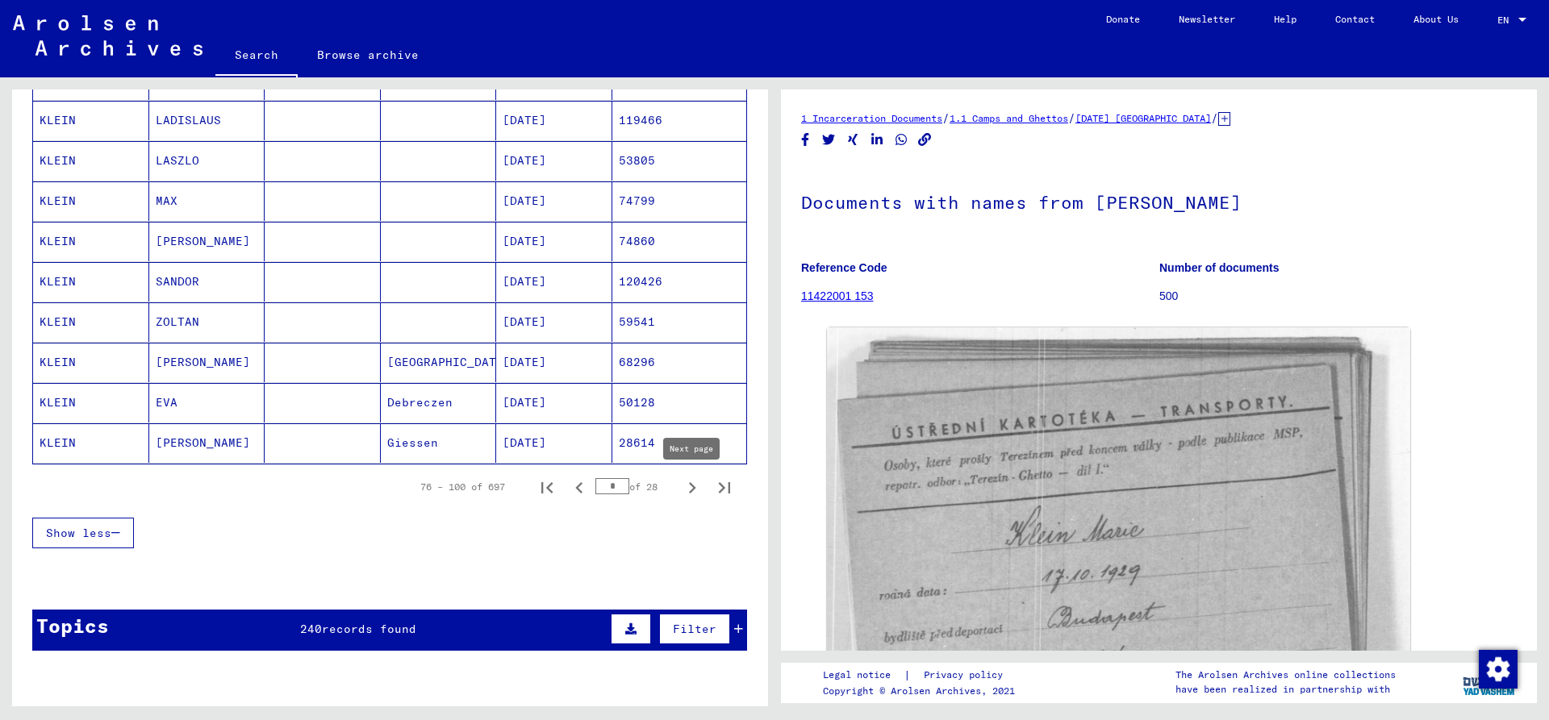
click at [692, 486] on icon "Next page" at bounding box center [692, 487] width 7 height 11
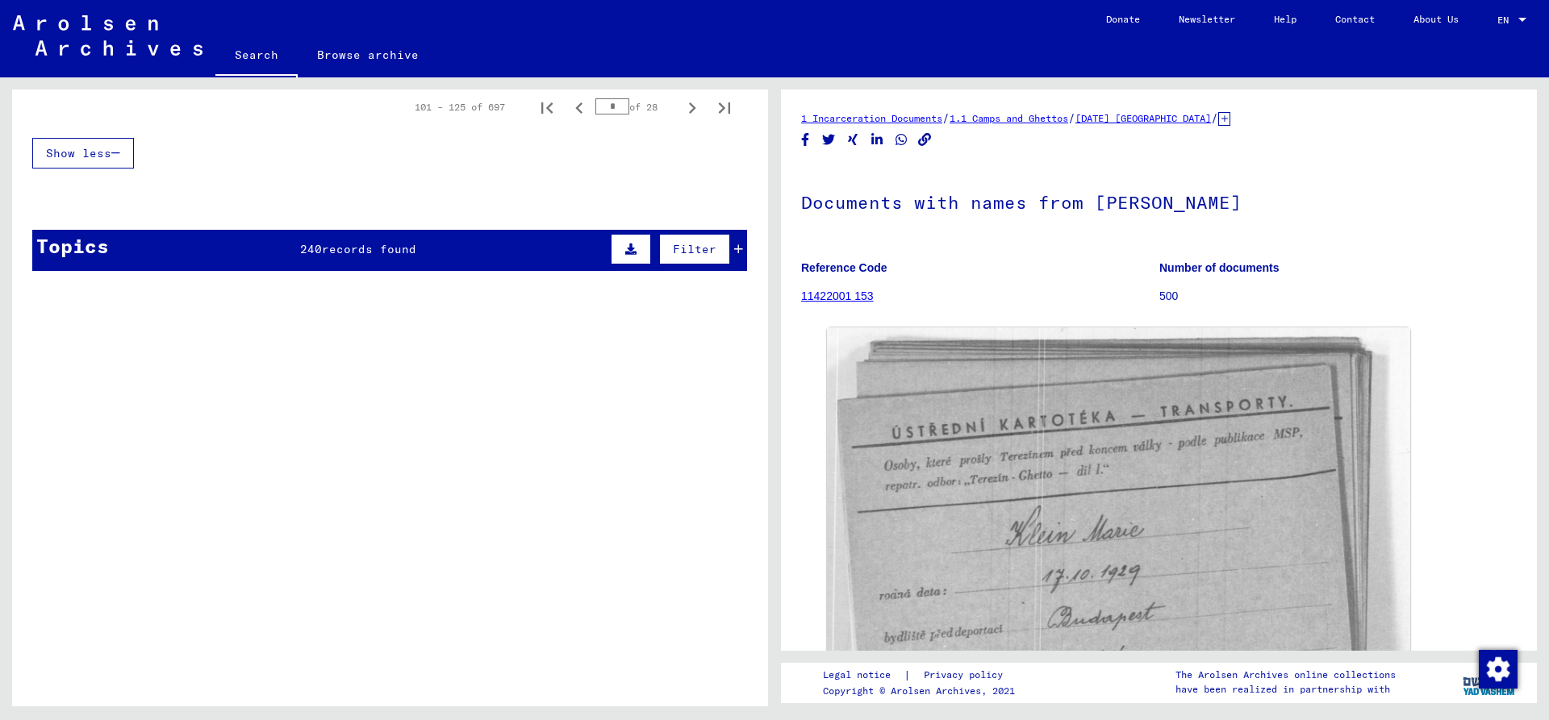
scroll to position [990, 0]
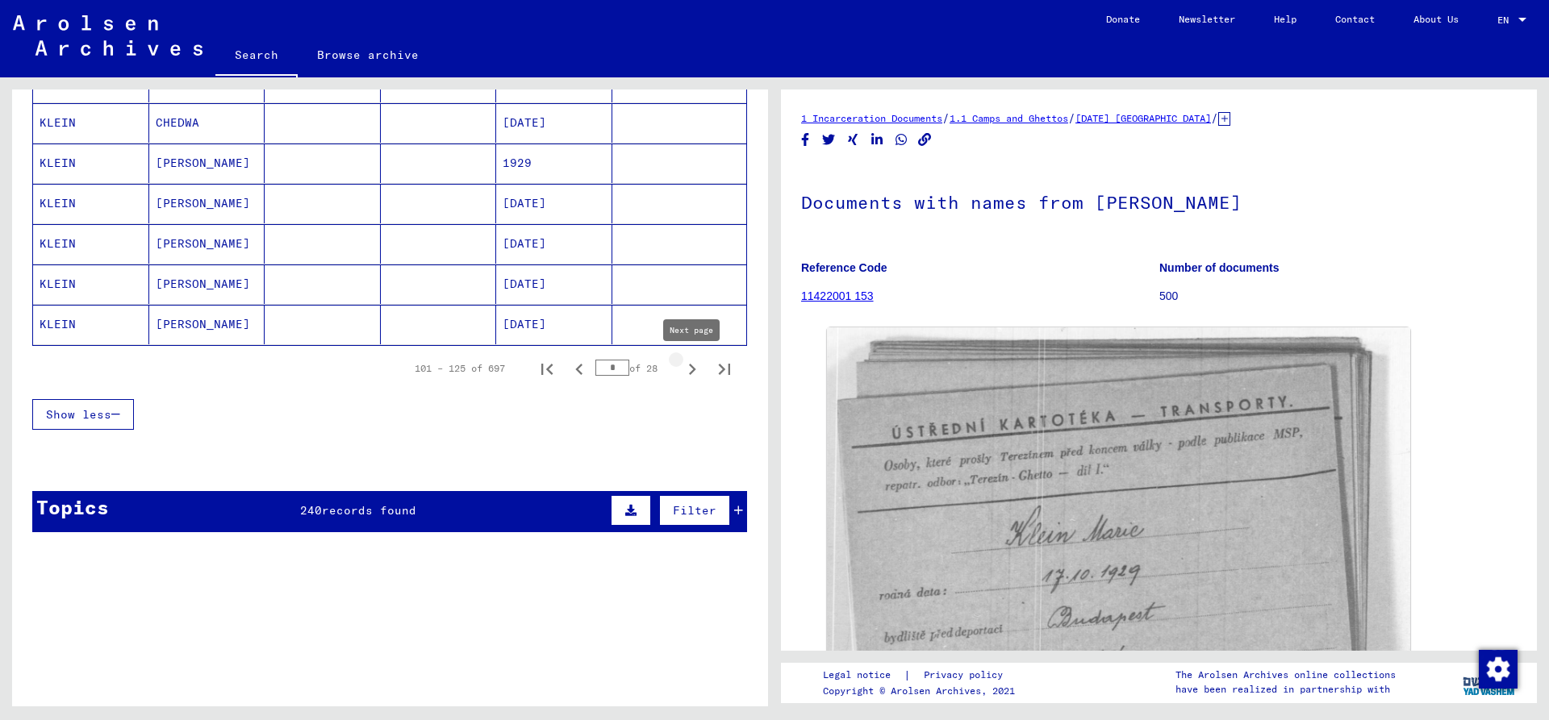
click at [694, 365] on icon "Next page" at bounding box center [692, 369] width 23 height 23
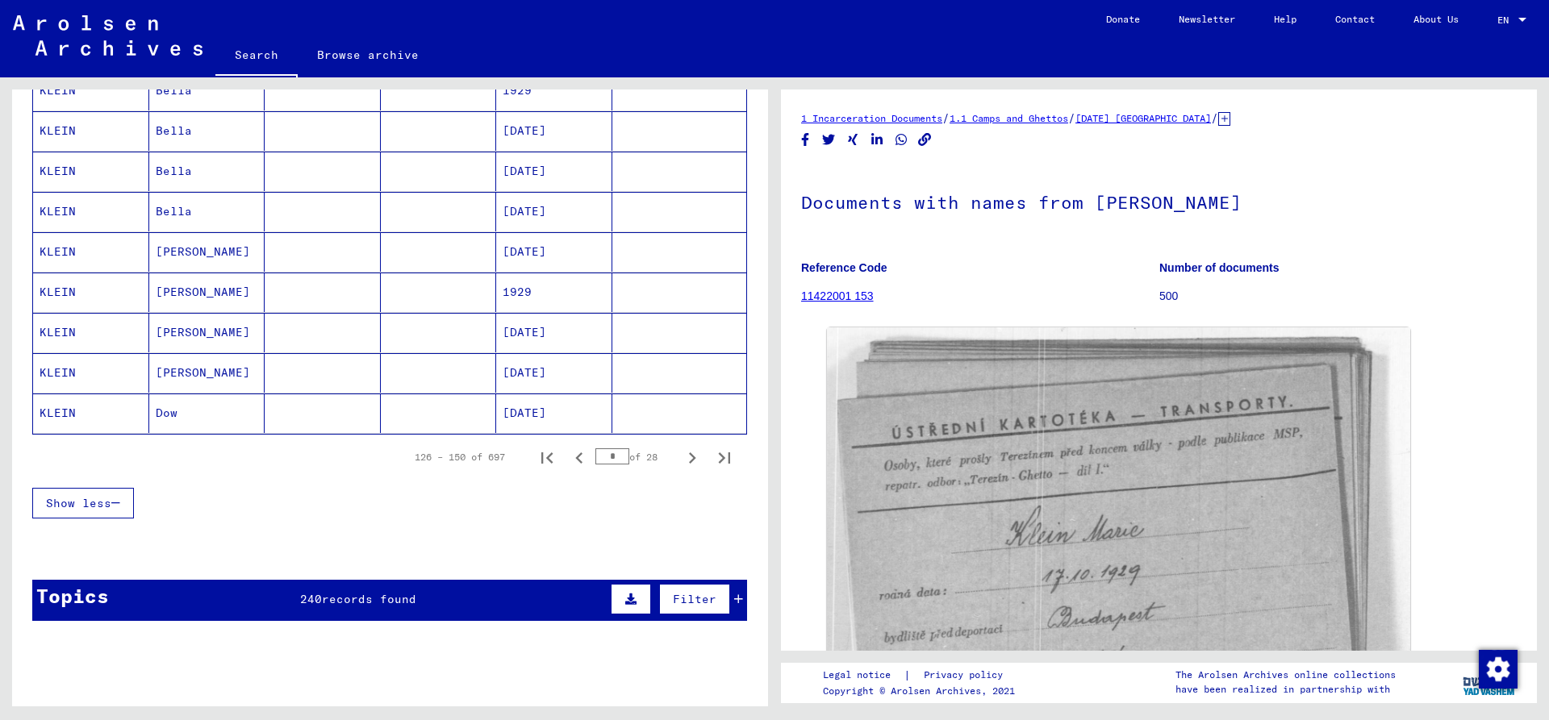
scroll to position [903, 0]
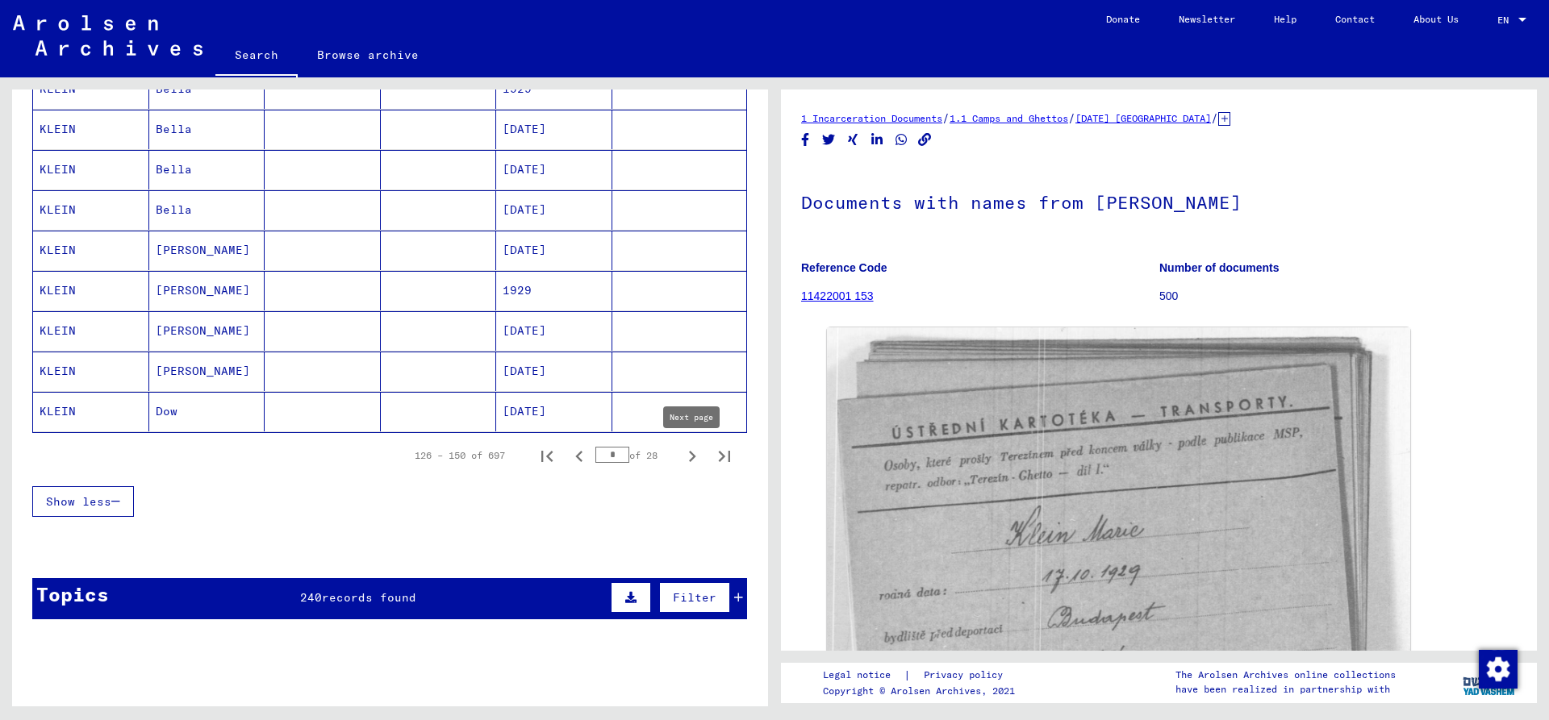
click at [691, 456] on icon "Next page" at bounding box center [692, 456] width 23 height 23
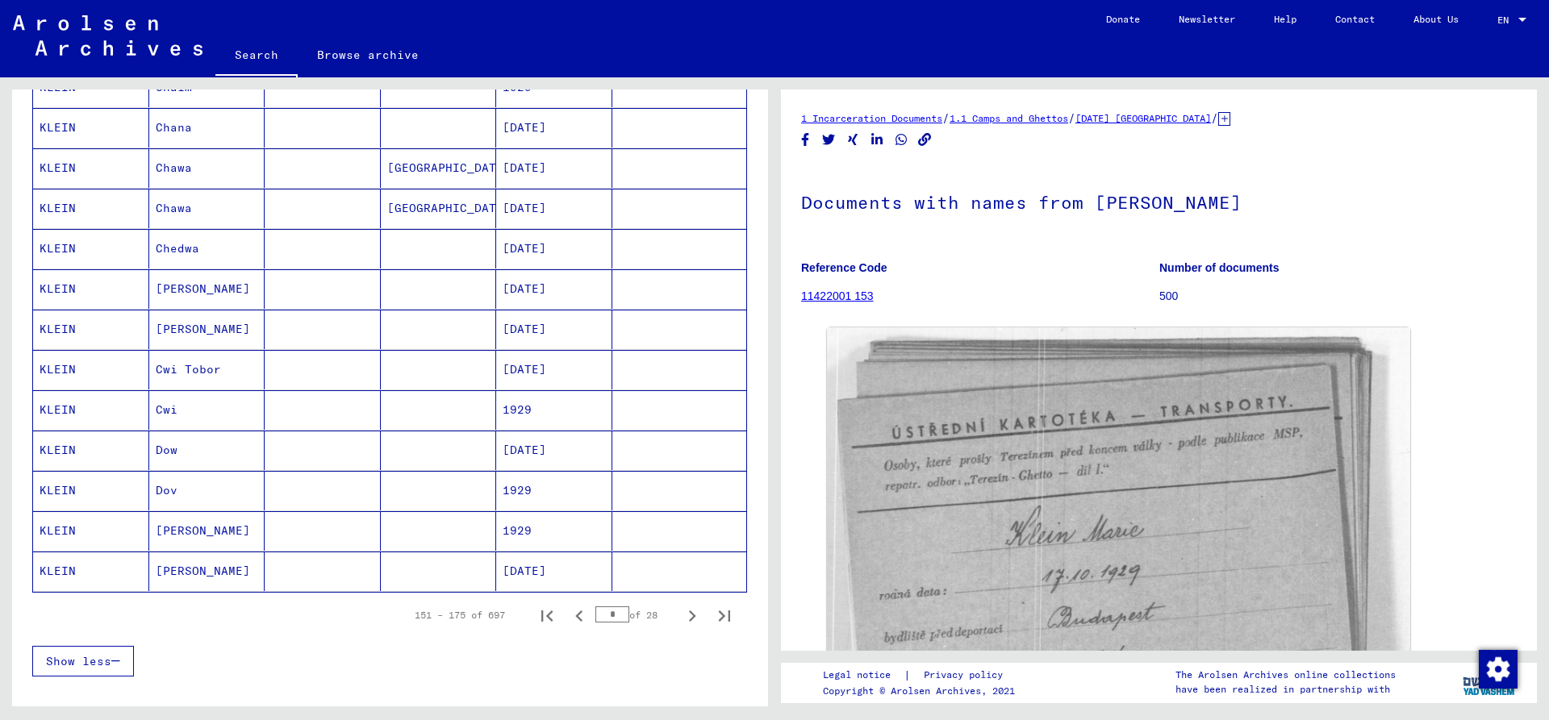
scroll to position [815, 0]
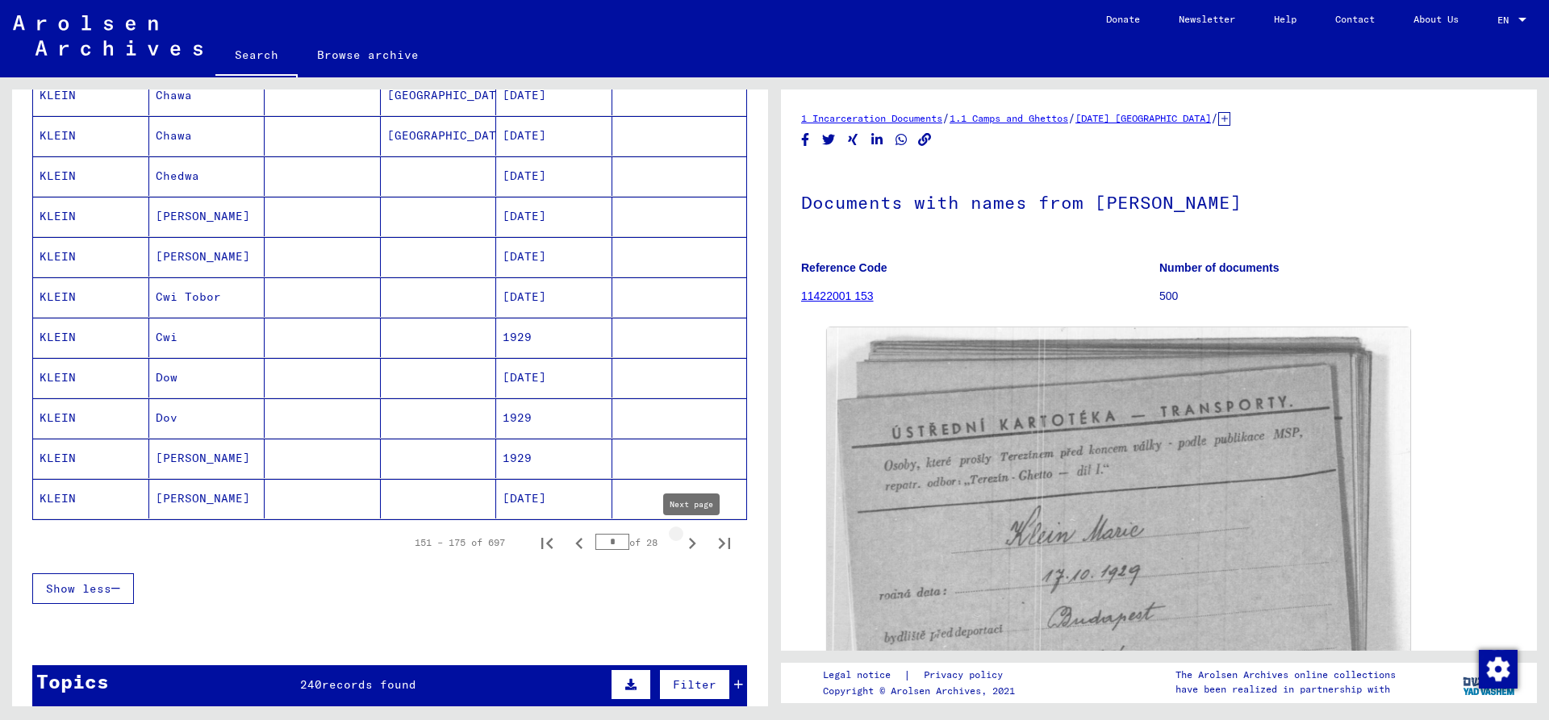
click at [690, 540] on icon "Next page" at bounding box center [692, 543] width 23 height 23
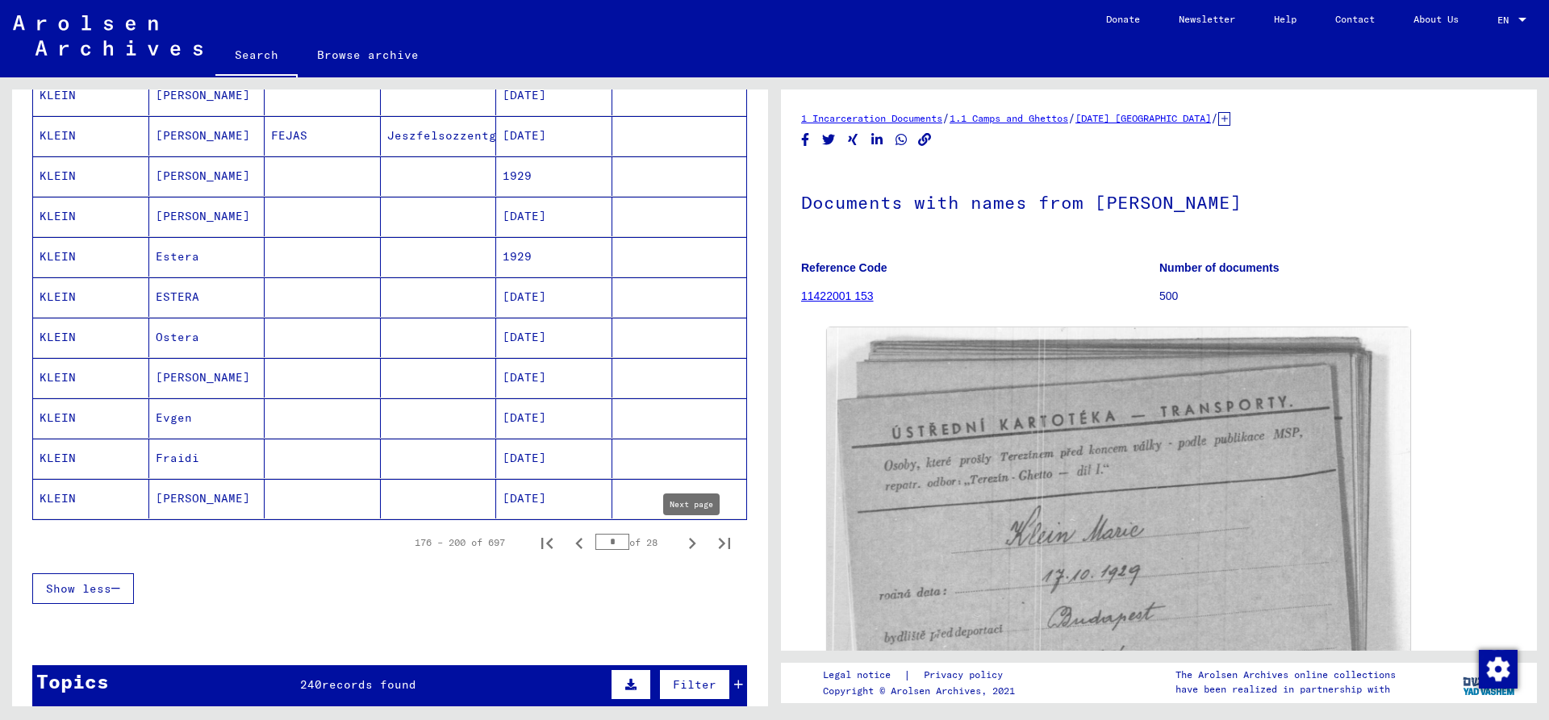
click at [690, 543] on icon "Next page" at bounding box center [692, 543] width 23 height 23
click at [688, 544] on icon "Next page" at bounding box center [692, 543] width 23 height 23
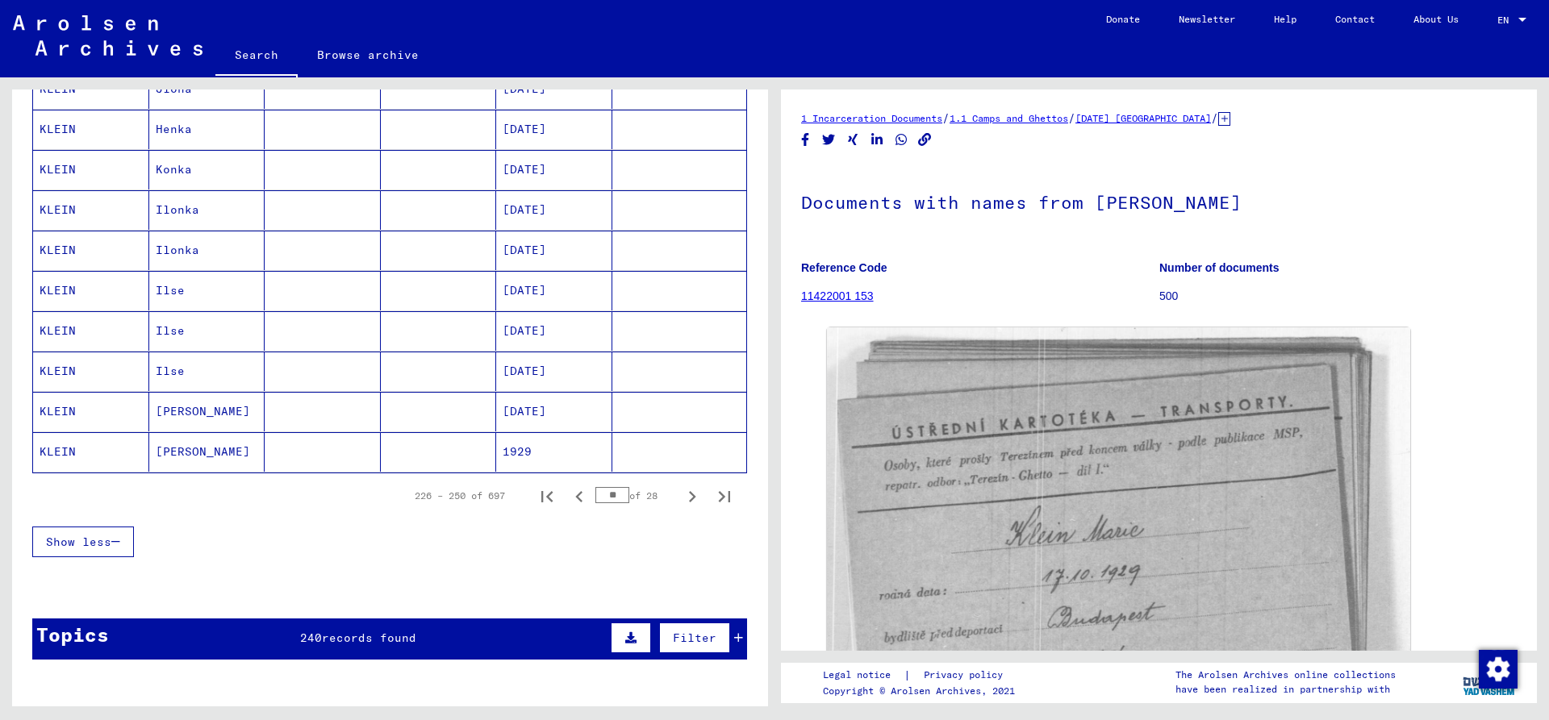
scroll to position [990, 0]
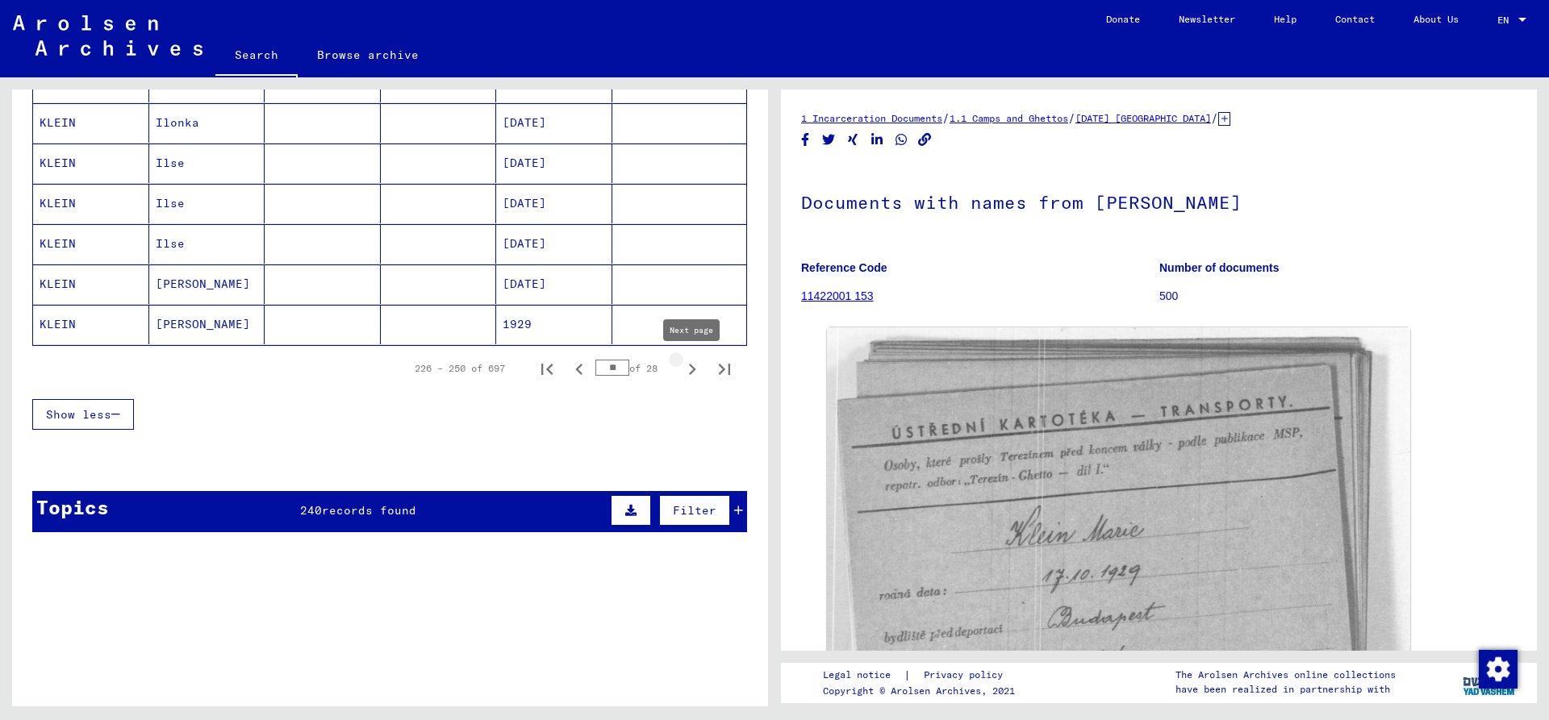
click at [689, 372] on icon "Next page" at bounding box center [692, 369] width 23 height 23
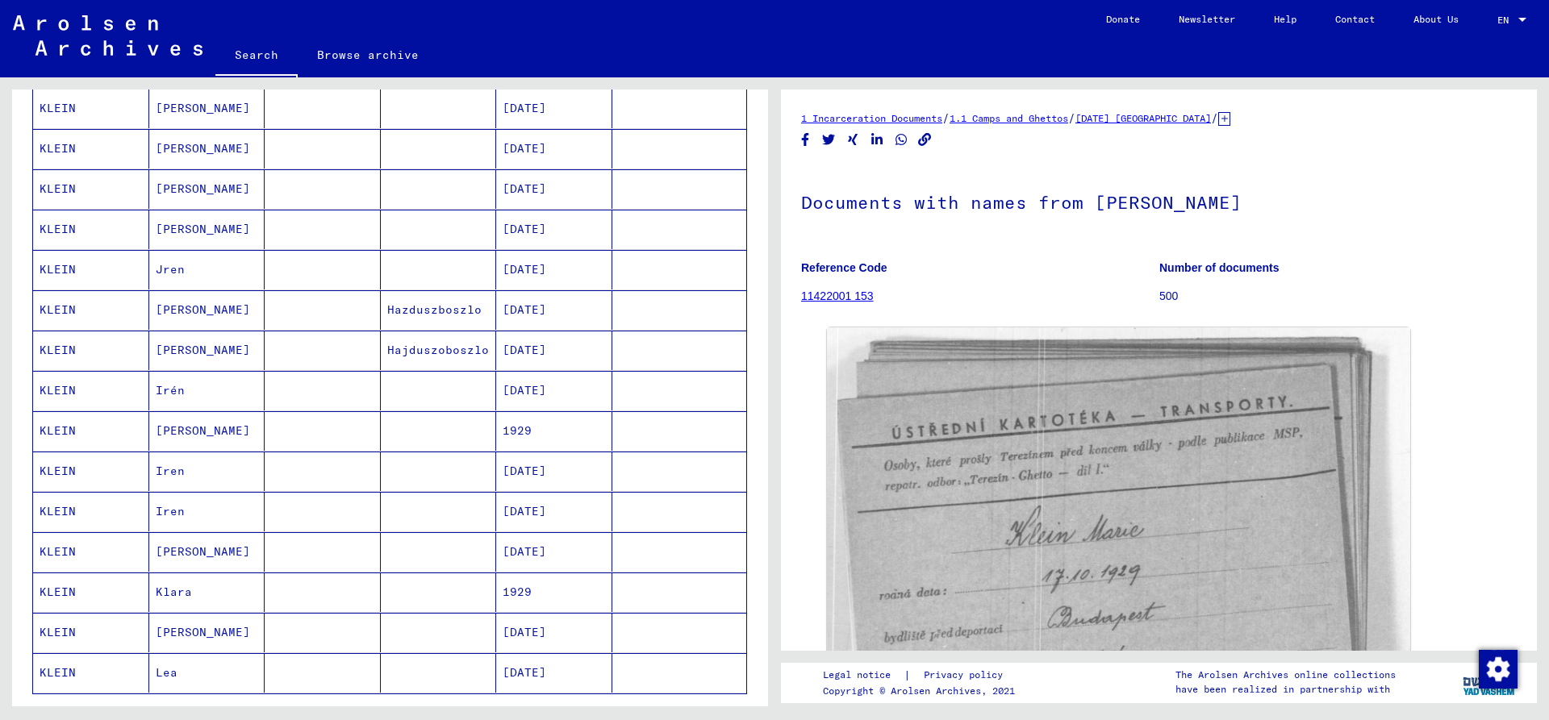
scroll to position [903, 0]
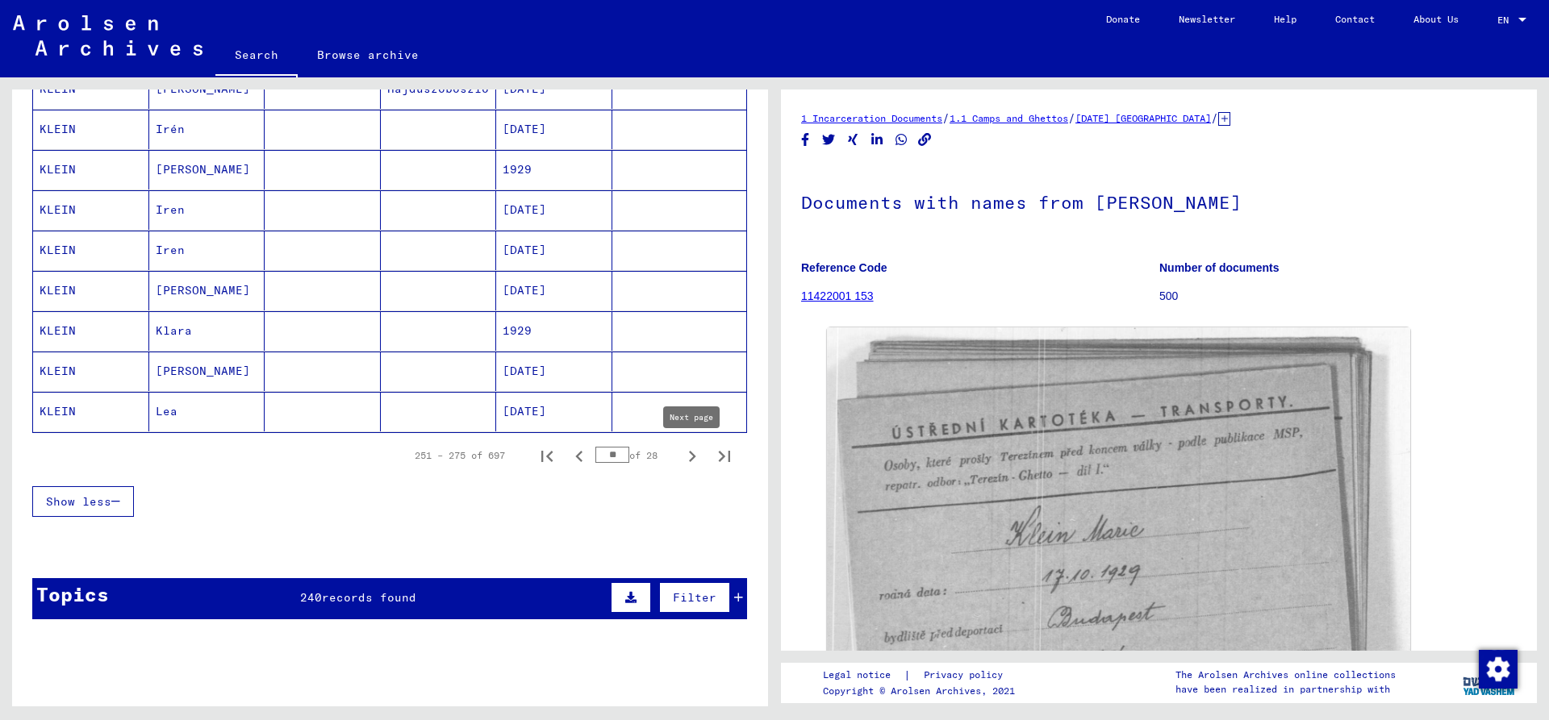
click at [690, 456] on icon "Next page" at bounding box center [692, 456] width 23 height 23
click at [692, 453] on icon "Next page" at bounding box center [692, 456] width 7 height 11
type input "**"
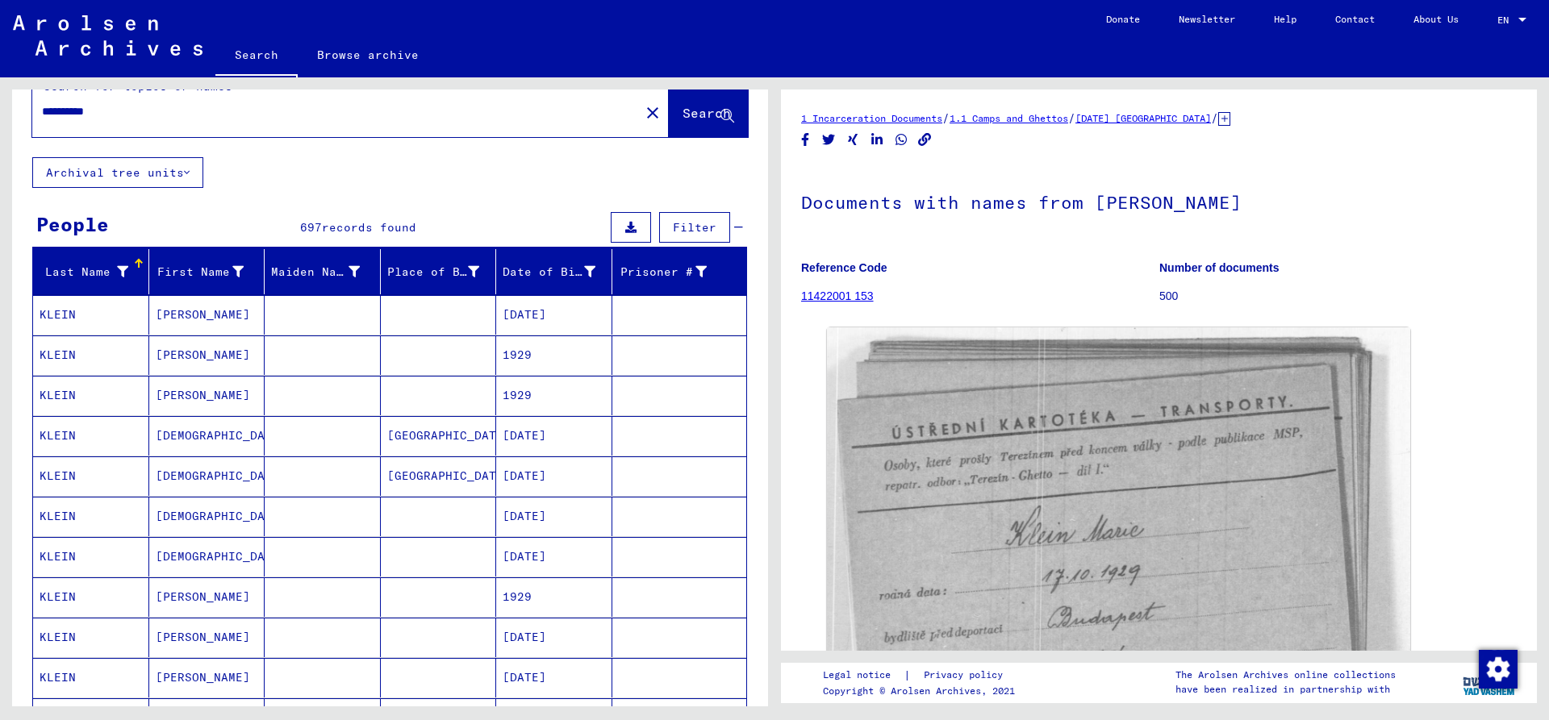
scroll to position [0, 0]
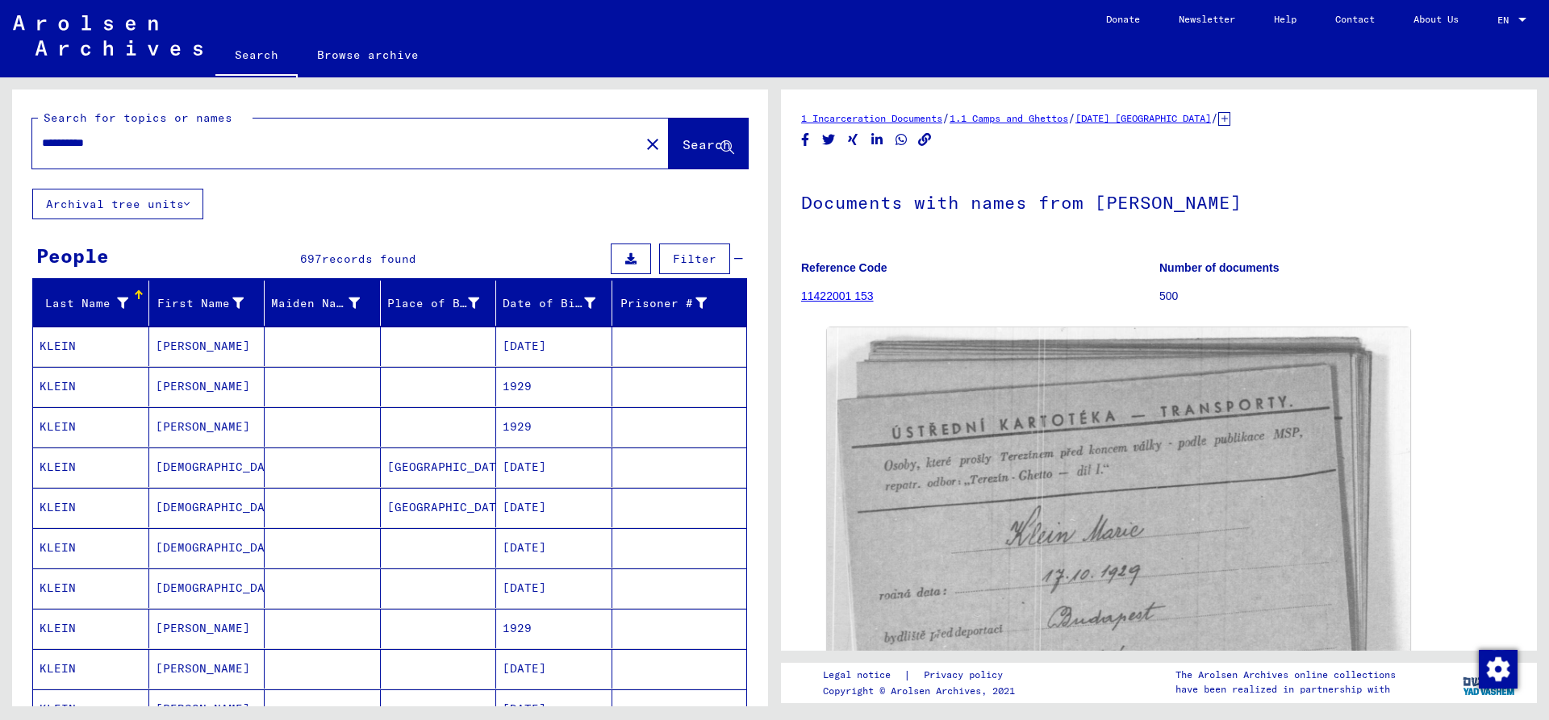
click at [215, 139] on input "**********" at bounding box center [336, 143] width 588 height 17
type input "**********"
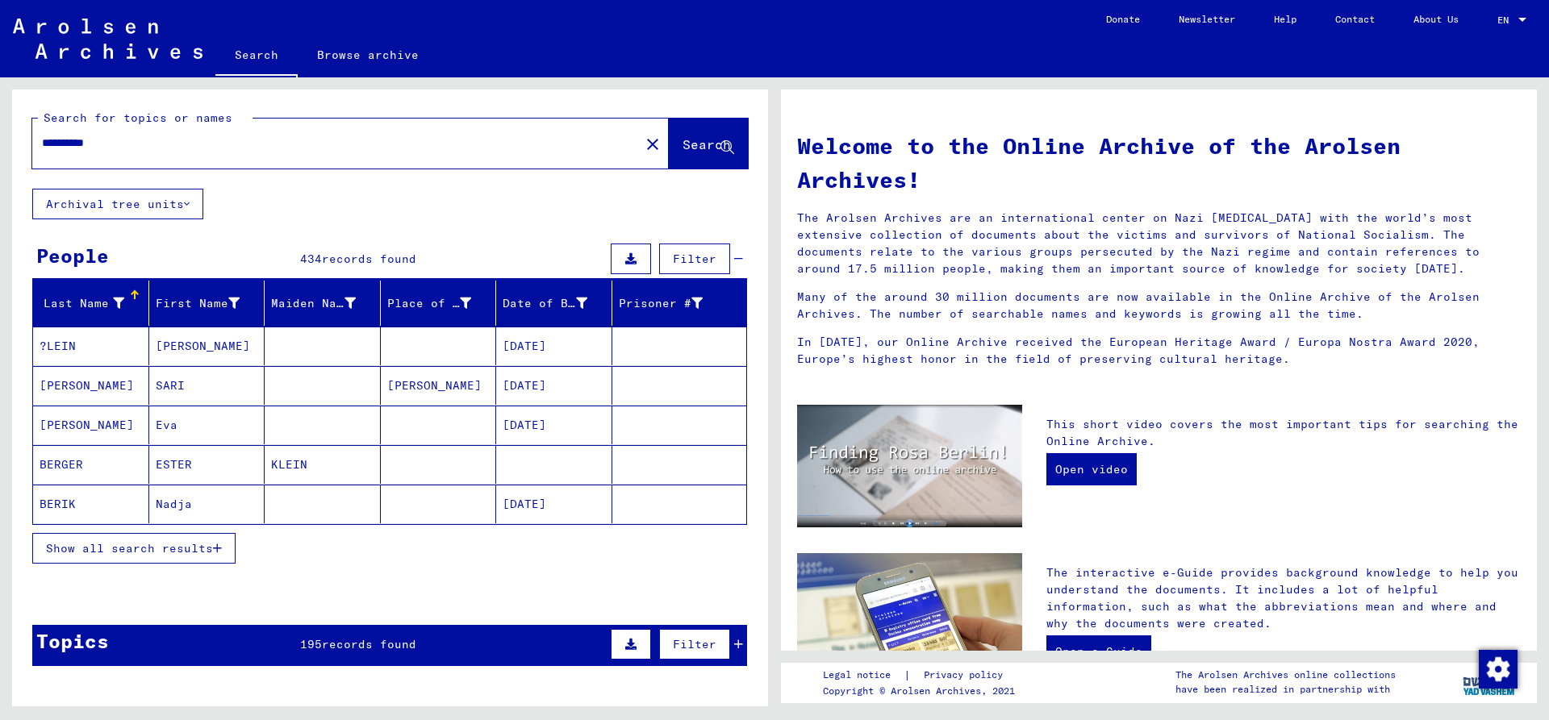
click at [174, 547] on span "Show all search results" at bounding box center [129, 548] width 167 height 15
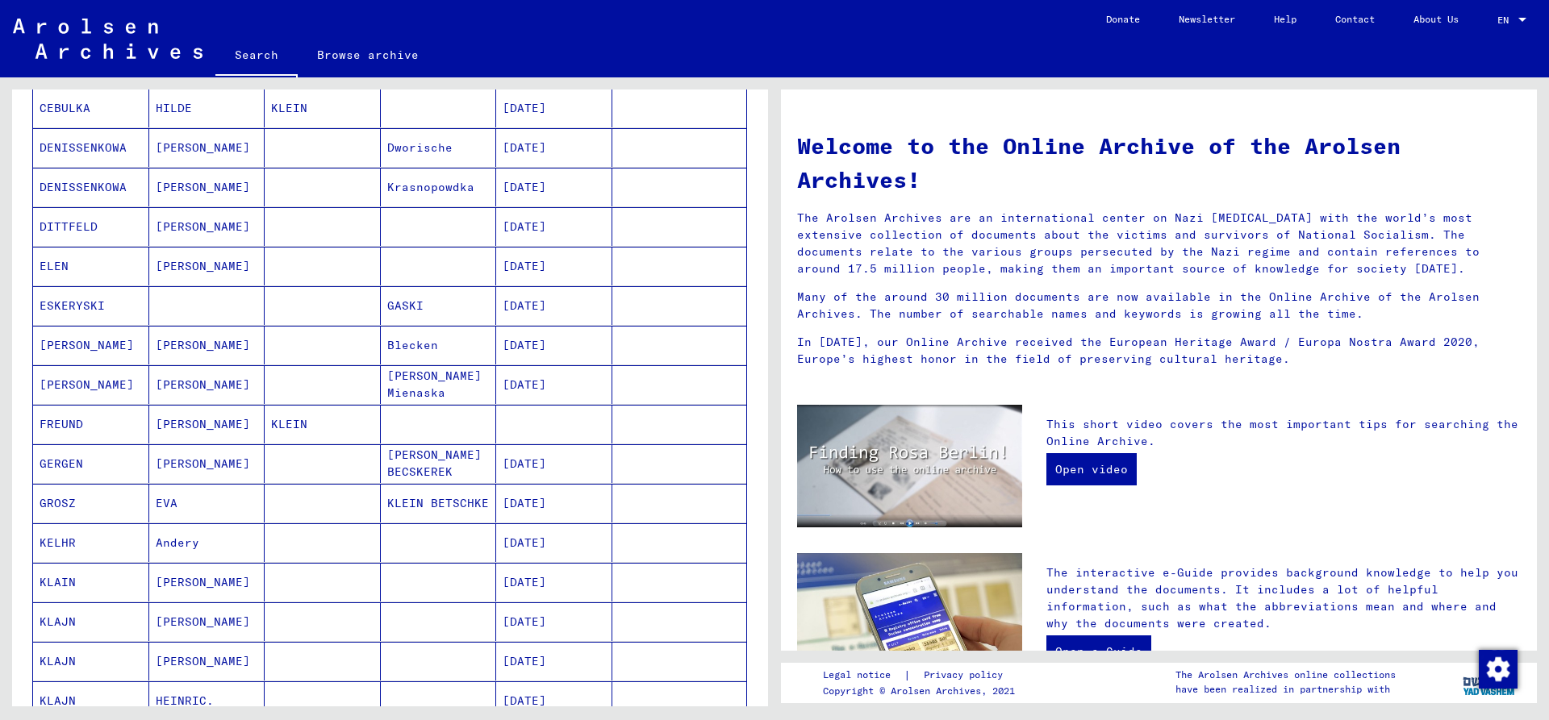
scroll to position [697, 0]
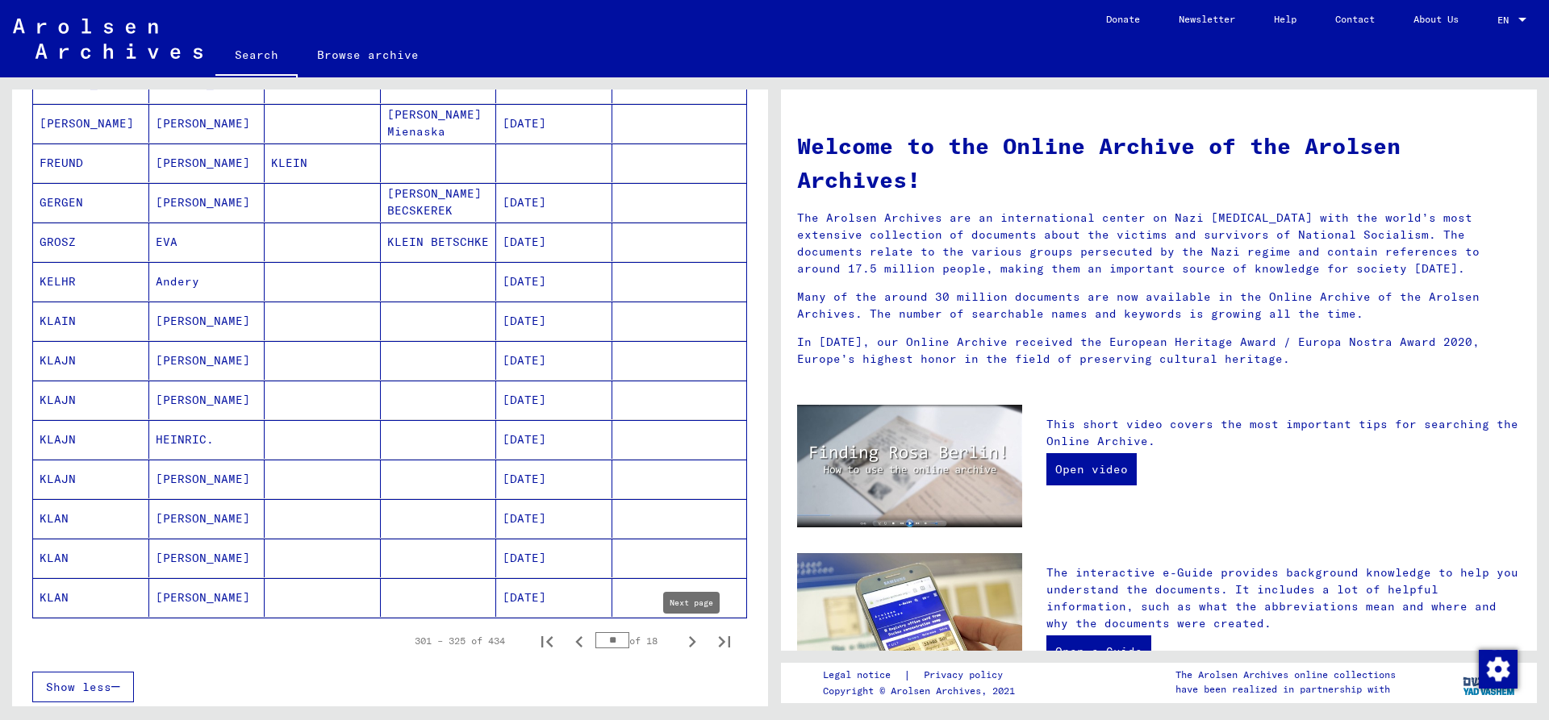
click at [690, 643] on icon "Next page" at bounding box center [692, 642] width 23 height 23
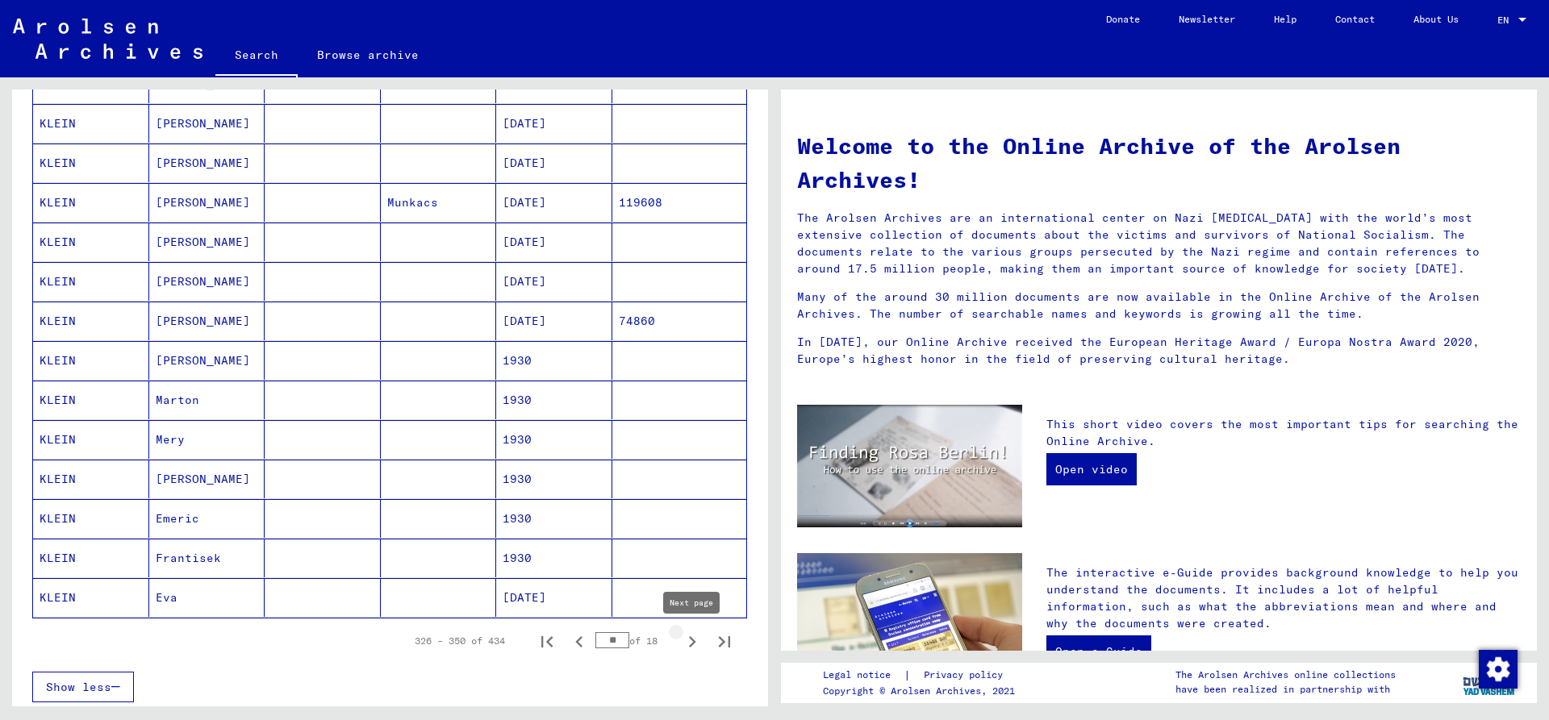
click at [694, 638] on icon "Next page" at bounding box center [692, 642] width 23 height 23
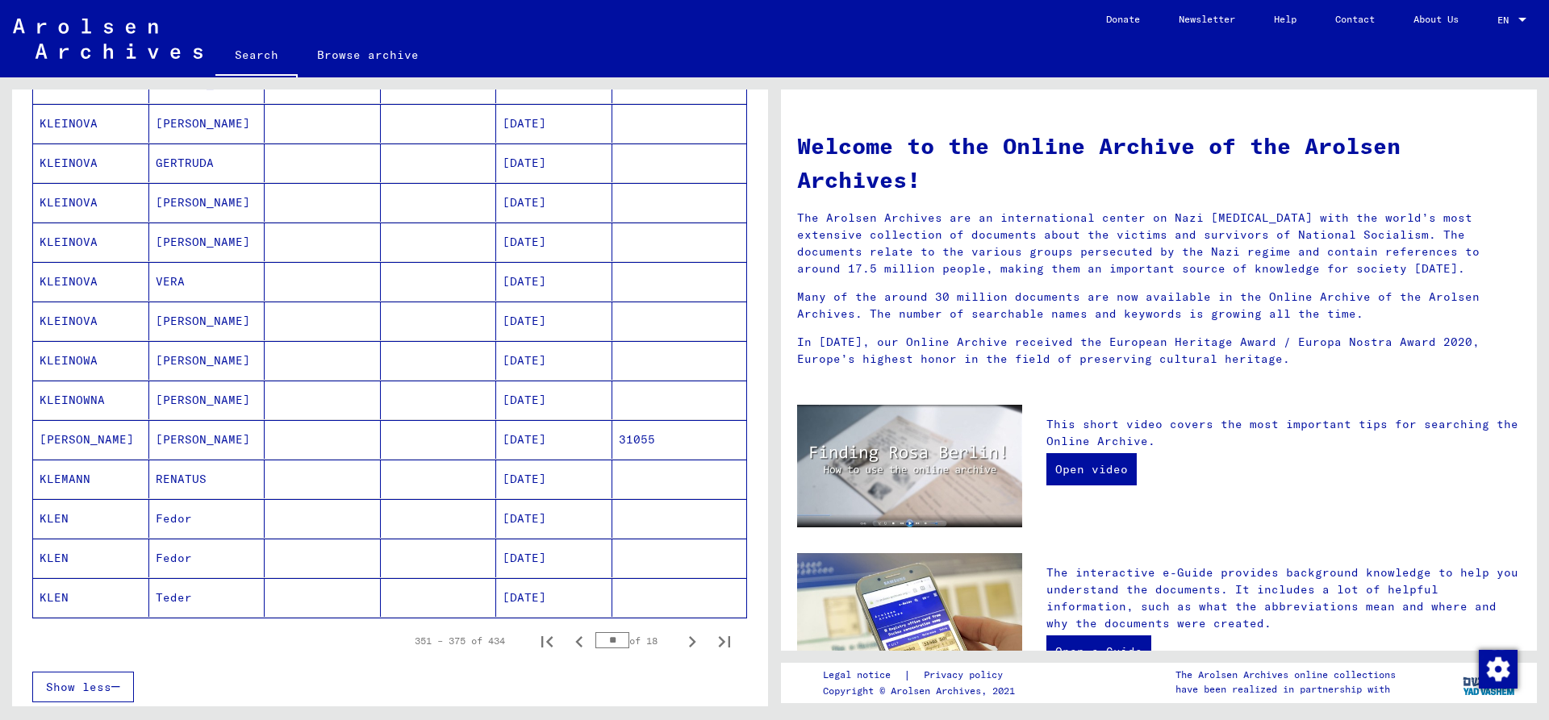
scroll to position [784, 0]
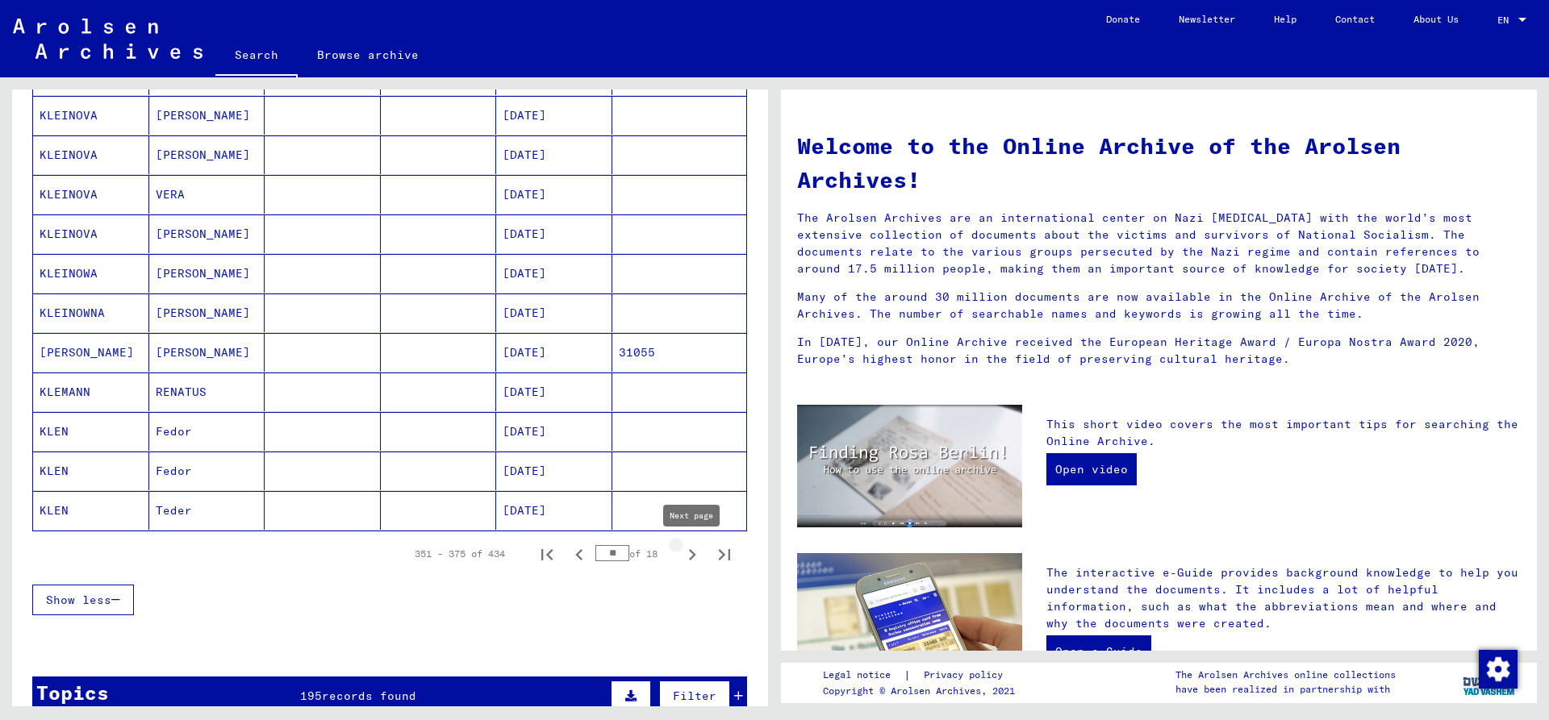
click at [692, 554] on icon "Next page" at bounding box center [692, 555] width 23 height 23
type input "**"
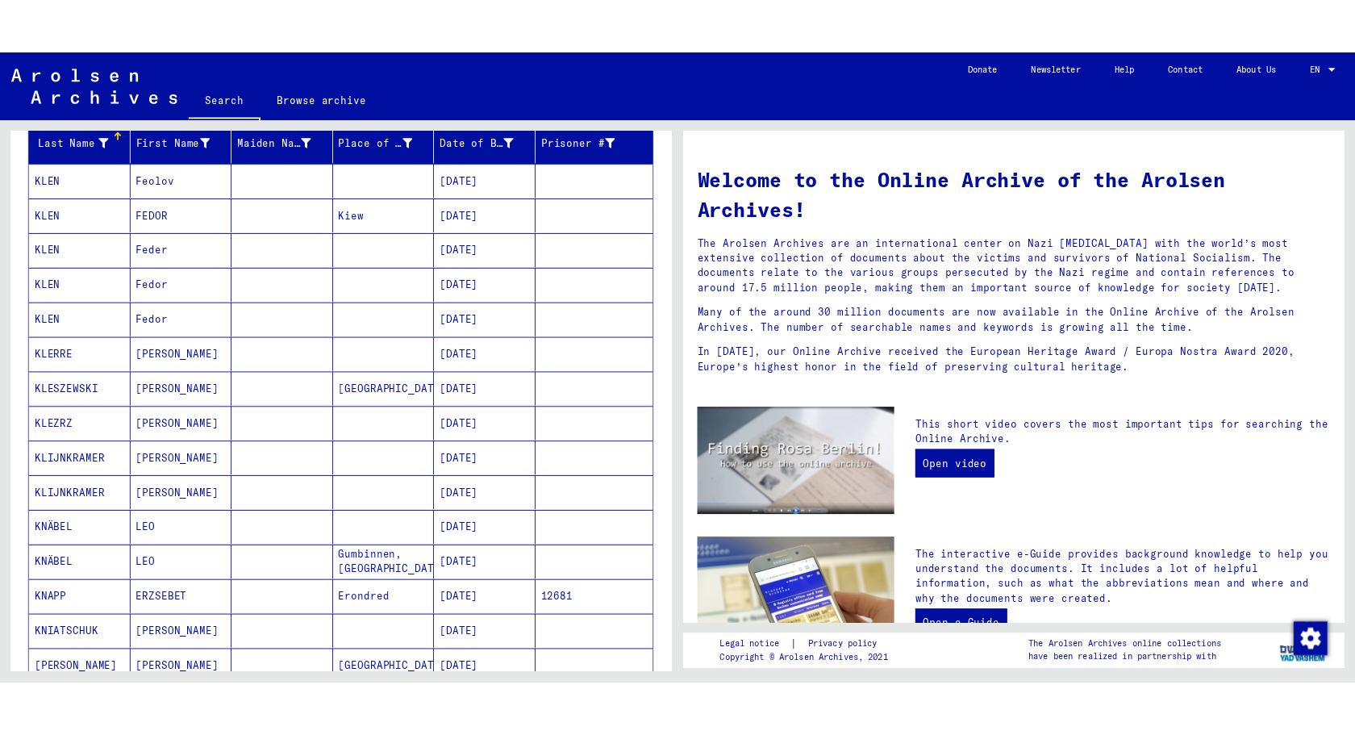
scroll to position [174, 0]
